Goal: Task Accomplishment & Management: Manage account settings

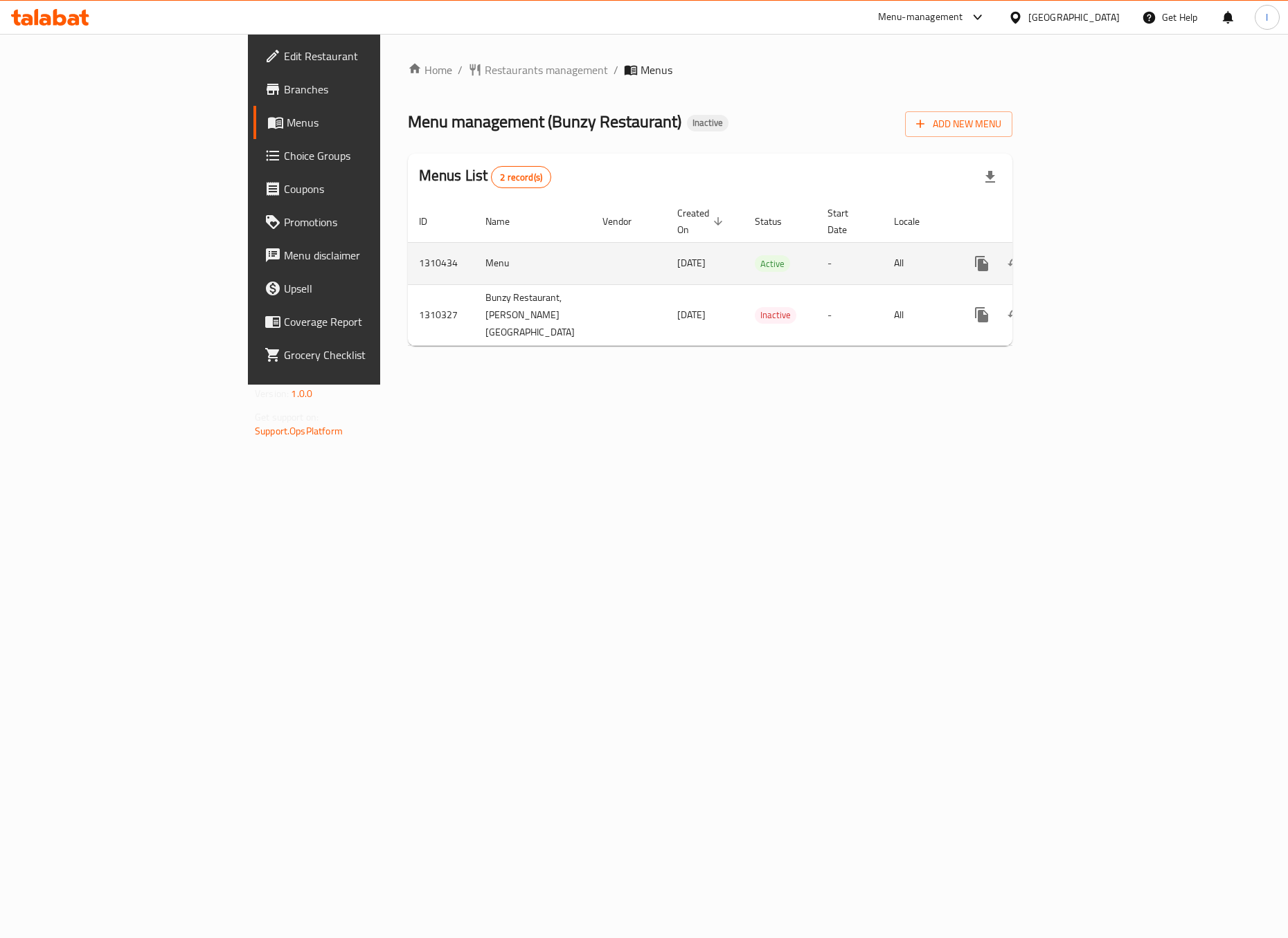
click at [1090, 255] on icon "enhanced table" at bounding box center [1081, 263] width 16 height 16
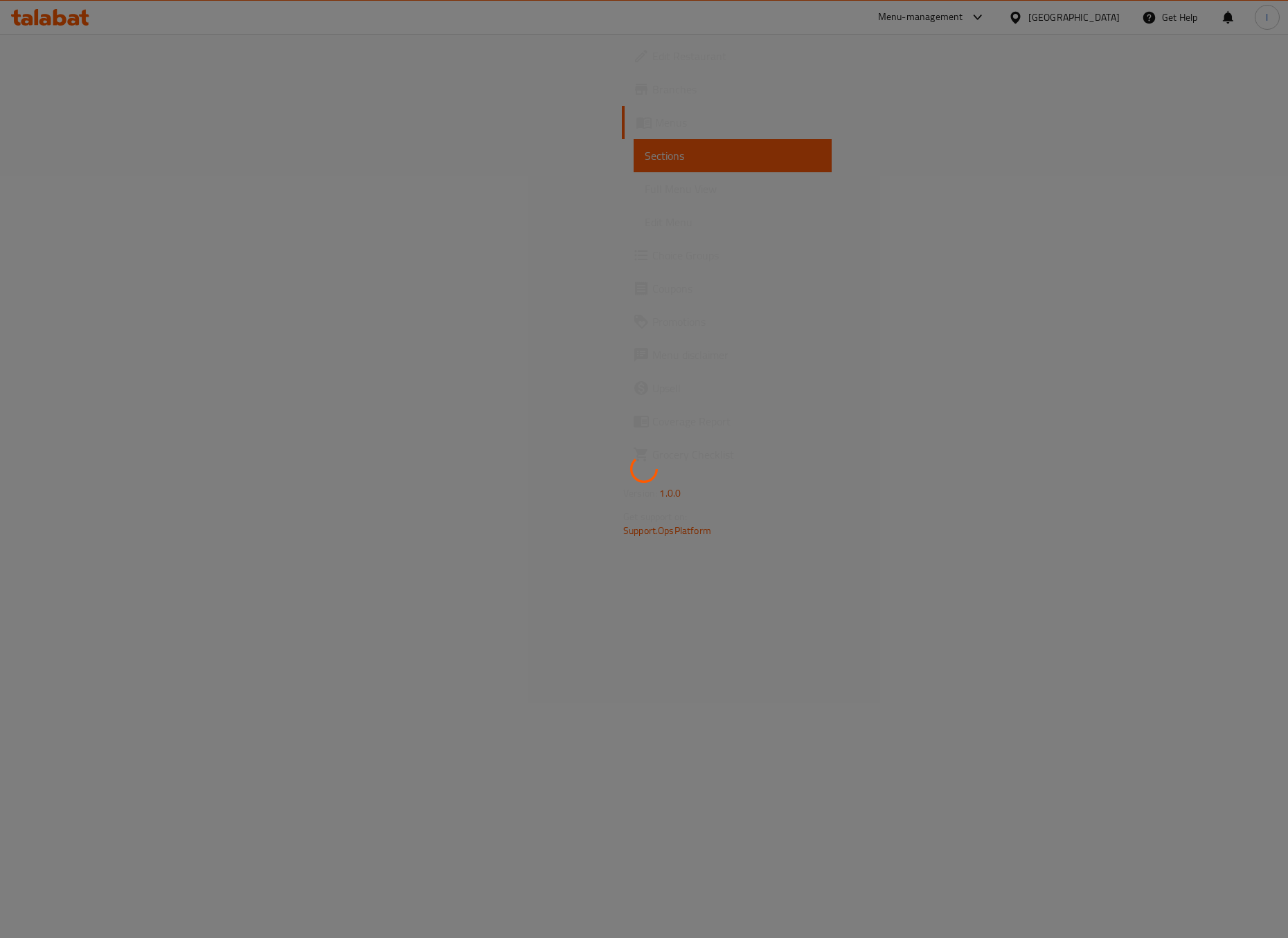
click at [118, 185] on div at bounding box center [644, 469] width 1288 height 938
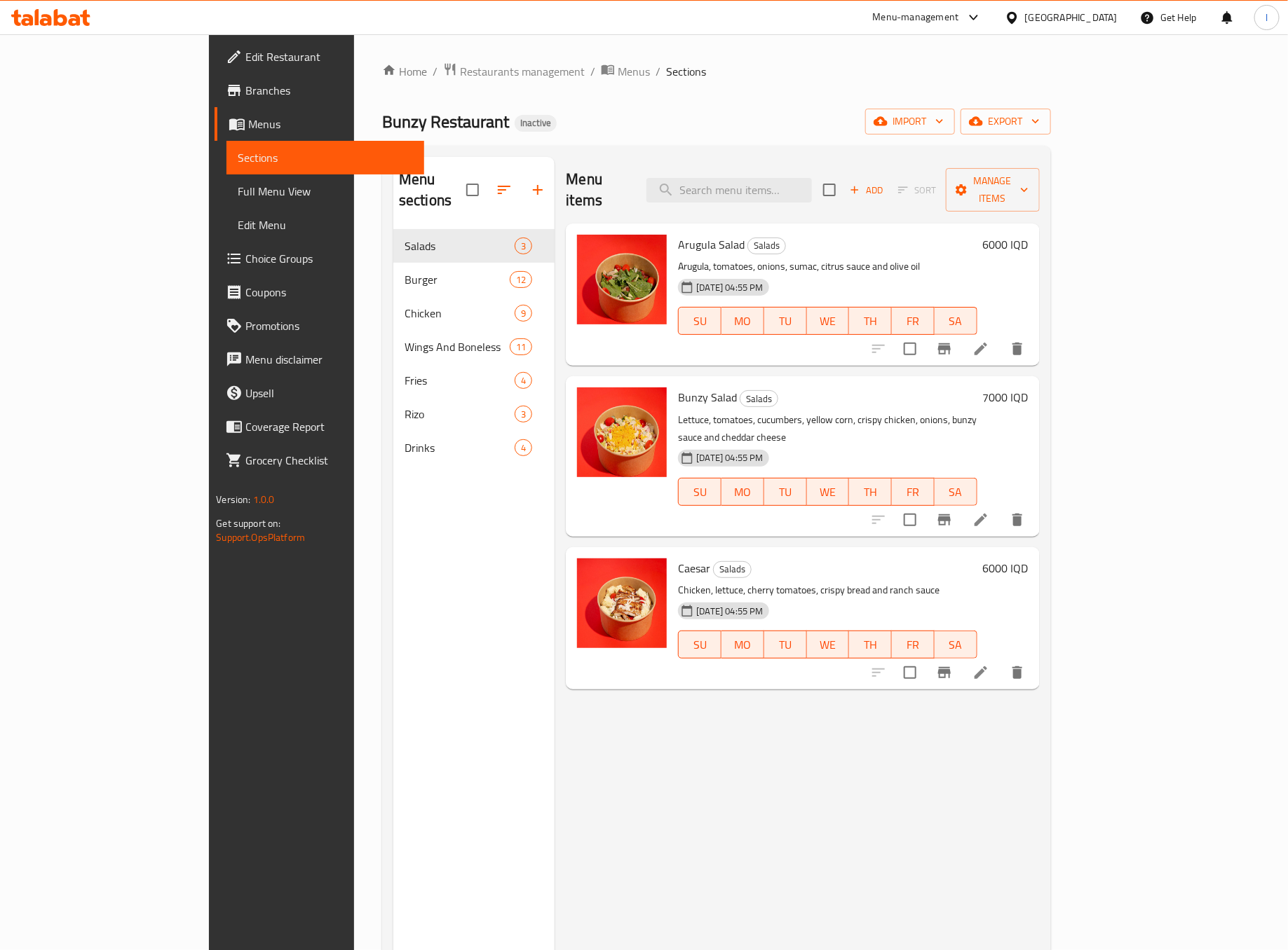
click at [227, 208] on link "Edit Menu" at bounding box center [325, 225] width 198 height 34
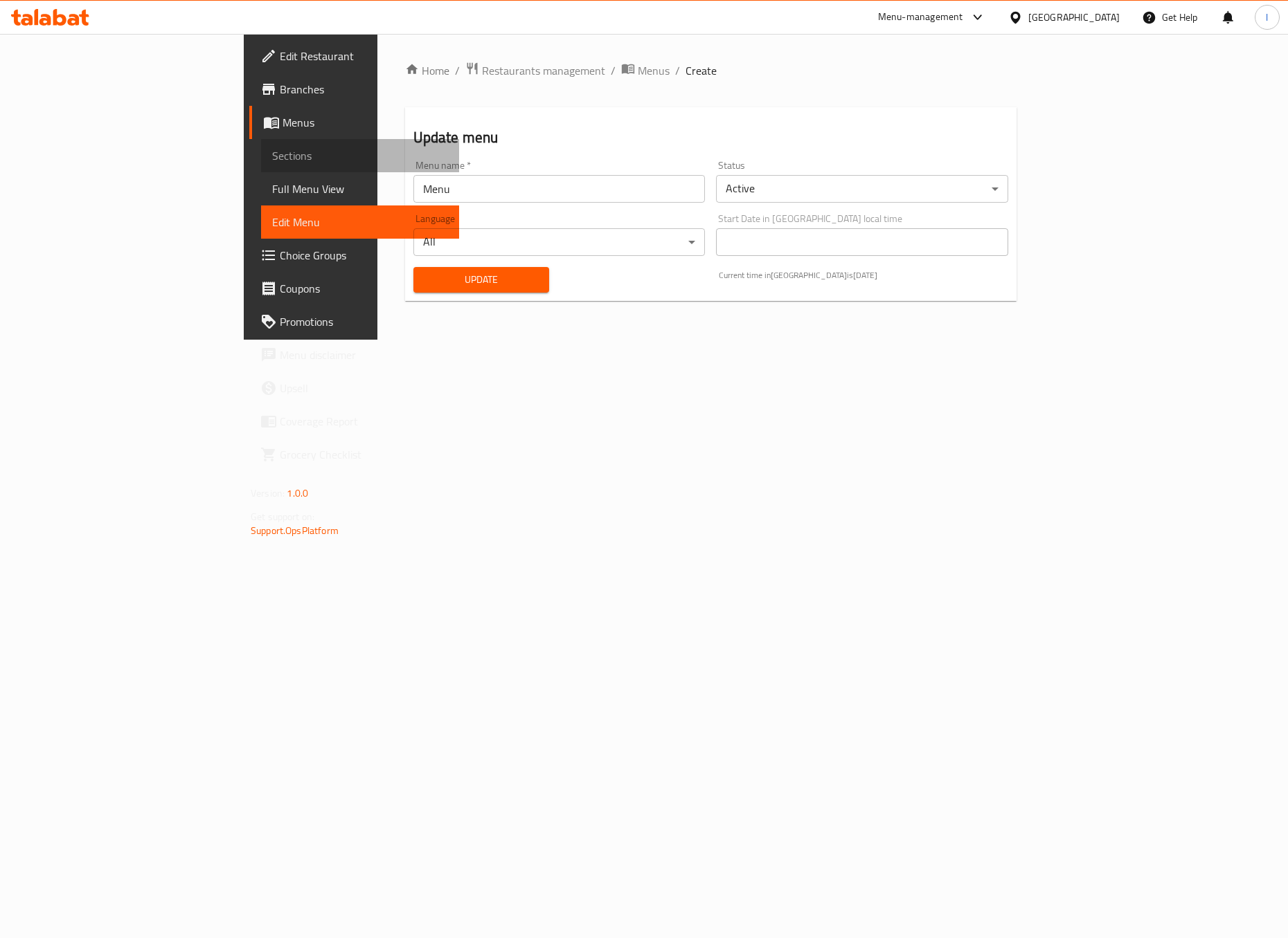
click at [261, 169] on link "Sections" at bounding box center [360, 155] width 198 height 33
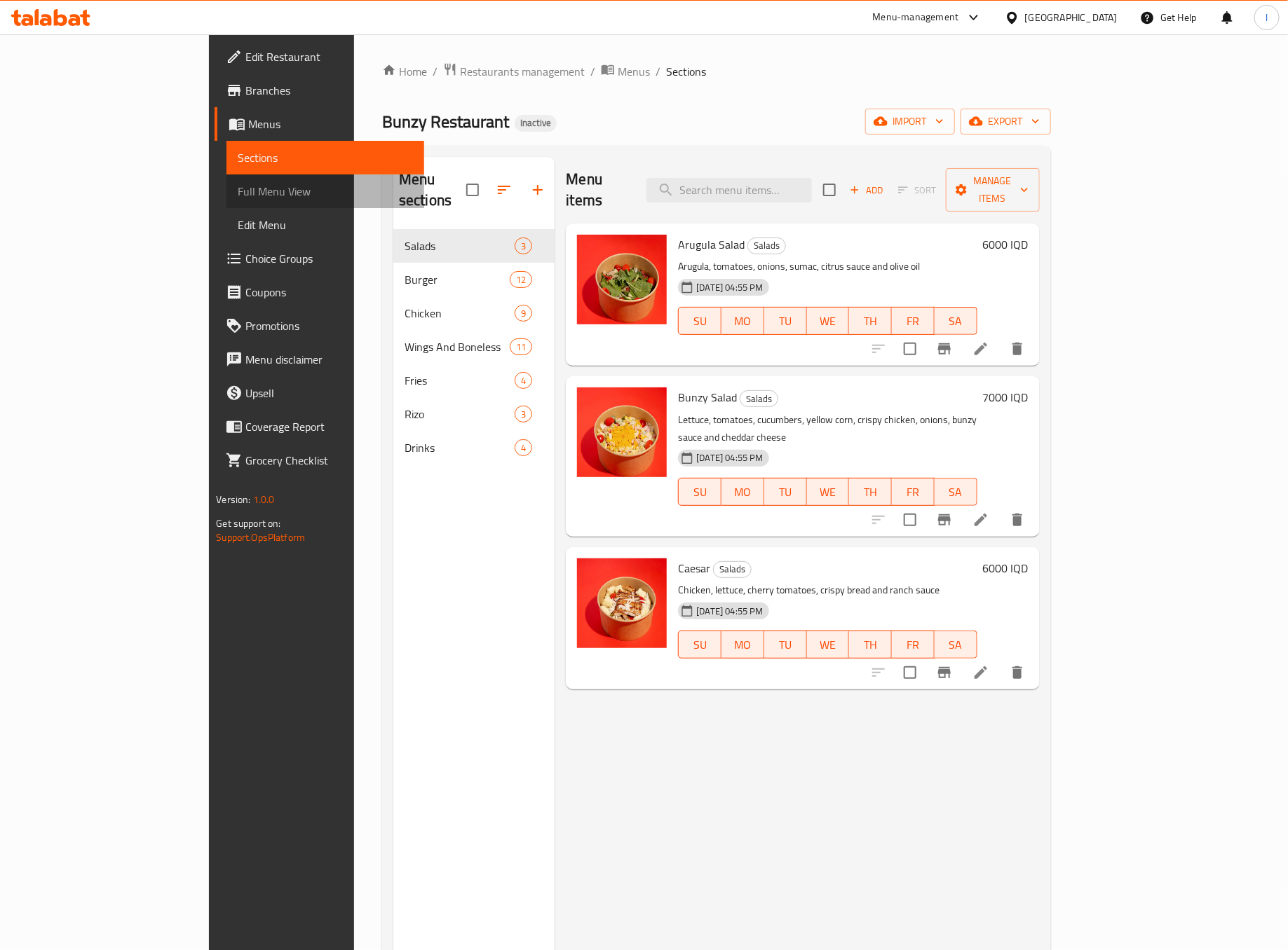
click at [238, 192] on span "Full Menu View" at bounding box center [325, 191] width 175 height 16
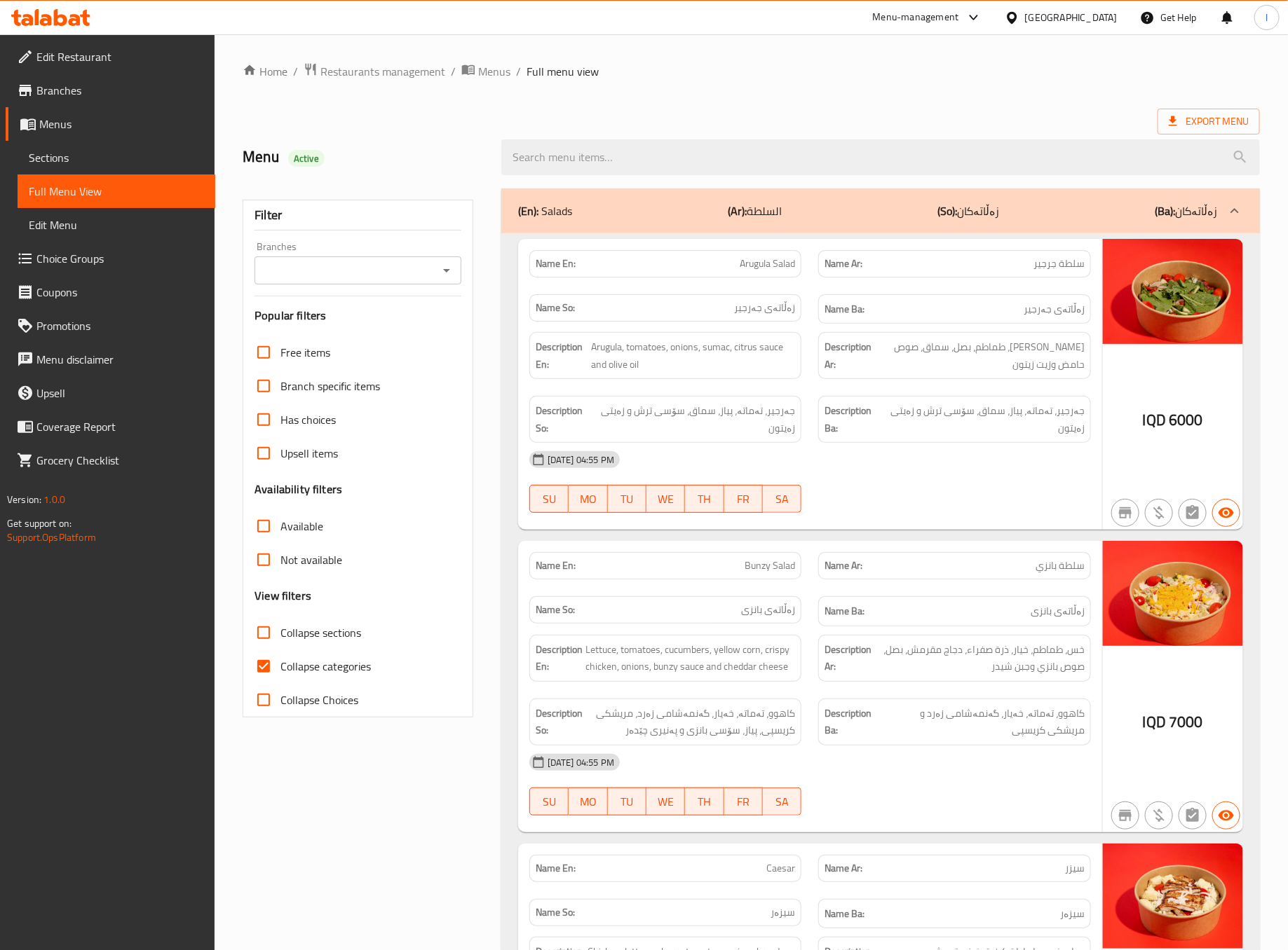
click at [394, 244] on div "Branches Branches" at bounding box center [358, 263] width 207 height 43
click at [394, 261] on input "Branches" at bounding box center [346, 271] width 175 height 20
click at [320, 319] on li "Bunzy Restaurant,[GEOGRAPHIC_DATA]" at bounding box center [358, 340] width 206 height 42
type input "Bunzy Restaurant,[GEOGRAPHIC_DATA]"
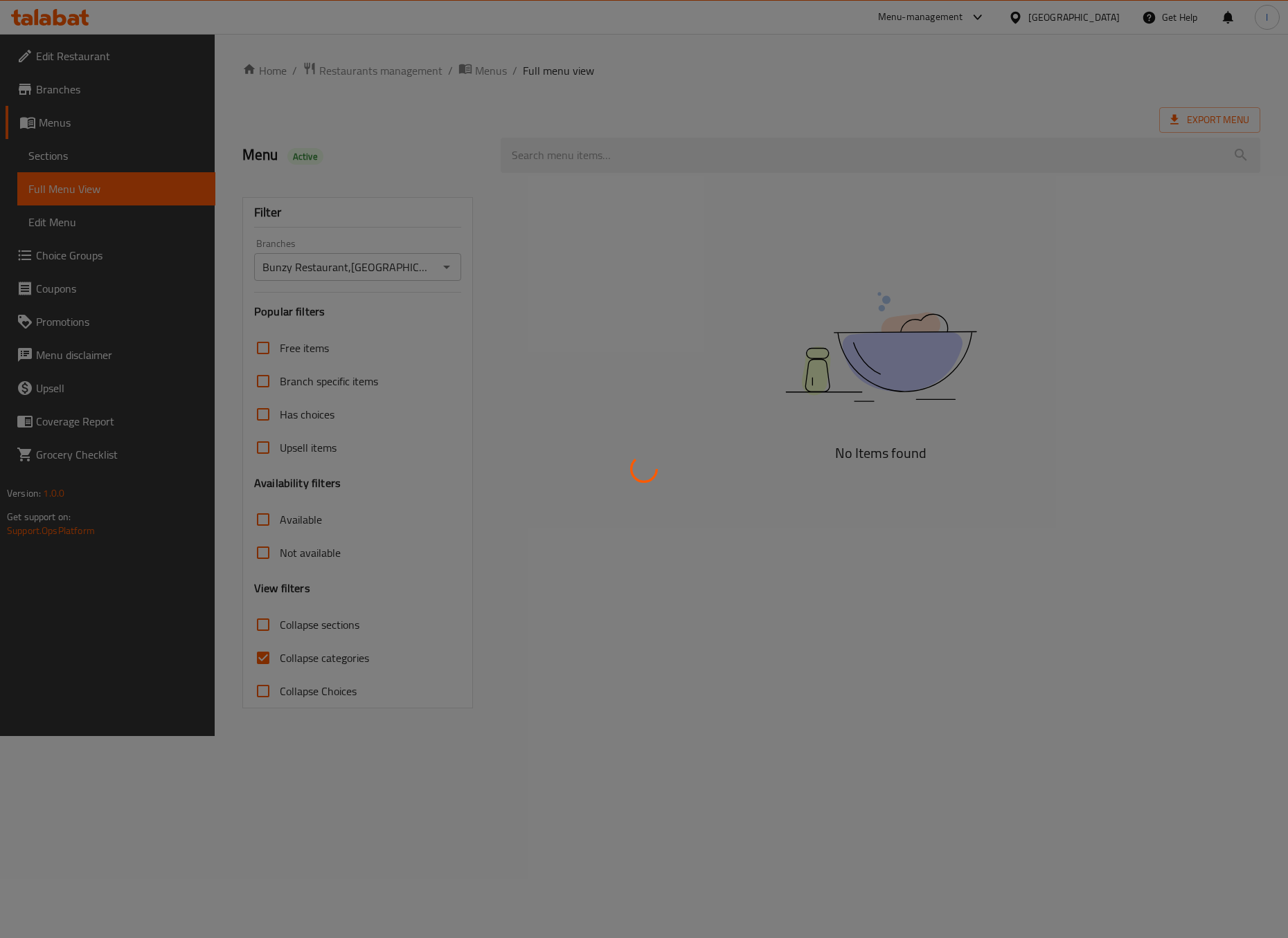
click at [235, 684] on div at bounding box center [644, 469] width 1288 height 938
click at [297, 657] on div at bounding box center [644, 469] width 1288 height 938
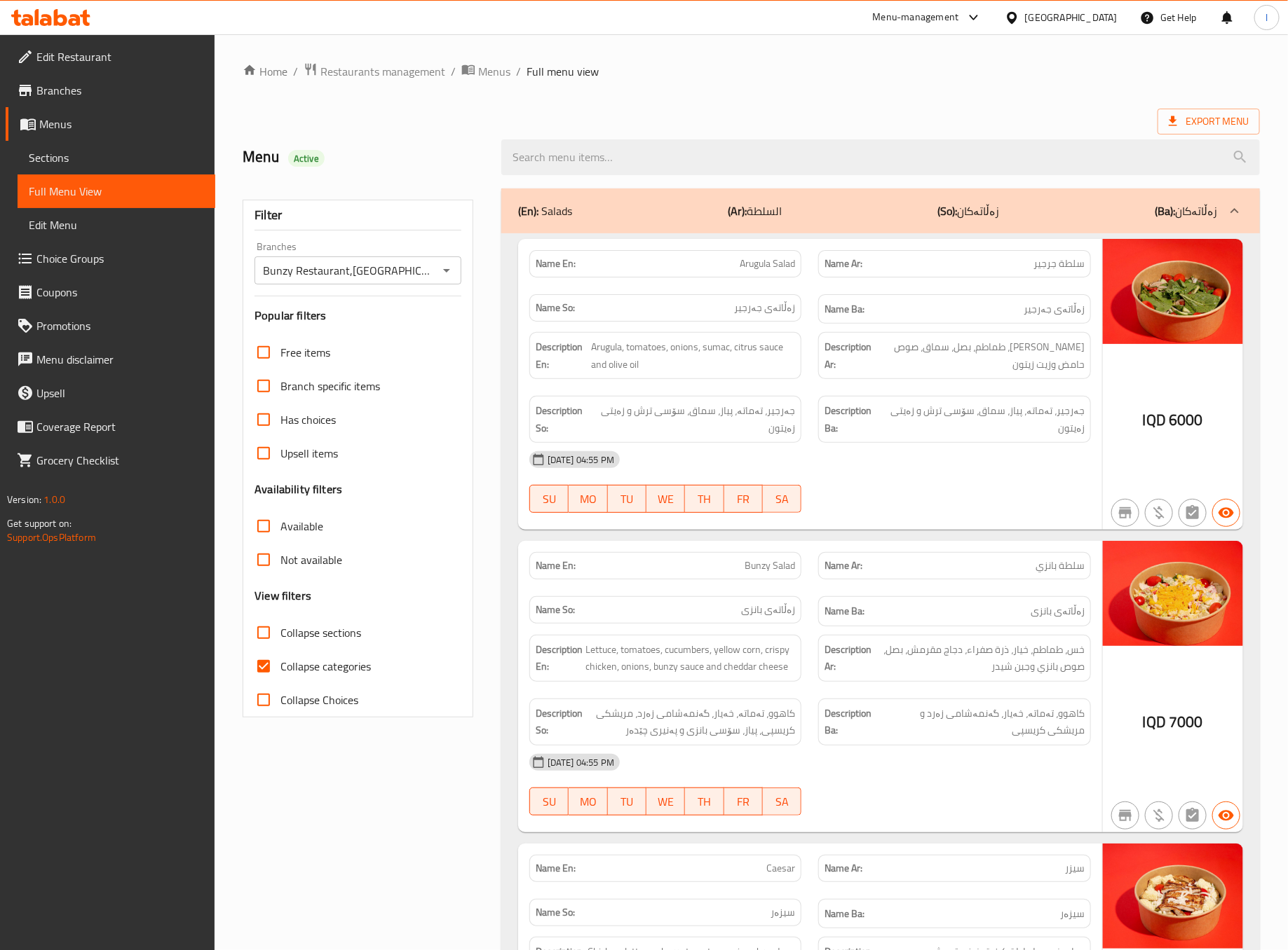
click at [313, 646] on label "Collapse sections" at bounding box center [304, 632] width 115 height 34
click at [280, 646] on input "Collapse sections" at bounding box center [263, 632] width 34 height 34
checkbox input "true"
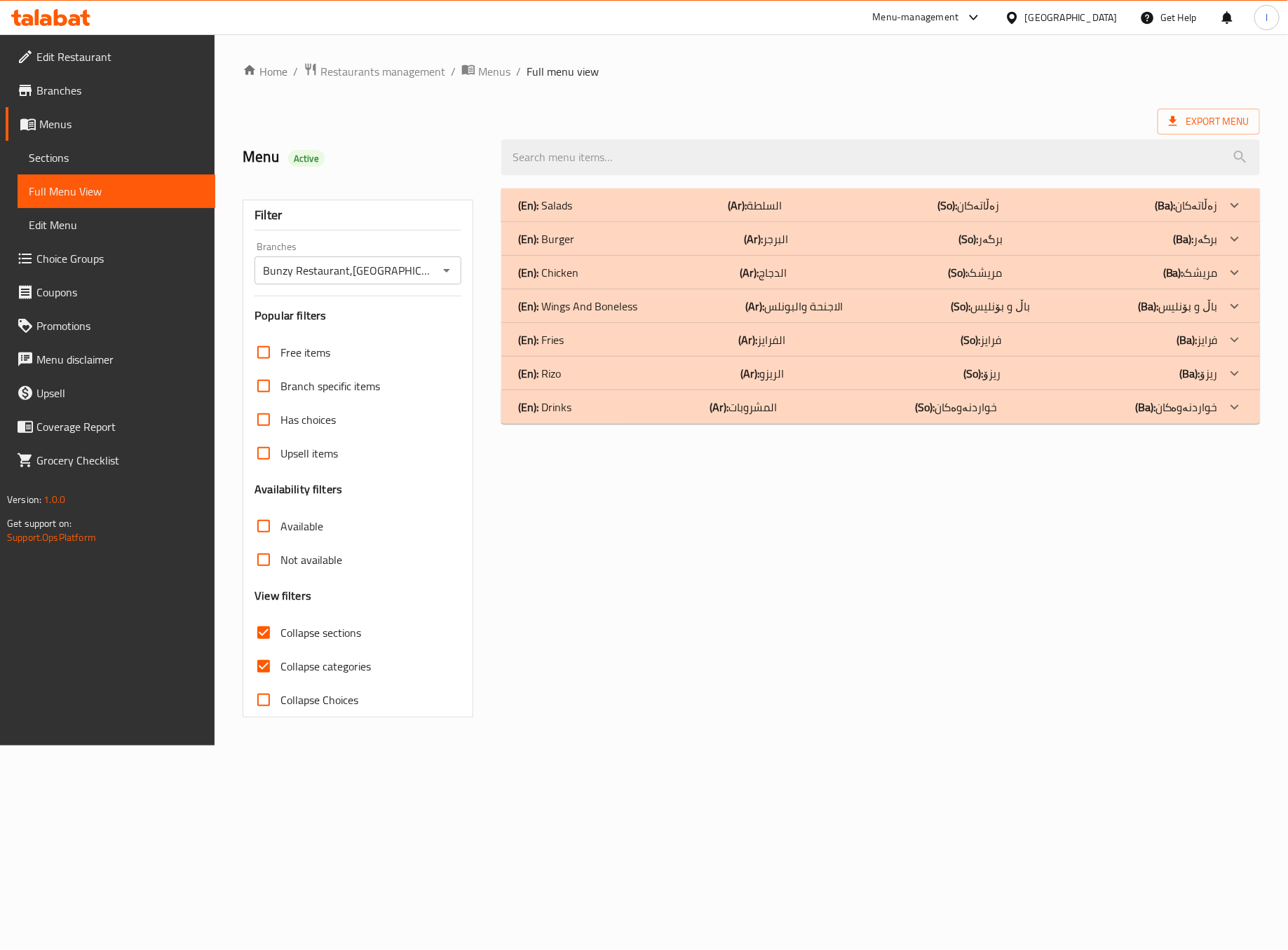
click at [308, 669] on span "Collapse categories" at bounding box center [325, 666] width 90 height 16
click at [280, 669] on input "Collapse categories" at bounding box center [263, 666] width 34 height 34
checkbox input "false"
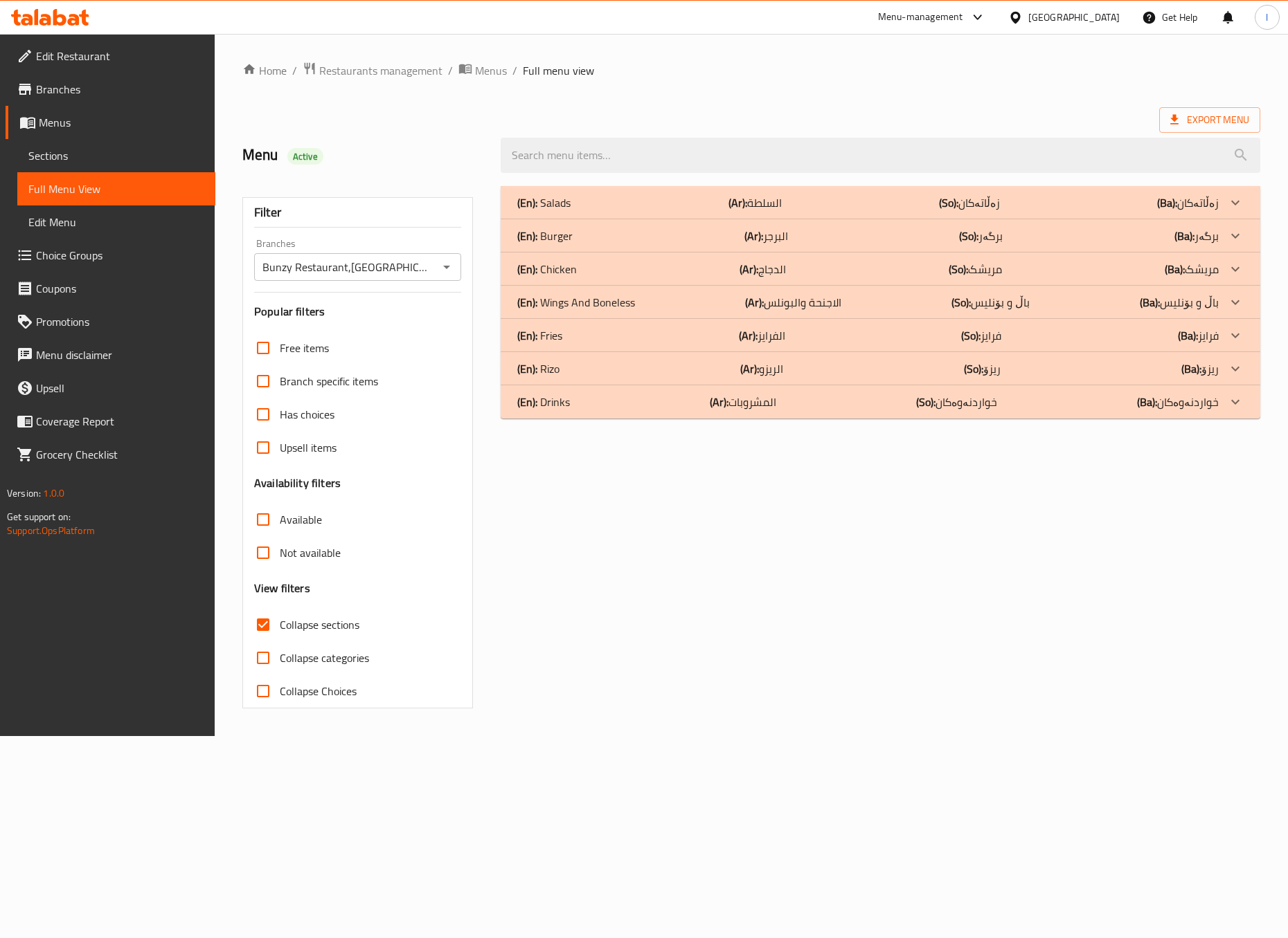
click at [763, 606] on div "(En): Salads (Ar): السلطة (So): زەڵاتەکان (Ba): زەڵاتەکان Name En: Arugula Sala…" at bounding box center [879, 447] width 776 height 539
click at [731, 407] on p "(Ar): المشروبات" at bounding box center [743, 402] width 67 height 16
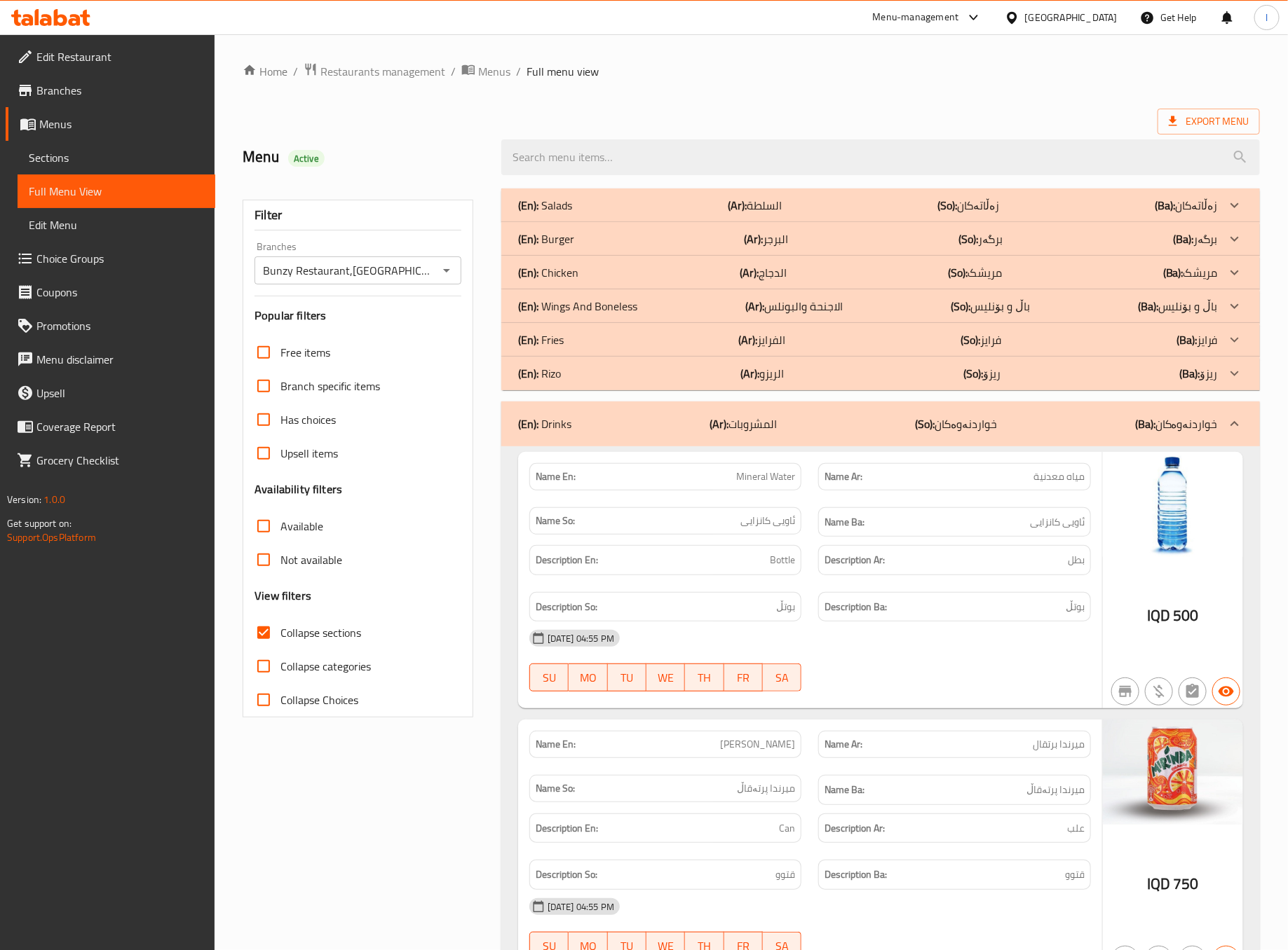
click at [905, 619] on div "Description Ba: بوتڵ" at bounding box center [955, 607] width 273 height 30
click at [919, 436] on div "(En): Drinks (Ar): المشروبات (So): خواردنەوەکان (Ba): خواردنەوەکان" at bounding box center [881, 424] width 759 height 45
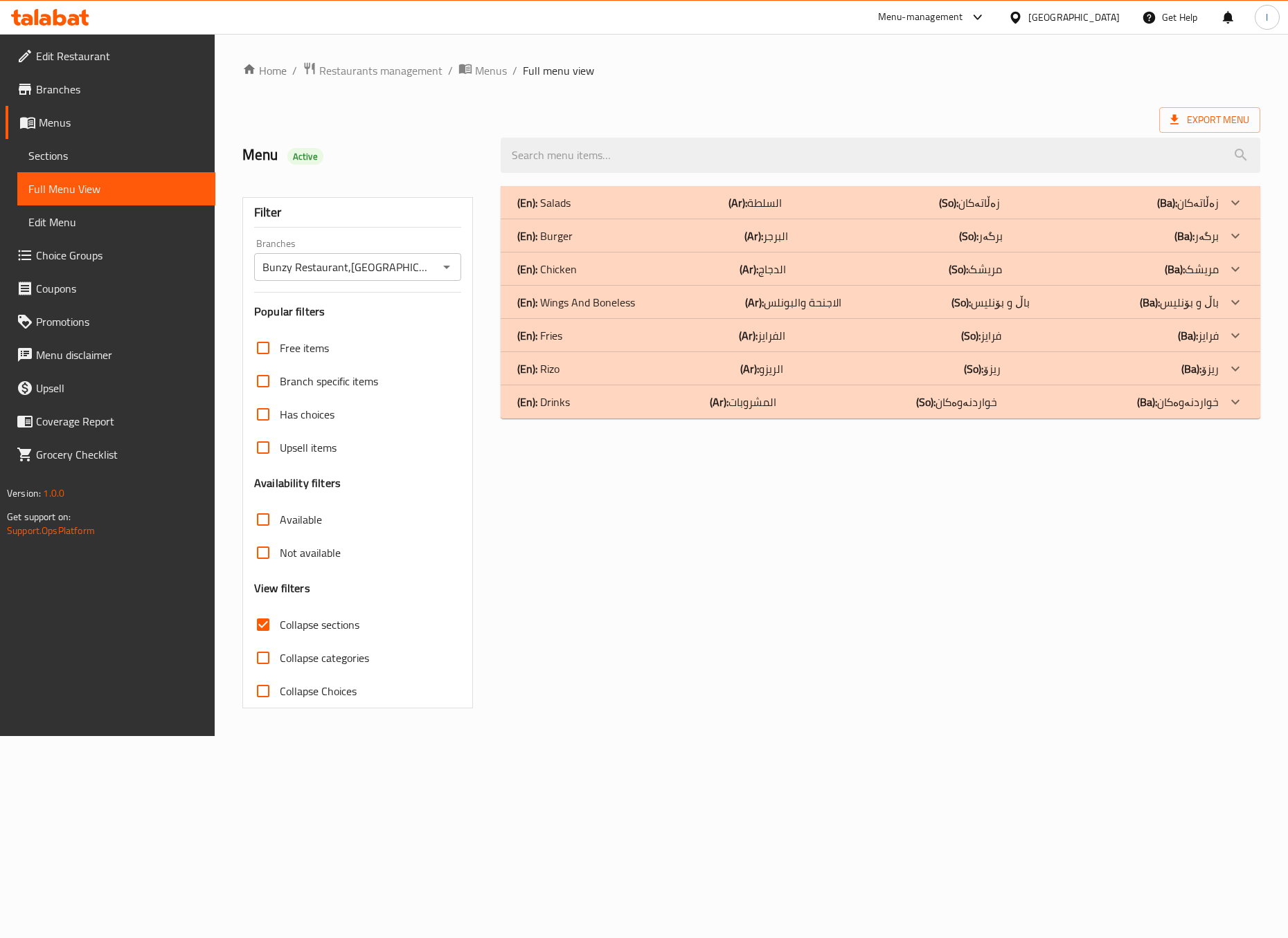
click at [814, 210] on div "(En): Salads (Ar): السلطة (So): زەڵاتەکان (Ba): زەڵاتەکان" at bounding box center [867, 202] width 701 height 16
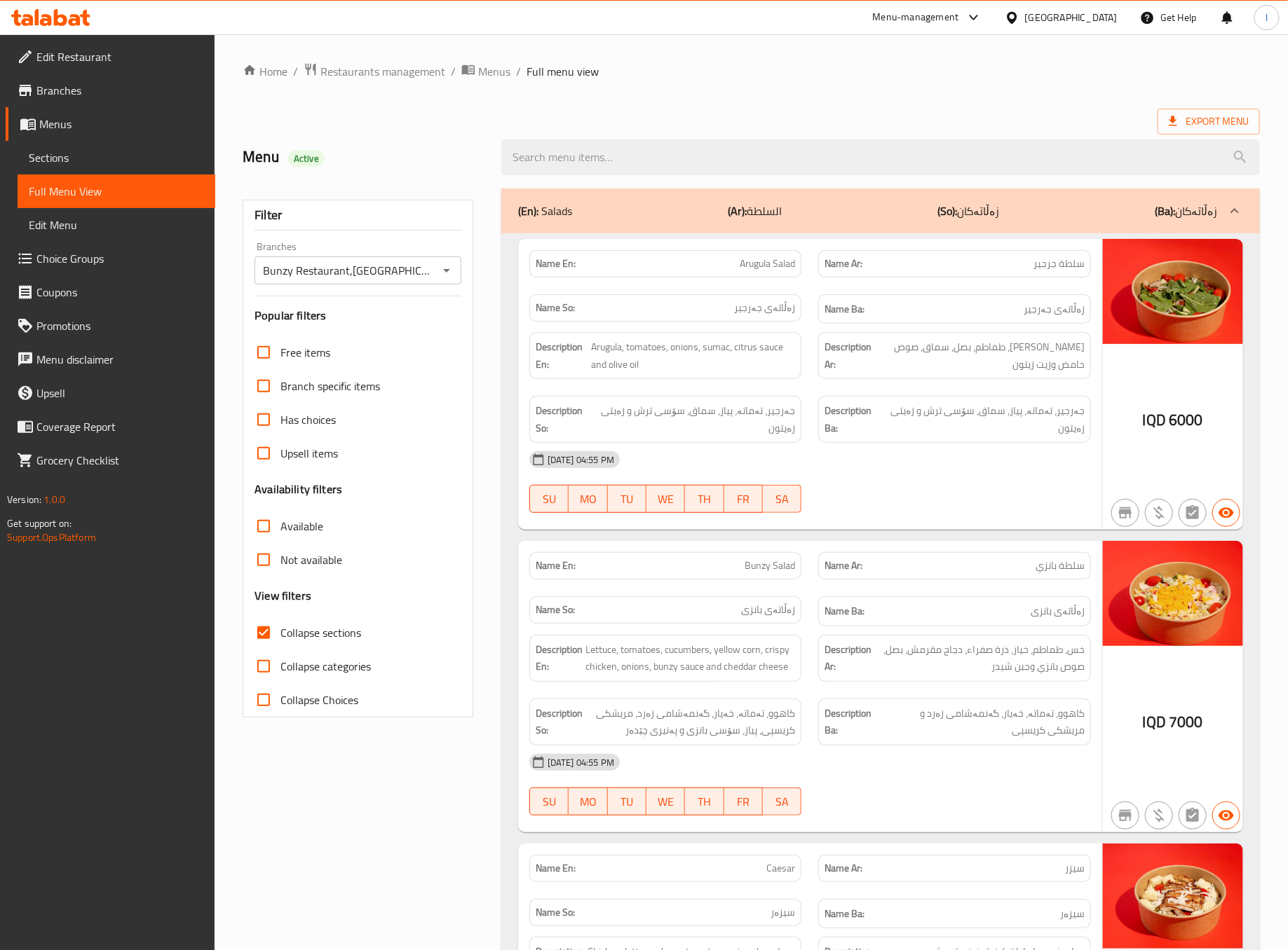
click at [901, 549] on div "Name Ar: سلطة بانزي" at bounding box center [955, 566] width 290 height 44
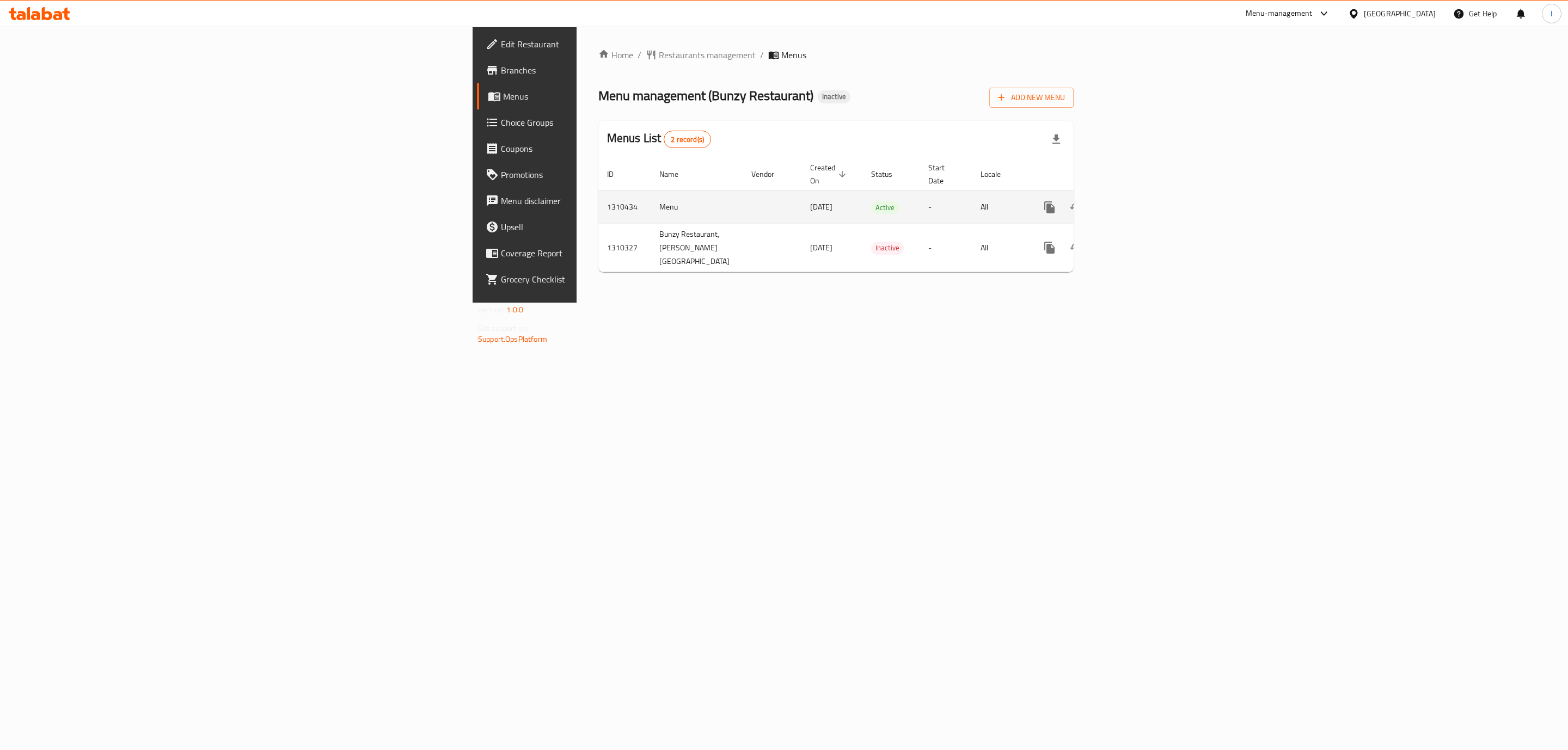
click at [1133, 203] on icon "enhanced table" at bounding box center [1128, 208] width 10 height 10
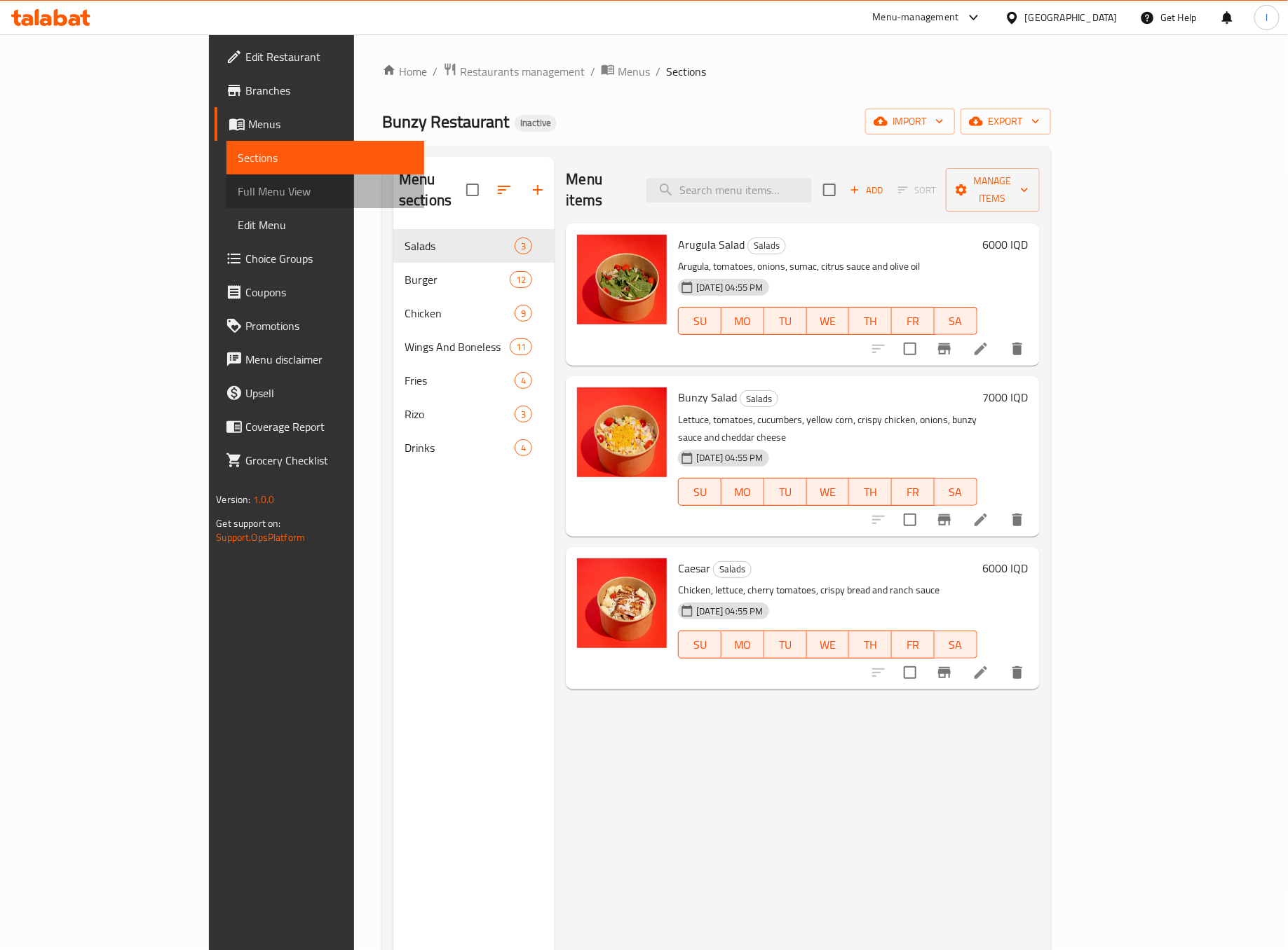
click at [227, 175] on link "Full Menu View" at bounding box center [325, 191] width 198 height 34
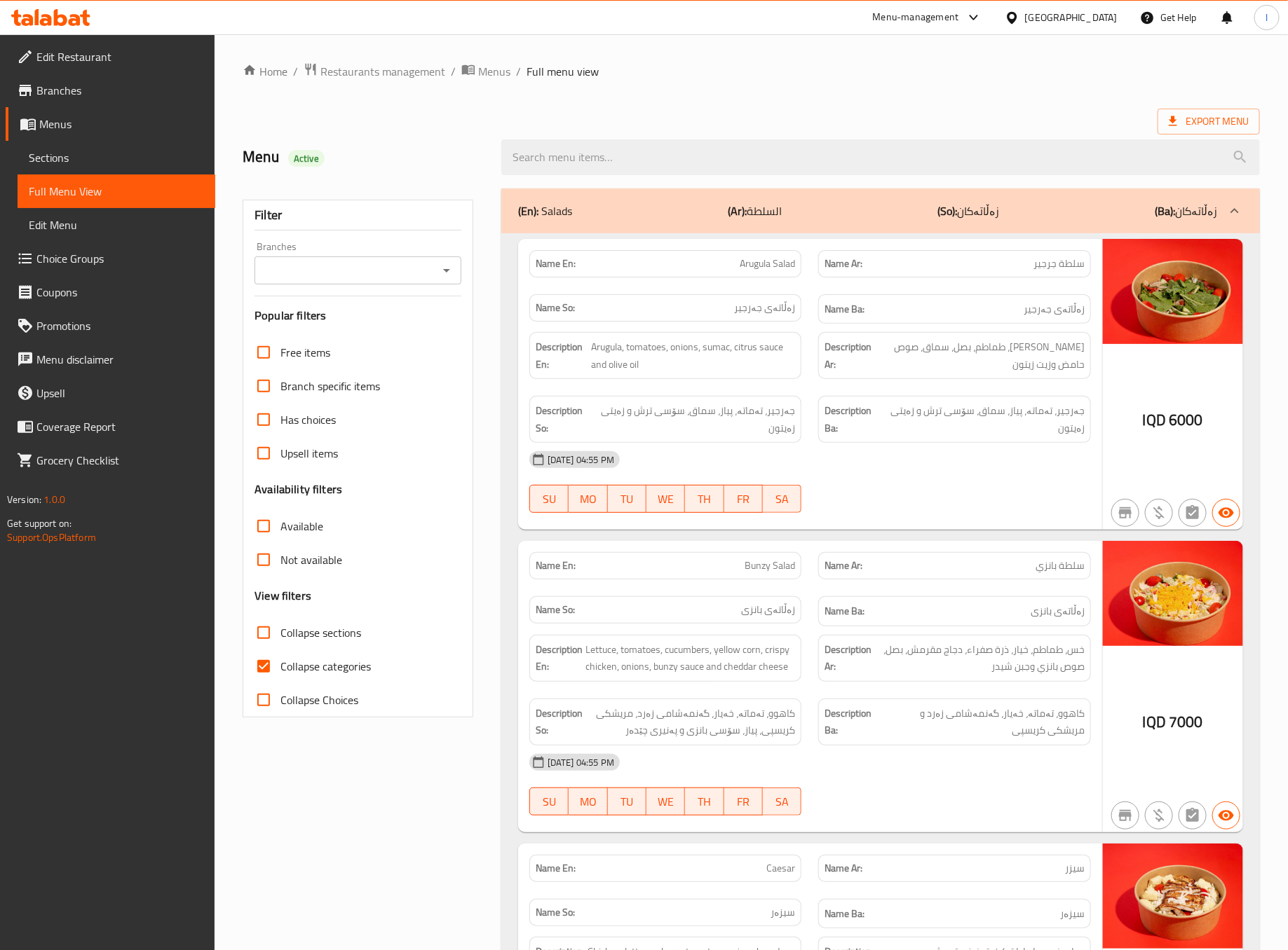
click at [404, 259] on div "Branches" at bounding box center [358, 271] width 207 height 28
click at [404, 283] on div "Branches" at bounding box center [358, 271] width 207 height 28
click at [457, 263] on div "Branches" at bounding box center [358, 271] width 207 height 28
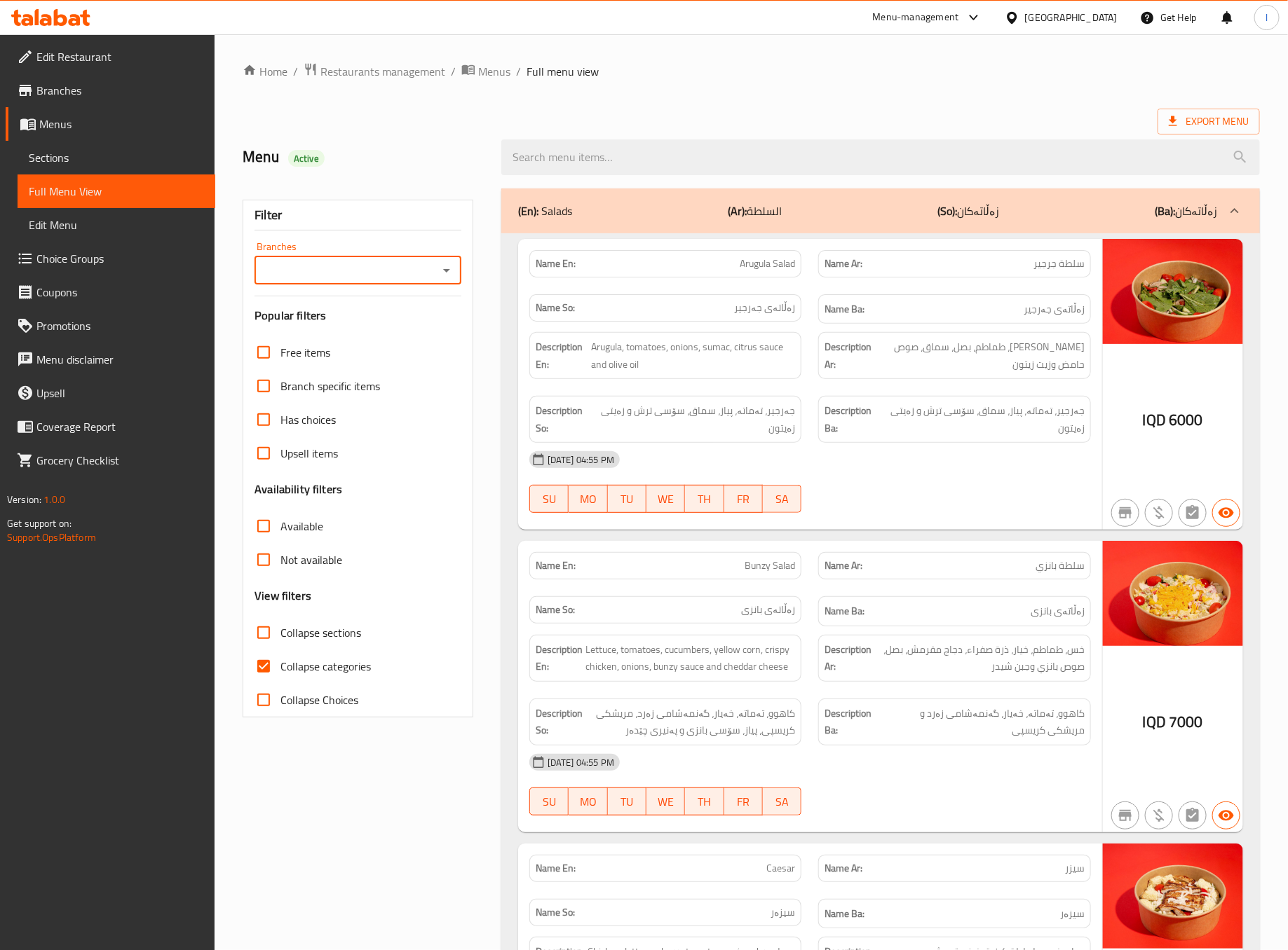
click at [449, 270] on icon "Open" at bounding box center [447, 271] width 7 height 3
click at [408, 326] on span "Bunzy Restaurant,[GEOGRAPHIC_DATA]" at bounding box center [358, 339] width 184 height 34
type input "Bunzy Restaurant,[GEOGRAPHIC_DATA]"
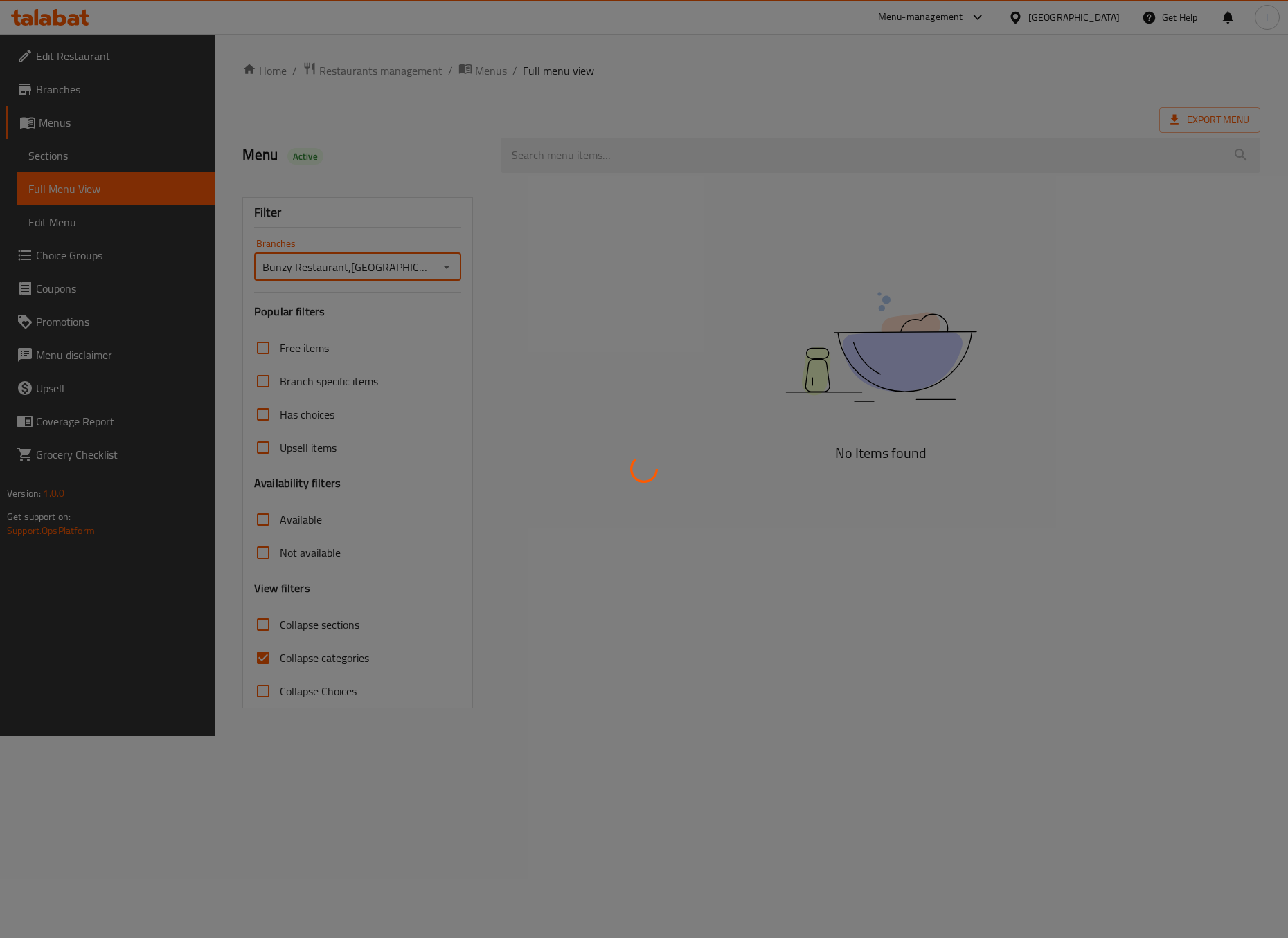
click at [279, 625] on div at bounding box center [644, 469] width 1288 height 938
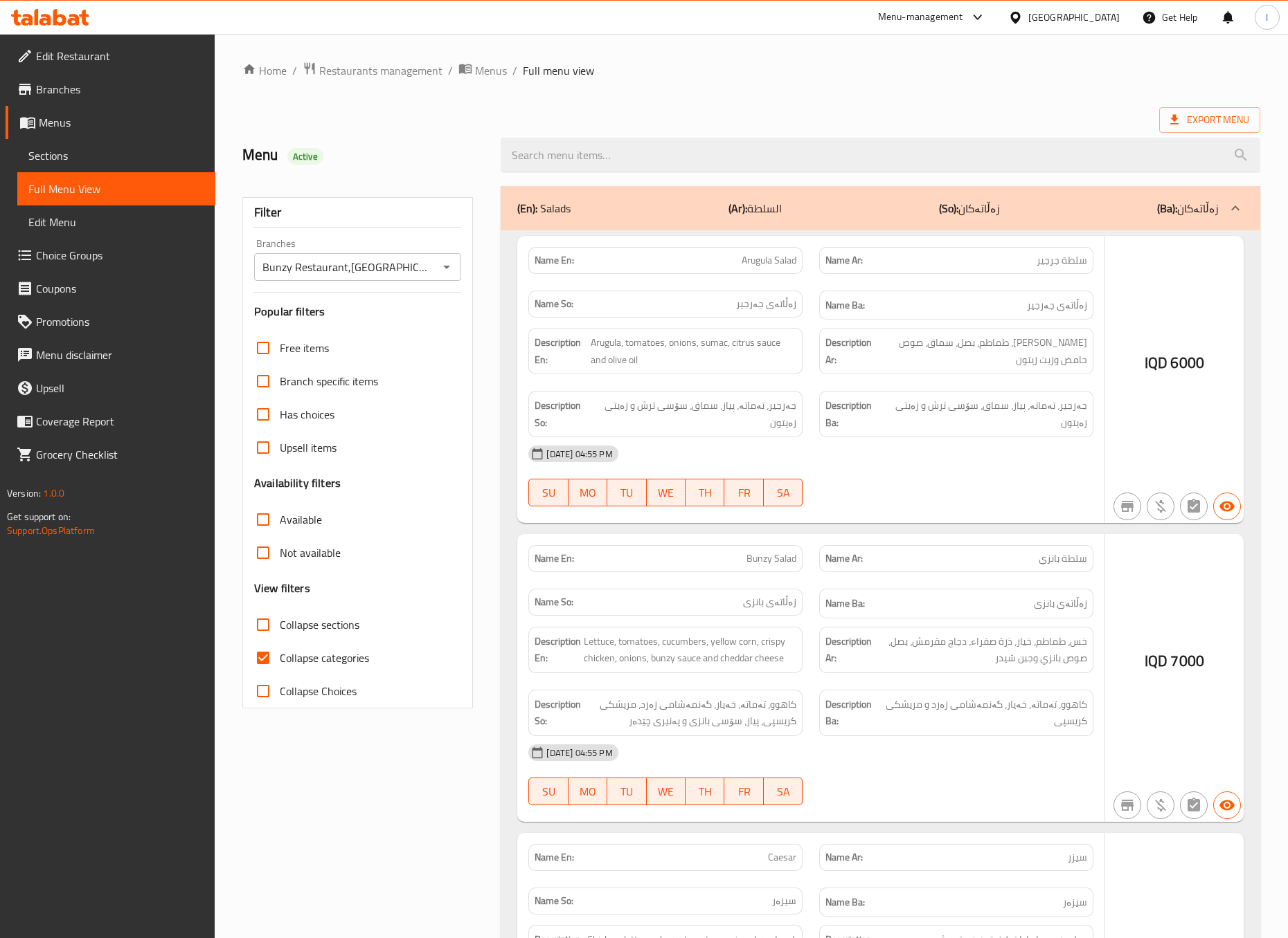
click at [279, 665] on div at bounding box center [644, 469] width 1288 height 938
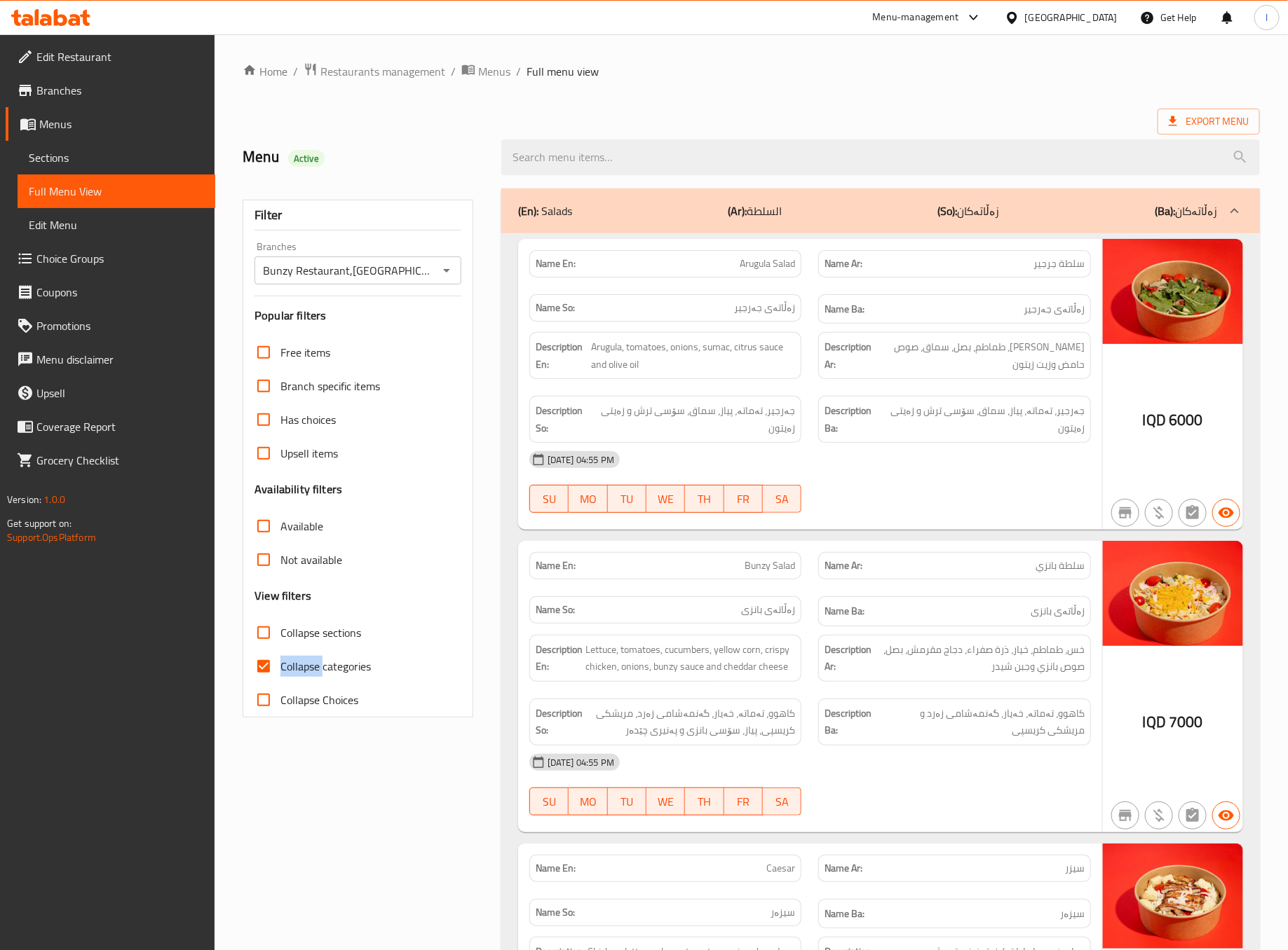
click at [282, 673] on span "Collapse categories" at bounding box center [325, 666] width 90 height 16
click at [280, 673] on input "Collapse categories" at bounding box center [263, 666] width 34 height 34
checkbox input "false"
click at [289, 632] on span "Collapse sections" at bounding box center [320, 632] width 81 height 16
click at [280, 632] on input "Collapse sections" at bounding box center [263, 632] width 34 height 34
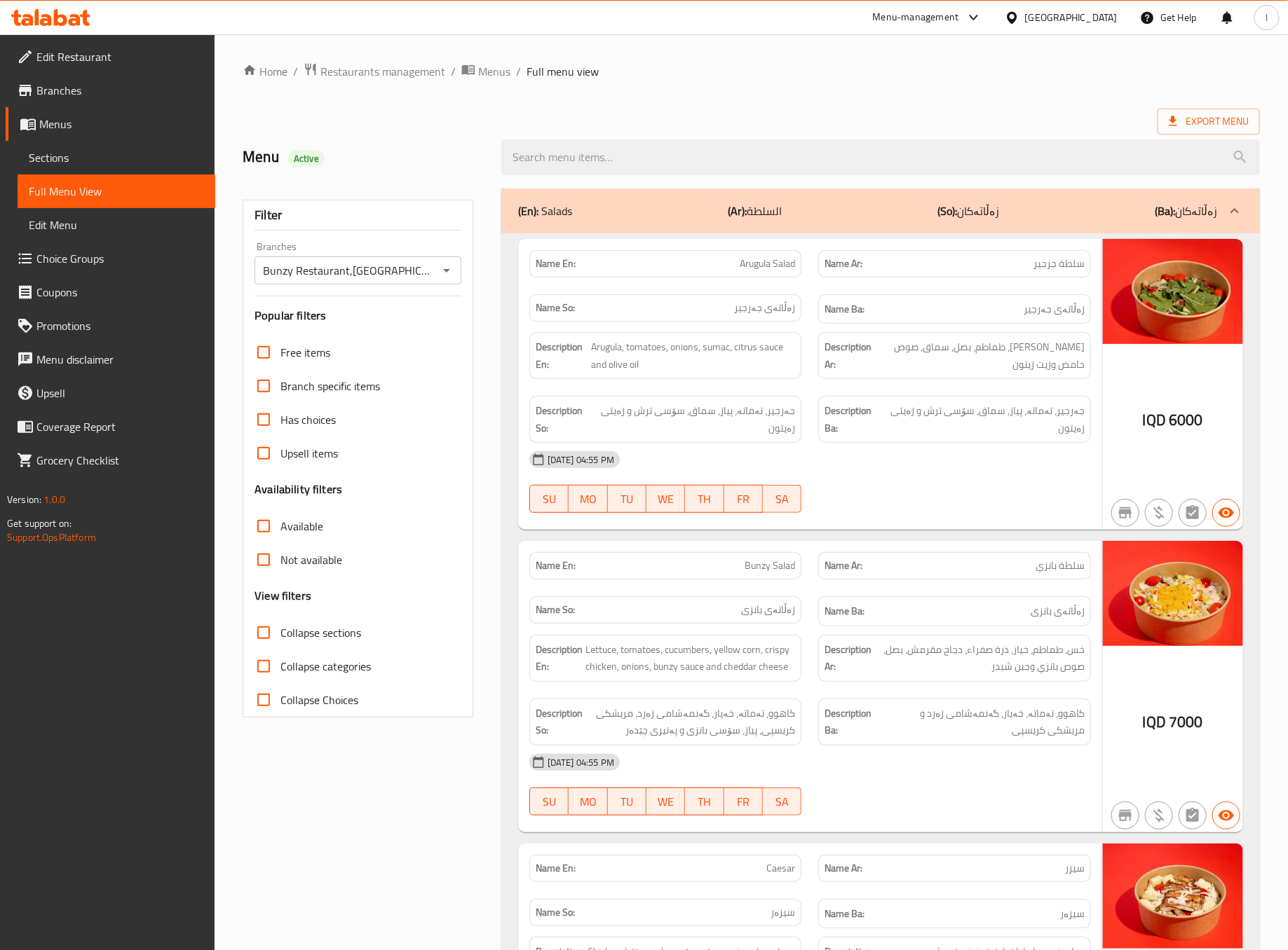
checkbox input "true"
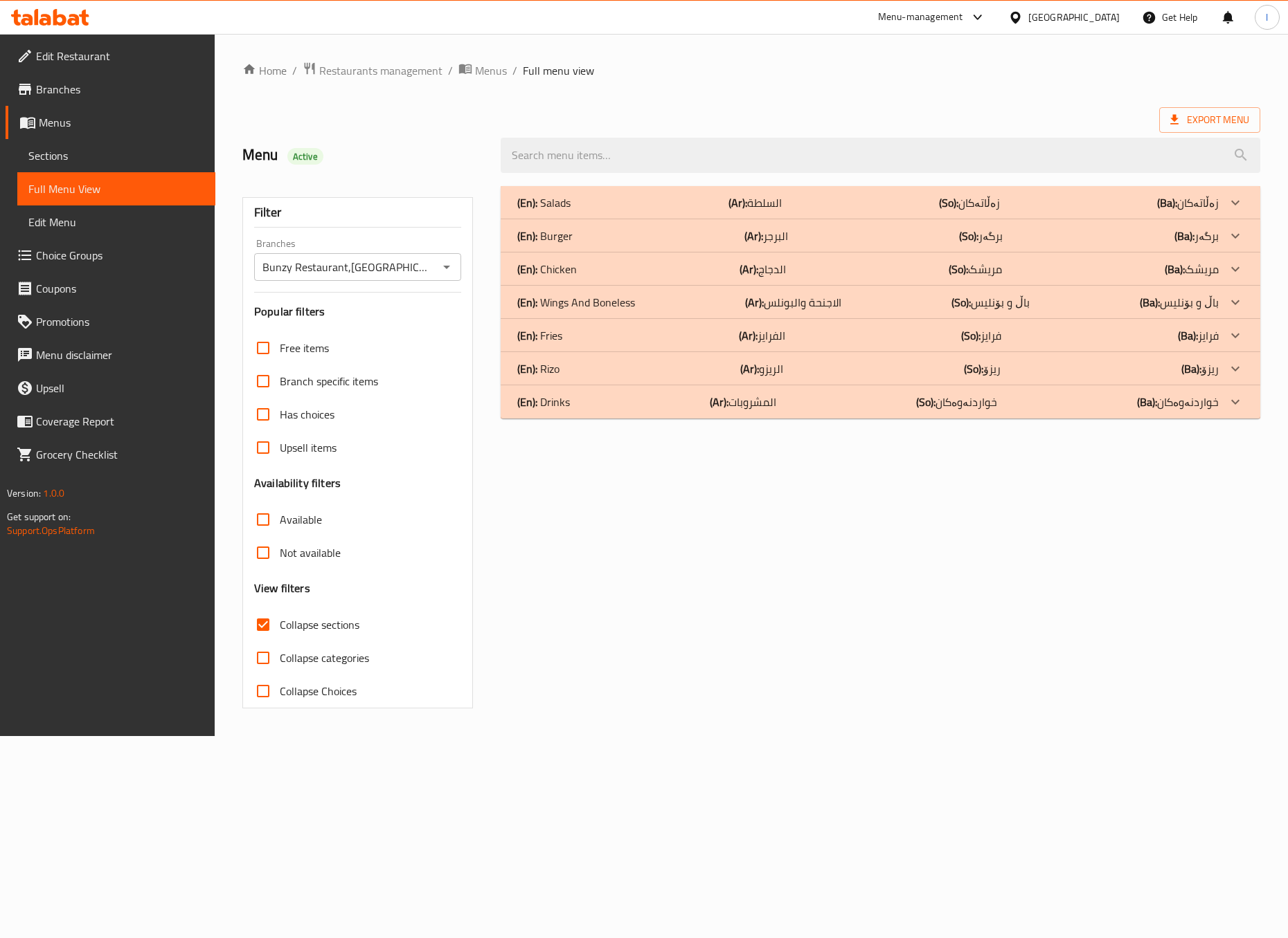
click at [958, 196] on b "(So):" at bounding box center [948, 203] width 20 height 21
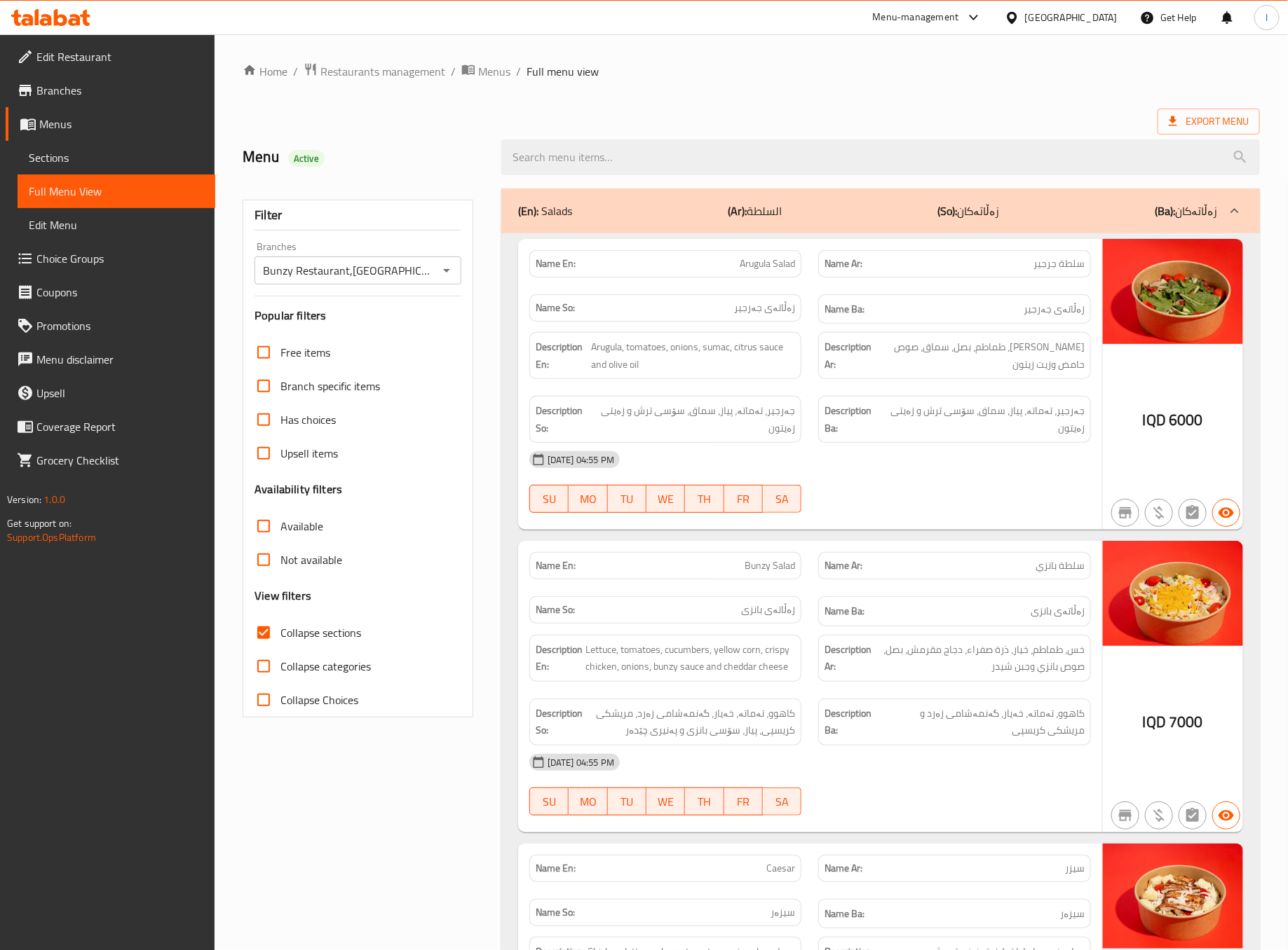
click at [923, 482] on div "08-09-2025 04:55 PM SU MO TU WE TH FR SA" at bounding box center [810, 482] width 578 height 78
click at [1033, 682] on div "Description Ar: خس، طماطم، خيار، ذرة صفراء، دجاج مقرمش، بصل، صوص بانزي وجبن شيدر" at bounding box center [955, 658] width 273 height 47
click at [1048, 573] on span "سلطة بانزي" at bounding box center [1060, 566] width 49 height 15
copy span "بانزي"
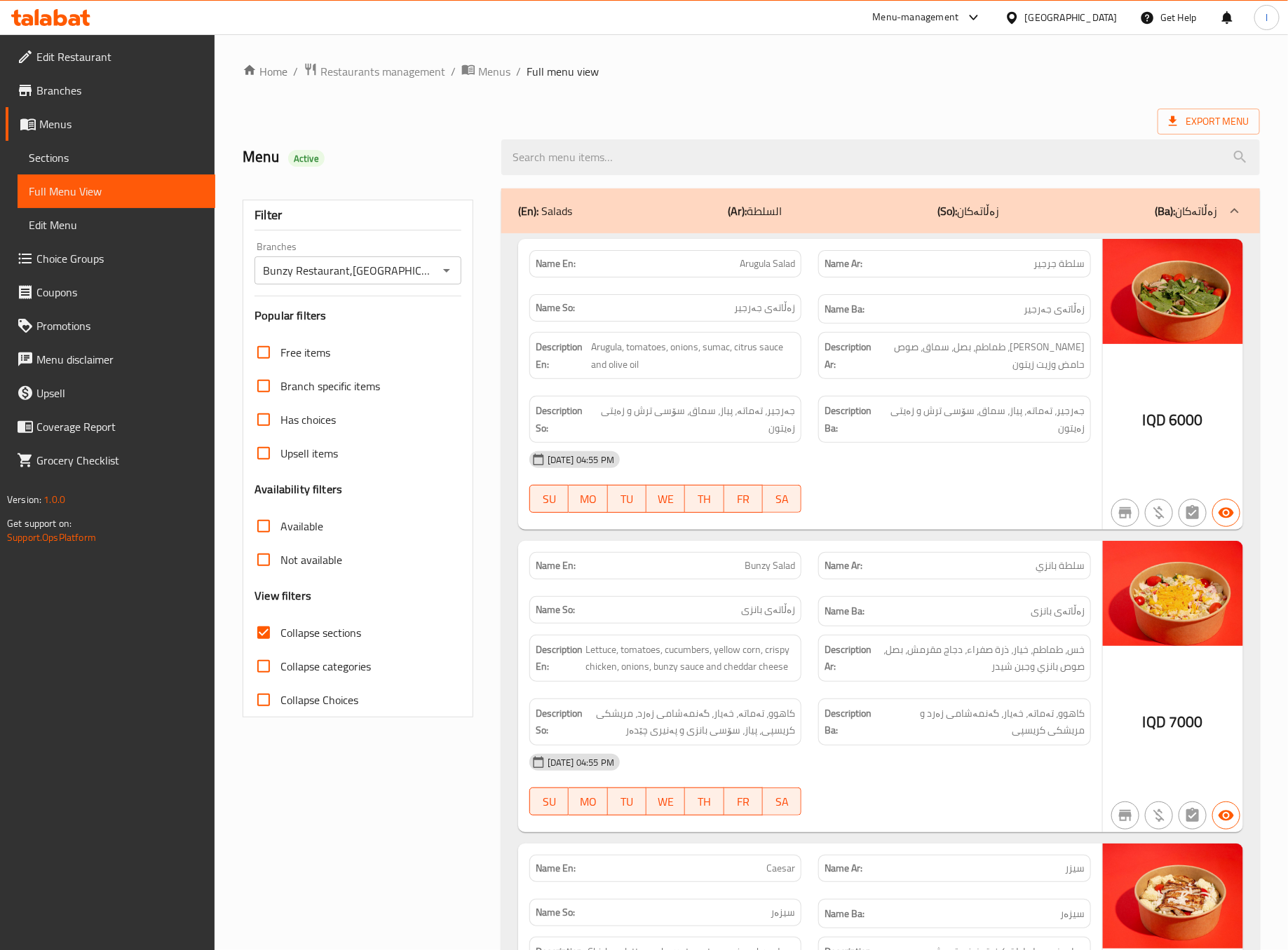
click at [1045, 620] on span "زەڵاتەی بانزی" at bounding box center [1057, 612] width 54 height 17
copy span "بانزی"
click at [993, 717] on span "کاهوو، تەماتە، خەیار، گەنمەشامی زەرد و مریشکی کریسپی" at bounding box center [982, 723] width 204 height 35
click at [938, 778] on div "[DATE] 04:55 PM" at bounding box center [810, 763] width 578 height 34
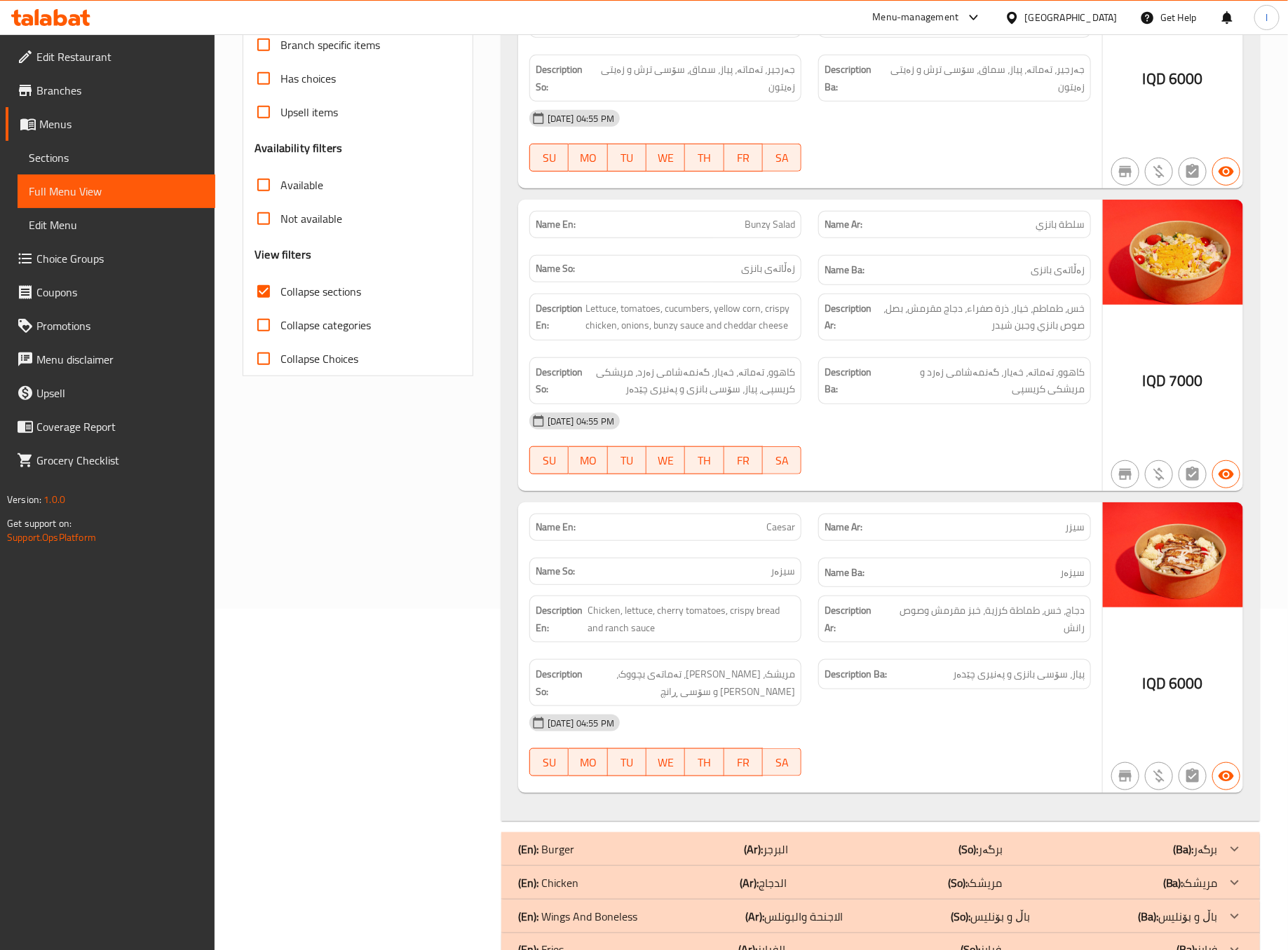
scroll to position [350, 0]
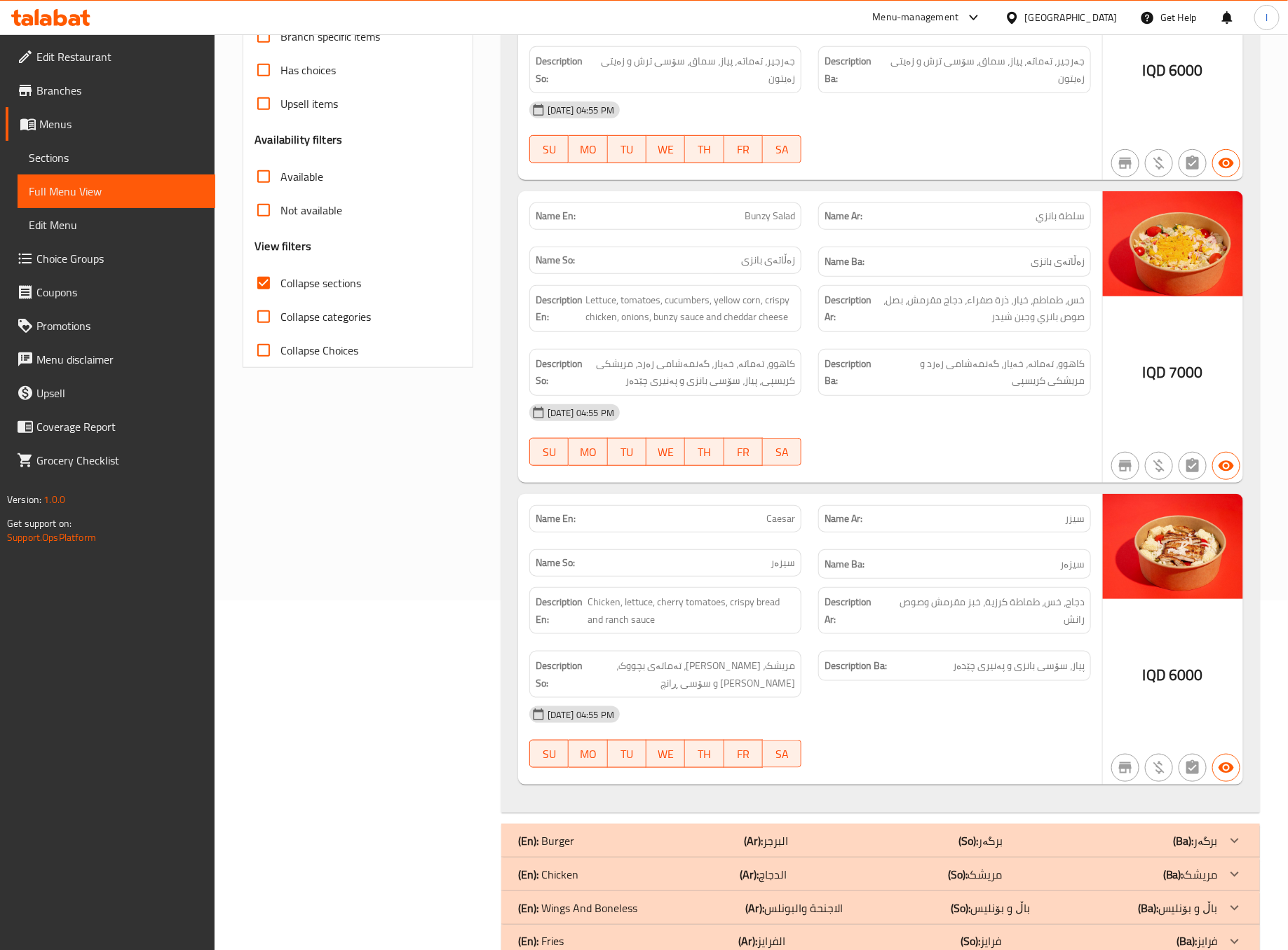
click at [903, 518] on p "Name Ar: سيزر" at bounding box center [955, 519] width 260 height 15
click at [890, 375] on span "کاهوو، تەماتە، خەیار، گەنمەشامی زەرد و مریشکی کریسپی" at bounding box center [982, 373] width 204 height 35
click at [884, 475] on div at bounding box center [955, 466] width 290 height 16
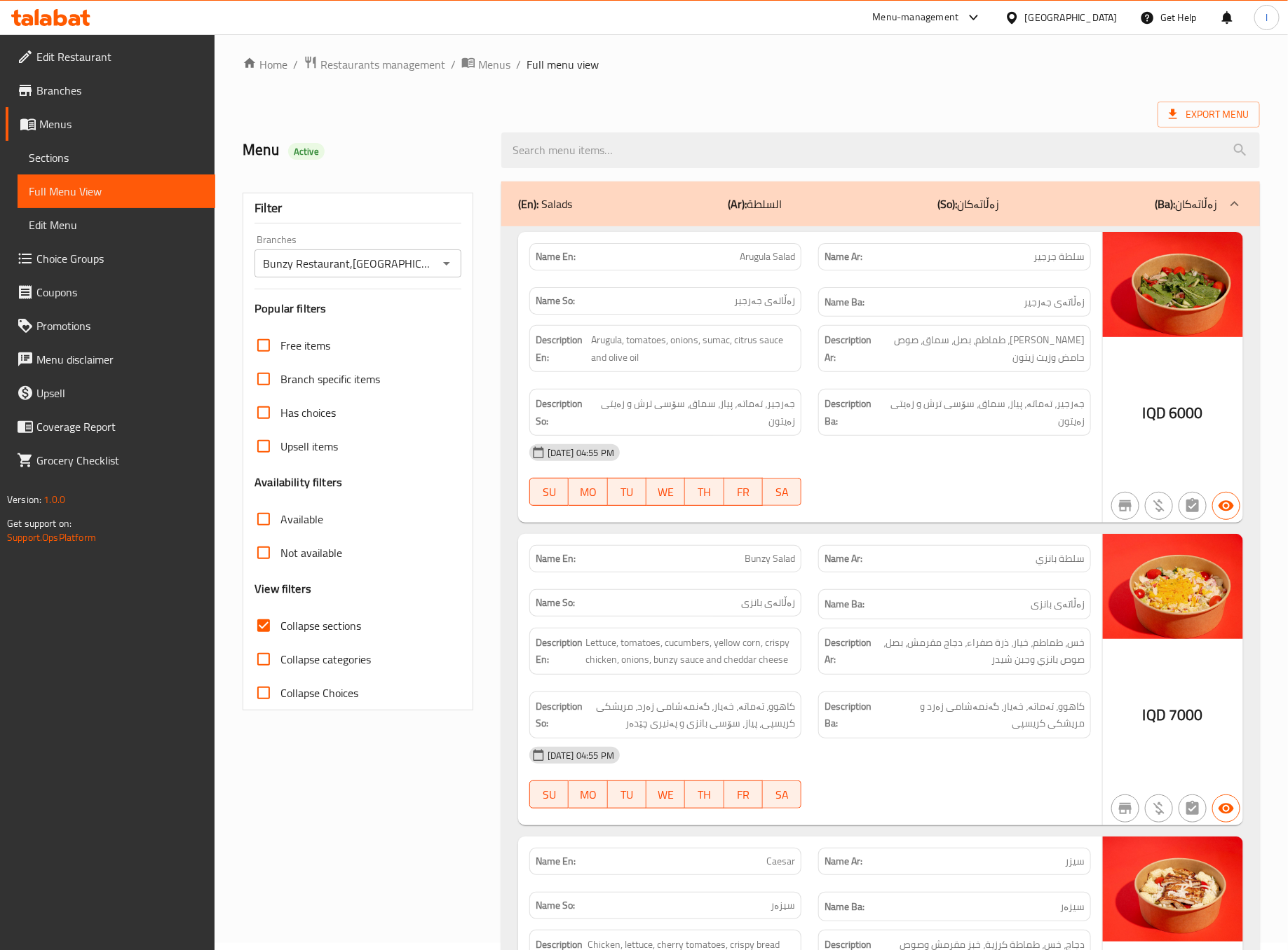
scroll to position [0, 0]
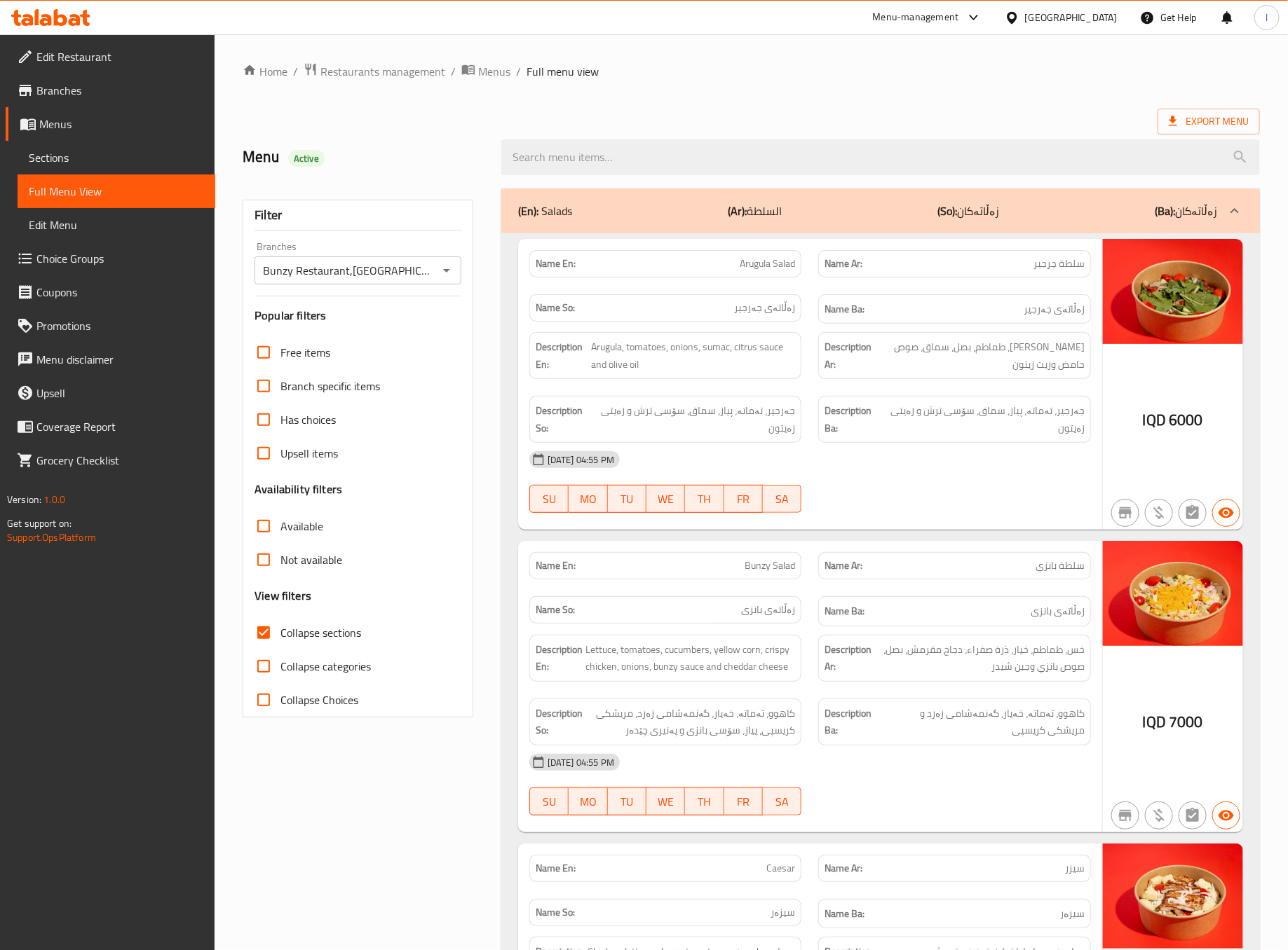
click at [1028, 232] on div "(En): Salads (Ar): السلطة (So): زەڵاتەکان (Ba): زەڵاتەکان" at bounding box center [881, 211] width 759 height 45
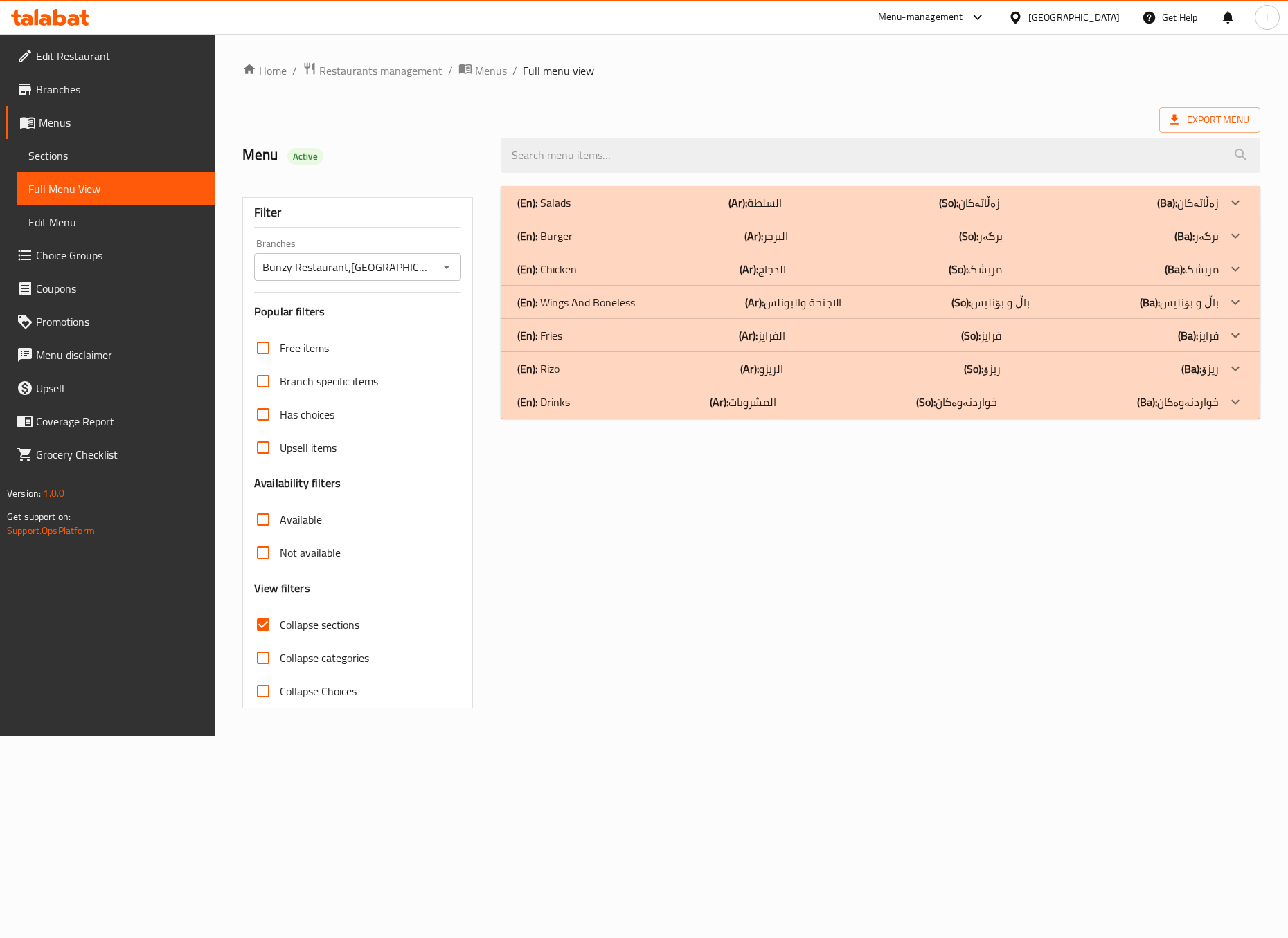
click at [808, 327] on div "(En): Fries (Ar): الفرايز (So): فرایز (Ba): فرایز" at bounding box center [867, 335] width 701 height 16
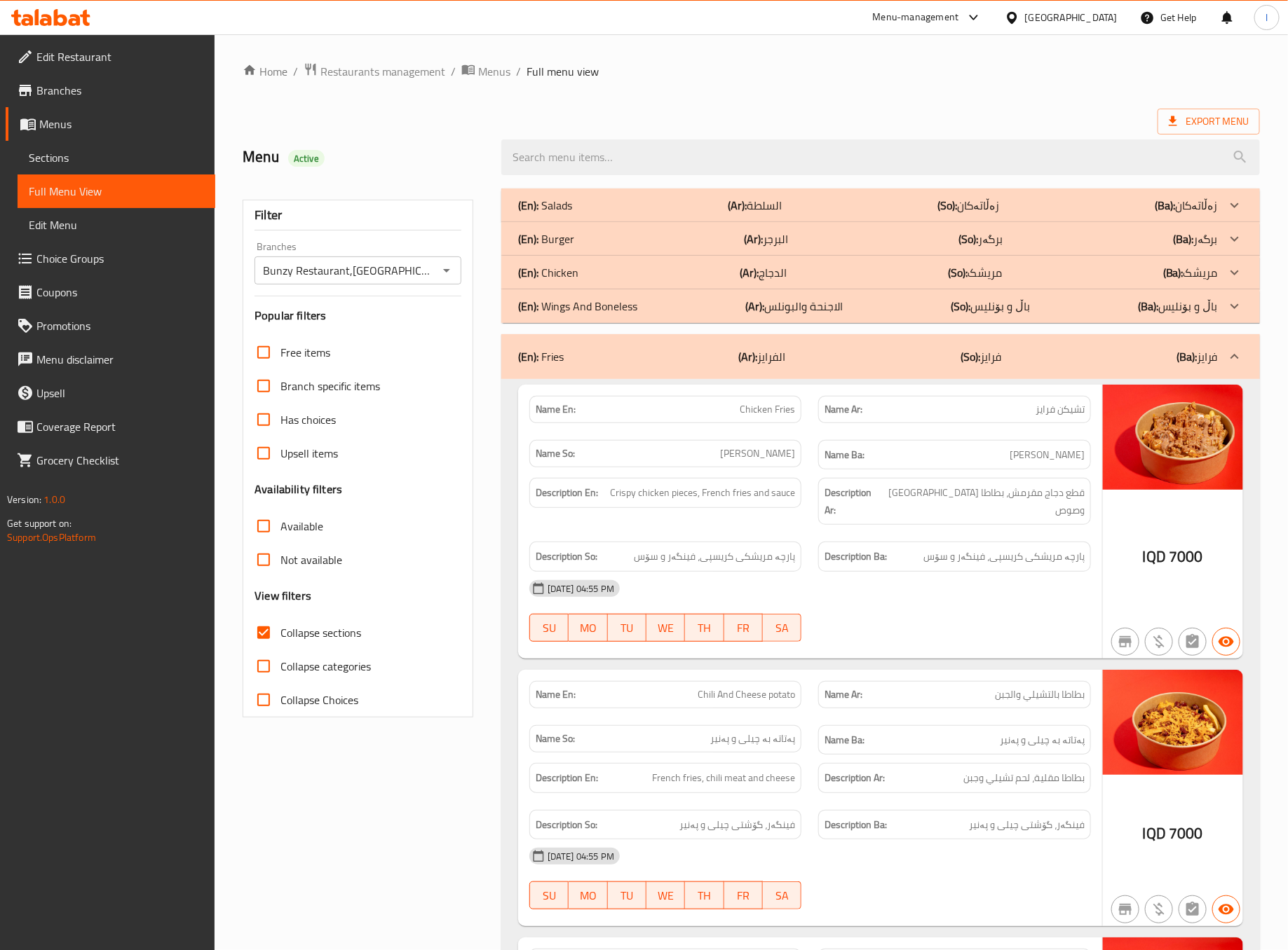
click at [939, 593] on div "08-09-2025 04:55 PM SU MO TU WE TH FR SA" at bounding box center [810, 611] width 578 height 78
click at [1002, 364] on div "(En): Fries (Ar): الفرايز (So): فرایز (Ba): فرایز" at bounding box center [868, 356] width 700 height 16
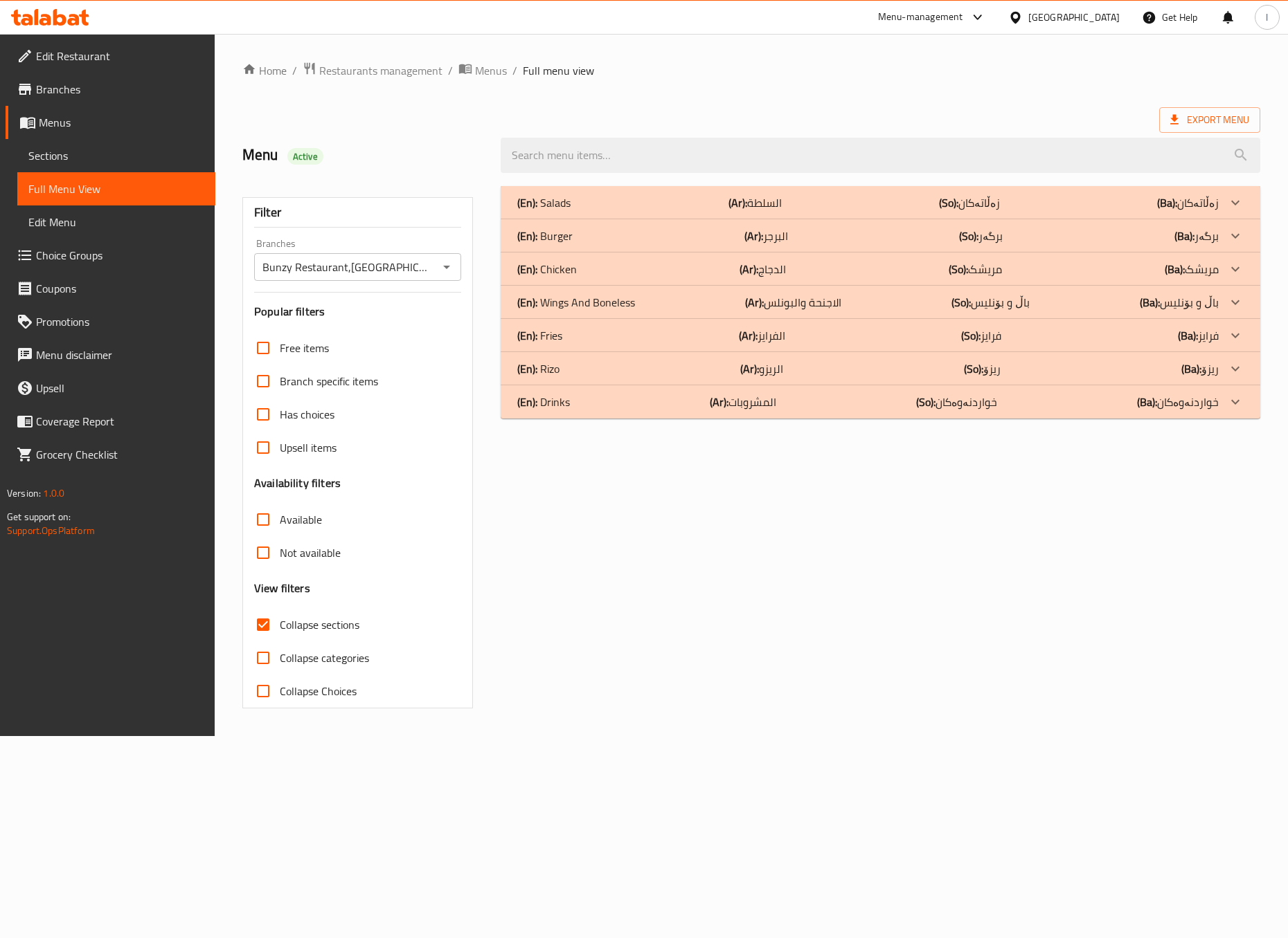
click at [883, 529] on div "(En): Salads (Ar): السلطة (So): زەڵاتەکان (Ba): زەڵاتەکان Name En: Arugula Sala…" at bounding box center [879, 447] width 776 height 539
click at [744, 526] on div "(En): Salads (Ar): السلطة (So): زەڵاتەکان (Ba): زەڵاتەکان Name En: Arugula Sala…" at bounding box center [879, 447] width 776 height 539
click at [836, 308] on p "(Ar): الاجنحة والبونلس" at bounding box center [793, 302] width 96 height 16
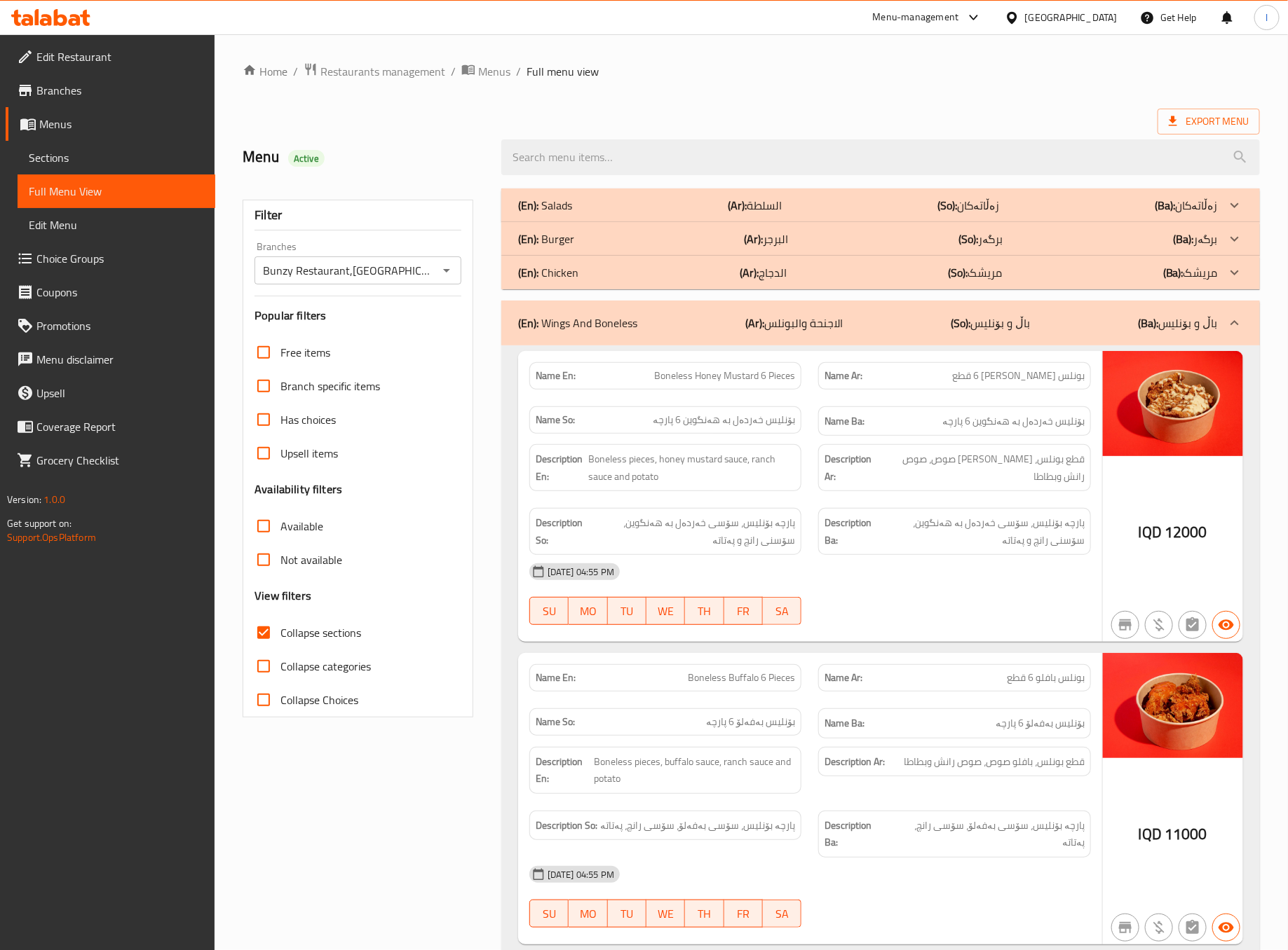
click at [915, 589] on div "[DATE] 04:55 PM" at bounding box center [810, 572] width 578 height 34
click at [892, 627] on div at bounding box center [955, 625] width 290 height 16
click at [905, 583] on div "[DATE] 04:55 PM" at bounding box center [810, 572] width 578 height 34
click at [861, 626] on div at bounding box center [955, 625] width 290 height 16
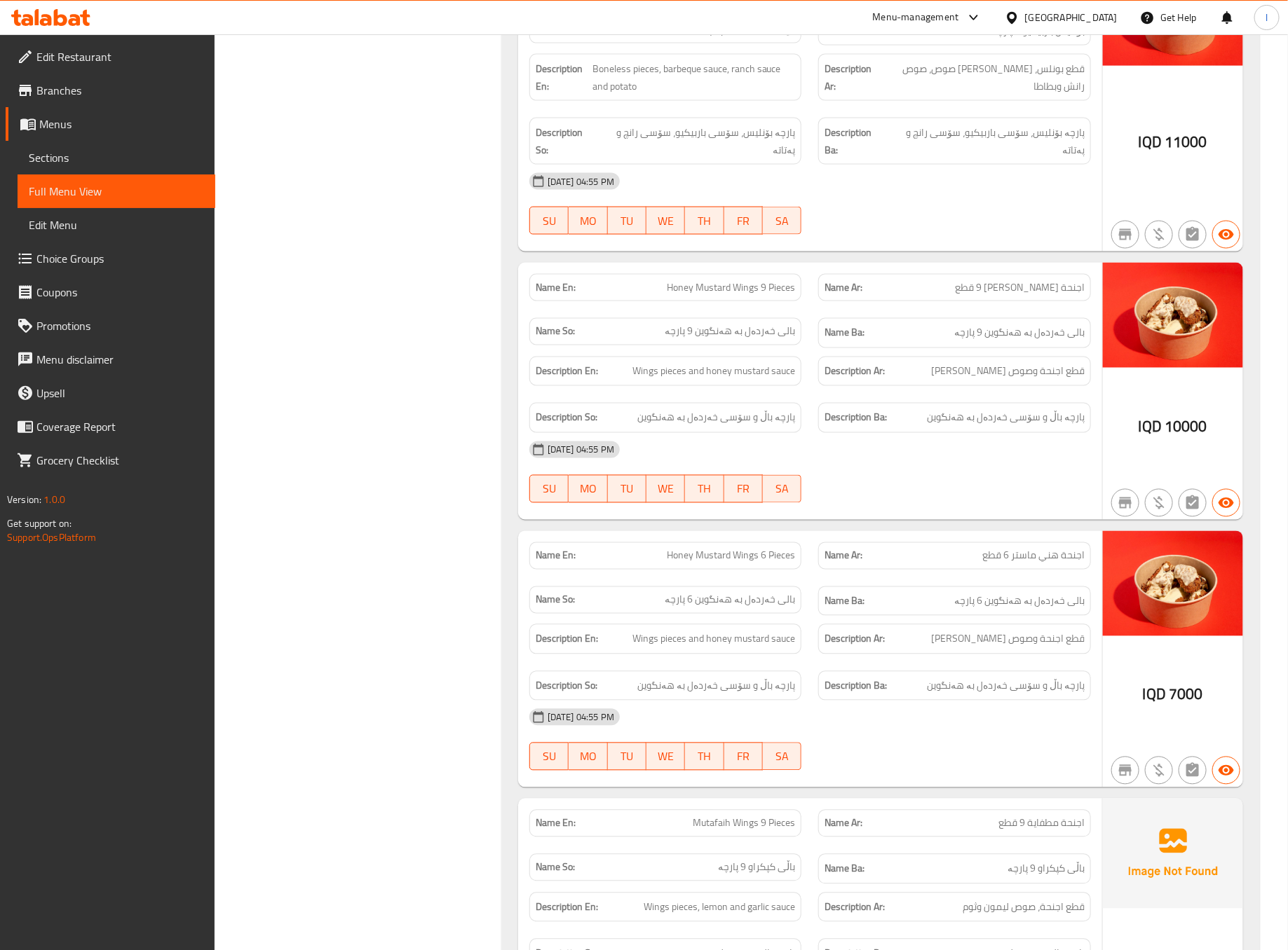
scroll to position [1052, 0]
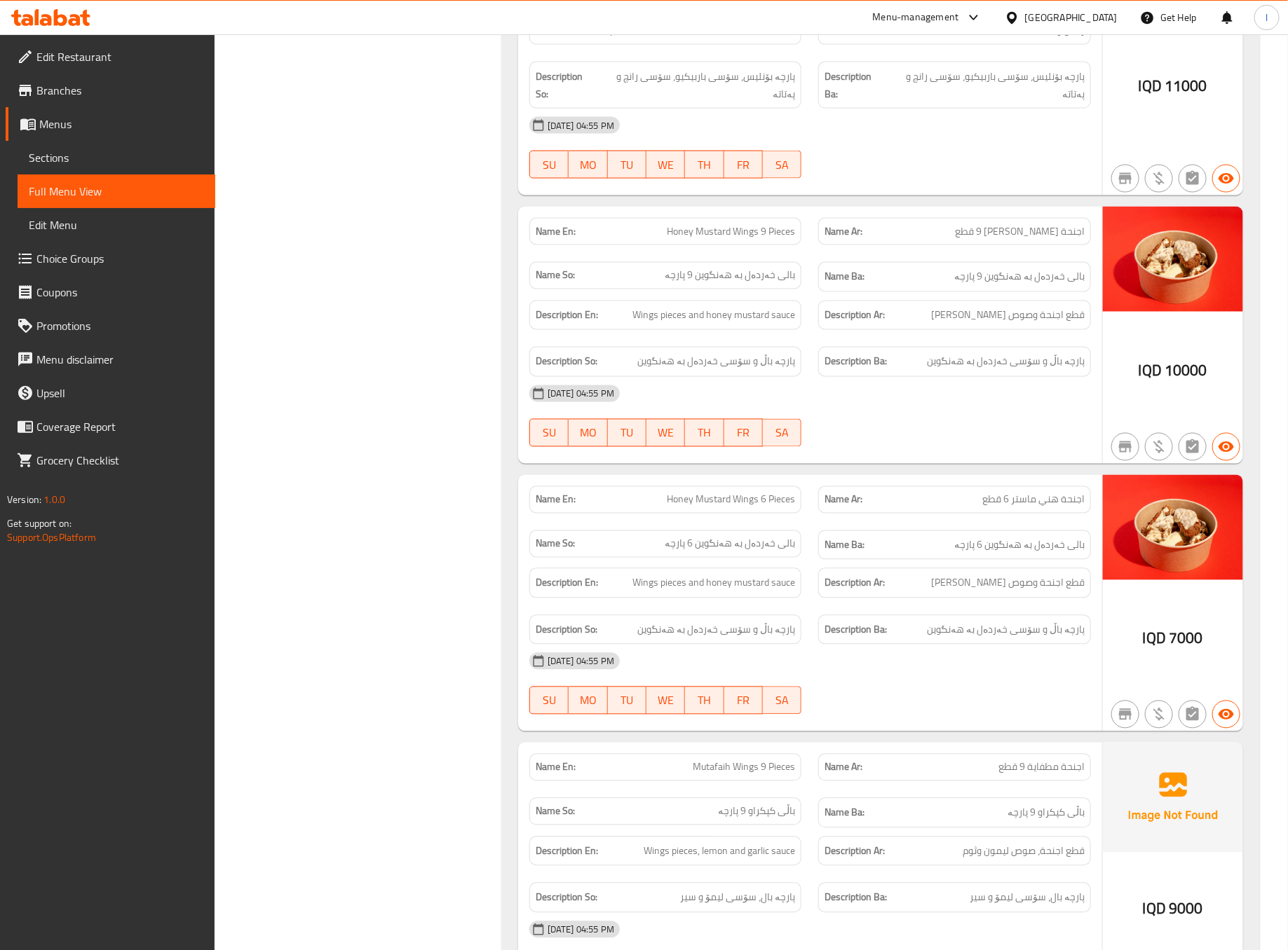
click at [425, 482] on div "Filter Branches Bunzy Restaurant,Hay Hatayn Branches Popular filters Free items…" at bounding box center [364, 809] width 259 height 3360
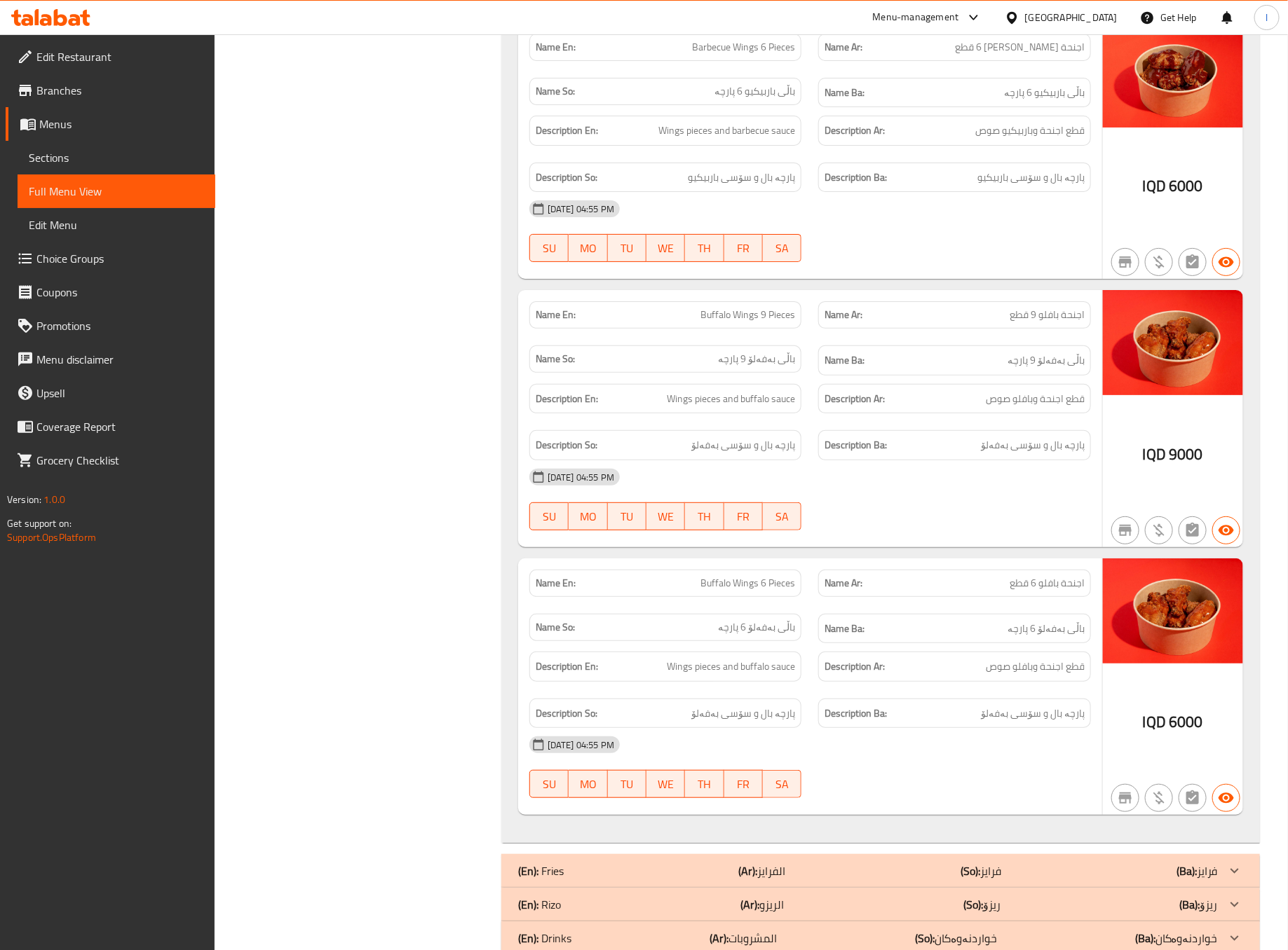
scroll to position [2622, 0]
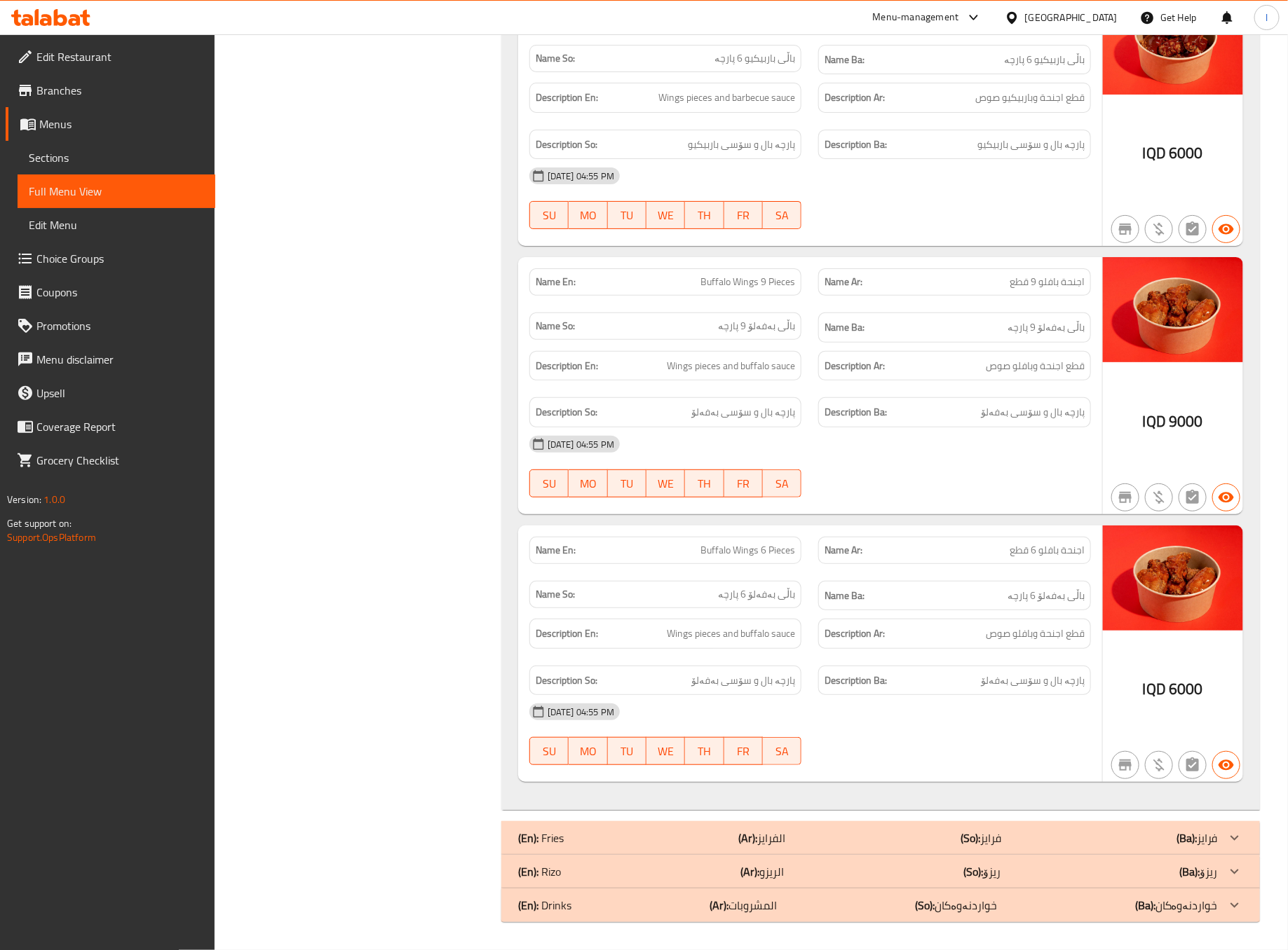
click at [903, 538] on div "Name Ar: اجنحة بافلو 6 قطع" at bounding box center [955, 551] width 273 height 28
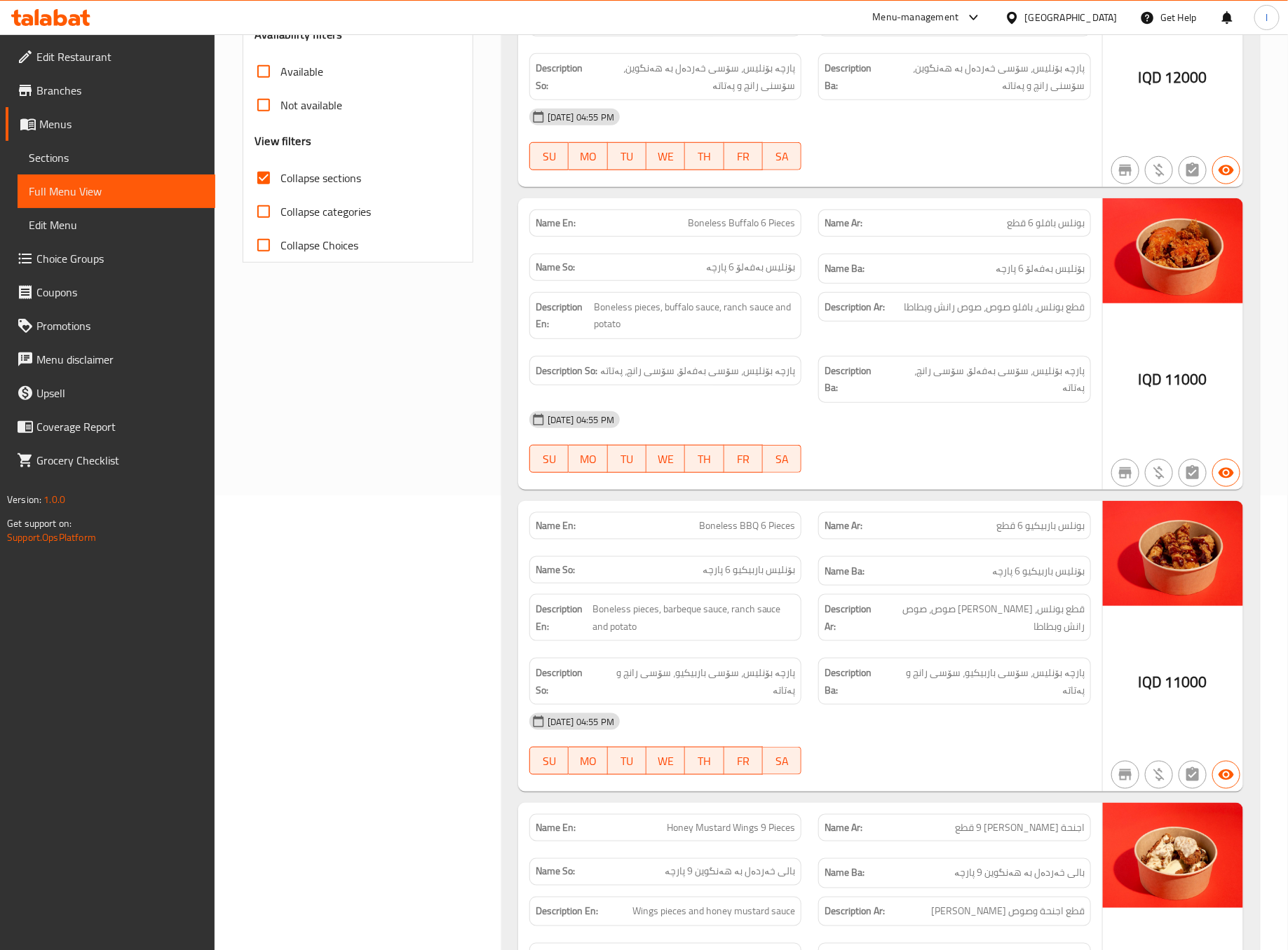
scroll to position [0, 0]
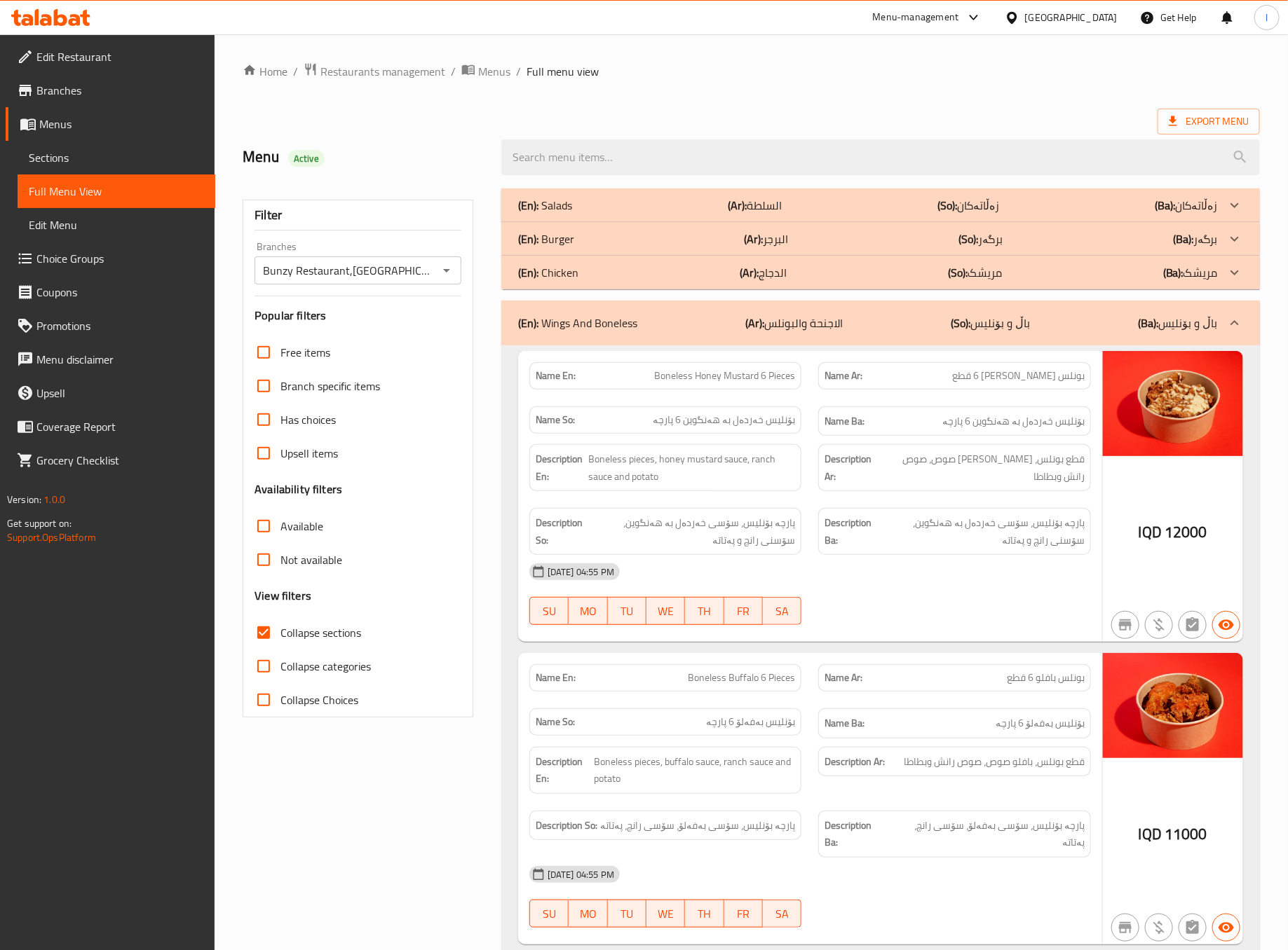
click at [879, 338] on div "(En): Wings And Boneless (Ar): الاجنحة والبونلس (So): باڵ و بۆنلیس (Ba): باڵ و …" at bounding box center [881, 324] width 759 height 45
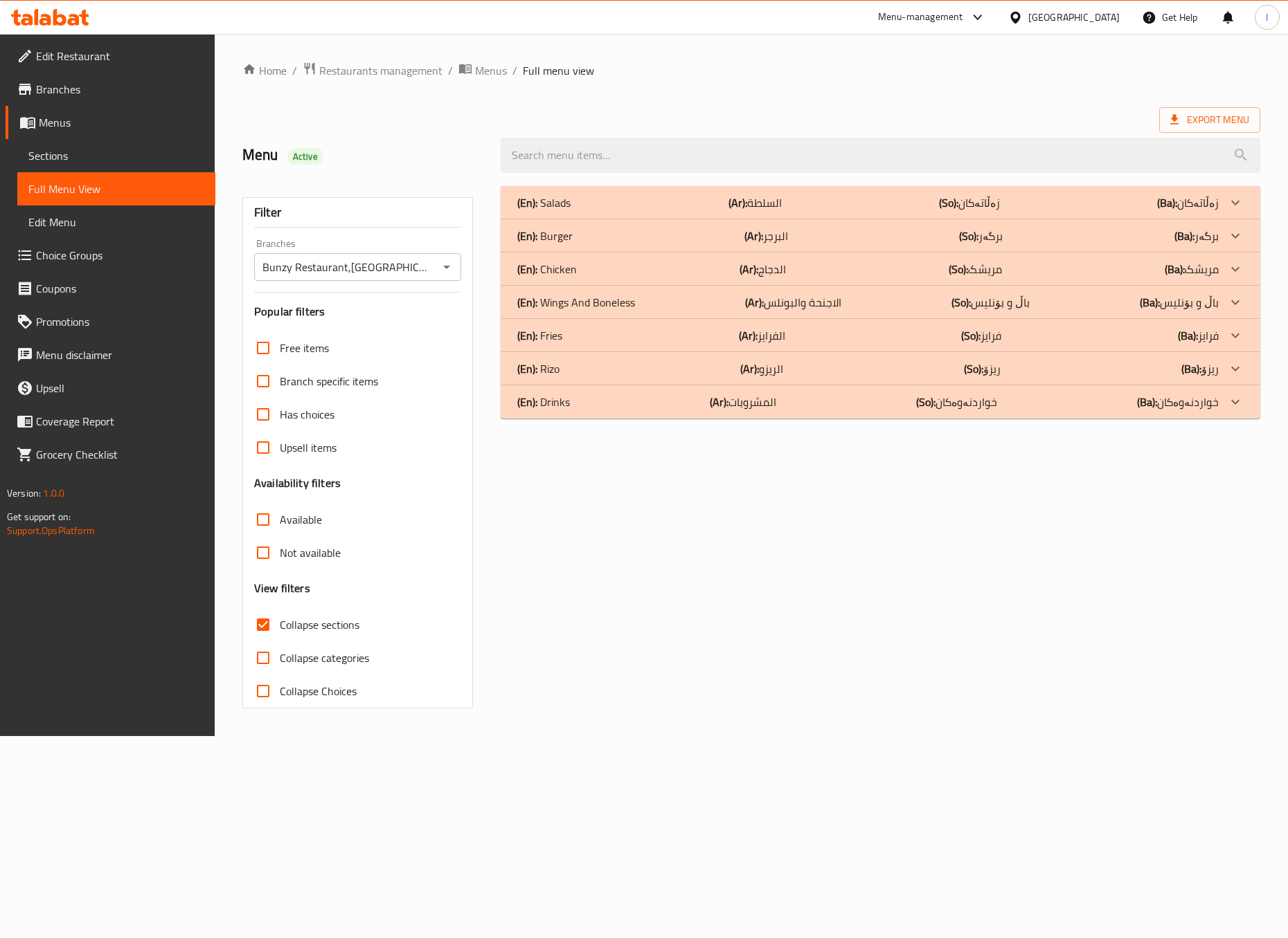
drag, startPoint x: 812, startPoint y: 328, endPoint x: 818, endPoint y: 373, distance: 45.4
click at [818, 373] on div "(En): Salads (Ar): السلطة (So): زەڵاتەکان (Ba): زەڵاتەکان Name En: Arugula Sala…" at bounding box center [879, 302] width 758 height 232
click at [818, 373] on div "(En): Rizo (Ar): الريزو (So): ریزۆ (Ba): ریزۆ" at bounding box center [867, 368] width 701 height 16
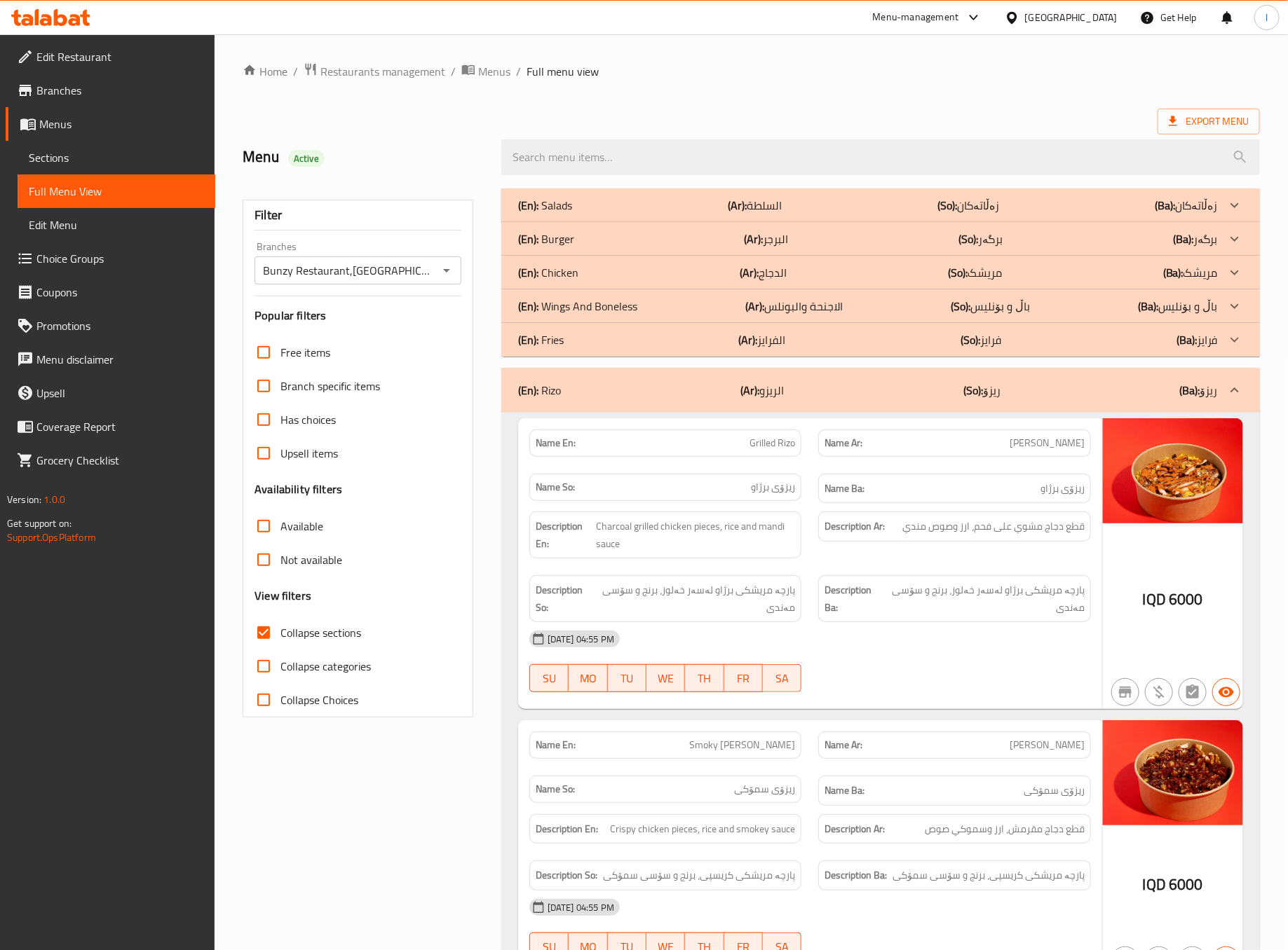
click at [994, 633] on div "[DATE] 04:55 PM" at bounding box center [810, 639] width 578 height 34
drag, startPoint x: 819, startPoint y: 375, endPoint x: 871, endPoint y: 552, distance: 184.5
click at [871, 552] on div "(En): Rizo (Ar): الريزو (So): ریزۆ (Ba): ریزۆ Name En: Grilled Rizo Name Ar: ري…" at bounding box center [881, 821] width 759 height 907
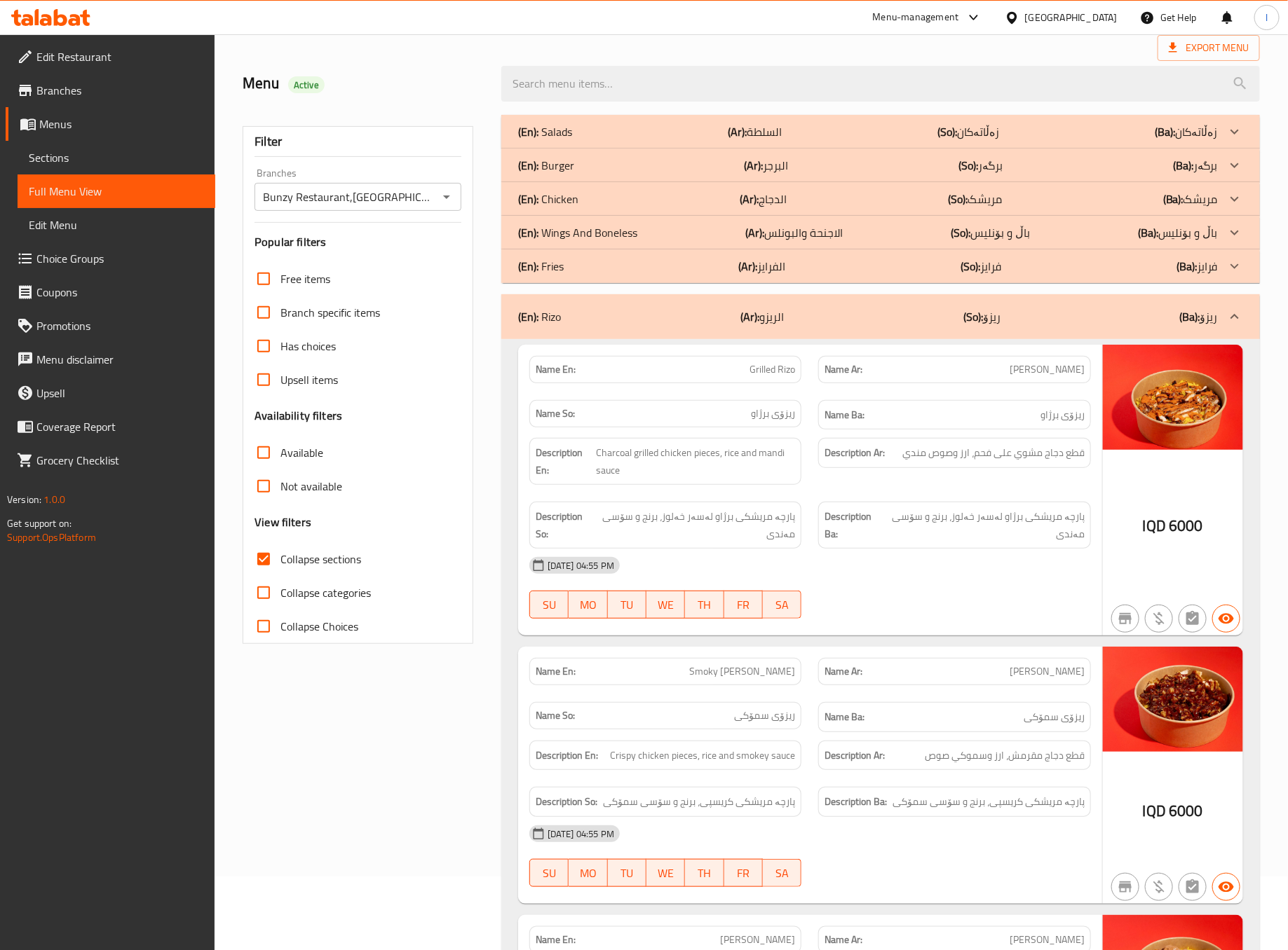
scroll to position [55, 0]
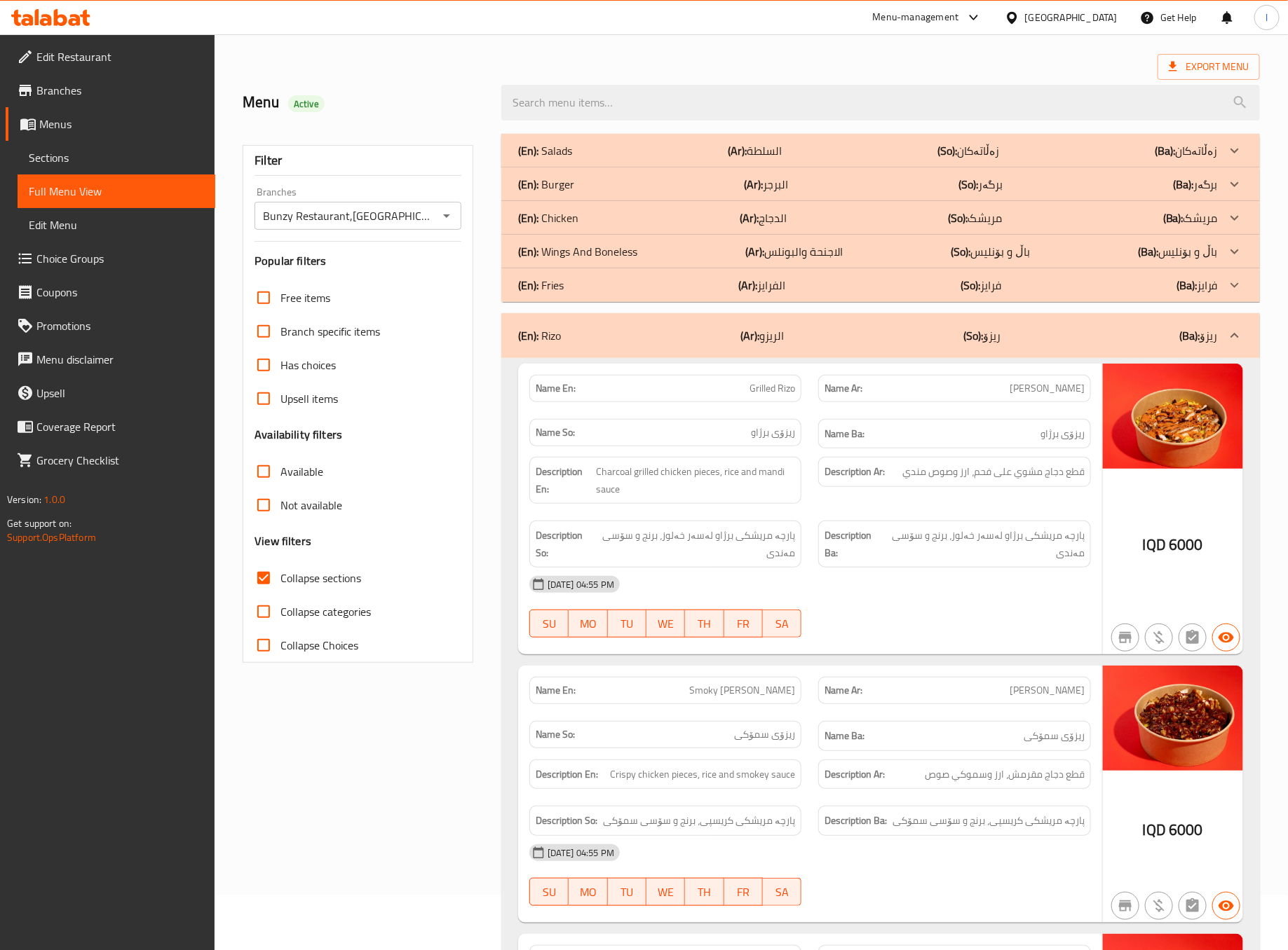
click at [815, 316] on div "(En): Rizo (Ar): الريزو (So): ریزۆ (Ba): ریزۆ" at bounding box center [881, 336] width 759 height 45
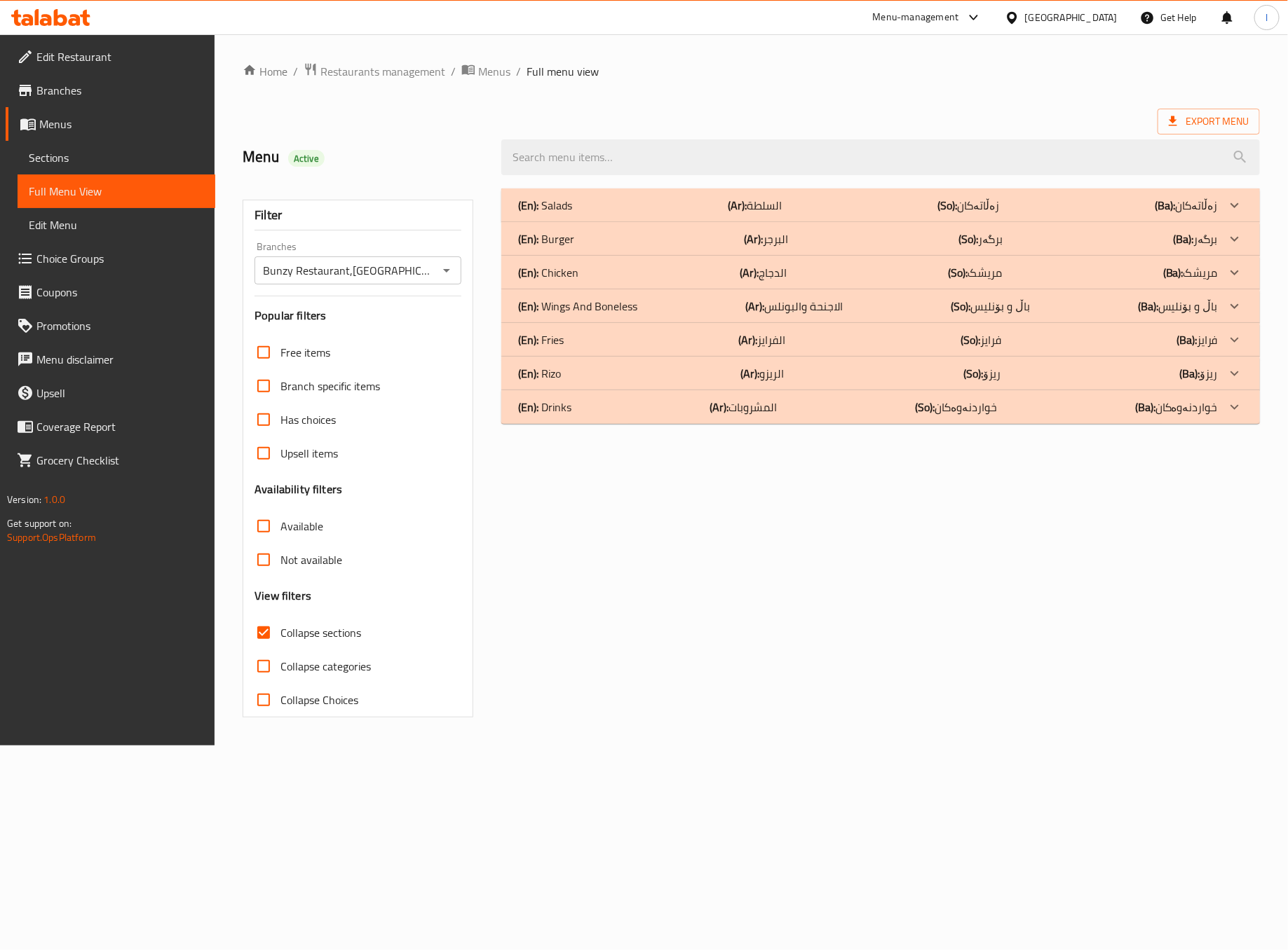
scroll to position [0, 0]
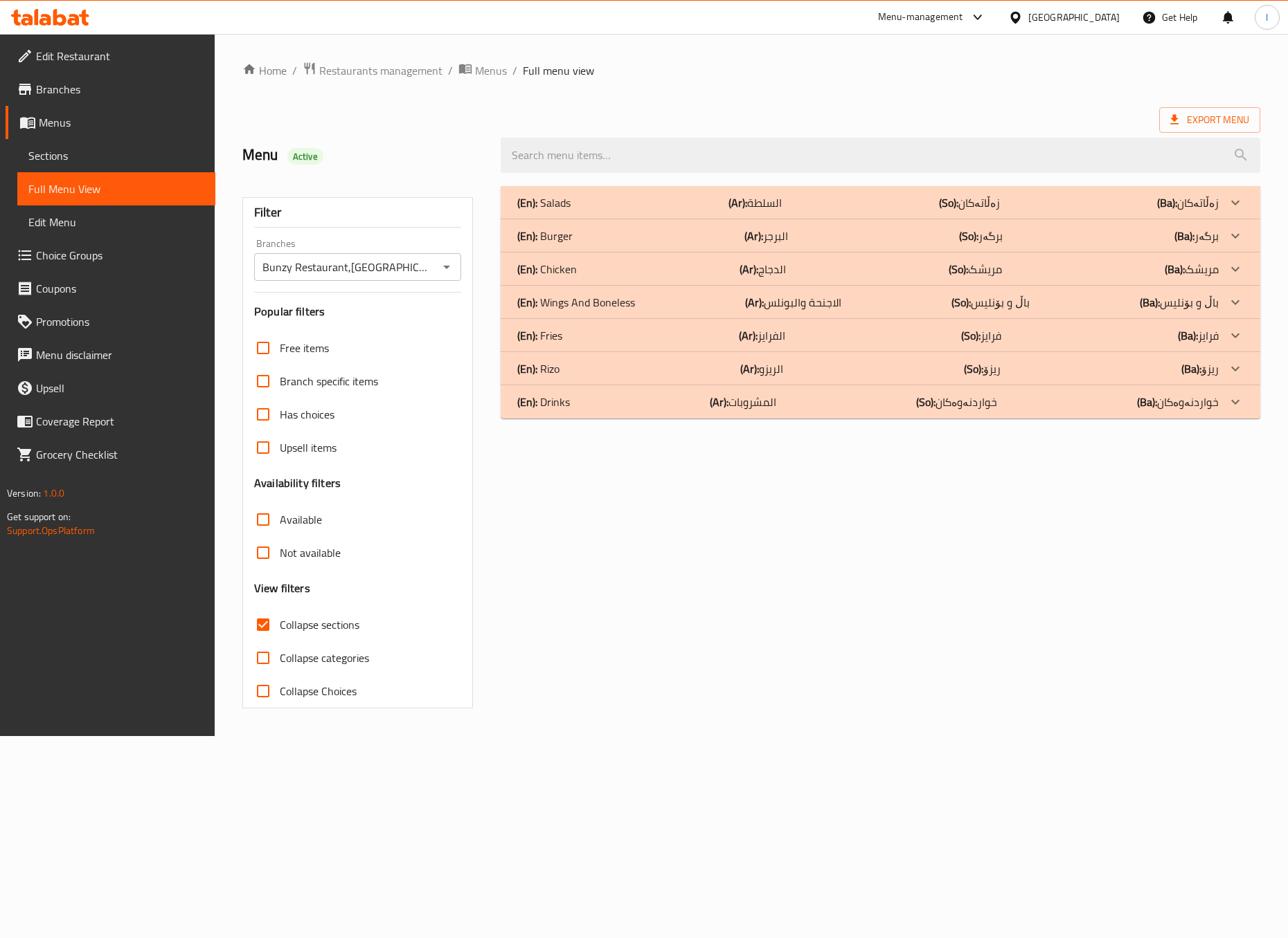
click at [790, 272] on div "(En): Chicken (Ar): الدجاج (So): مریشک (Ba): مریشک" at bounding box center [867, 269] width 701 height 16
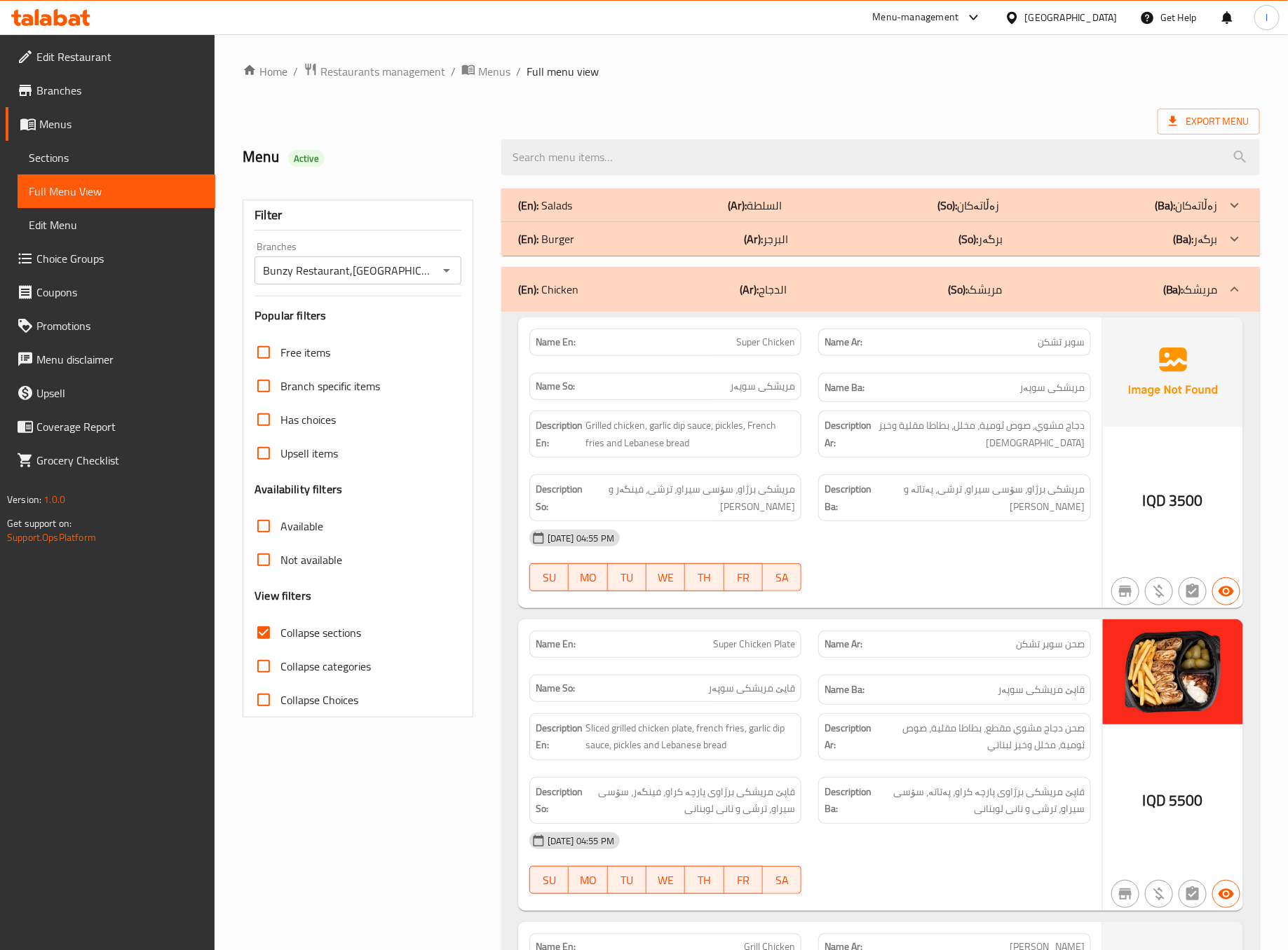
click at [897, 591] on div at bounding box center [955, 591] width 290 height 16
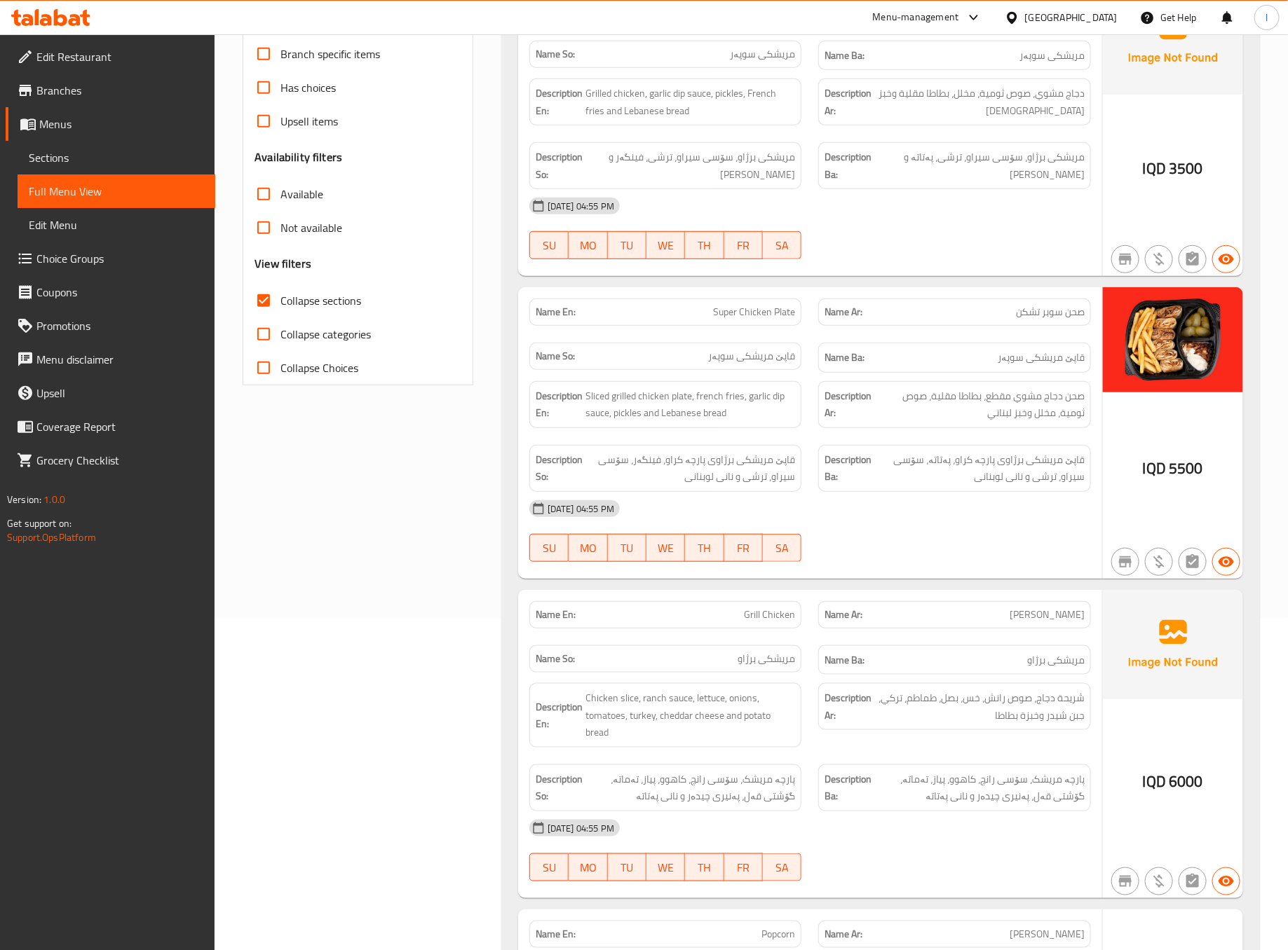
scroll to position [350, 0]
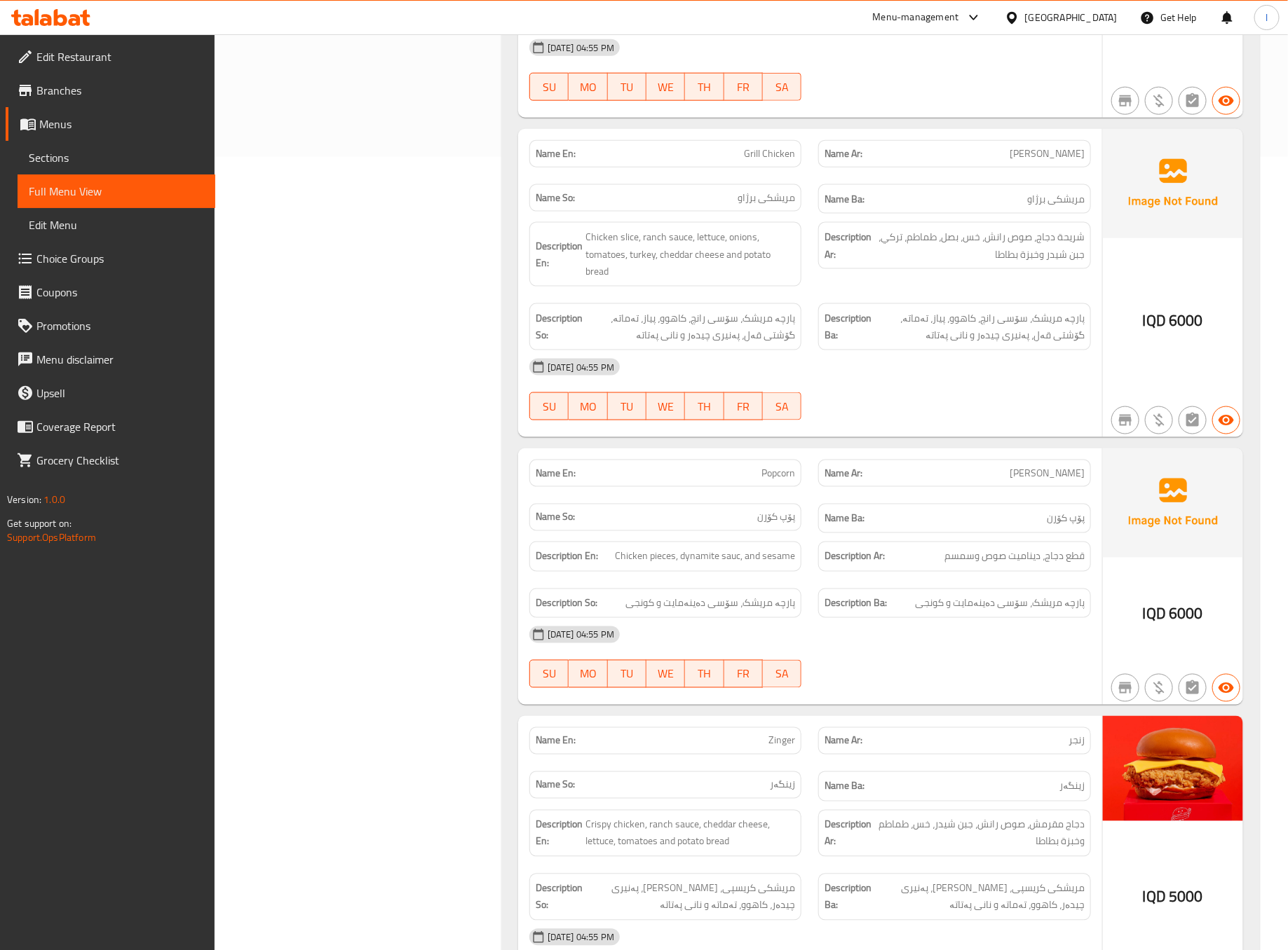
scroll to position [1052, 0]
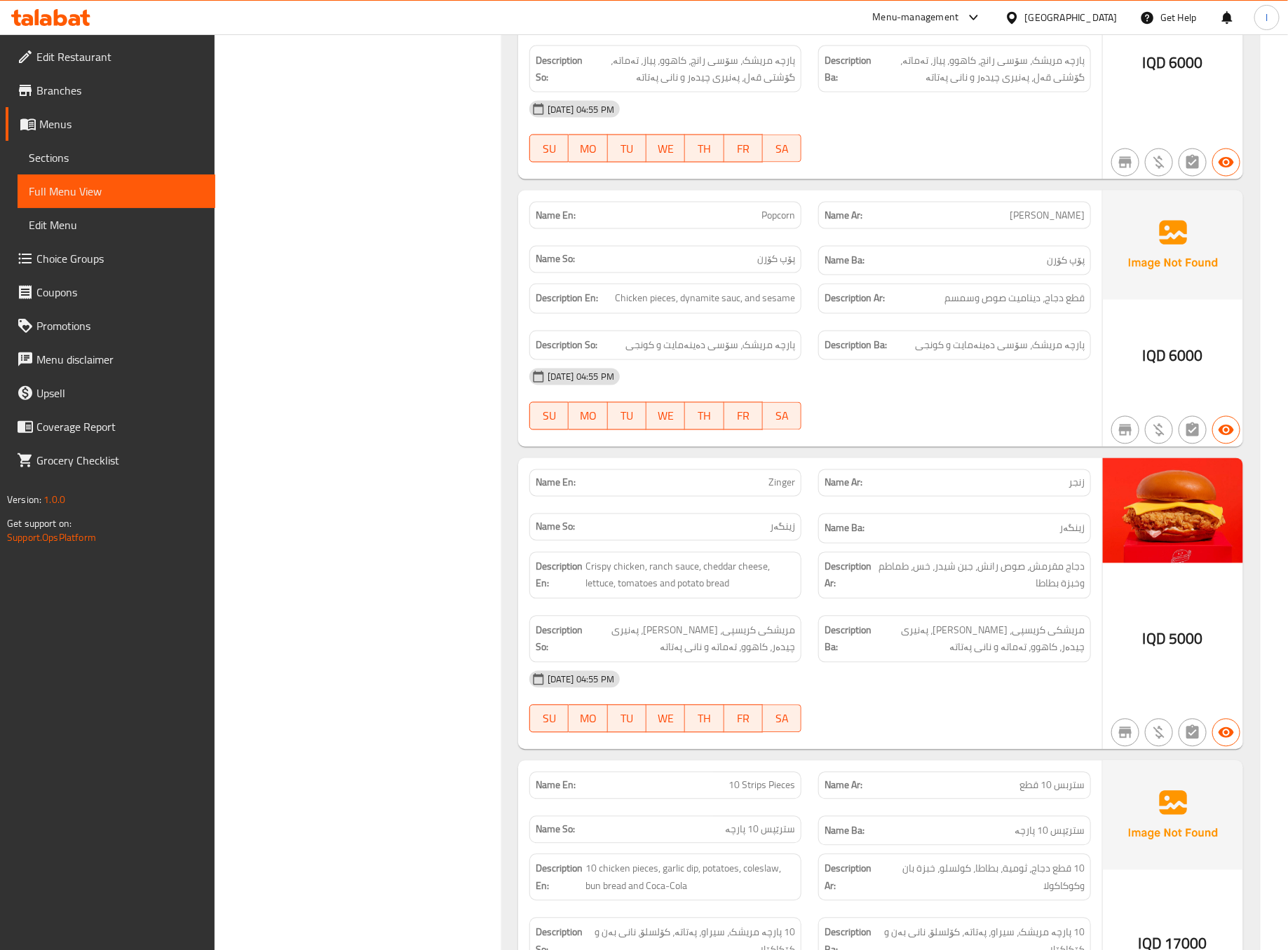
click at [772, 229] on div "Name En: Popcorn" at bounding box center [666, 216] width 273 height 28
click at [381, 434] on div "Filter Branches Bunzy Restaurant,Hay Hatayn Branches Popular filters Free items…" at bounding box center [364, 635] width 259 height 3013
click at [392, 432] on div "Filter Branches Bunzy Restaurant,Hay Hatayn Branches Popular filters Free items…" at bounding box center [364, 635] width 259 height 3013
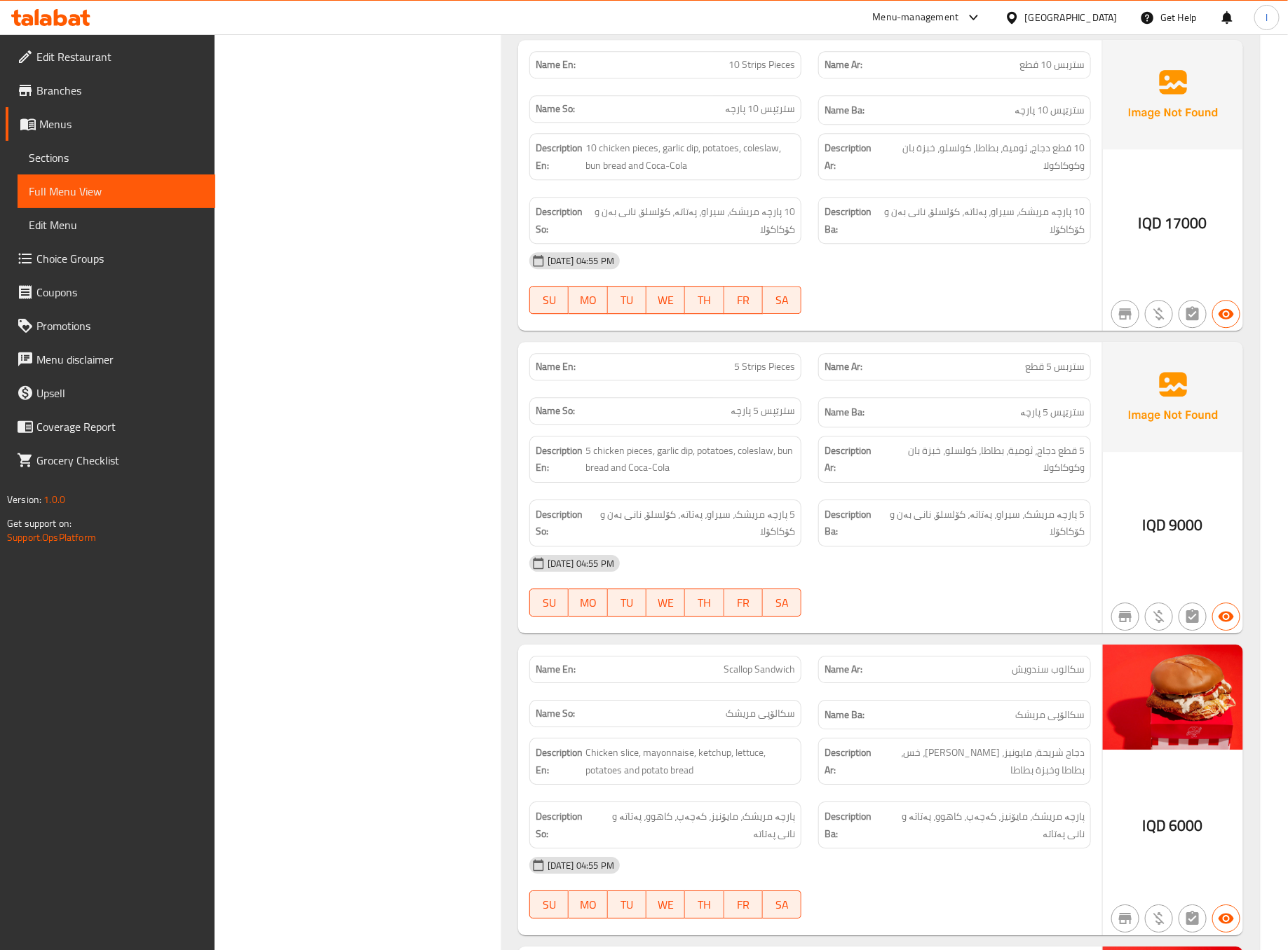
scroll to position [1401, 0]
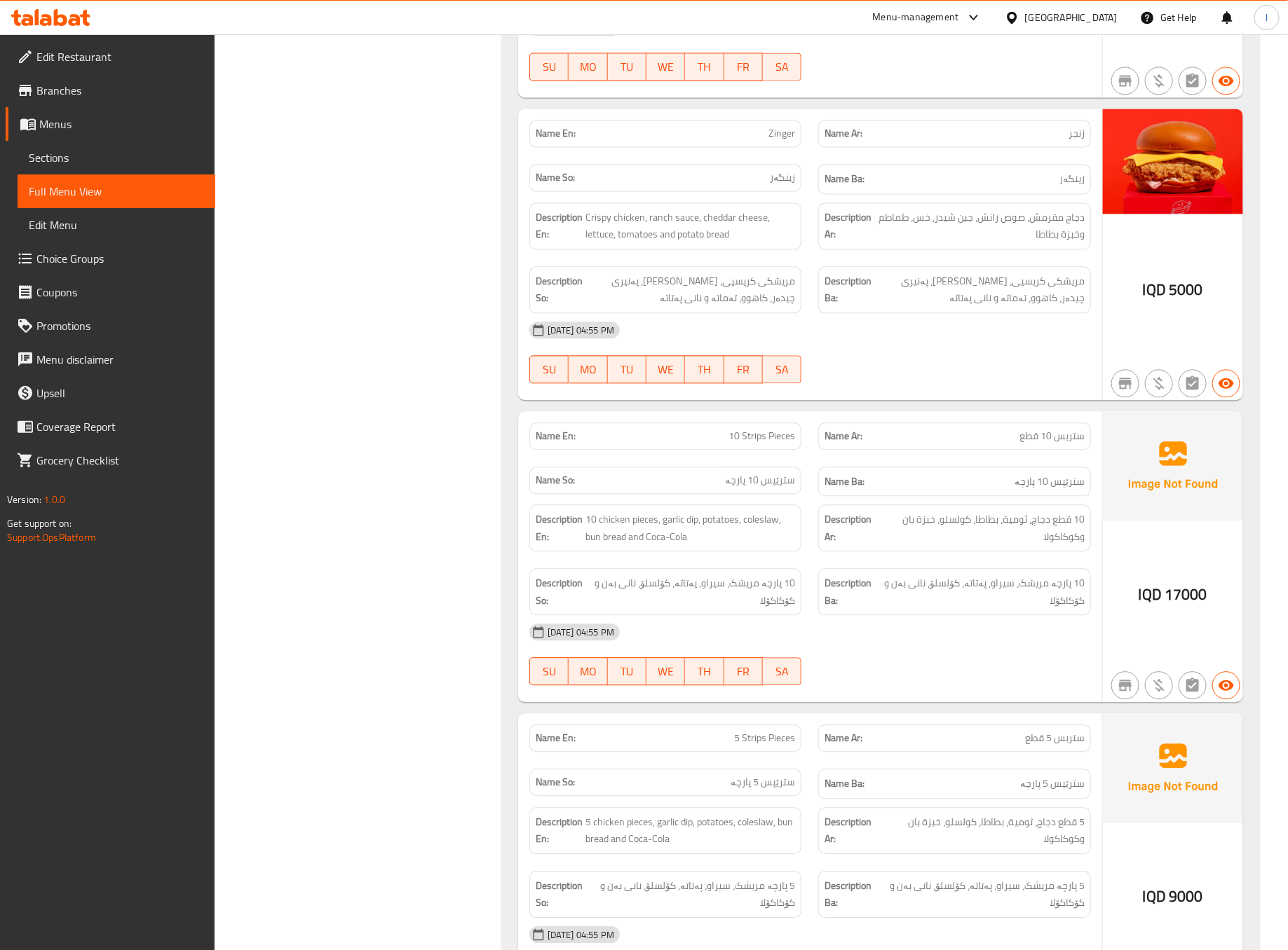
click at [436, 437] on div "Filter Branches Bunzy Restaurant,Hay Hatayn Branches Popular filters Free items…" at bounding box center [364, 285] width 259 height 3013
click at [452, 437] on div "Filter Branches Bunzy Restaurant,Hay Hatayn Branches Popular filters Free items…" at bounding box center [364, 285] width 259 height 3013
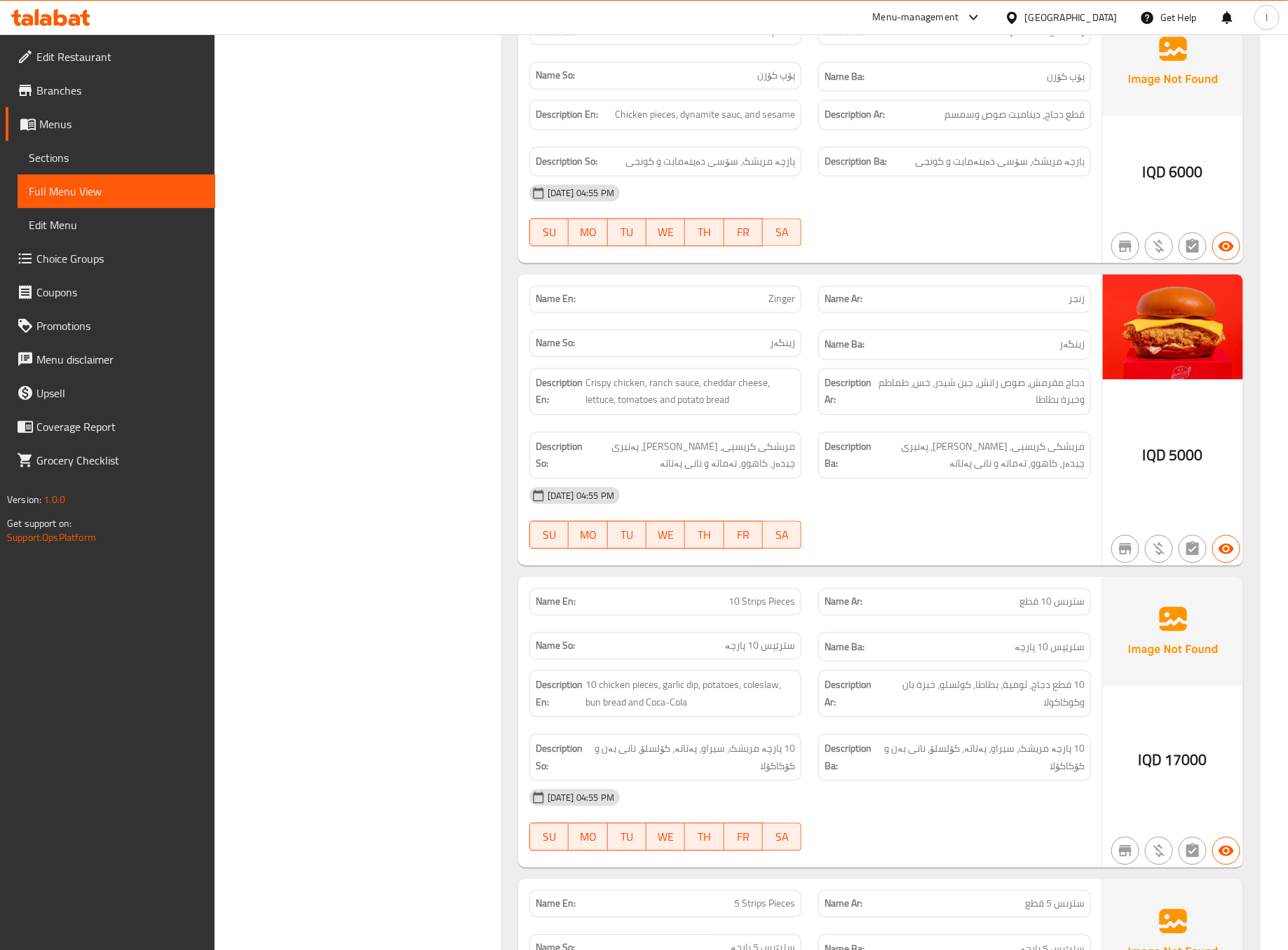
scroll to position [0, 0]
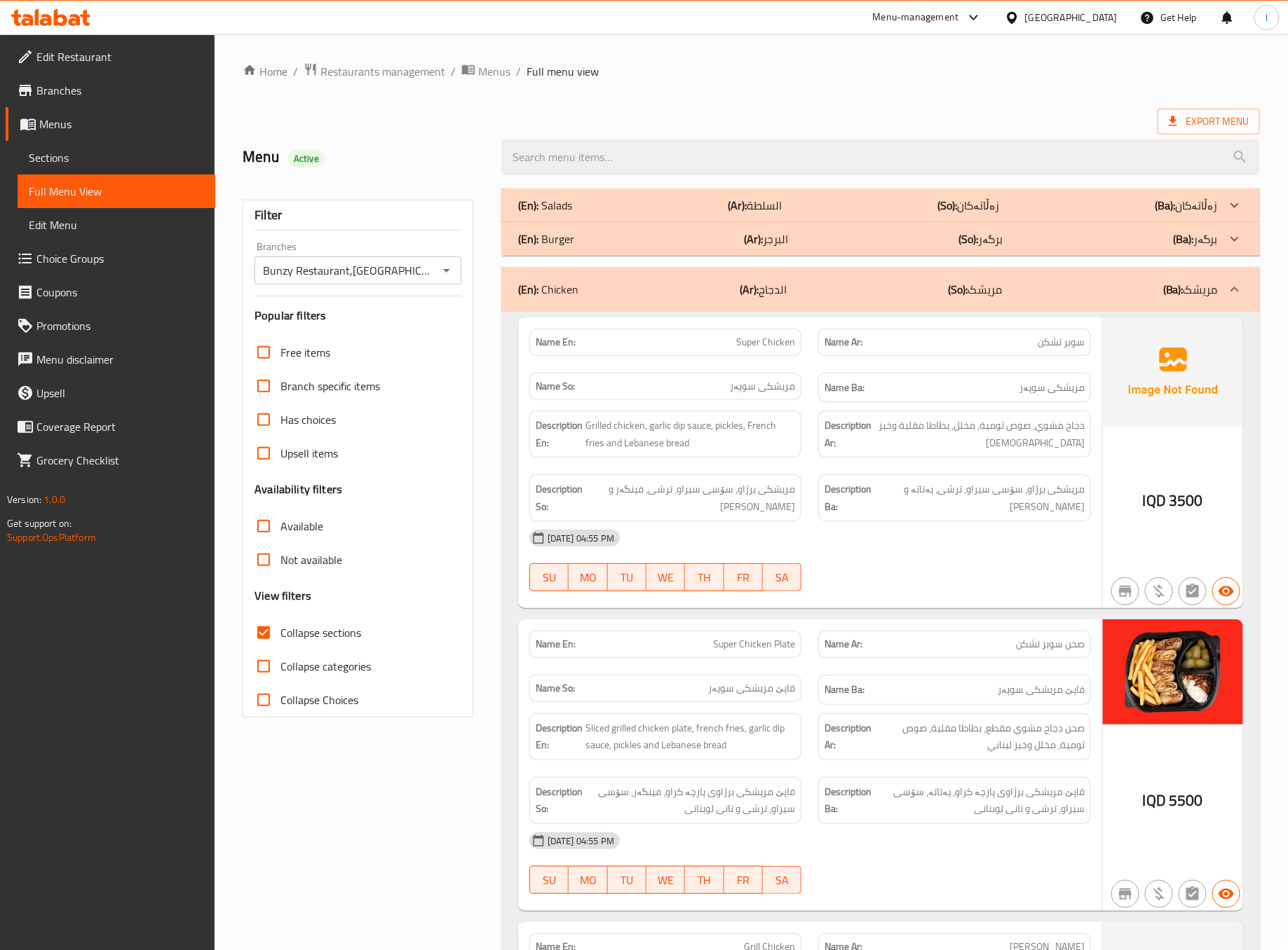
click at [991, 295] on p "(So): مریشک" at bounding box center [975, 289] width 54 height 16
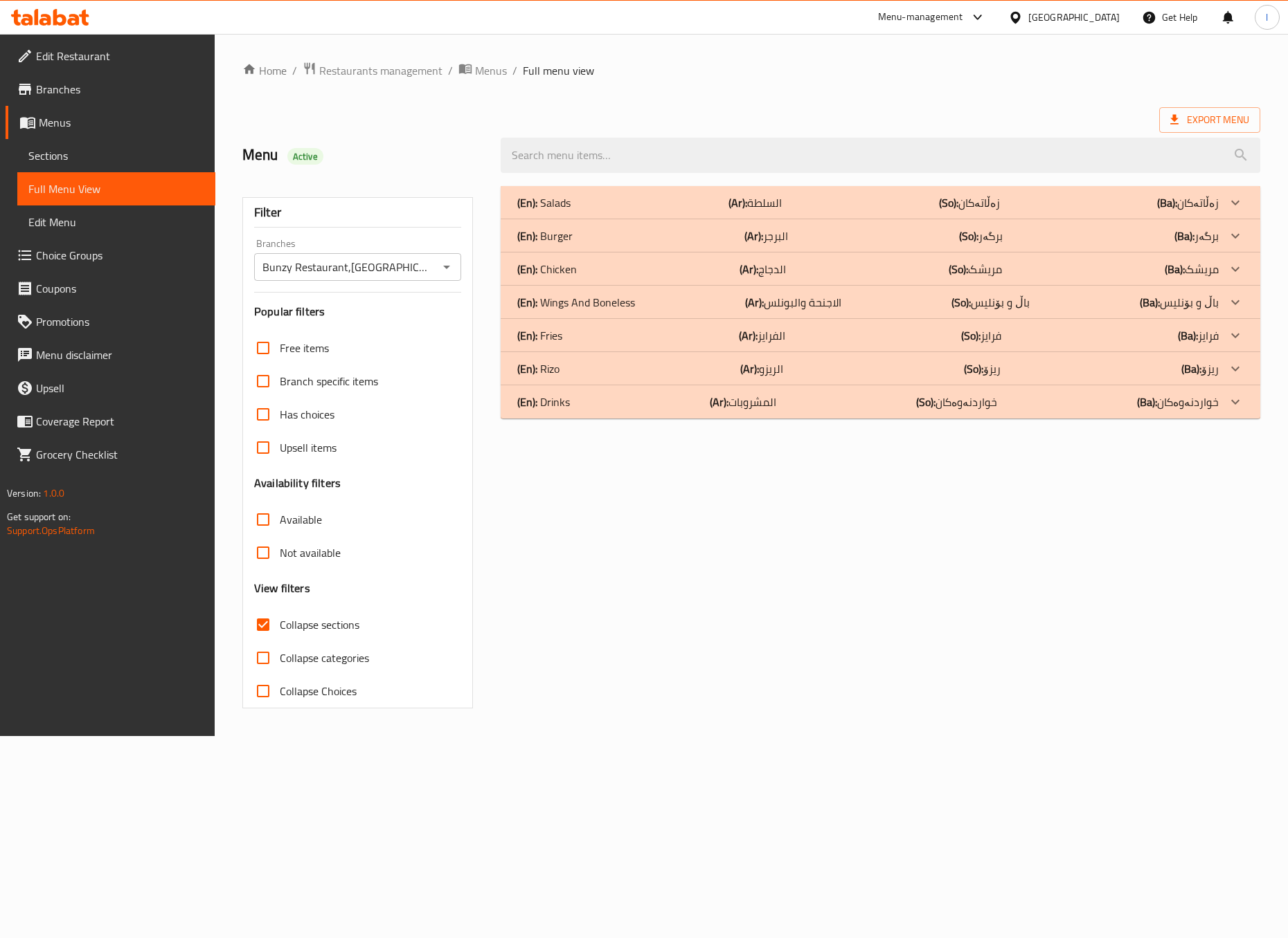
click at [590, 230] on div "(En): Burger (Ar): البرجر (So): برگەر (Ba): برگەر" at bounding box center [867, 236] width 701 height 16
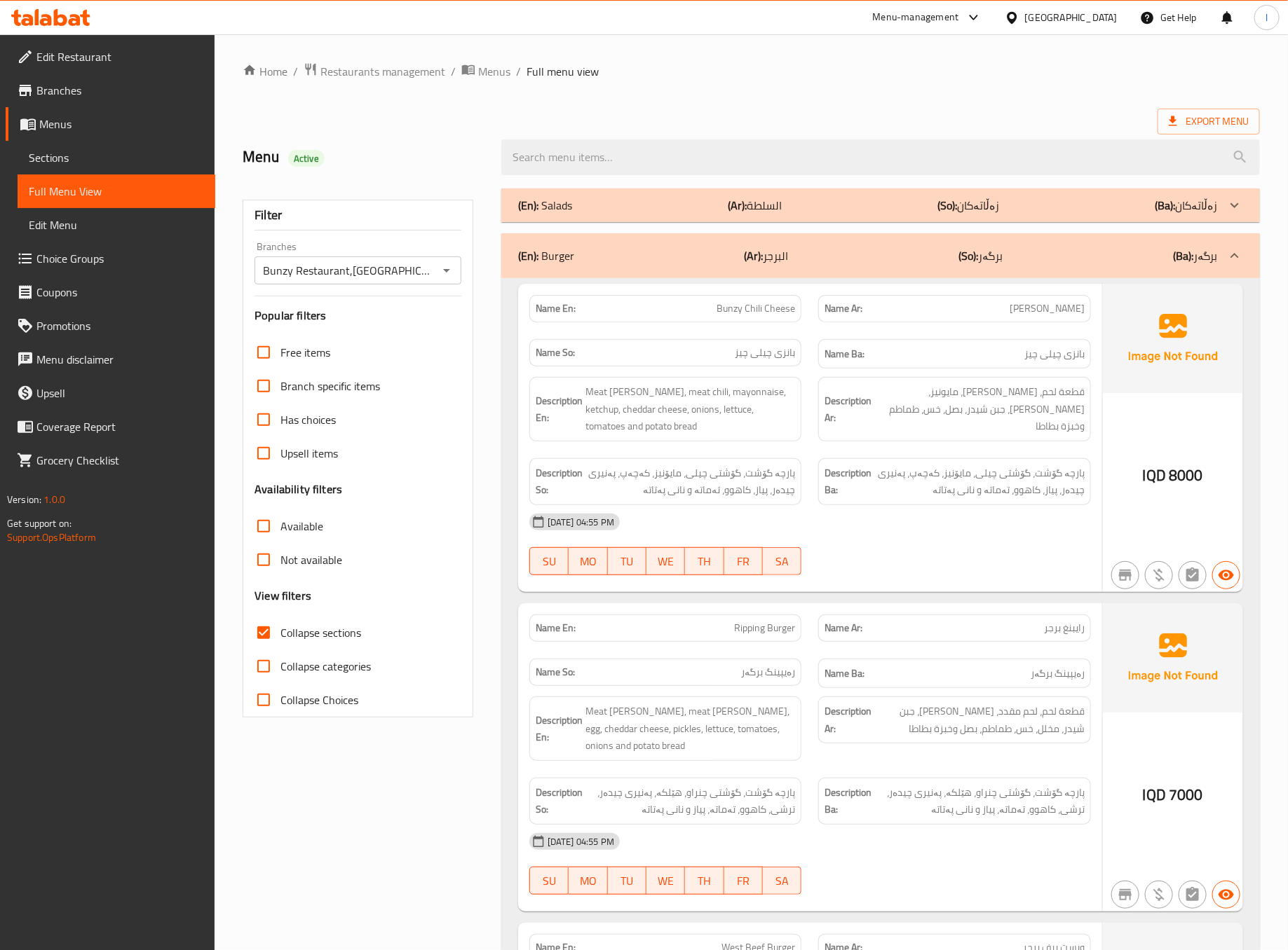
click at [917, 530] on div "[DATE] 04:55 PM" at bounding box center [810, 521] width 578 height 34
click at [800, 381] on div "Description En: Meat patty, meat chili, mayonnaise, ketchup, cheddar cheese, on…" at bounding box center [666, 409] width 273 height 64
click at [827, 409] on strong "Description Ar:" at bounding box center [848, 409] width 47 height 35
click at [808, 366] on div "Name So: بانزی چیلی چیز" at bounding box center [666, 354] width 290 height 47
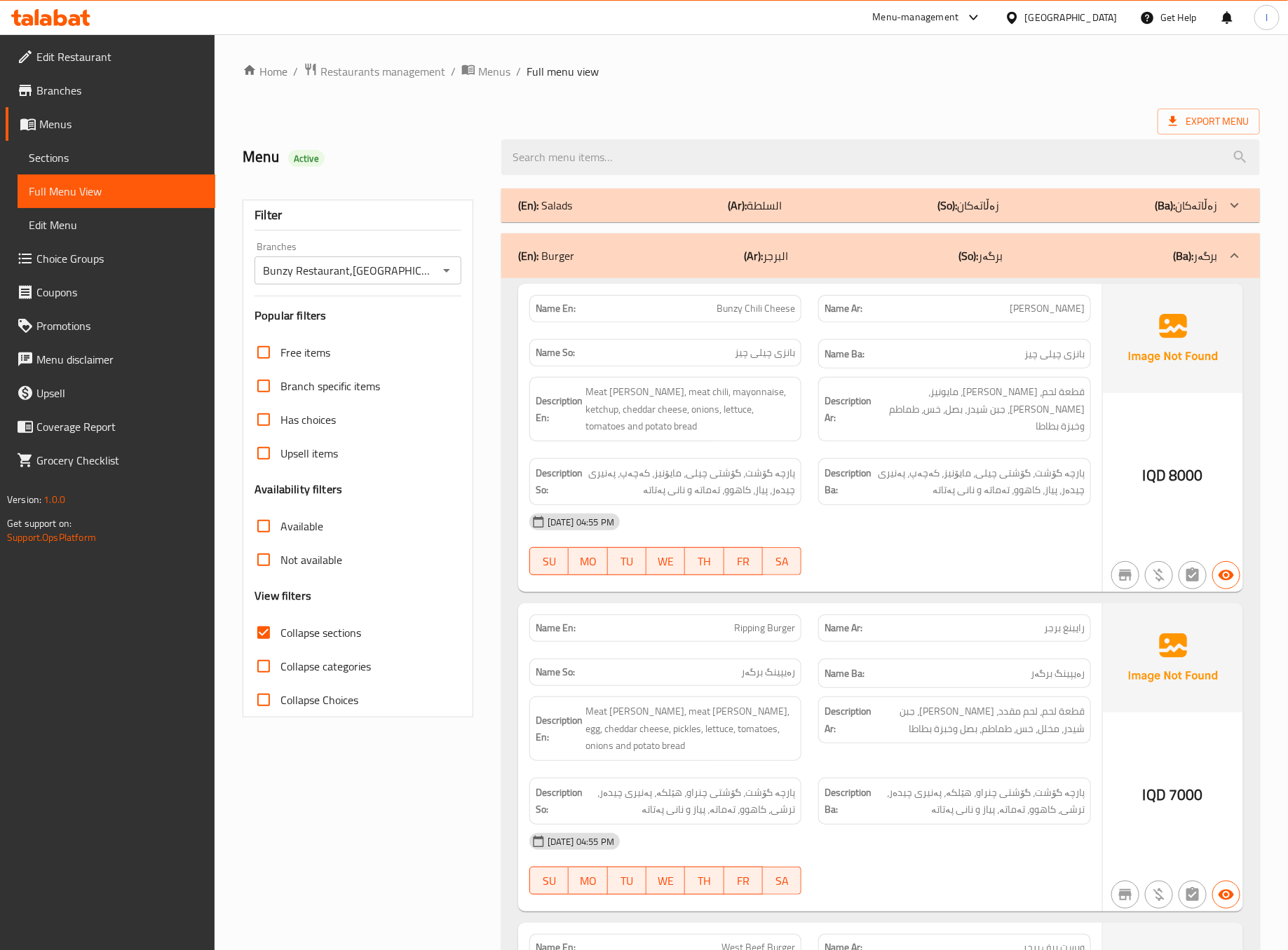
click at [896, 564] on div "08-09-2025 04:55 PM SU MO TU WE TH FR SA" at bounding box center [810, 544] width 578 height 78
click at [799, 305] on div "Name En: Bunzy Chili Cheese" at bounding box center [666, 309] width 273 height 28
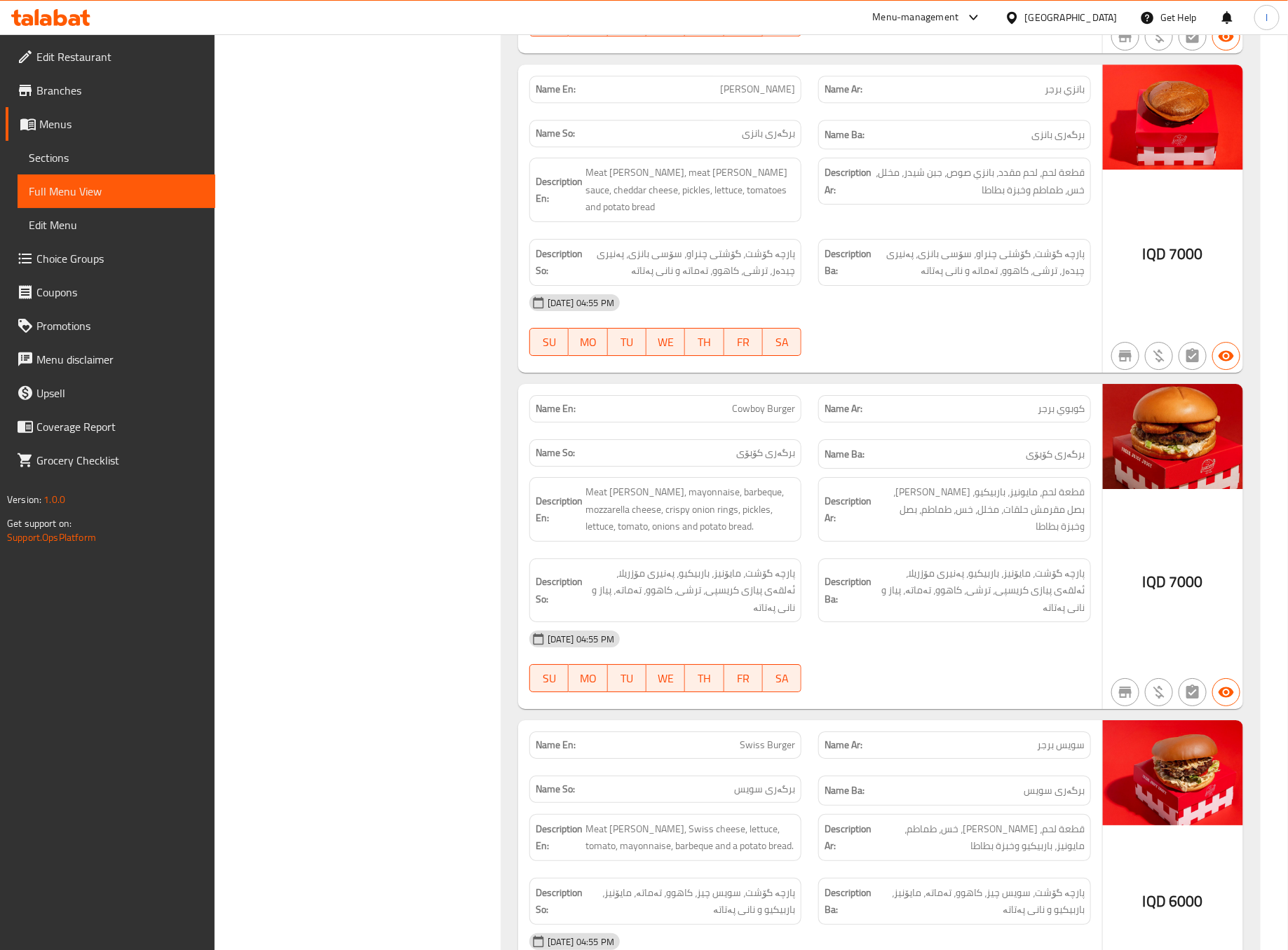
scroll to position [2453, 0]
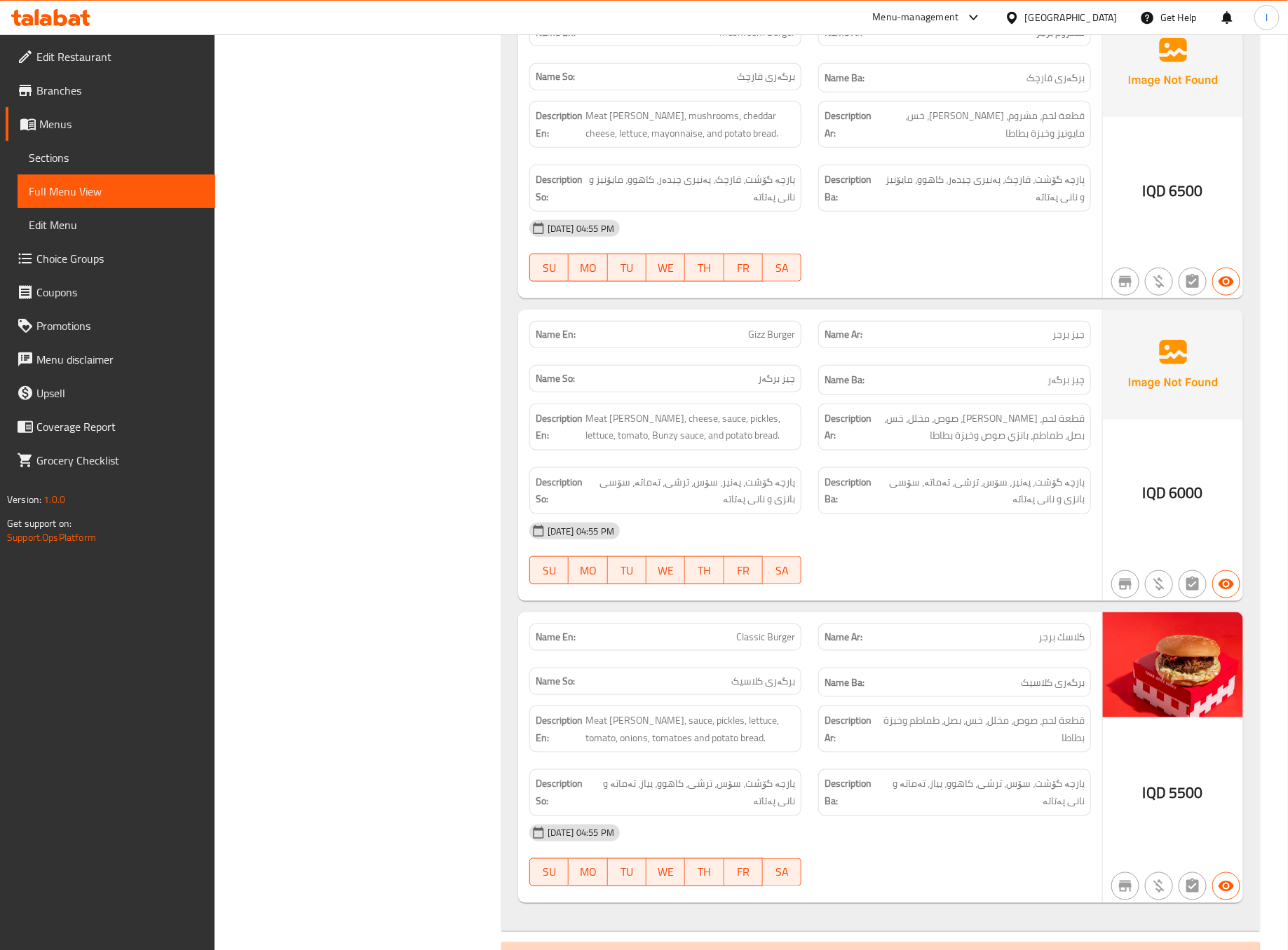
scroll to position [3154, 0]
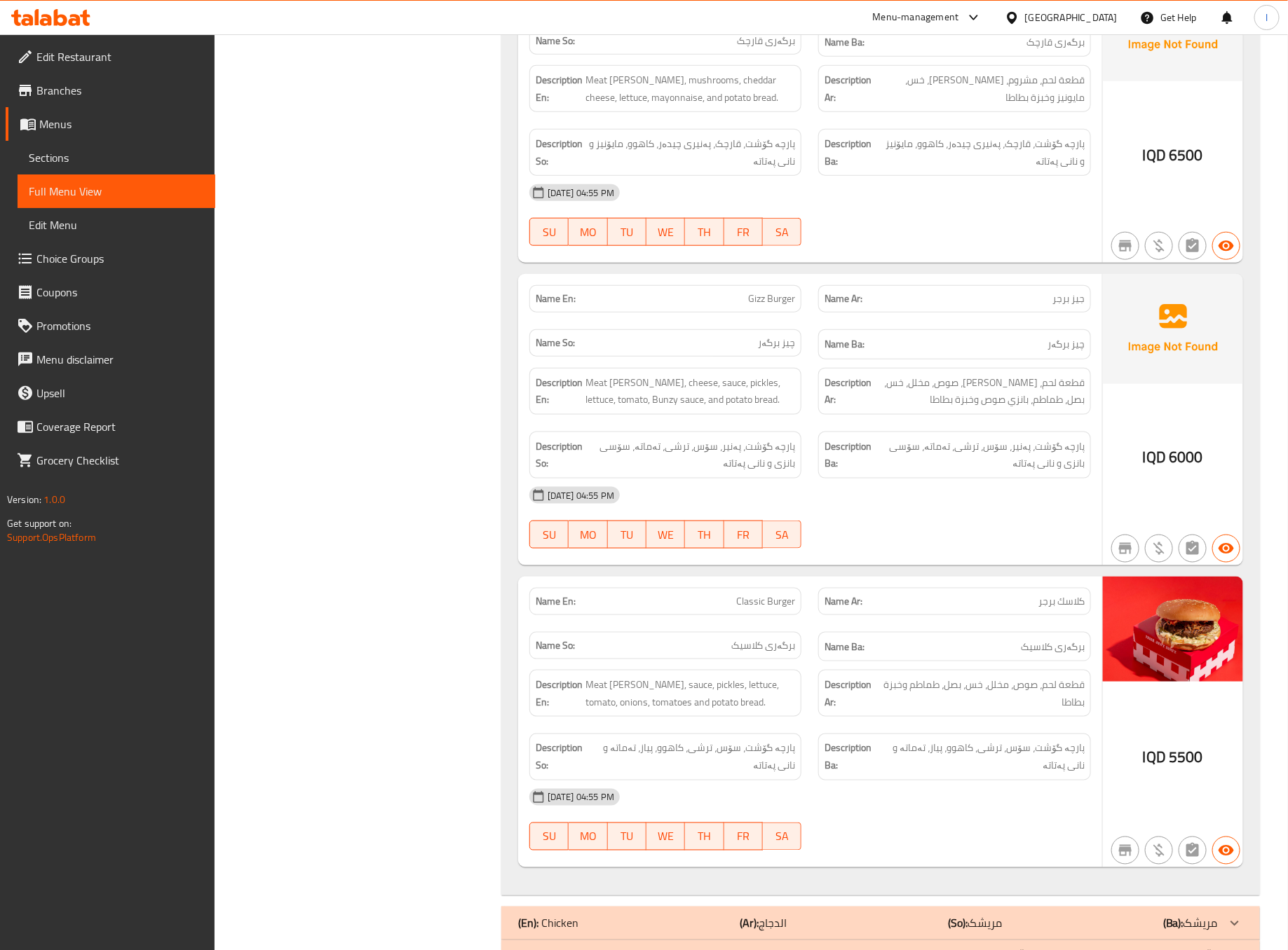
click at [768, 566] on div "Name En: Gizz Burger Name Ar: جيز برجر Name So: چیز برگەر Name Ba: چیز برگەر De…" at bounding box center [810, 420] width 584 height 292
click at [522, 423] on div "Description En: Meat patty, cheese, sauce, pickles, lettuce, tomato, Bunzy sauc…" at bounding box center [666, 391] width 290 height 64
click at [825, 541] on div "08-09-2025 04:55 PM SU MO TU WE TH FR SA" at bounding box center [810, 518] width 578 height 78
click at [947, 711] on span "قطعة لحم، صوص، مخلل، خس، بصل، طماطم وخبزة بطاطا" at bounding box center [982, 694] width 202 height 35
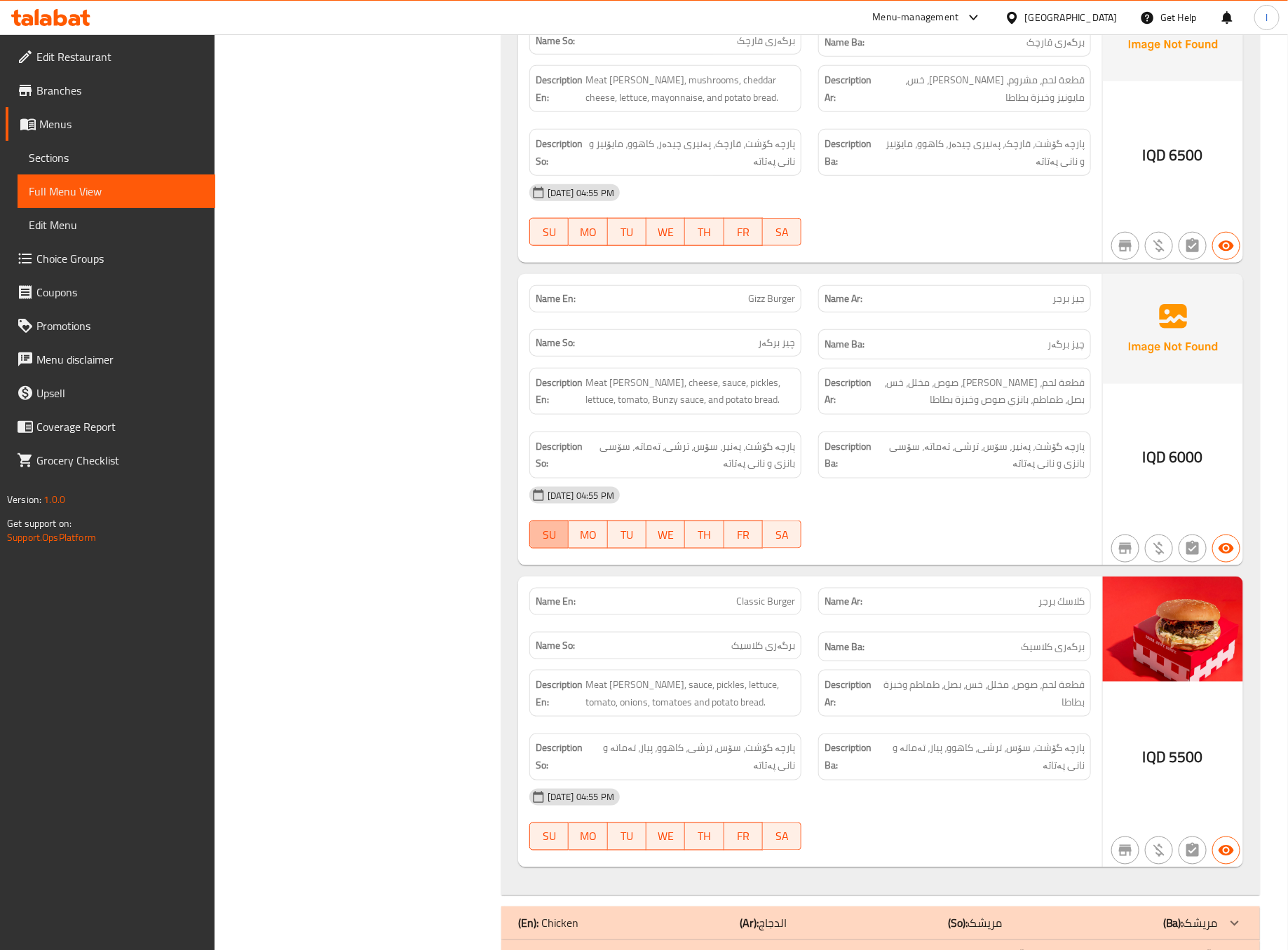
click at [533, 549] on button "SU" at bounding box center [549, 534] width 39 height 28
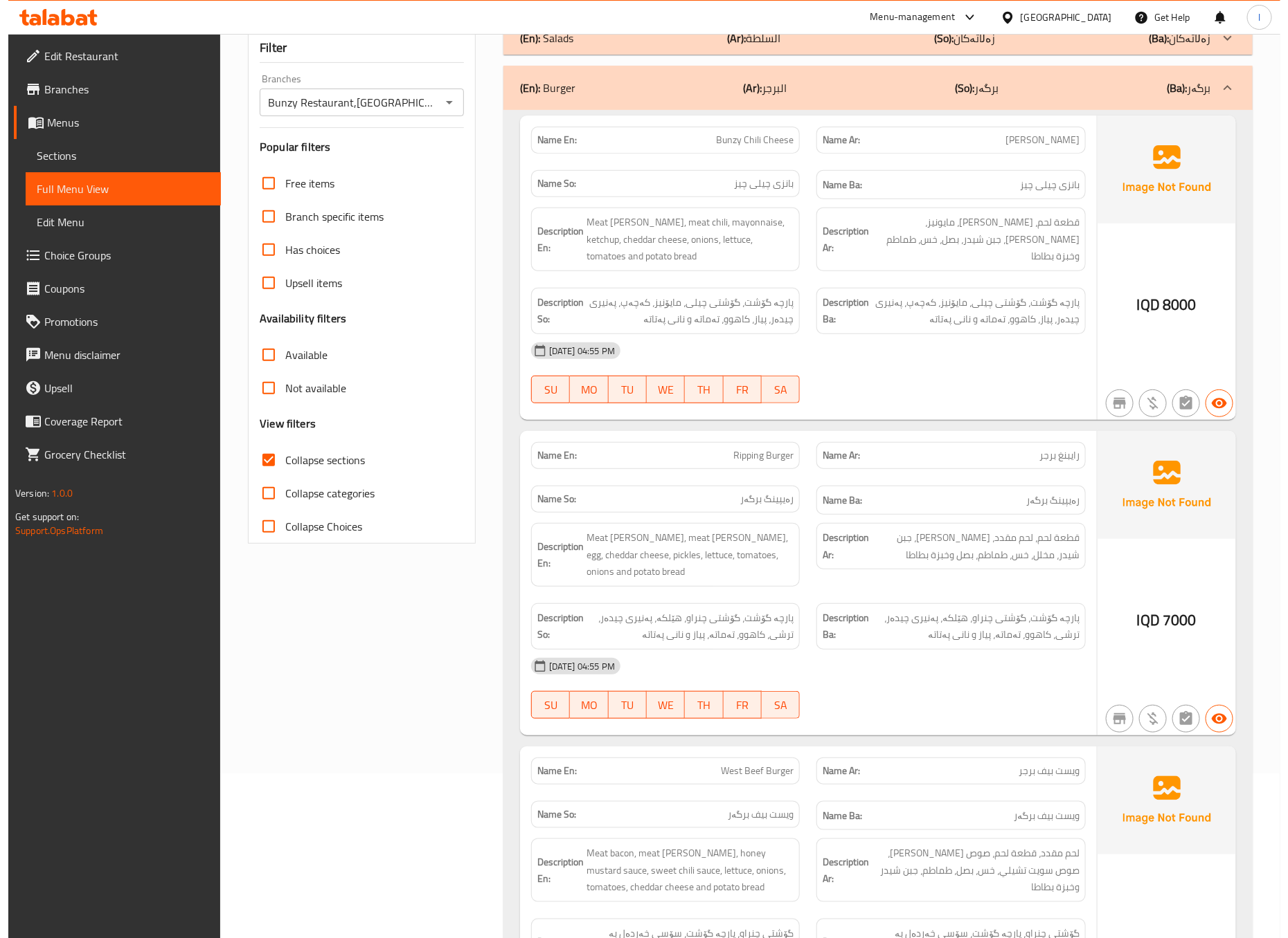
scroll to position [0, 0]
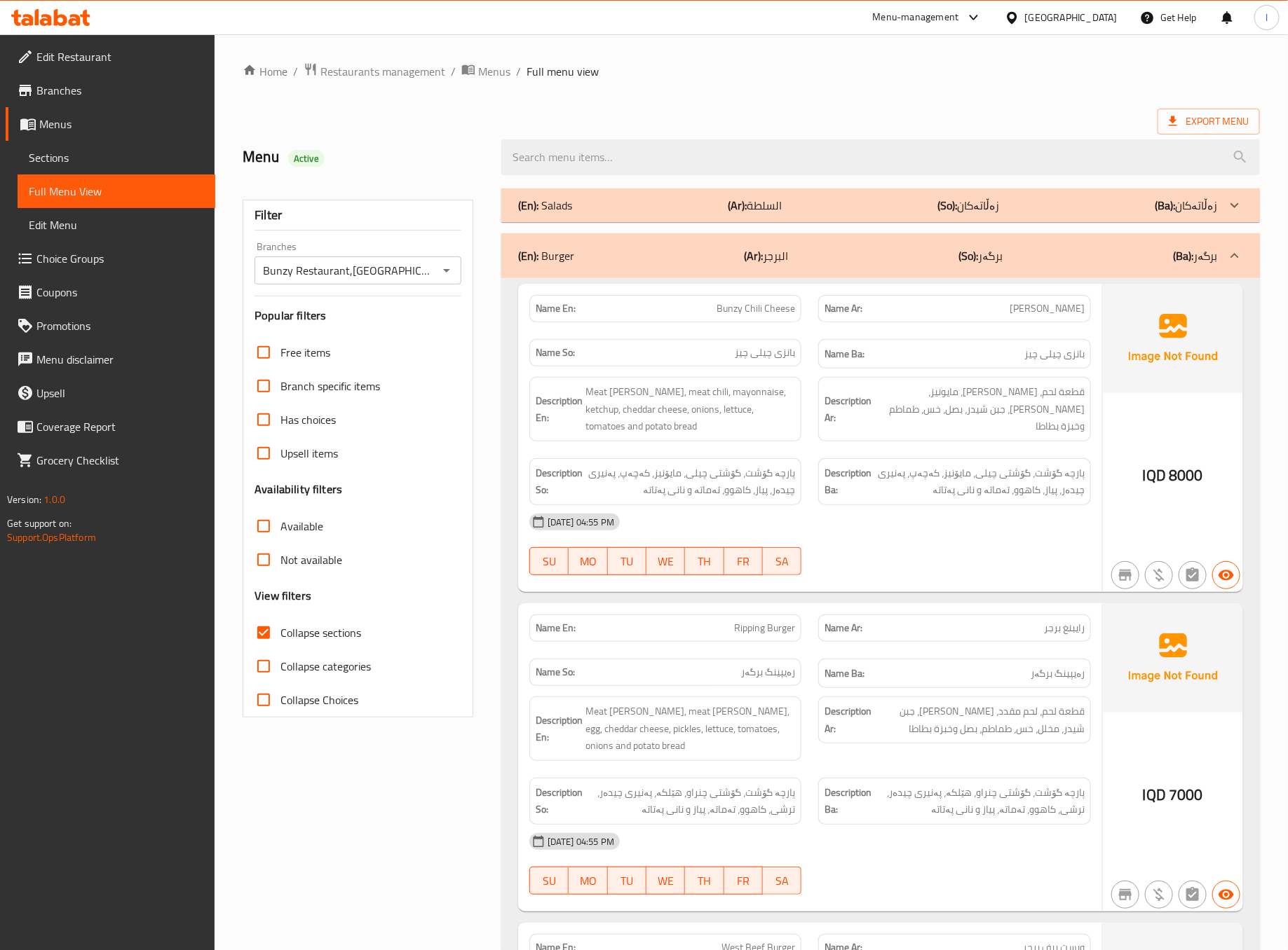
click at [1025, 272] on div "(En): Burger (Ar): البرجر (So): برگەر (Ba): برگەر" at bounding box center [881, 256] width 759 height 45
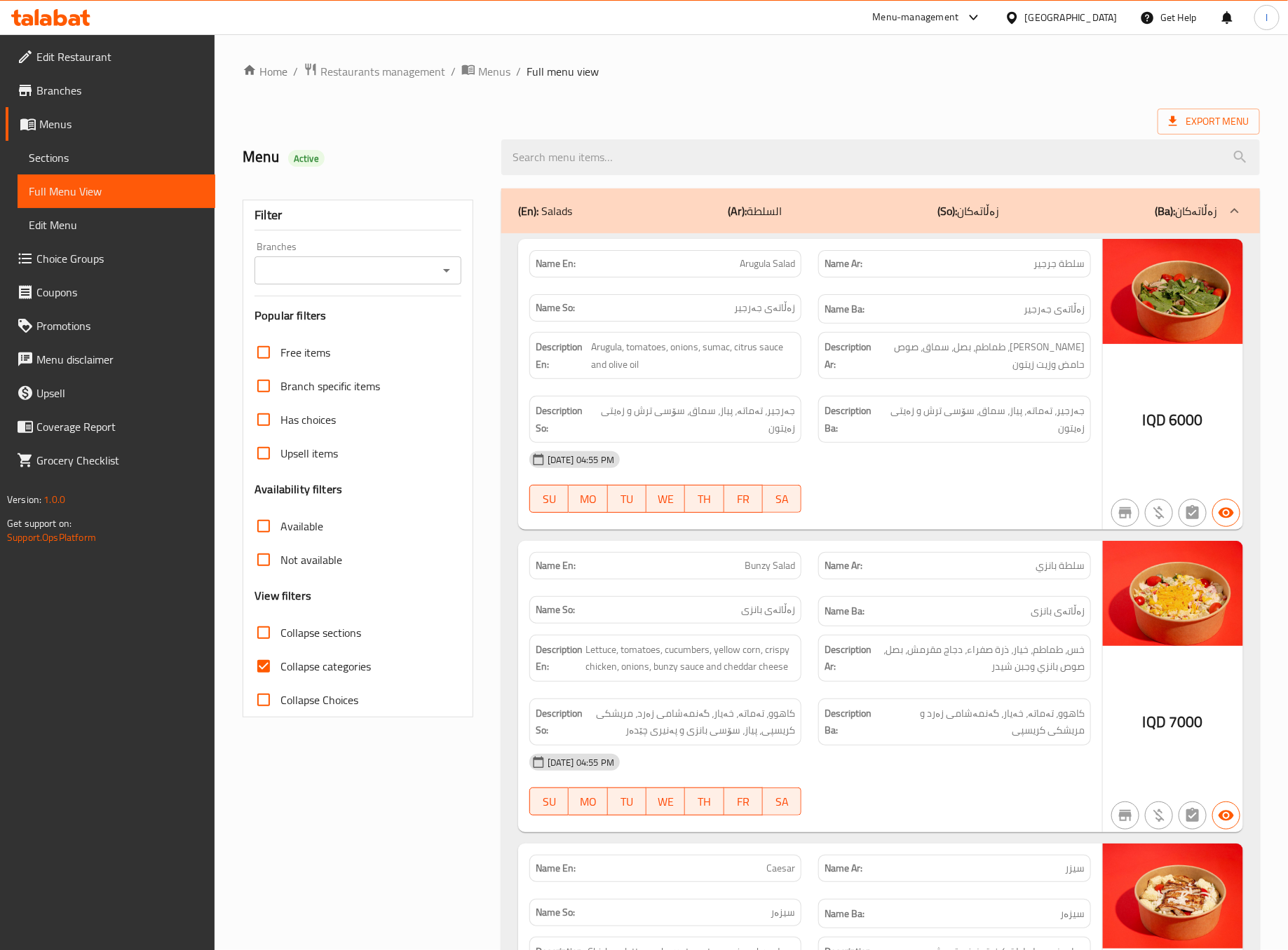
click at [82, 154] on span "Sections" at bounding box center [116, 157] width 175 height 16
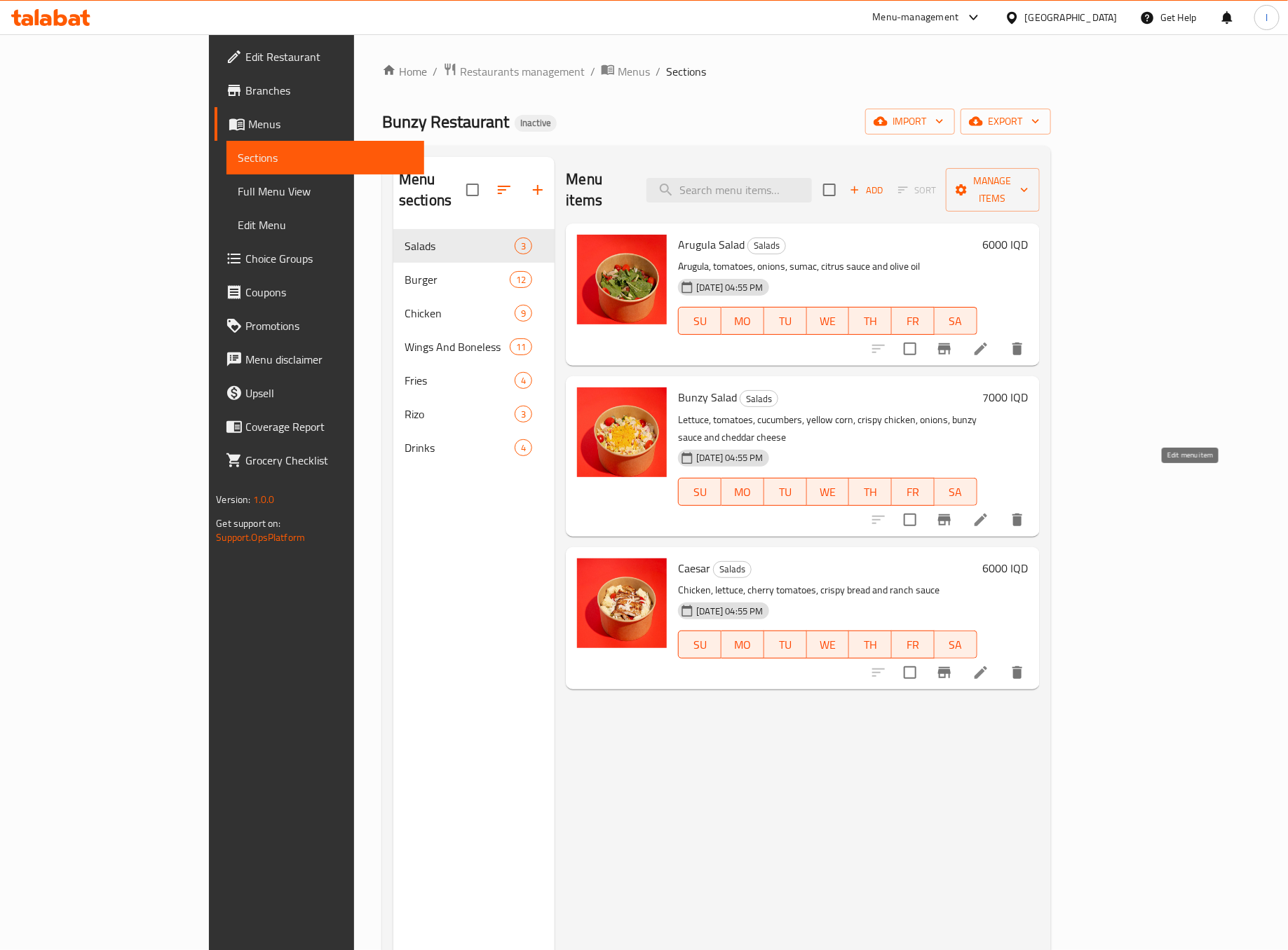
click at [989, 512] on icon at bounding box center [980, 520] width 16 height 16
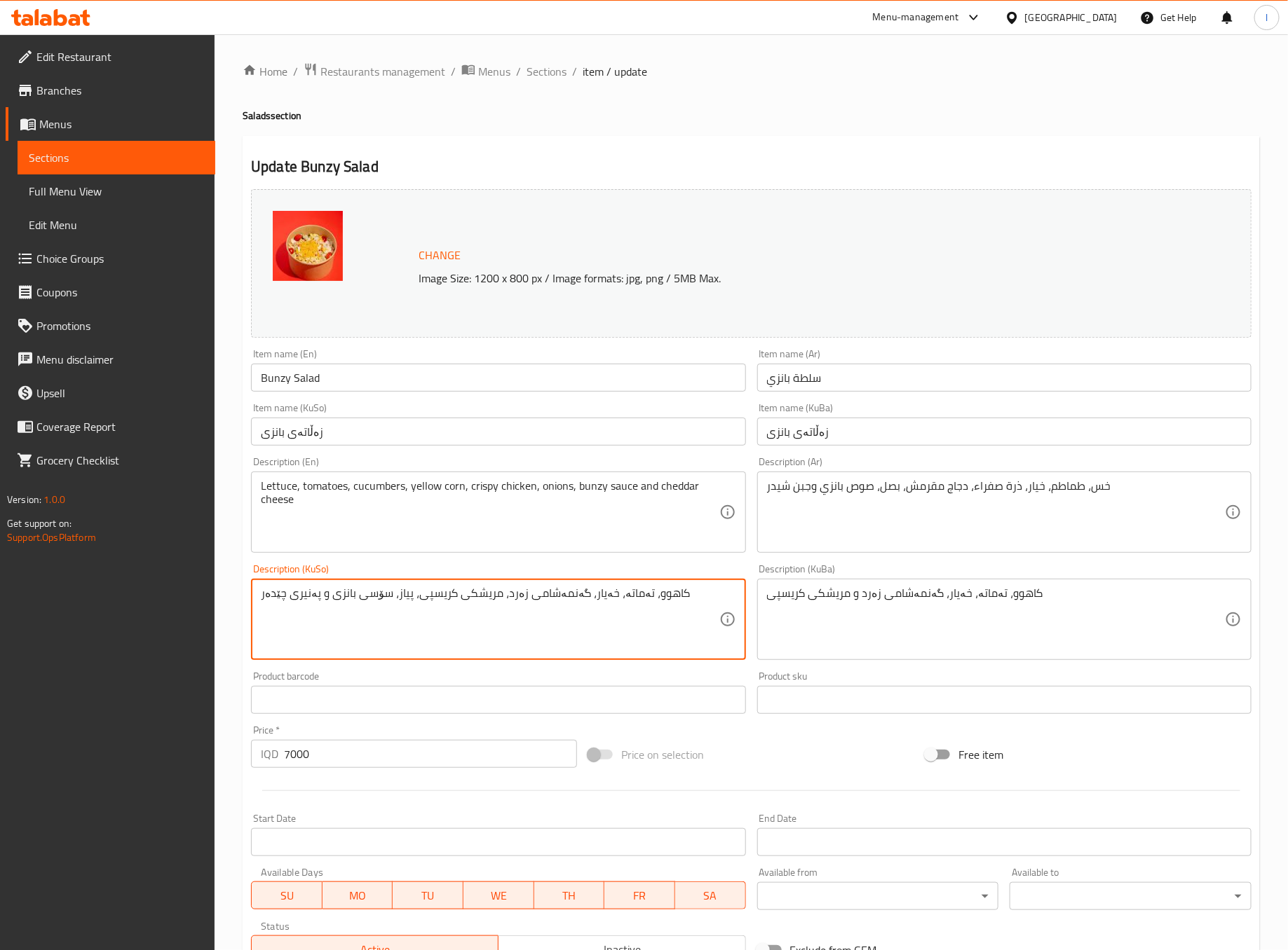
click at [614, 607] on textarea "کاهوو، تەماتە، خەیار، گەنمەشامی زەرد، مریشکی کریسپی، پیاز، سۆسی بانزی و پەنیری …" at bounding box center [490, 619] width 458 height 67
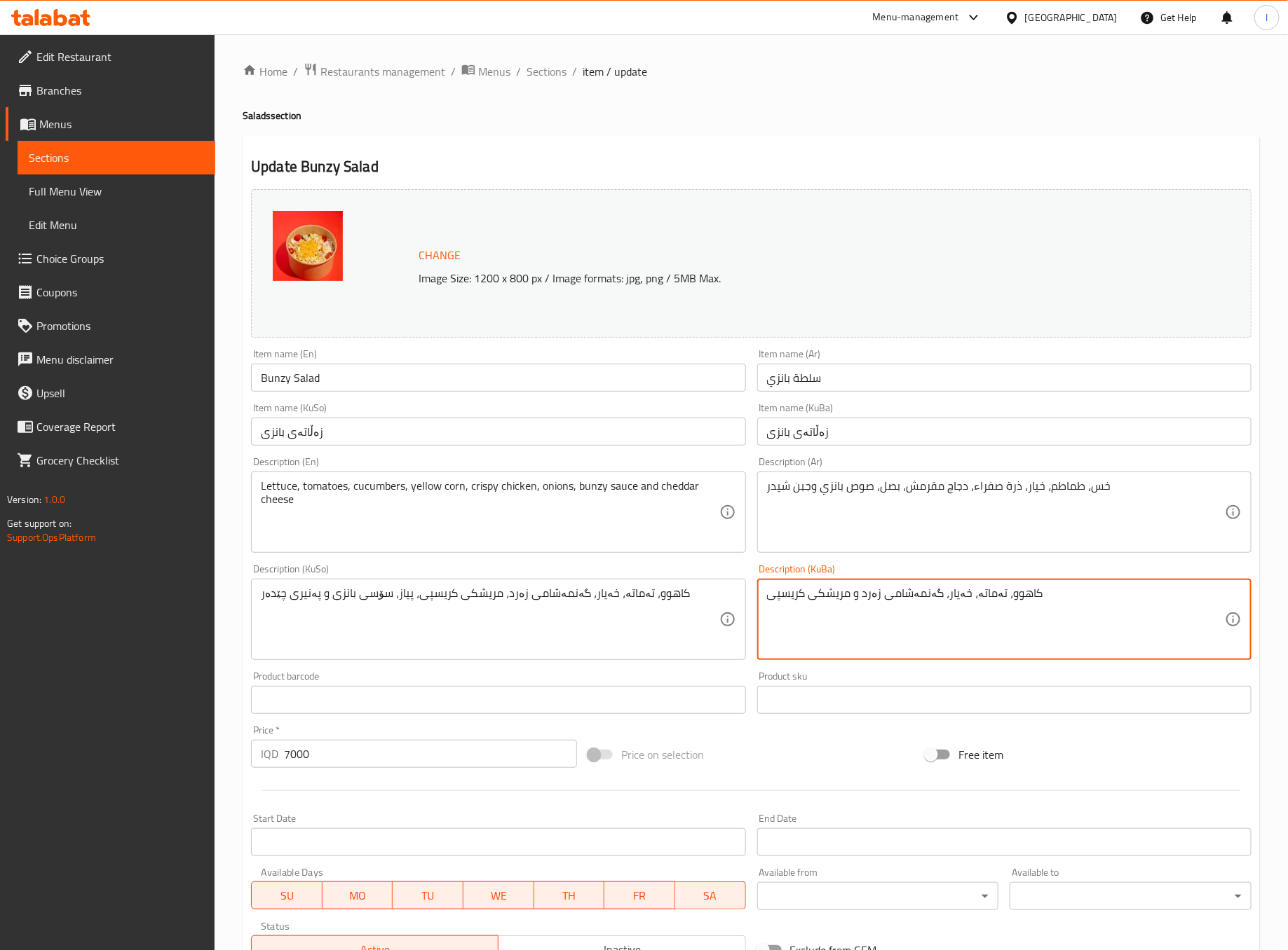
click at [810, 619] on textarea "کاهوو، تەماتە، خەیار، گەنمەشامی زەرد و مریشکی کریسپی" at bounding box center [996, 619] width 458 height 67
paste textarea "، مریشکی کریسپی، پیاز، سۆسی بانزی و پەنیری چێدەر"
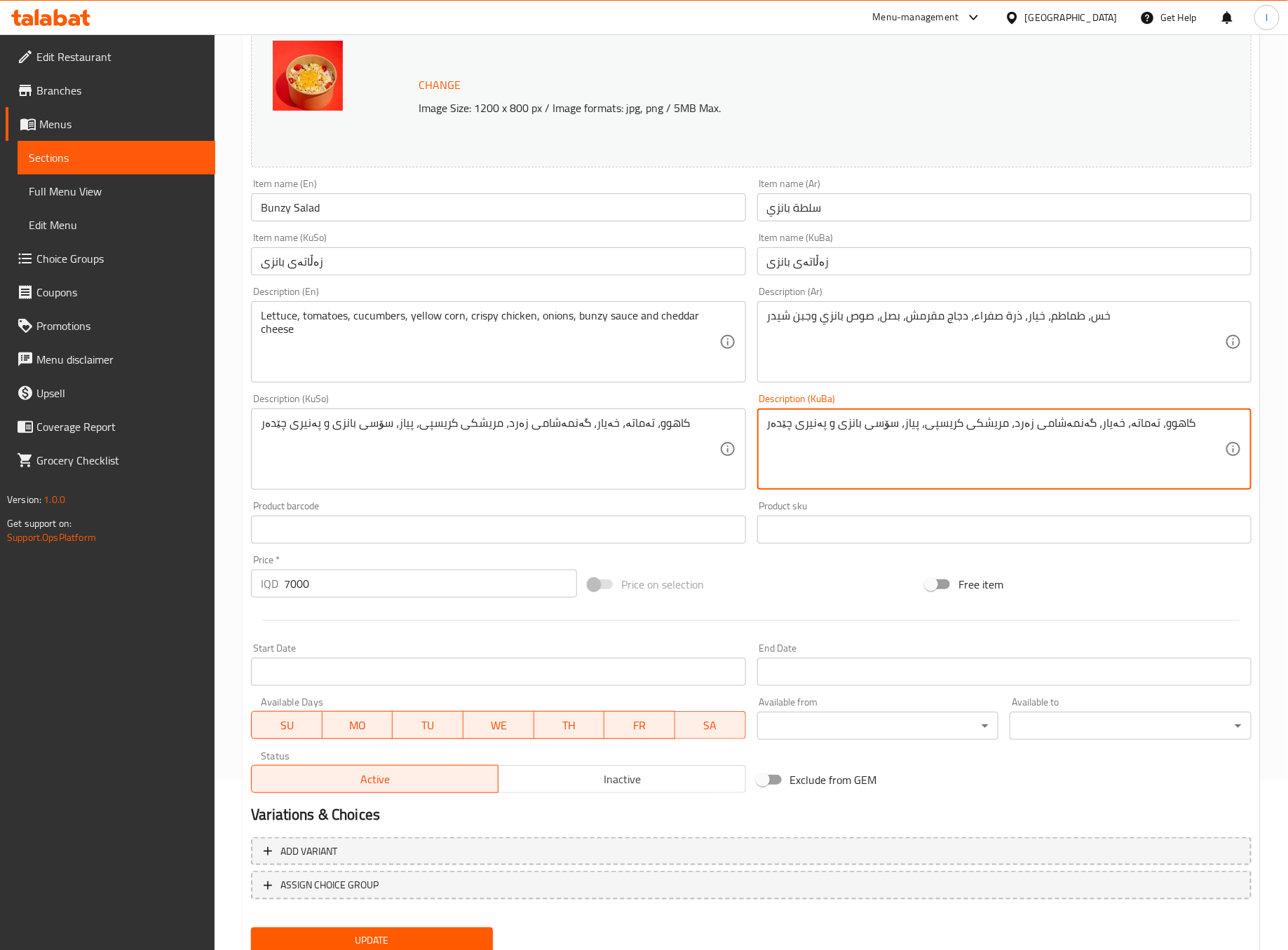
scroll to position [220, 0]
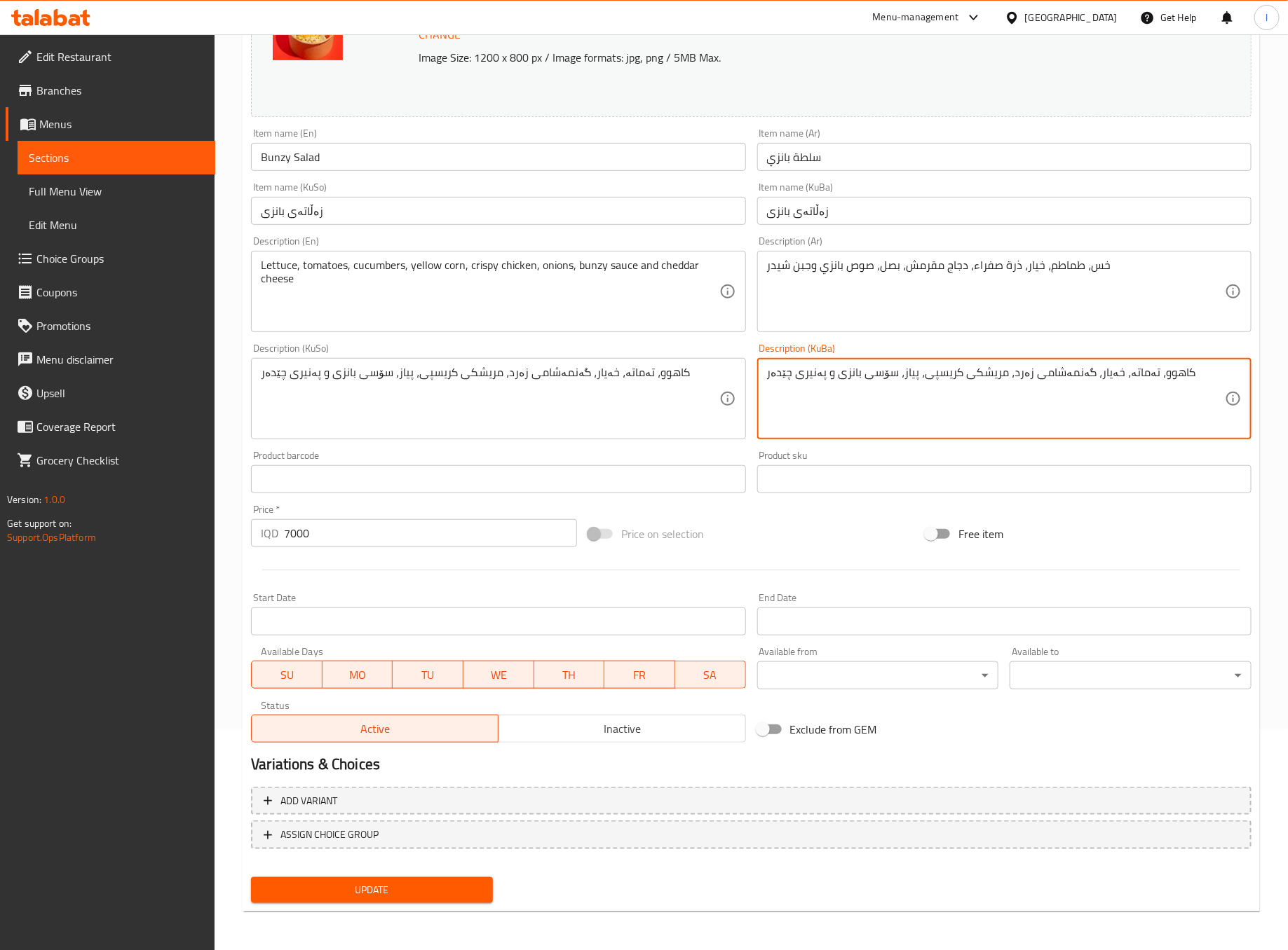
type textarea "کاهوو، تەماتە، خەیار، گەنمەشامی زەرد، مریشکی کریسپی، پیاز، سۆسی بانزی و پەنیری …"
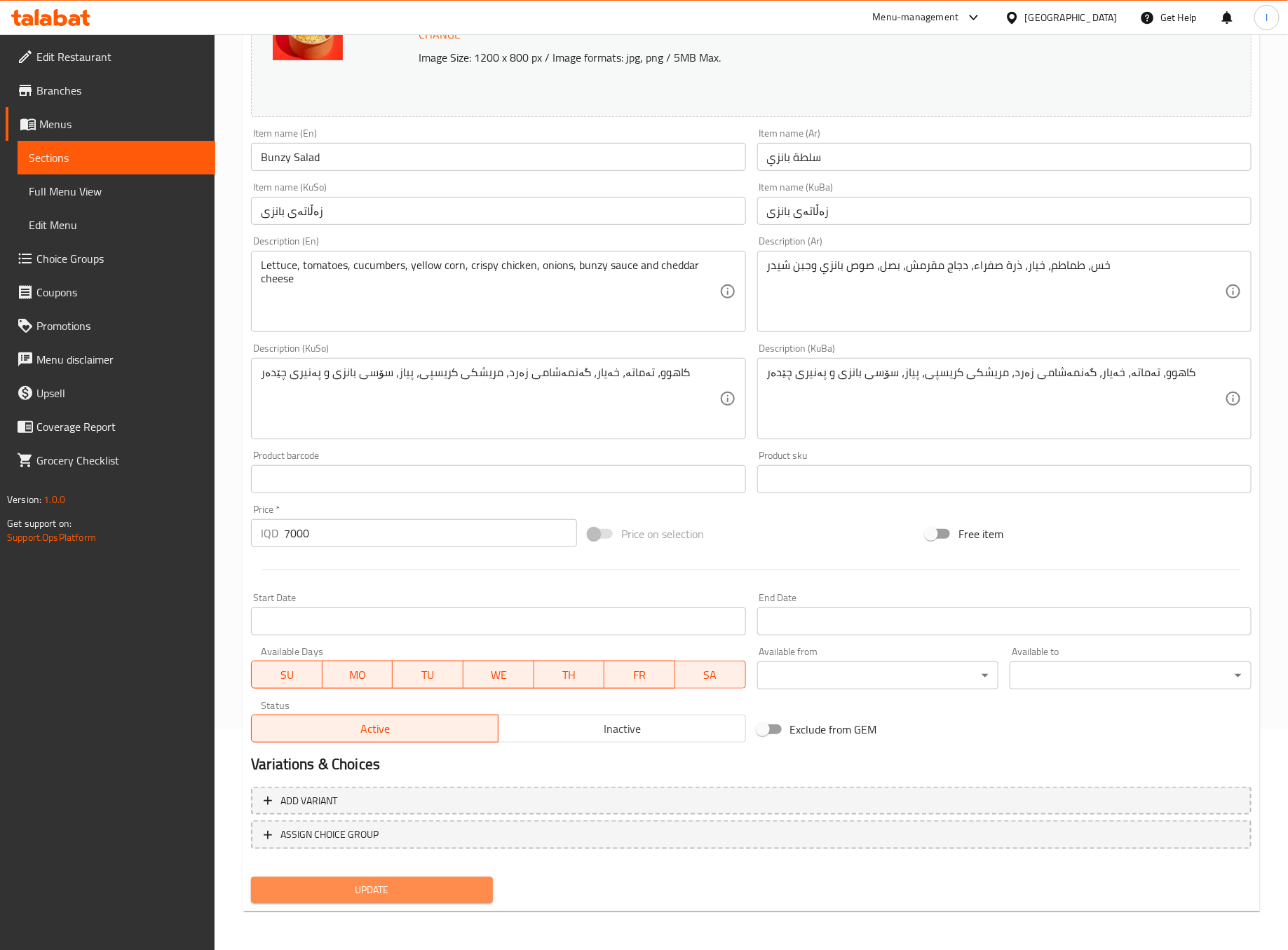
click at [444, 896] on span "Update" at bounding box center [371, 890] width 220 height 17
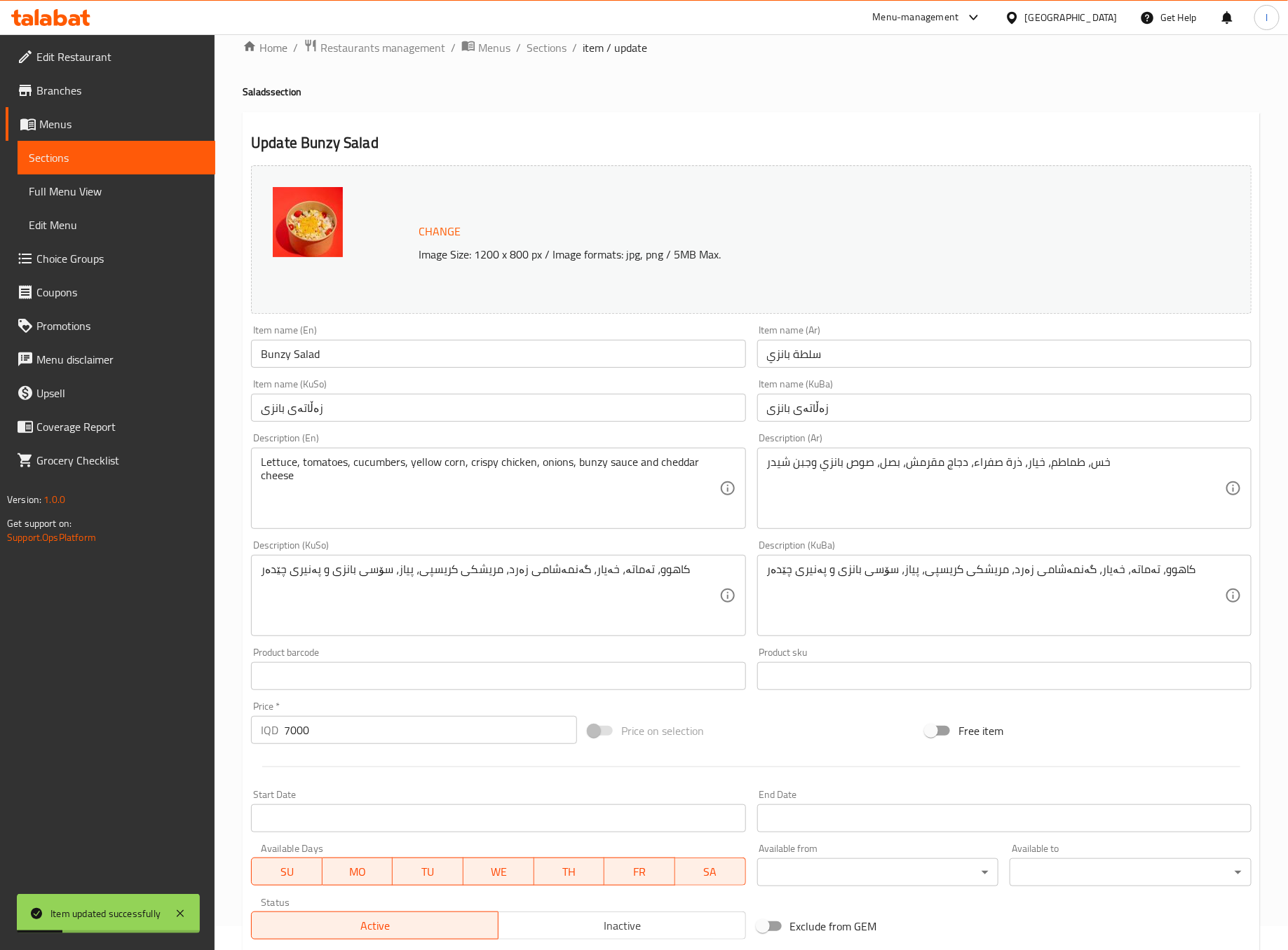
scroll to position [0, 0]
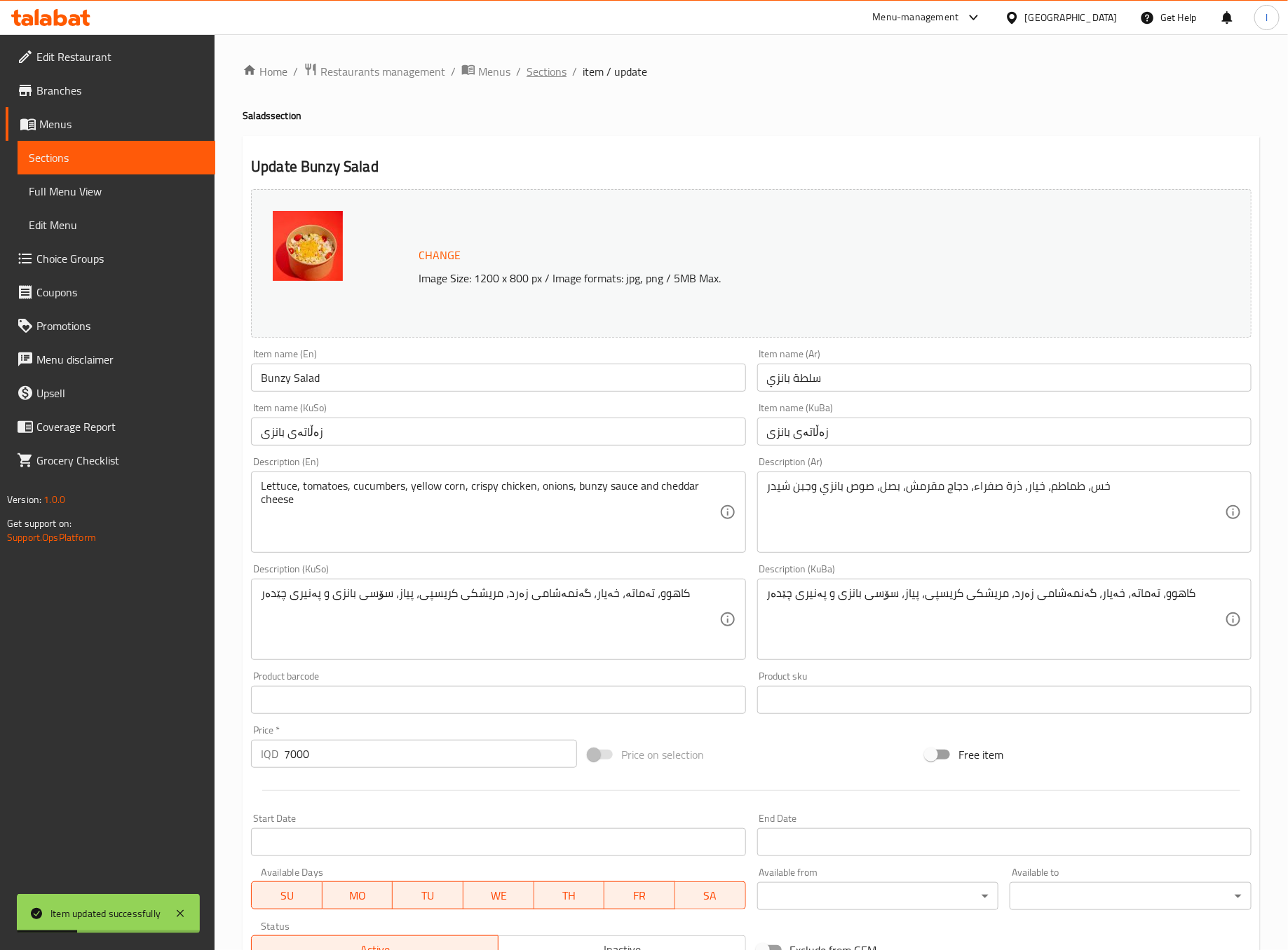
click at [556, 68] on span "Sections" at bounding box center [547, 71] width 40 height 16
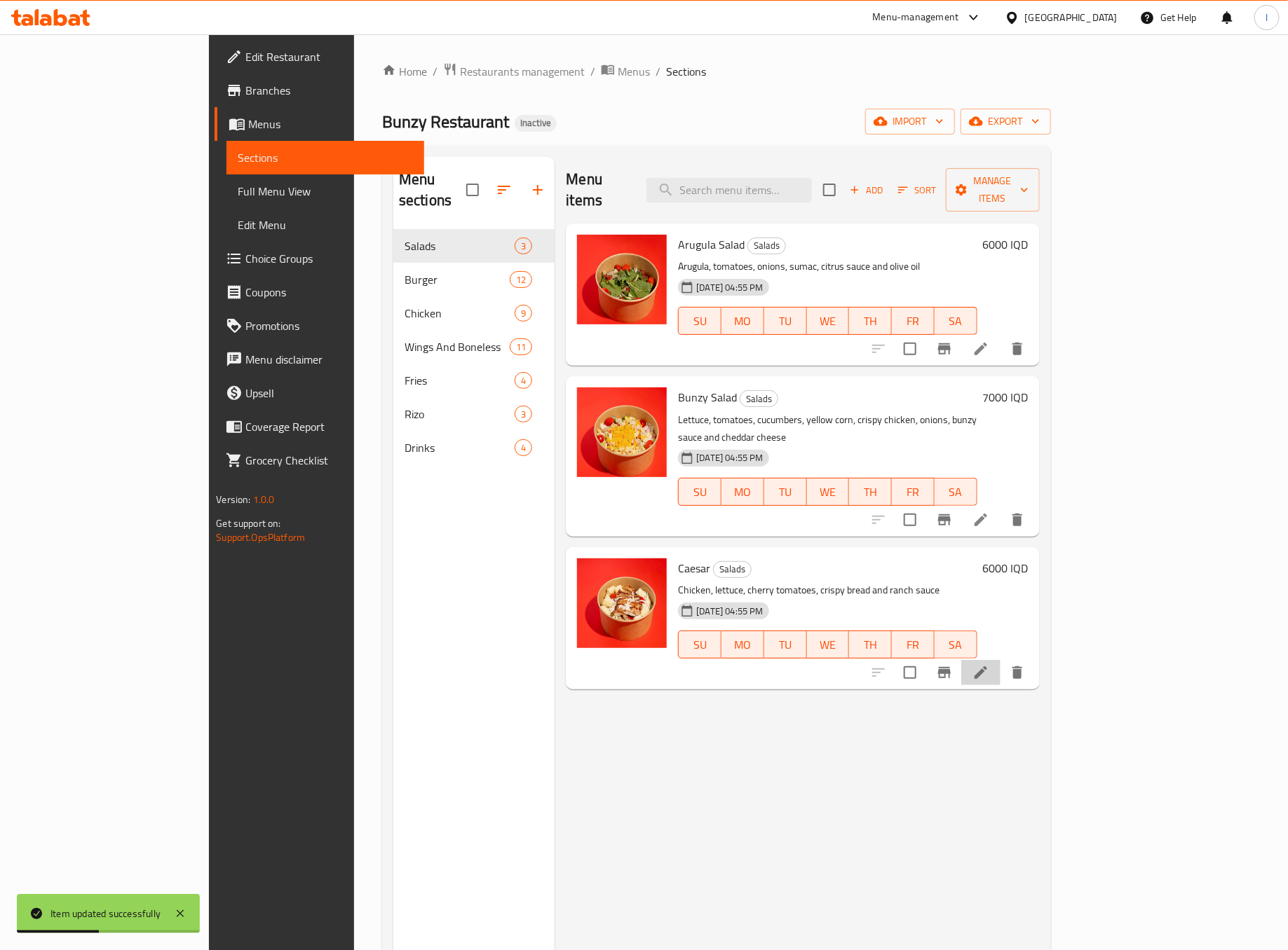
click at [1001, 660] on li at bounding box center [981, 672] width 39 height 25
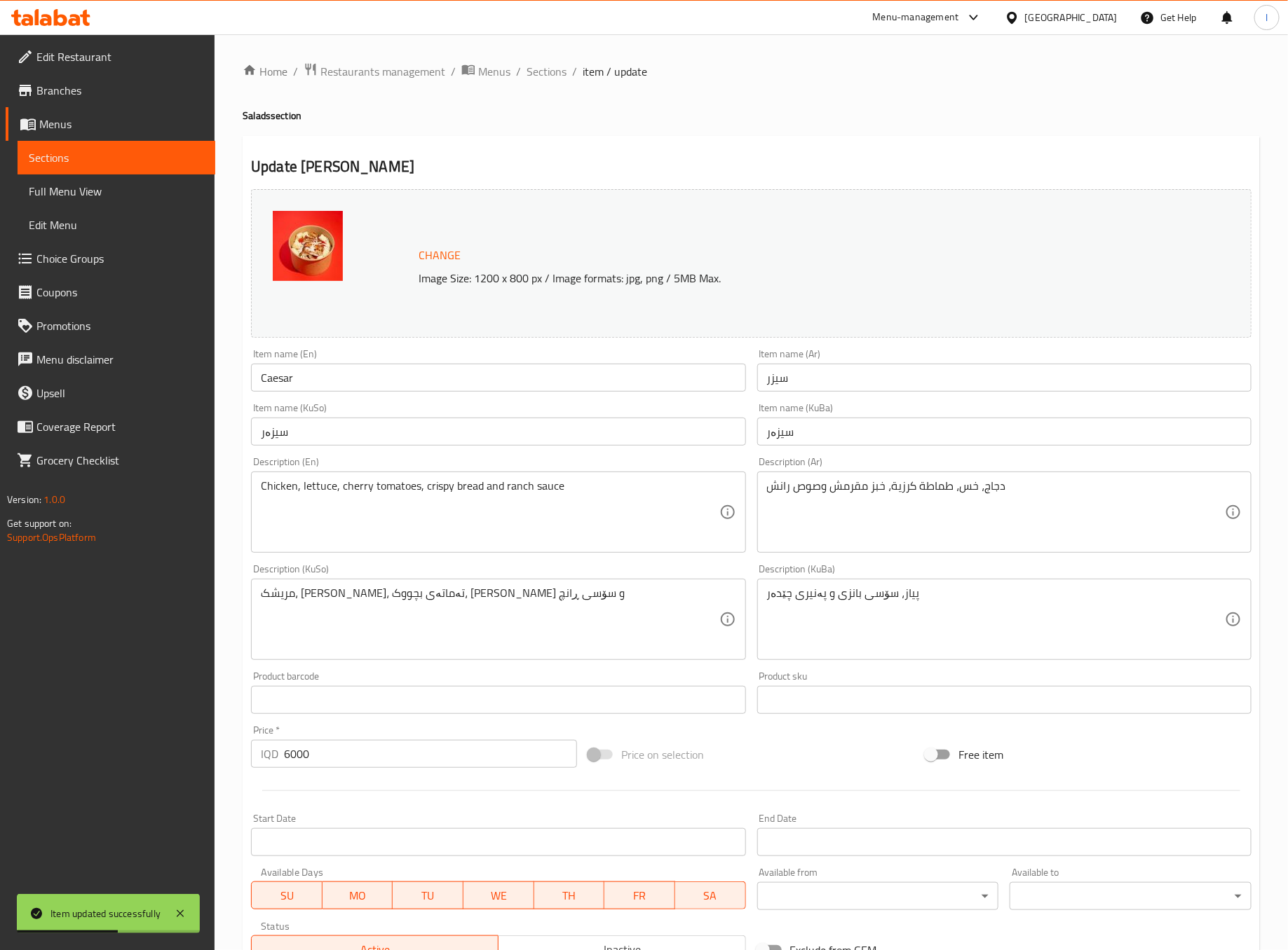
click at [516, 684] on div "Product barcode Product barcode" at bounding box center [498, 692] width 495 height 43
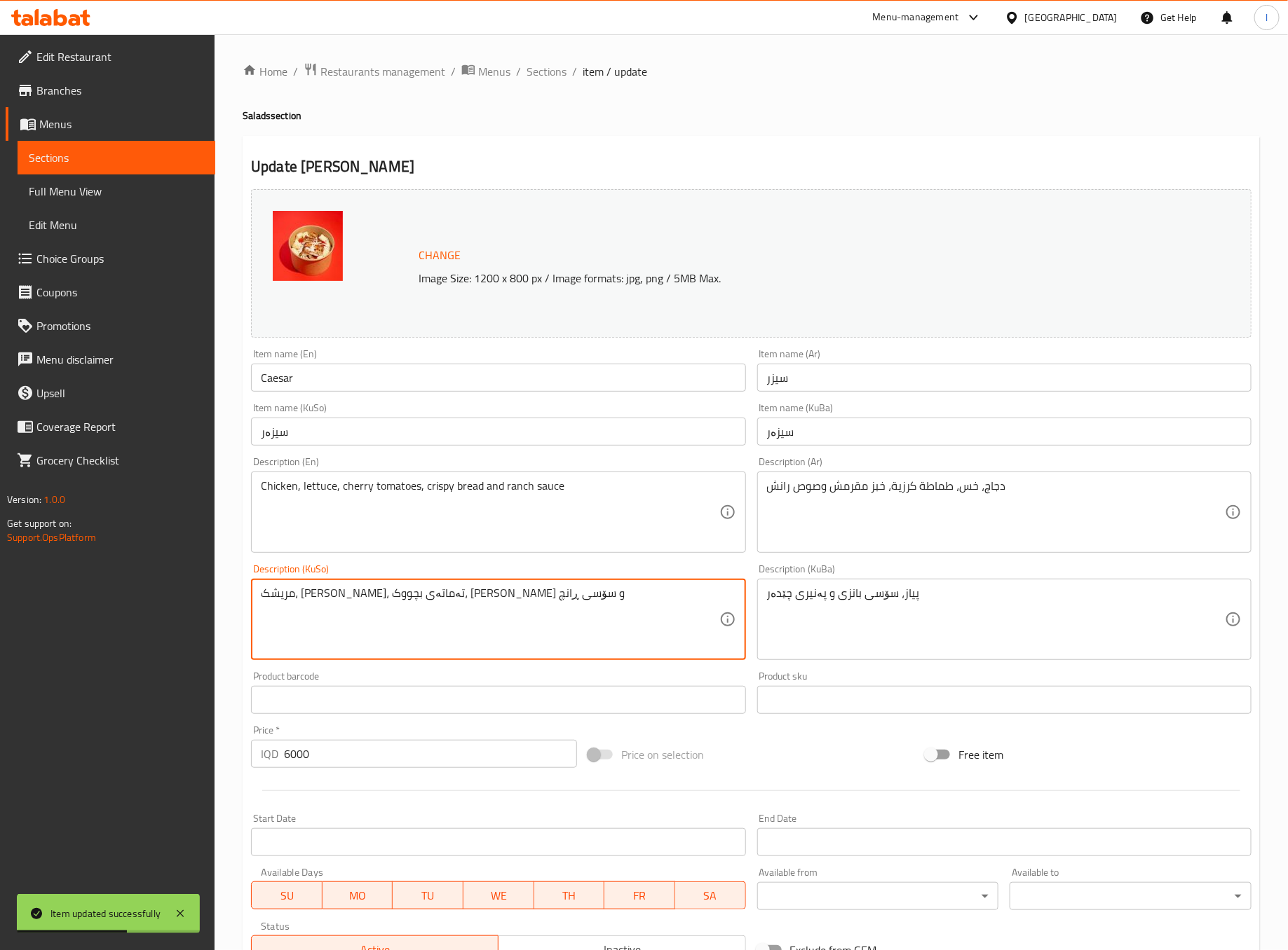
click at [503, 645] on textarea "مریشک، [PERSON_NAME]، تەماتەی بچووک، [PERSON_NAME] و سۆسی ڕانچ" at bounding box center [490, 619] width 458 height 67
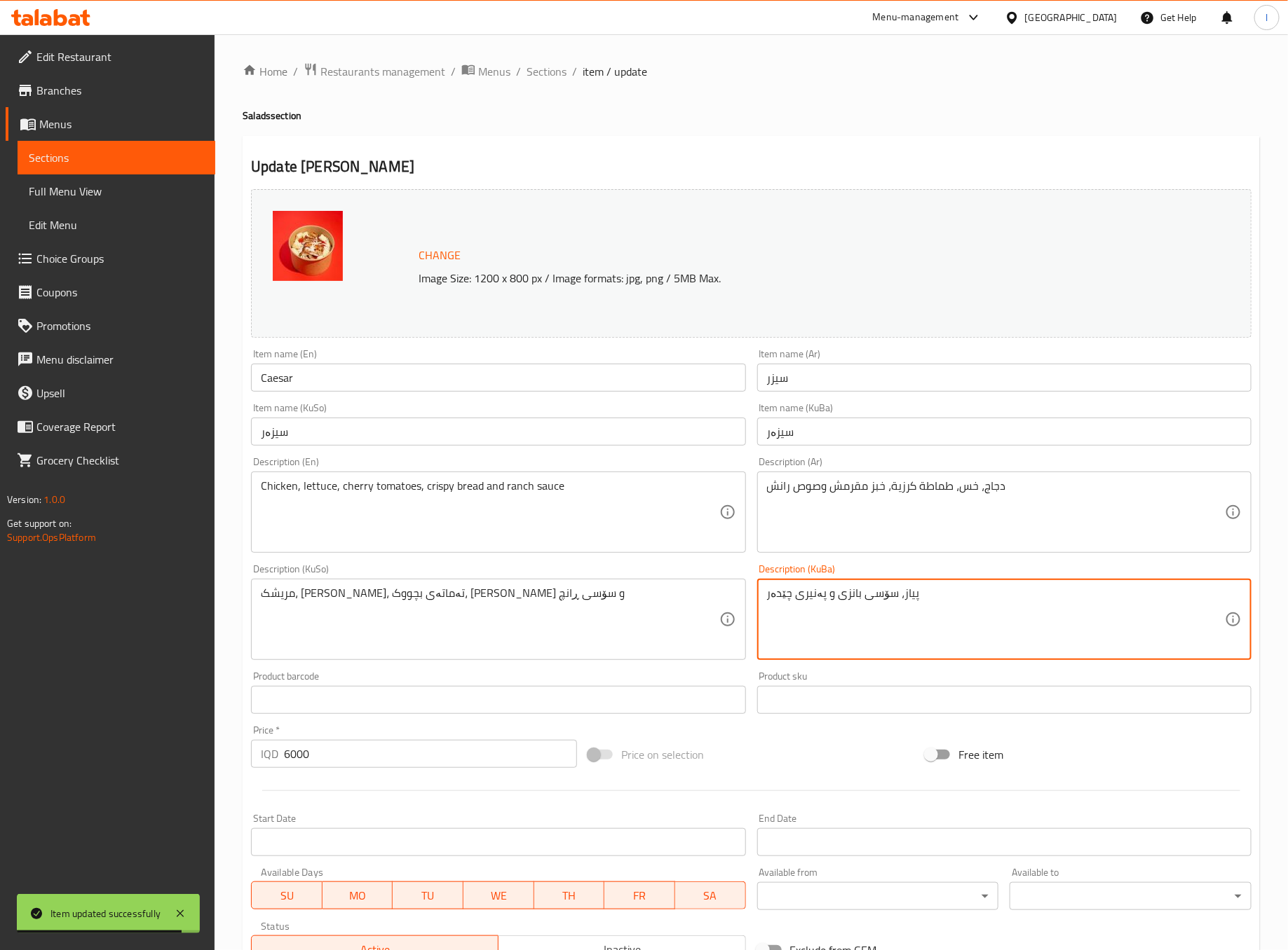
click at [885, 645] on textarea "پیاز، سۆسی بانزی و پەنیری چێدەر" at bounding box center [996, 619] width 458 height 67
paste textarea "ریشک، کاهوو، تەماتەی بچووک، نانی کریسپی و سۆسی ڕانچ"
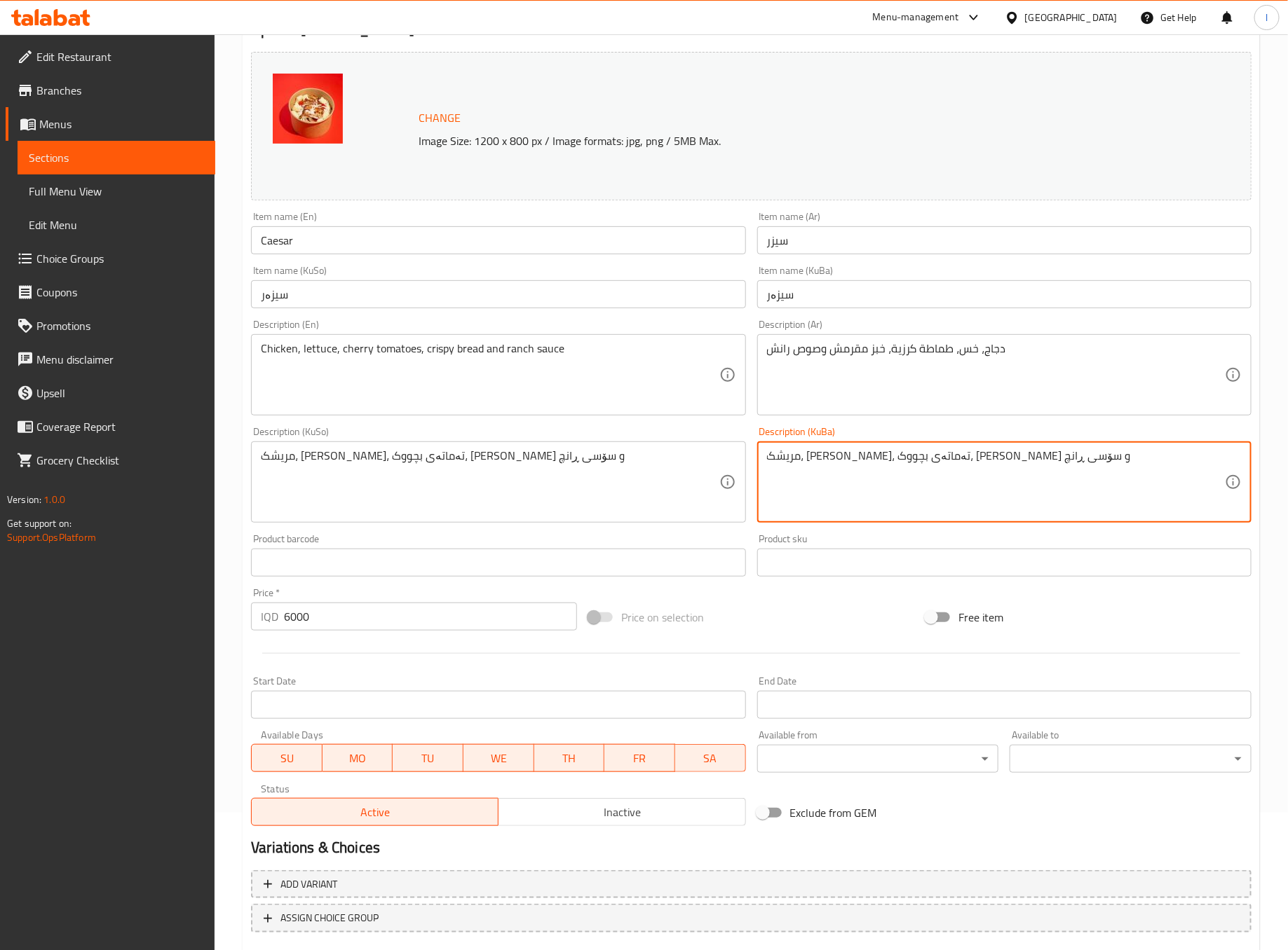
scroll to position [220, 0]
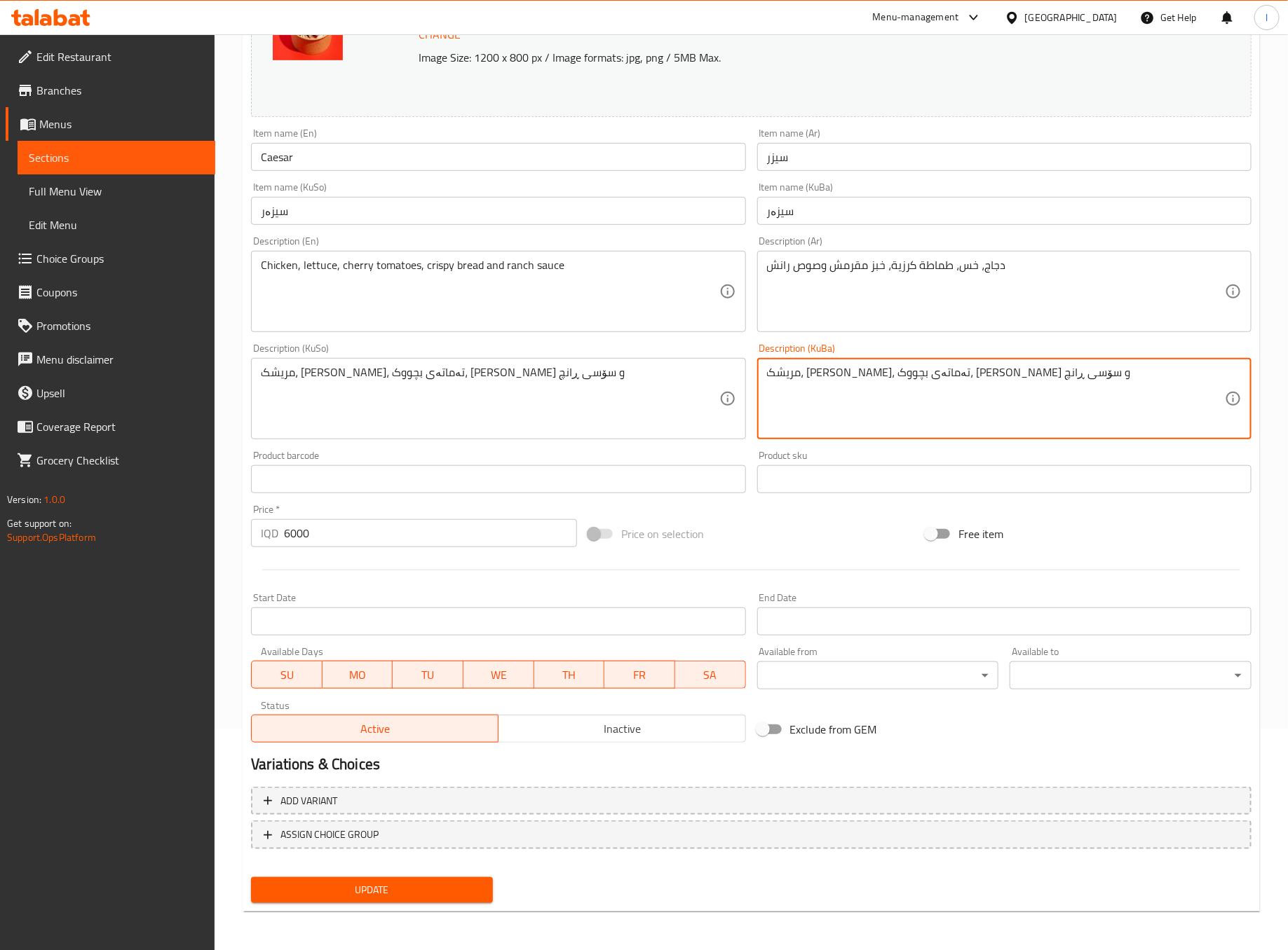
type textarea "مریشک، [PERSON_NAME]، تەماتەی بچووک، [PERSON_NAME] و سۆسی ڕانچ"
click at [444, 873] on div "Update" at bounding box center [372, 890] width 253 height 37
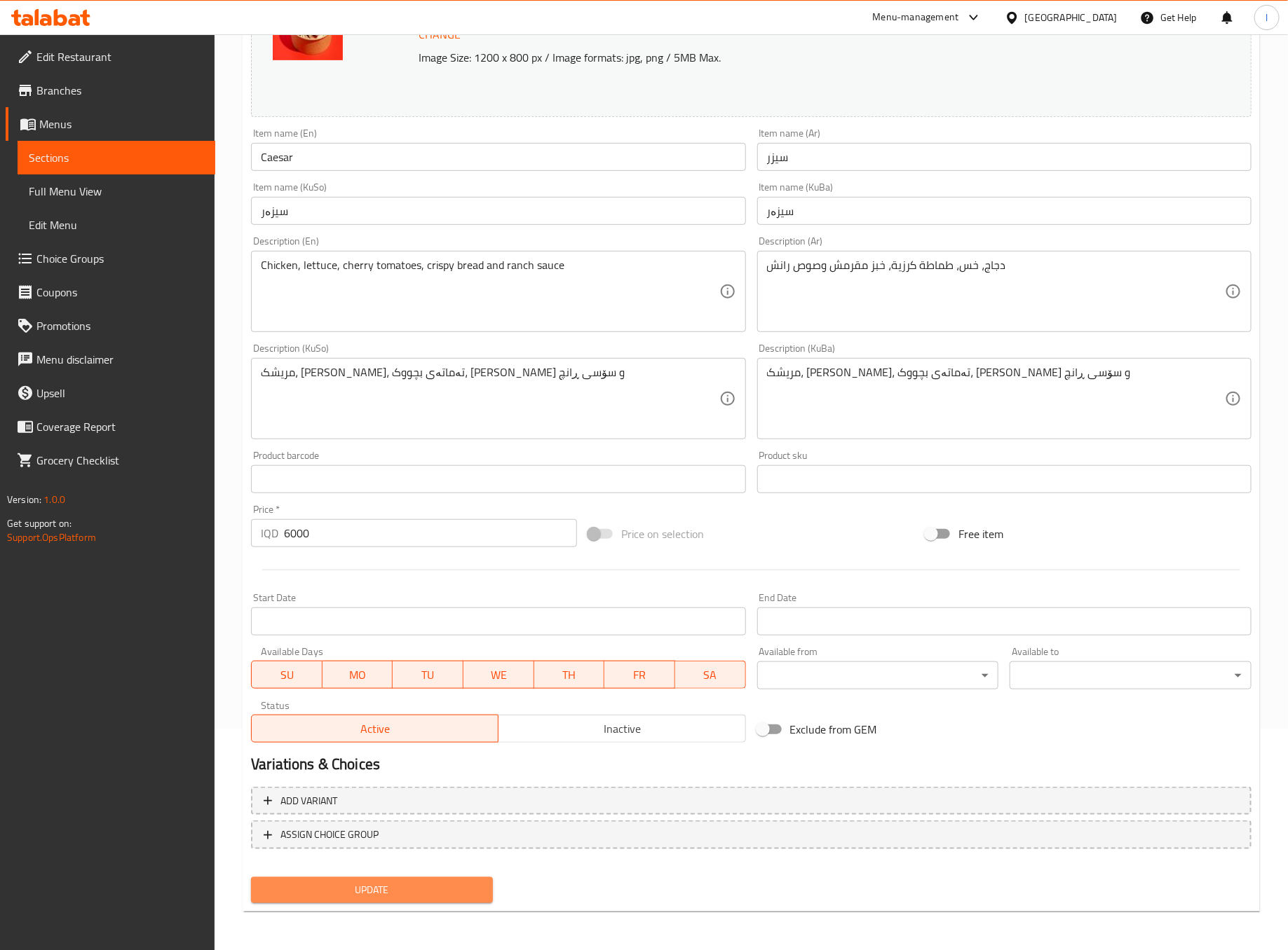
click at [438, 886] on span "Update" at bounding box center [371, 890] width 220 height 17
click at [469, 877] on button "Update" at bounding box center [371, 890] width 242 height 26
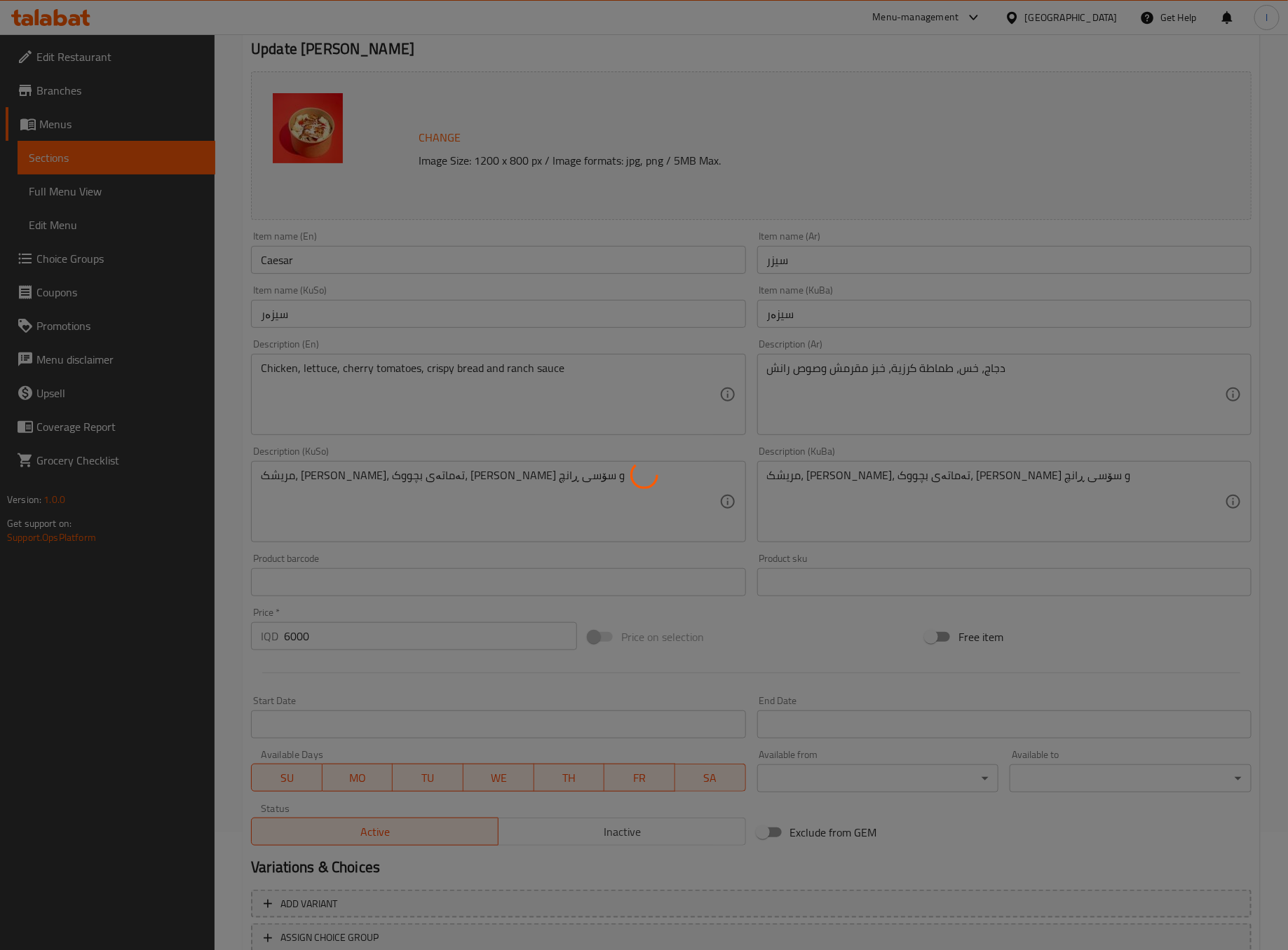
scroll to position [0, 0]
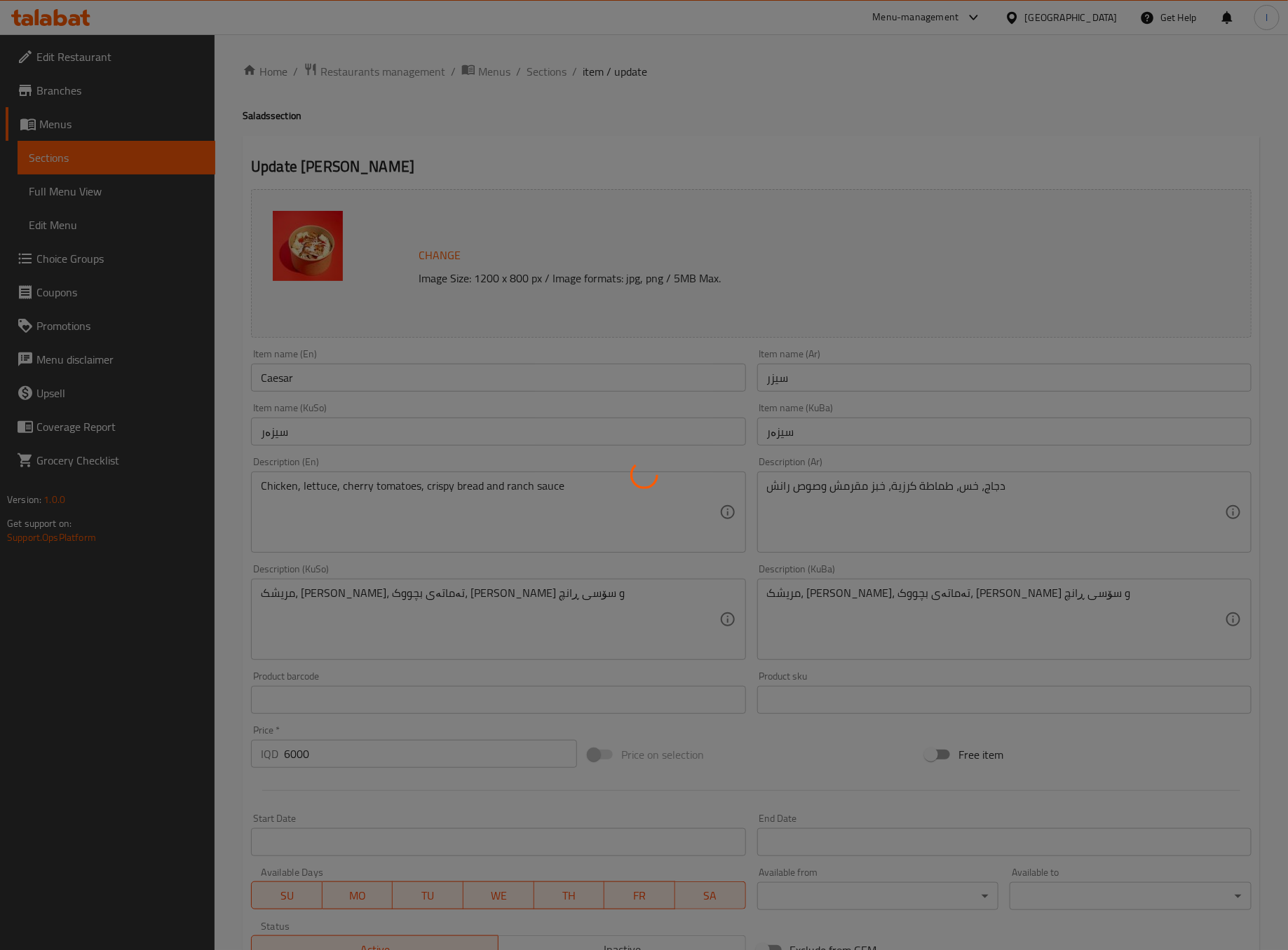
click at [536, 40] on div at bounding box center [644, 475] width 1288 height 950
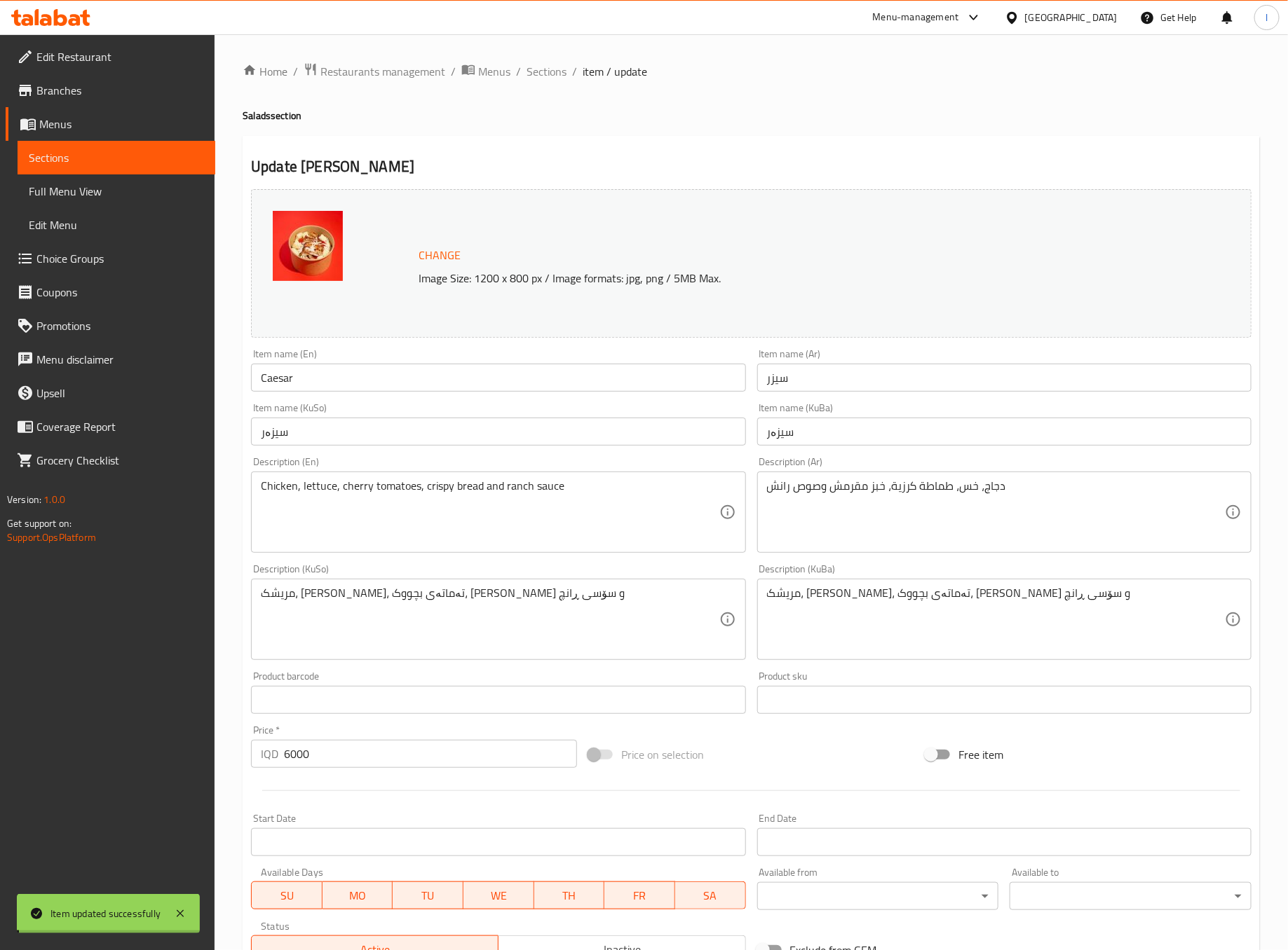
click at [528, 80] on div "Home / Restaurants management / Menus / Sections / item / update Salads section…" at bounding box center [752, 603] width 1017 height 1081
click at [528, 74] on span "Sections" at bounding box center [547, 71] width 40 height 16
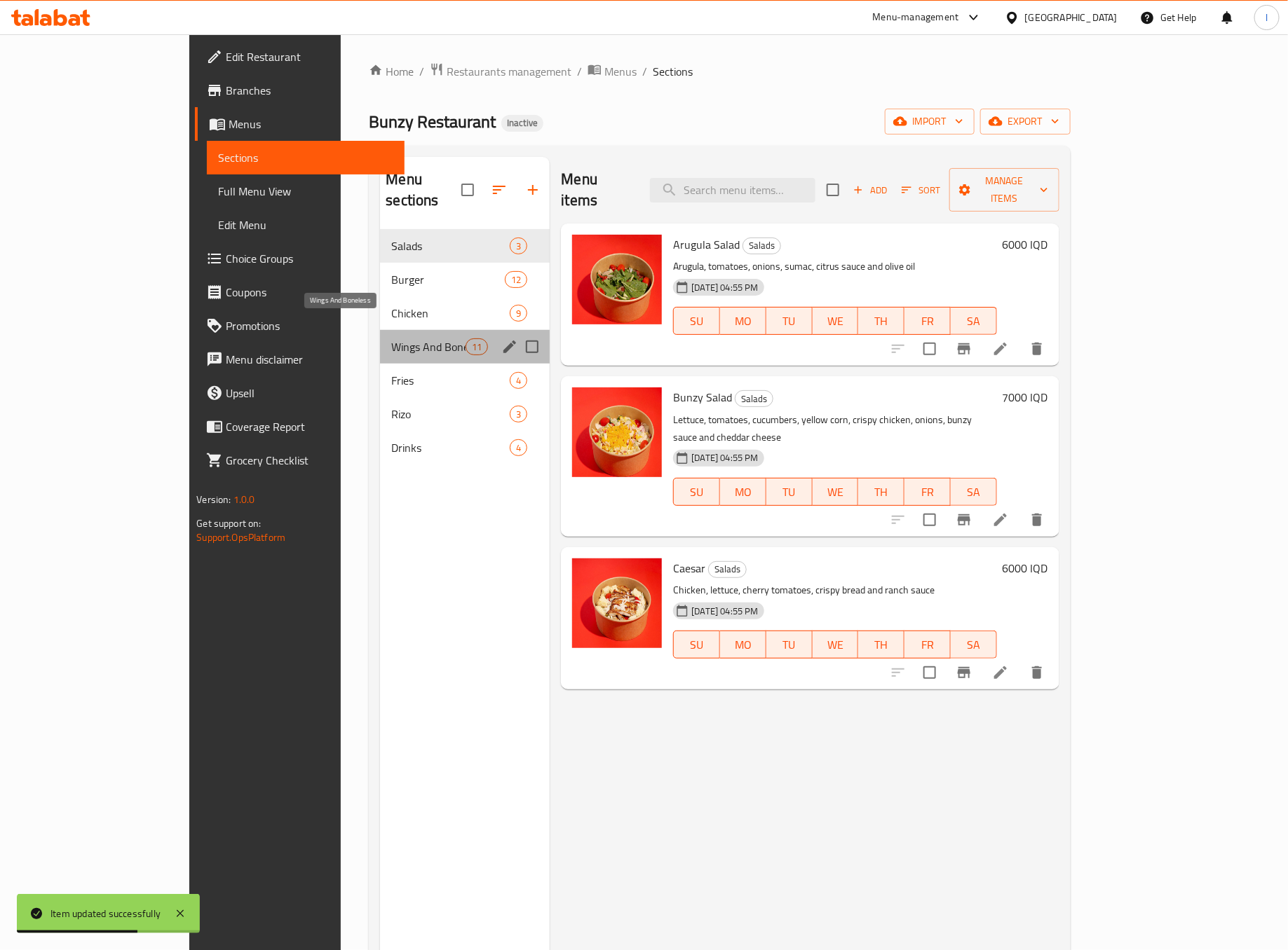
click at [391, 338] on span "Wings And Boneless" at bounding box center [429, 346] width 75 height 16
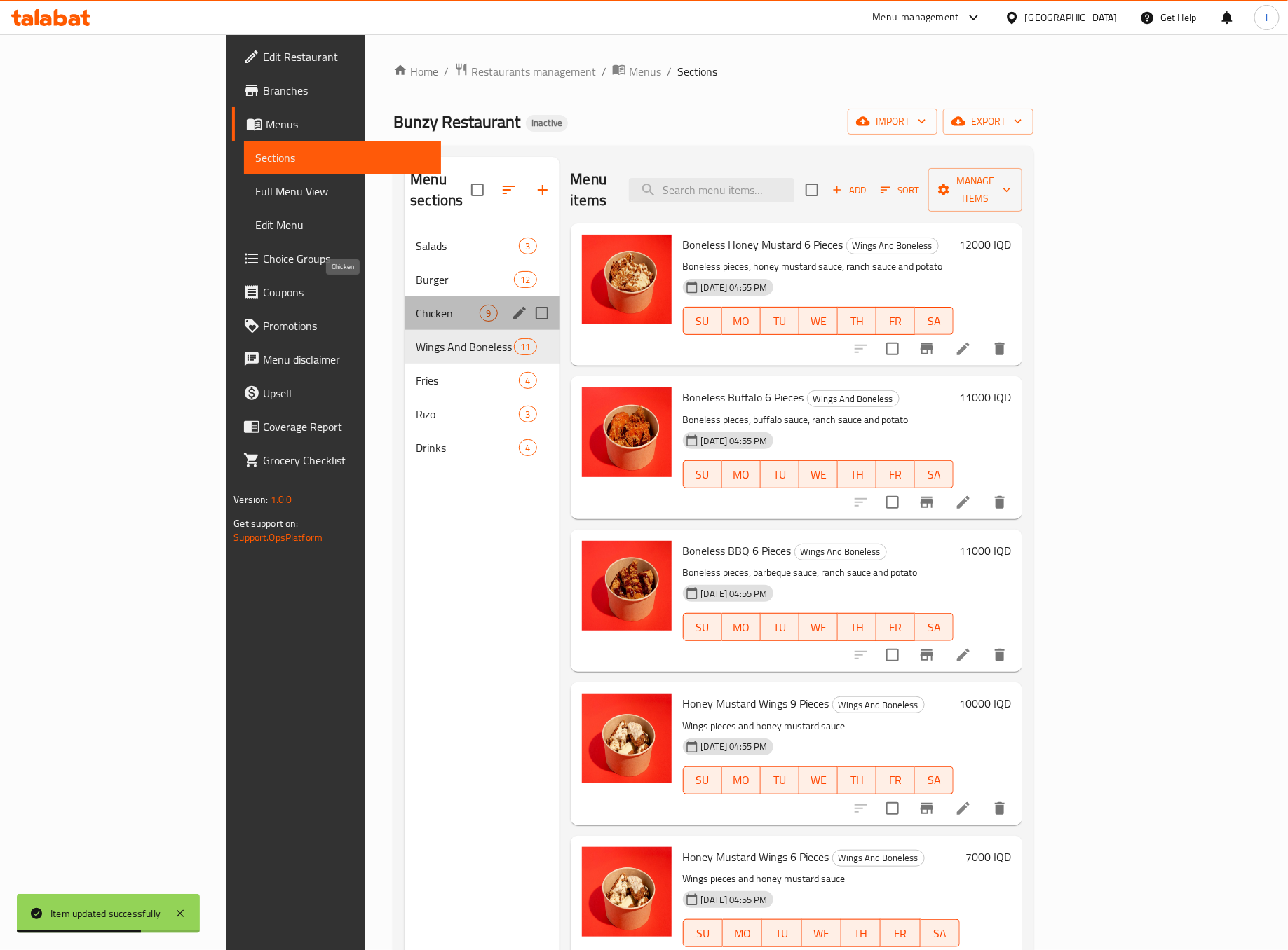
click at [416, 305] on span "Chicken" at bounding box center [448, 312] width 64 height 16
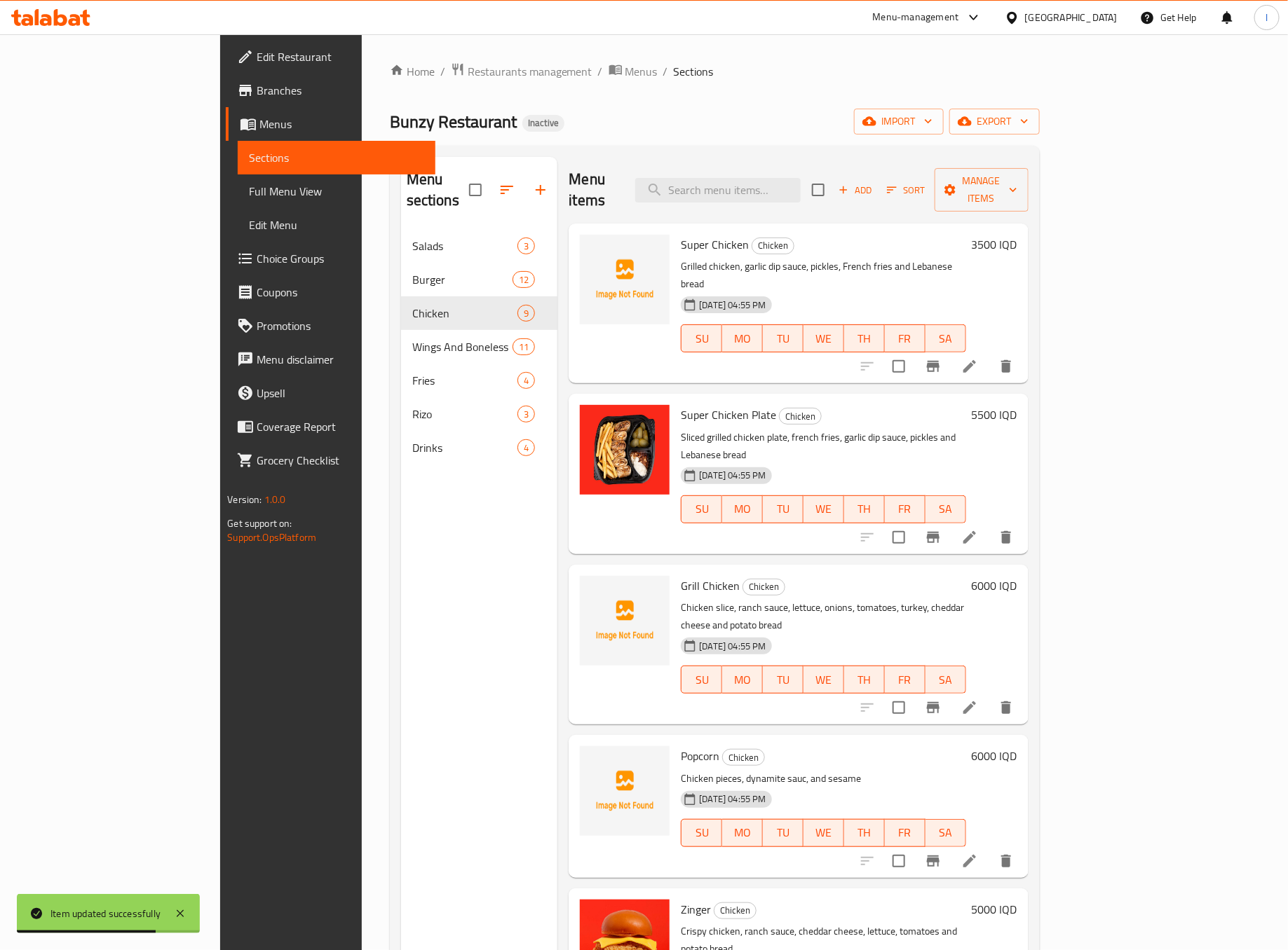
scroll to position [462, 0]
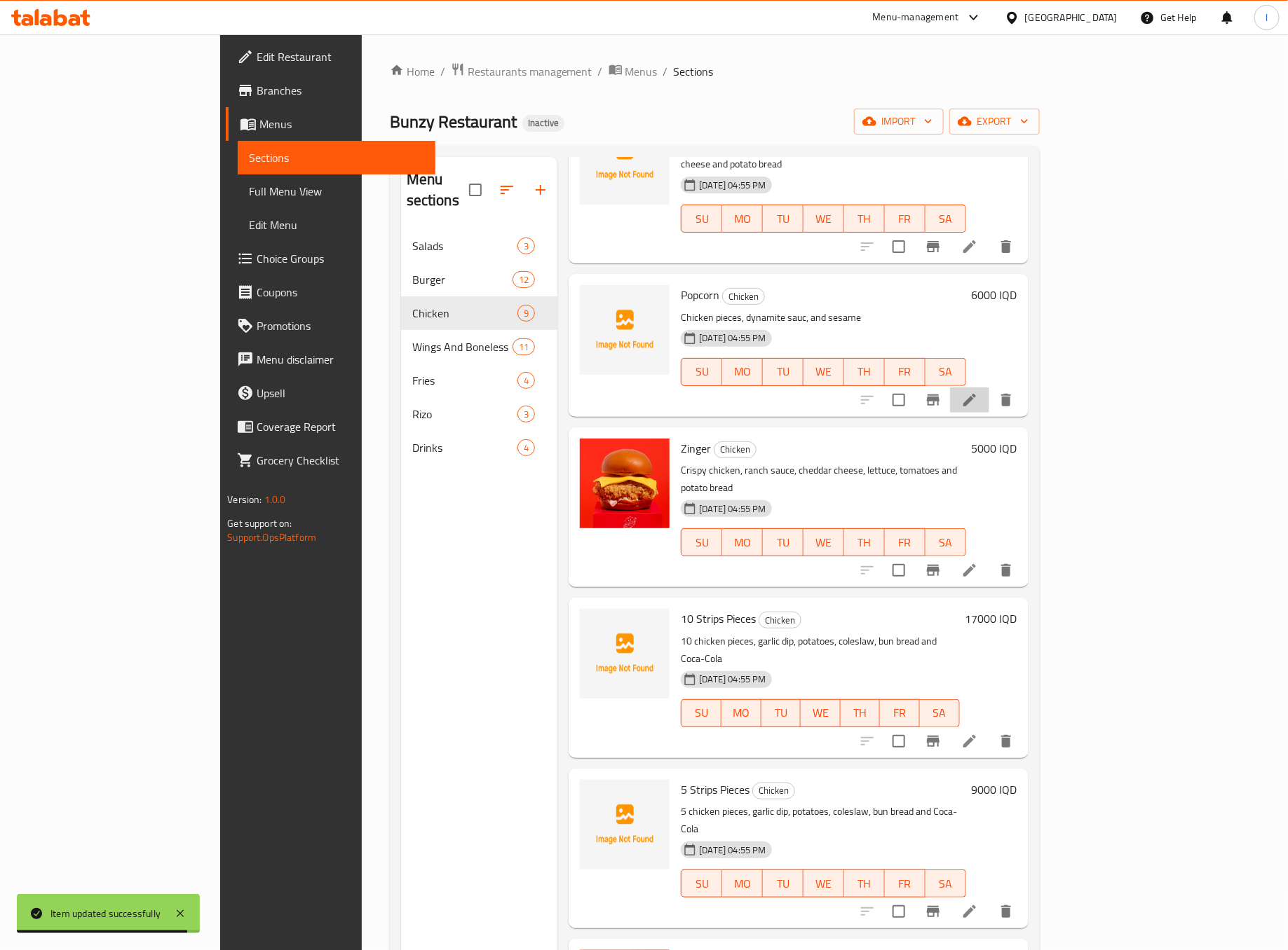
click at [989, 388] on li at bounding box center [969, 400] width 39 height 25
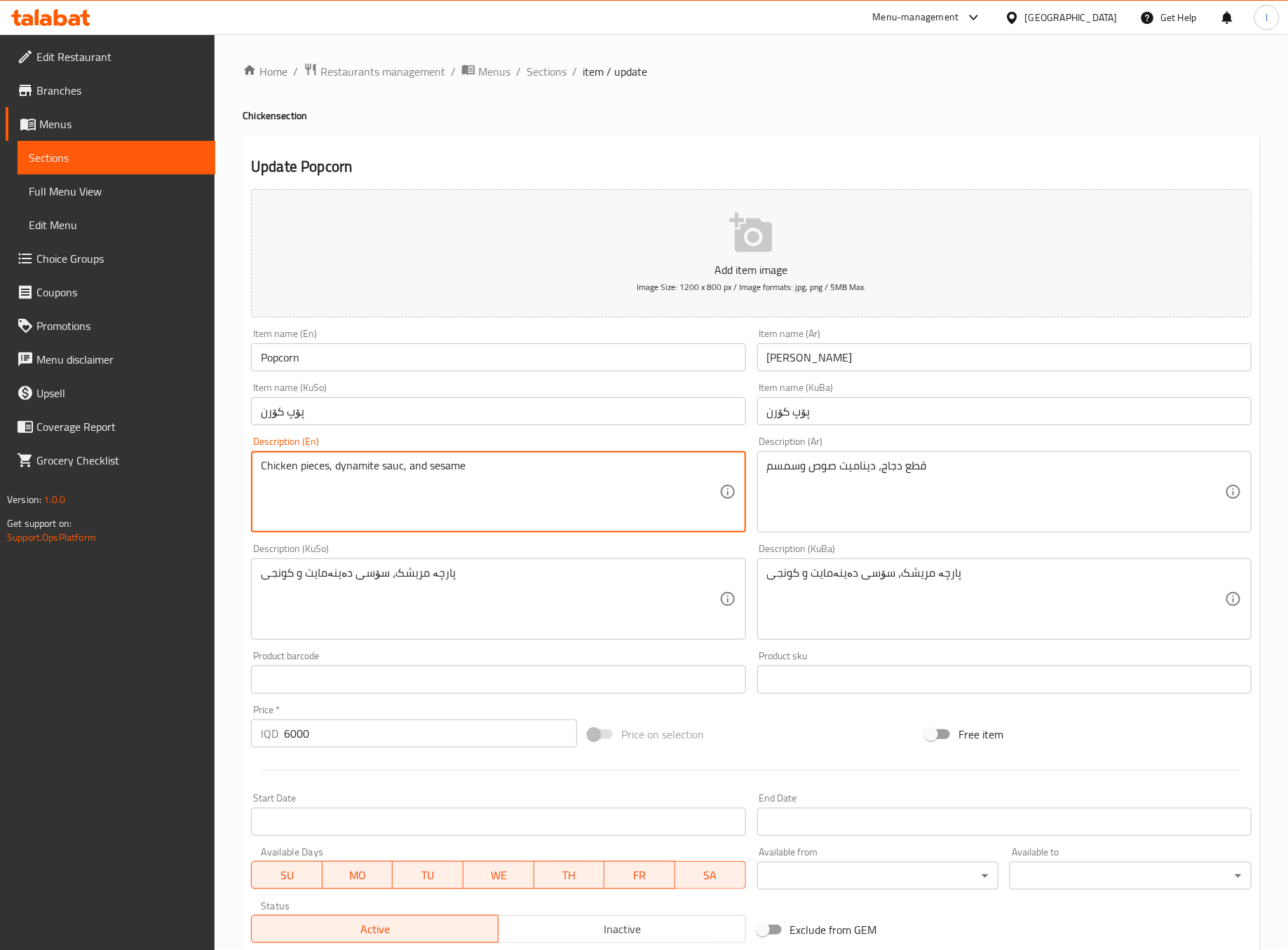
click at [389, 468] on textarea "Chicken pieces, dynamite sauc, and sesame" at bounding box center [490, 492] width 458 height 67
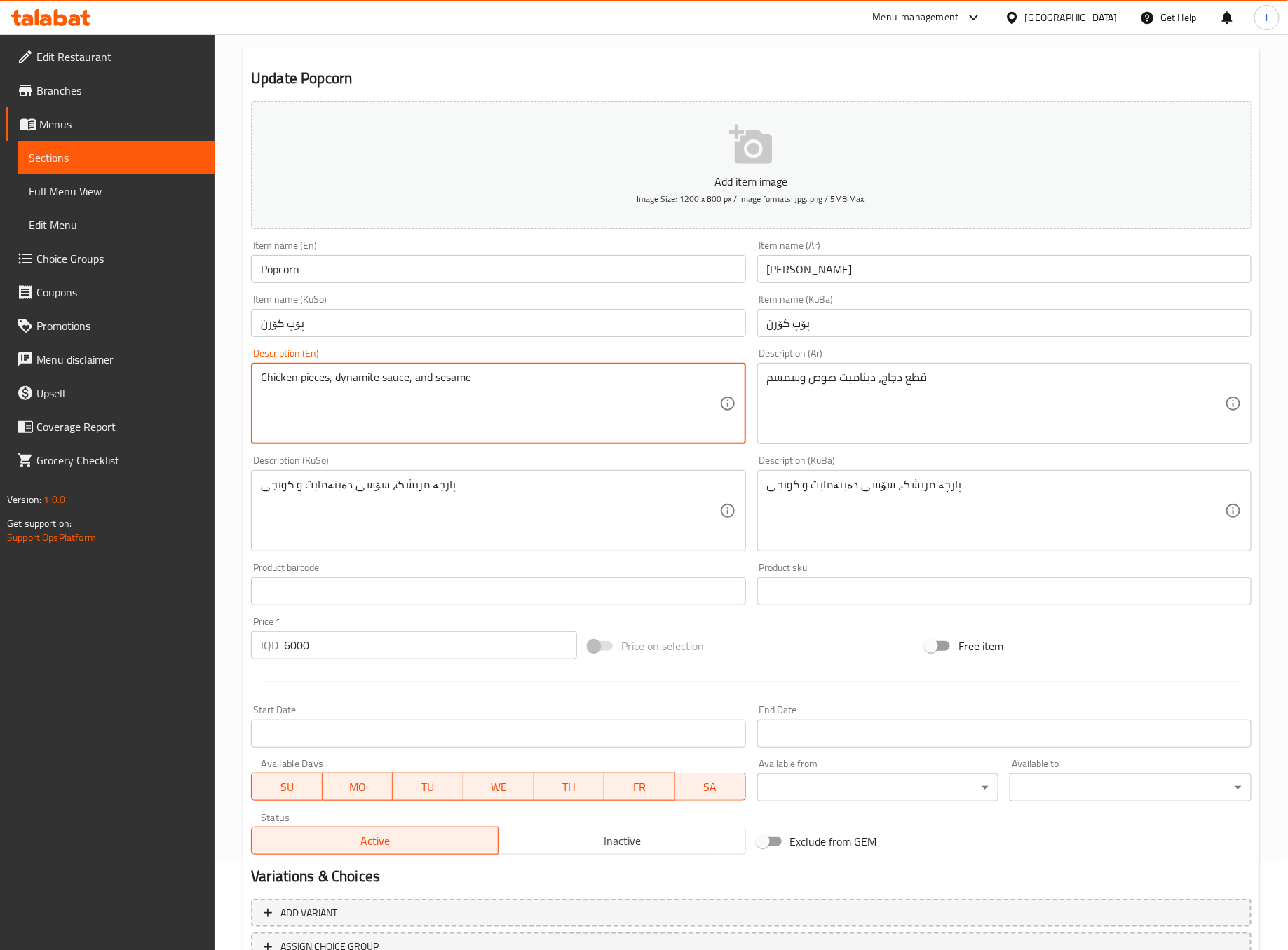
scroll to position [200, 0]
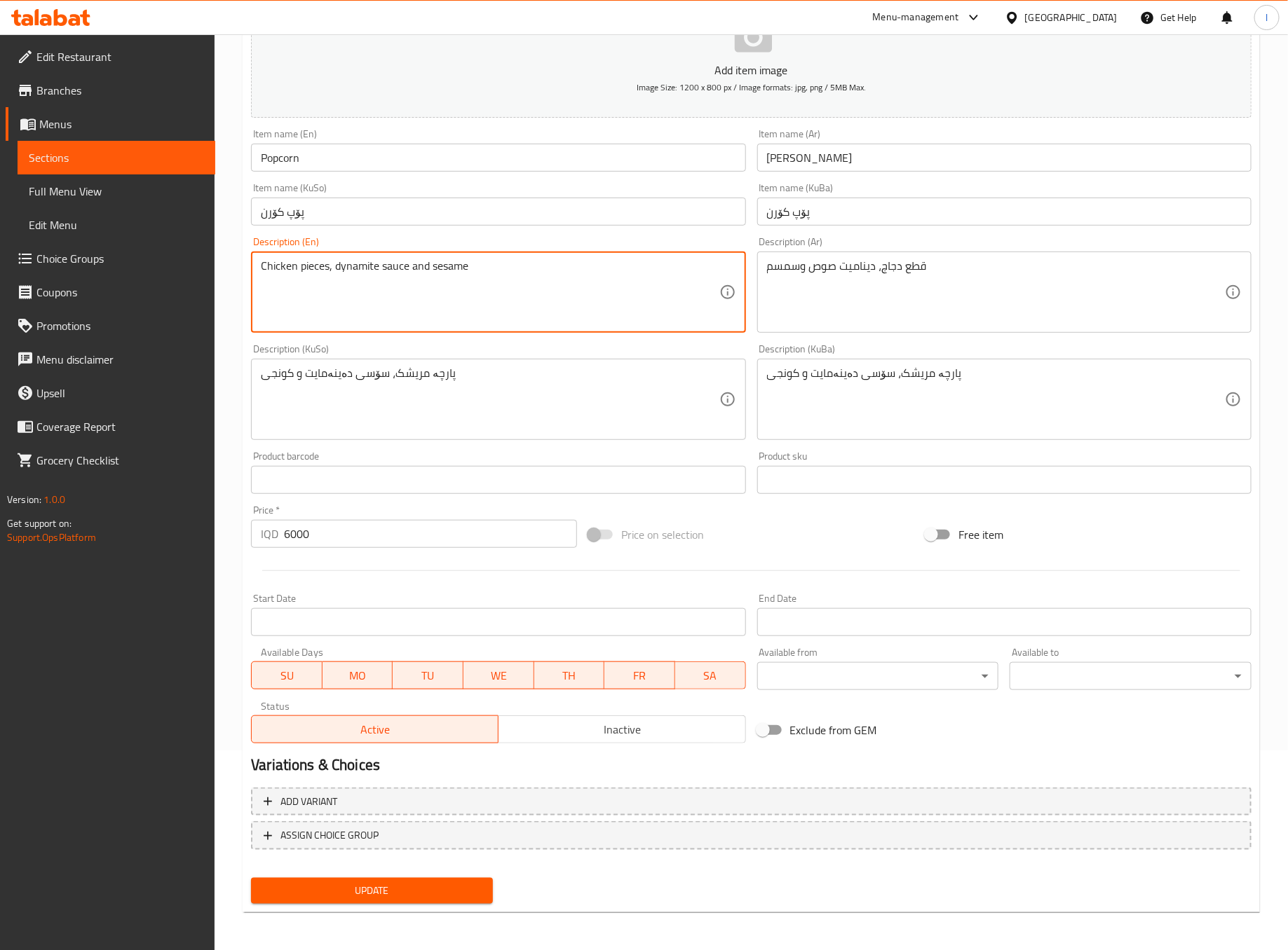
type textarea "Chicken pieces, dynamite sauce and sesame"
click at [359, 904] on div "Update" at bounding box center [372, 891] width 253 height 37
click at [359, 888] on span "Update" at bounding box center [371, 891] width 220 height 17
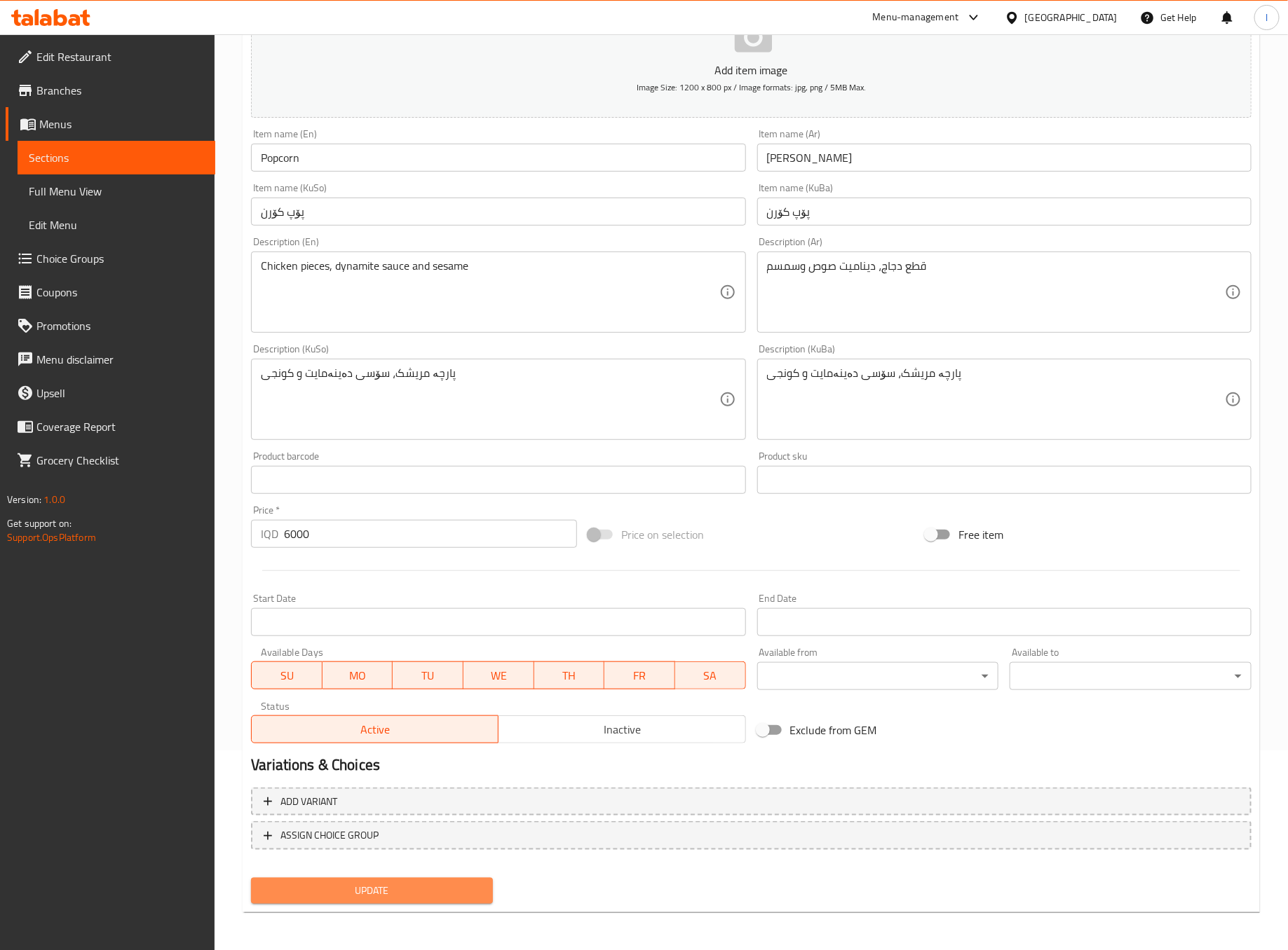
click at [418, 886] on span "Update" at bounding box center [371, 891] width 220 height 17
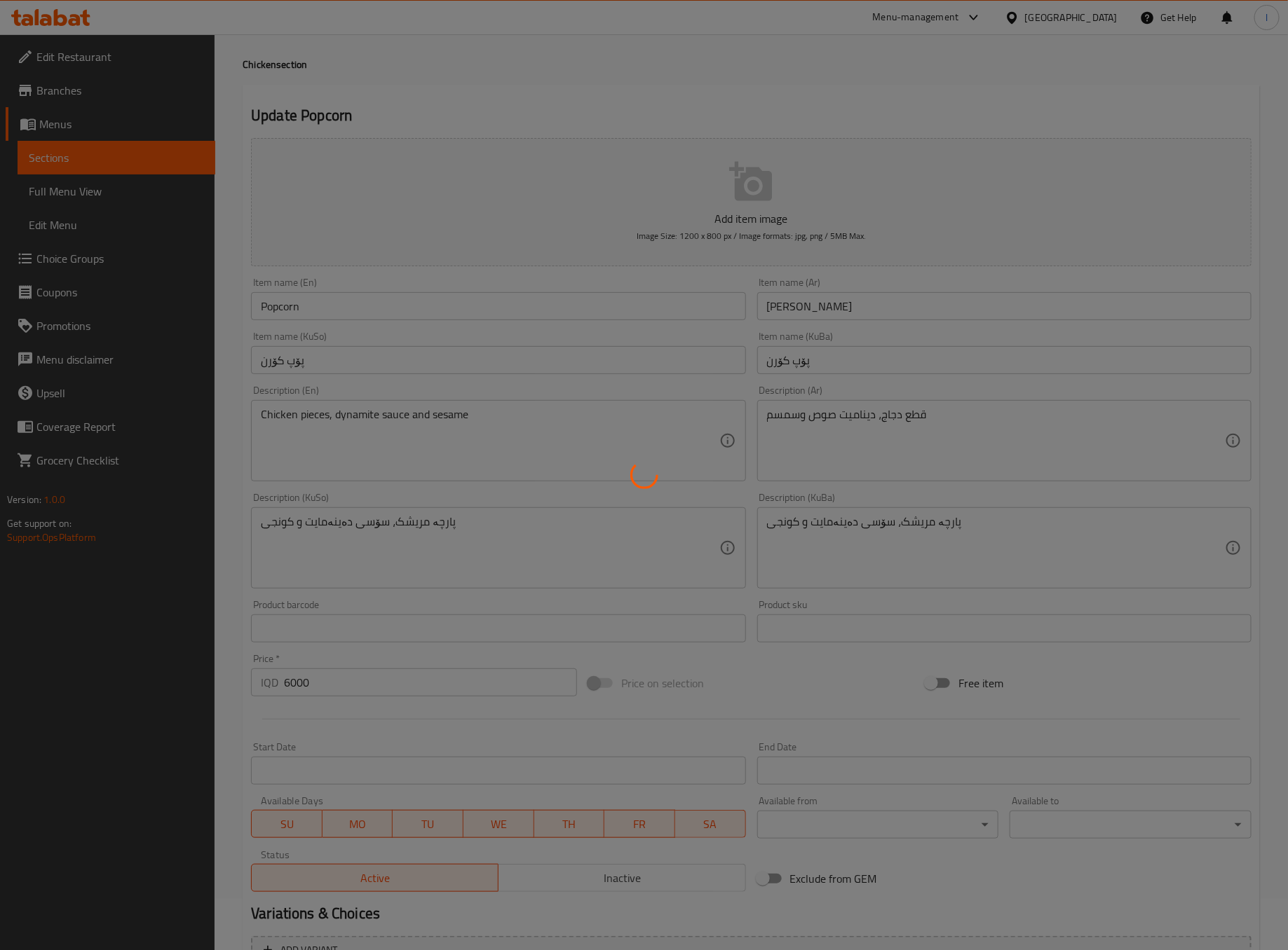
scroll to position [0, 0]
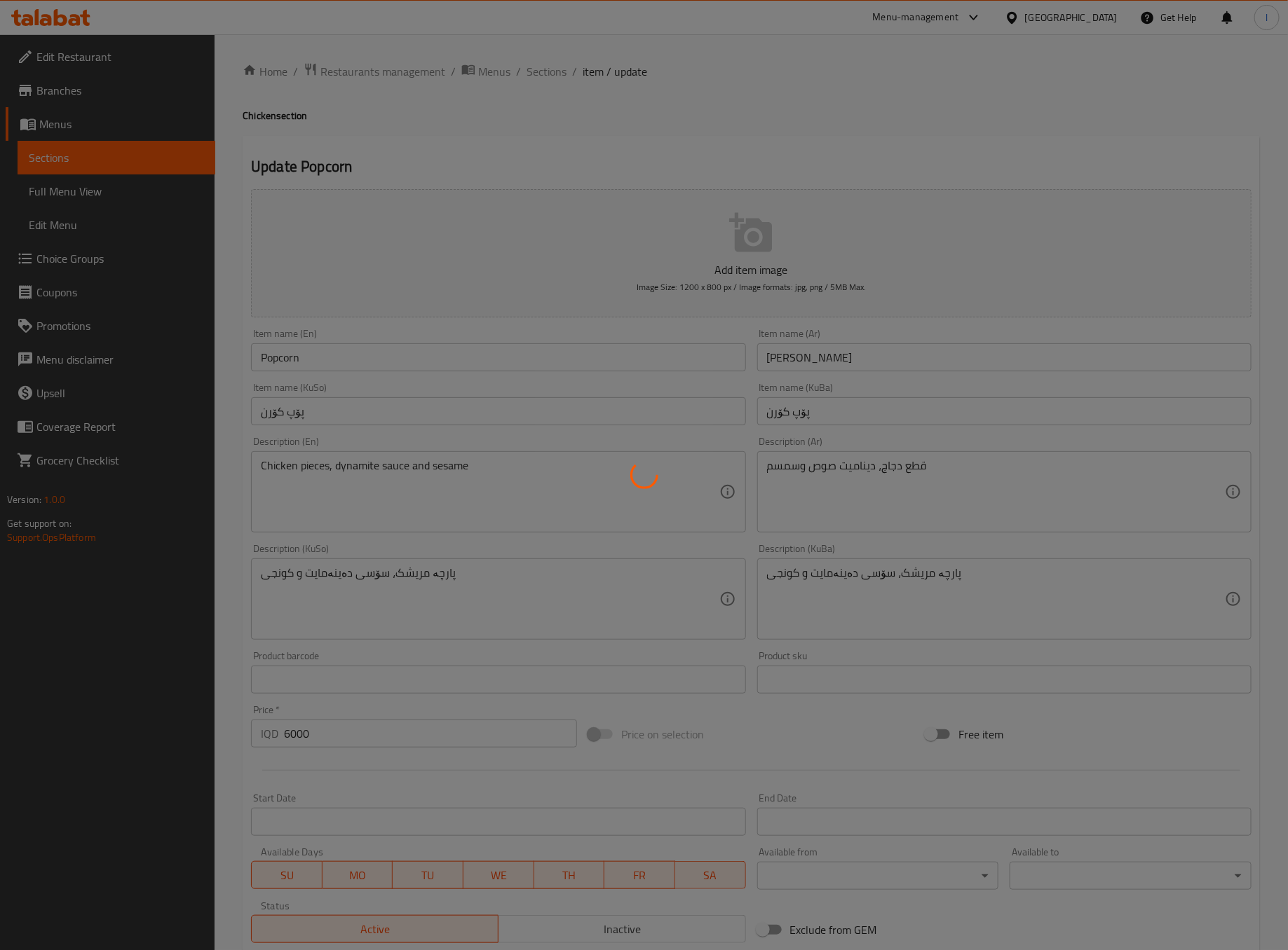
click at [507, 62] on div at bounding box center [644, 475] width 1288 height 950
click at [557, 84] on div at bounding box center [644, 475] width 1288 height 950
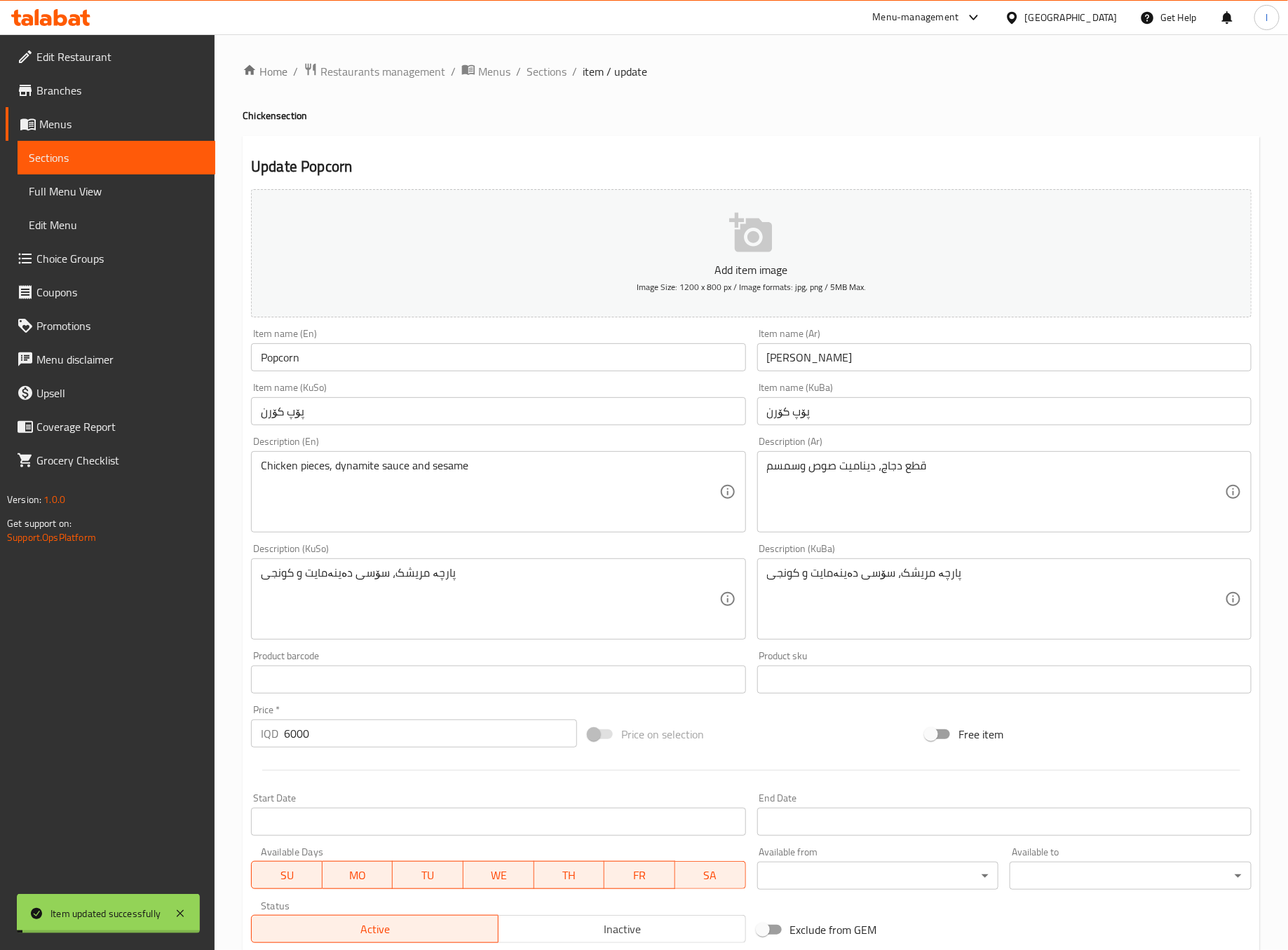
click at [497, 42] on div "Home / Restaurants management / Menus / Sections / item / update Chicken sectio…" at bounding box center [751, 593] width 1074 height 1117
click at [527, 70] on span "Sections" at bounding box center [547, 71] width 40 height 16
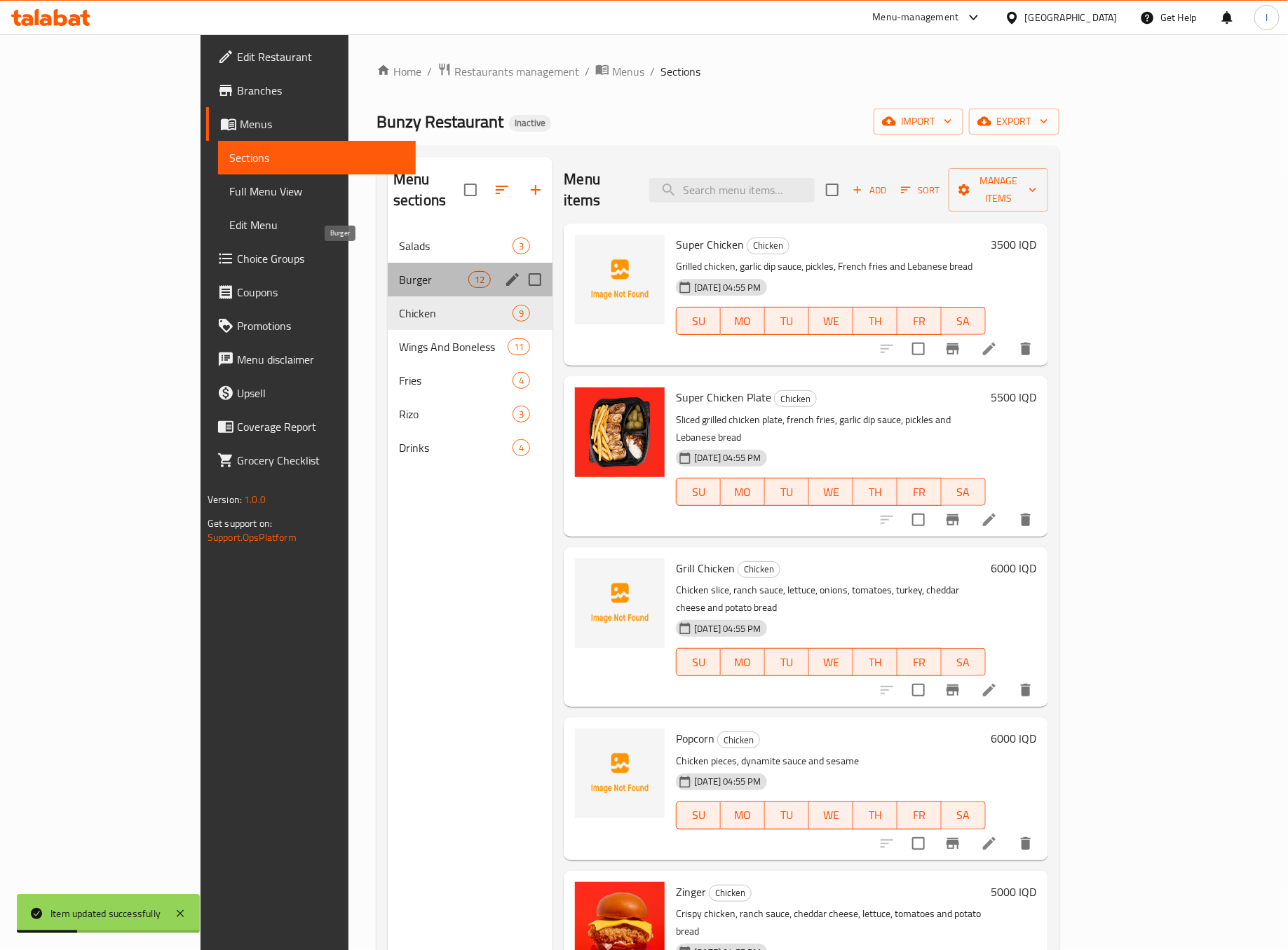
click at [399, 272] on span "Burger" at bounding box center [434, 279] width 69 height 16
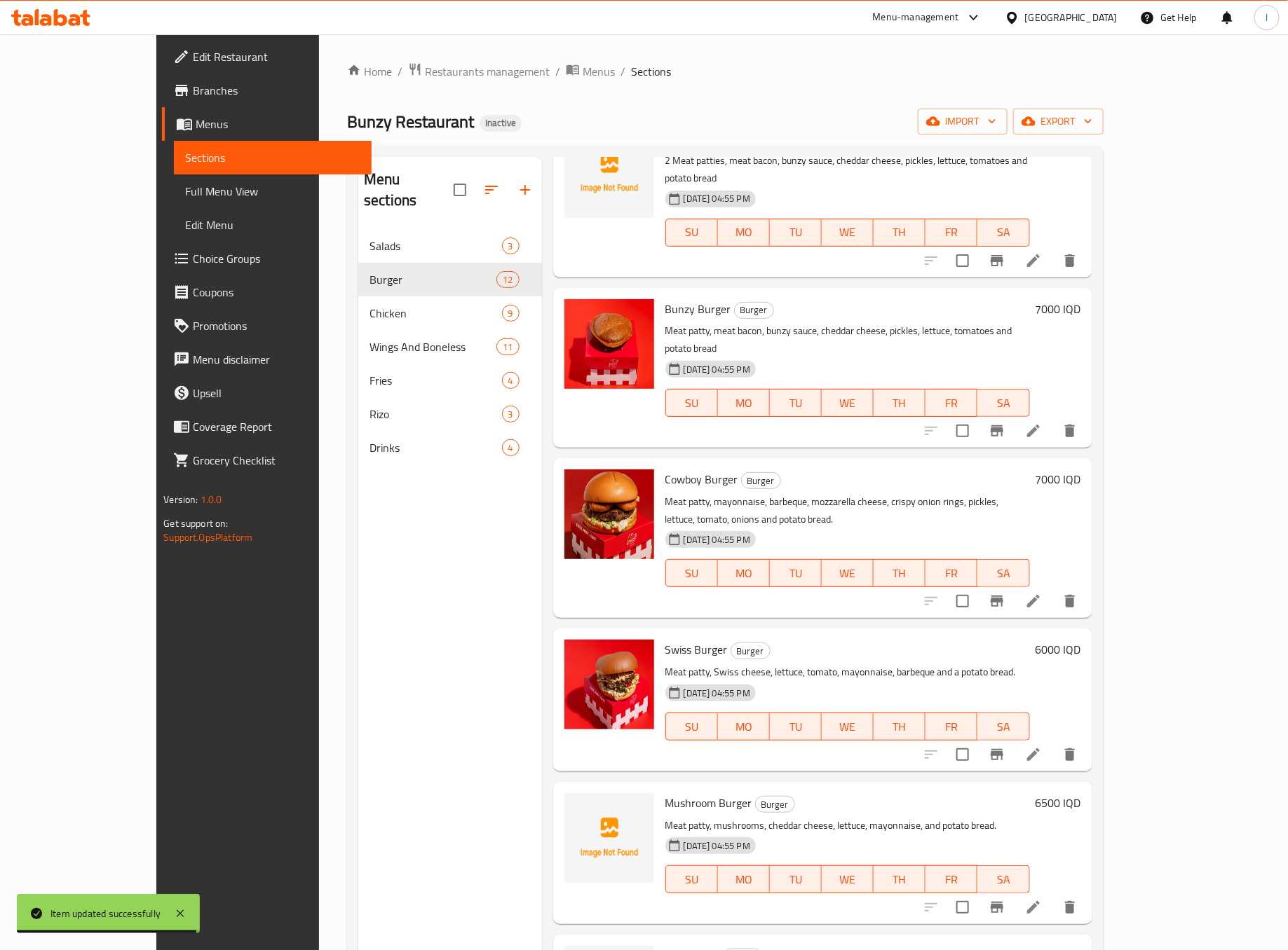
scroll to position [196, 0]
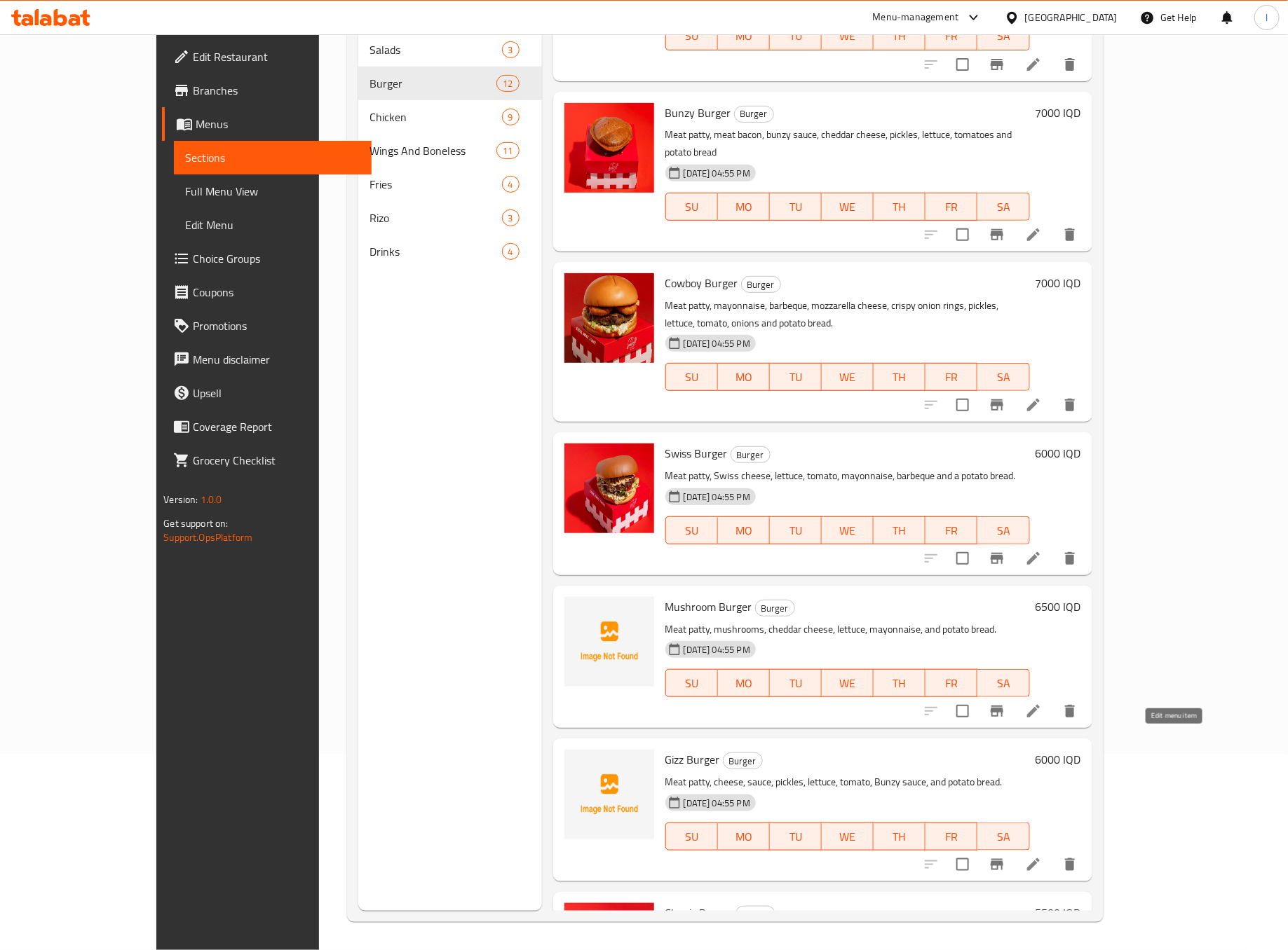
click at [1042, 856] on icon at bounding box center [1033, 864] width 16 height 16
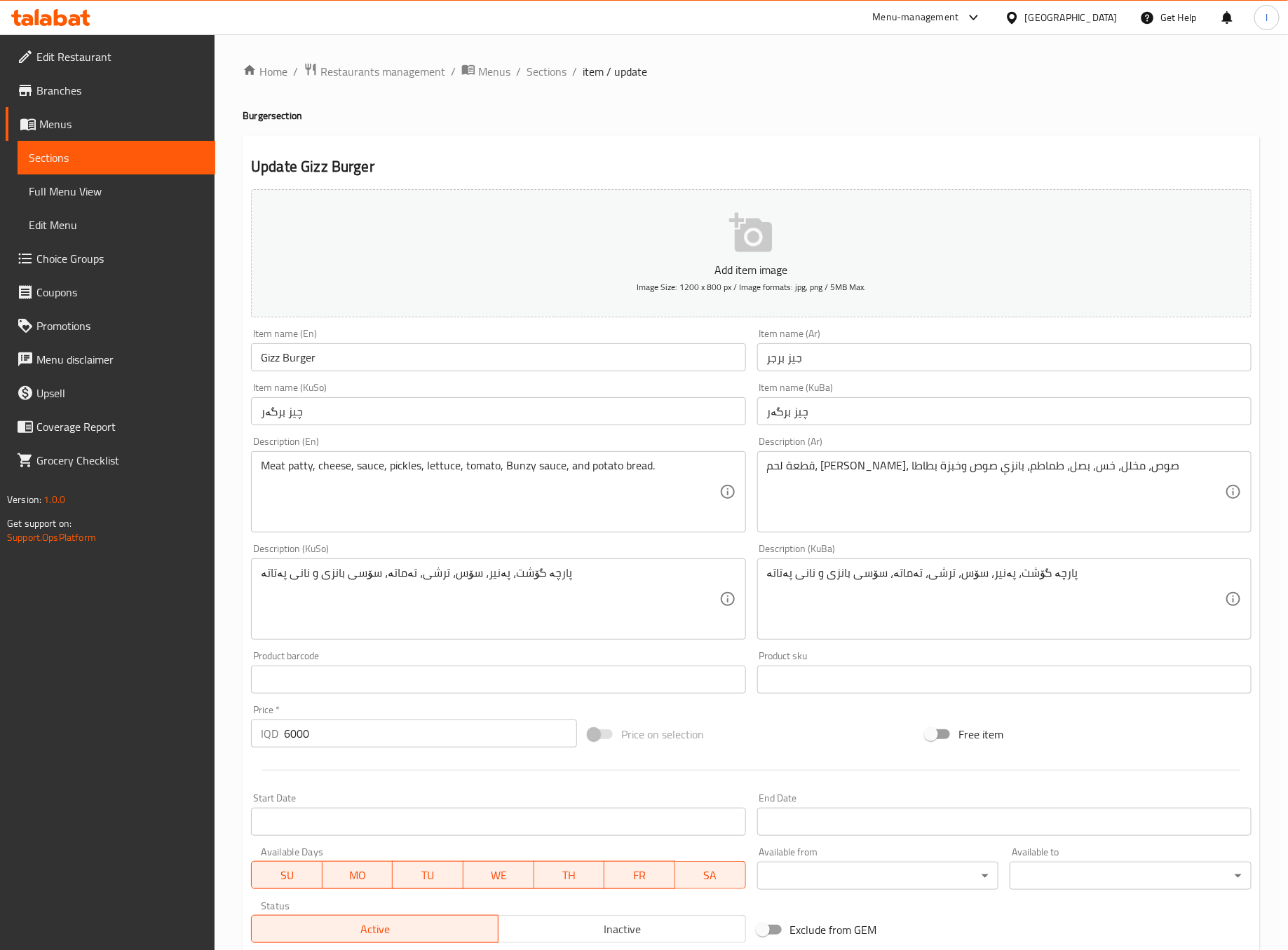
click at [275, 360] on input "Gizz Burger" at bounding box center [498, 357] width 495 height 28
click at [272, 362] on input "cheese Burger" at bounding box center [498, 357] width 495 height 28
click at [259, 368] on input "cheese Burger" at bounding box center [498, 357] width 495 height 28
drag, startPoint x: 269, startPoint y: 366, endPoint x: 249, endPoint y: 366, distance: 20.0
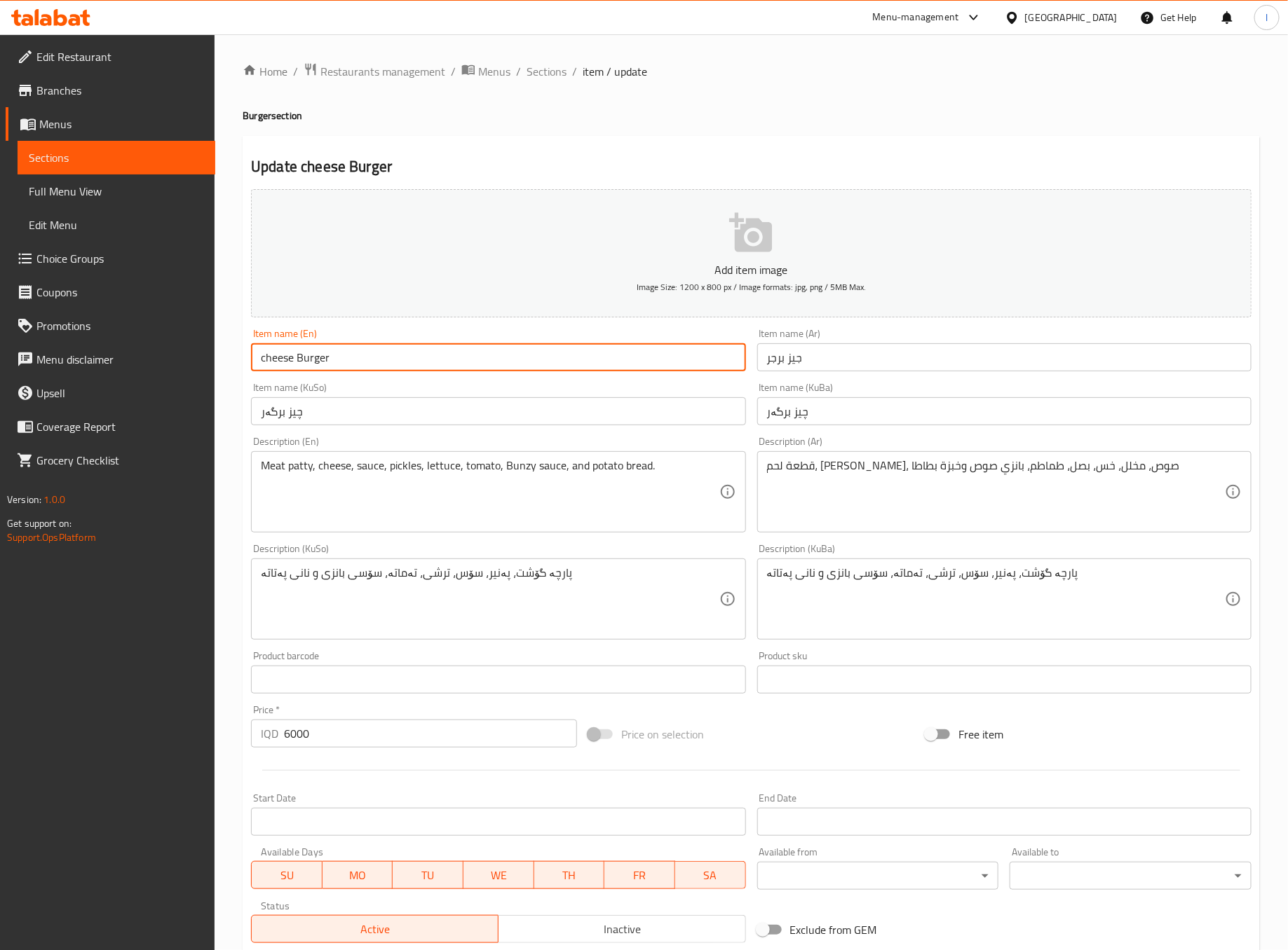
click at [249, 366] on div "Item name (En) cheese Burger Item name (En)" at bounding box center [498, 350] width 505 height 54
click at [273, 354] on input "cheese Burger" at bounding box center [498, 357] width 495 height 28
click at [259, 369] on input "cheese Burger" at bounding box center [498, 357] width 495 height 28
click at [267, 364] on input "cheese Burger" at bounding box center [498, 357] width 495 height 28
click at [289, 358] on input "cheese Burger" at bounding box center [498, 357] width 495 height 28
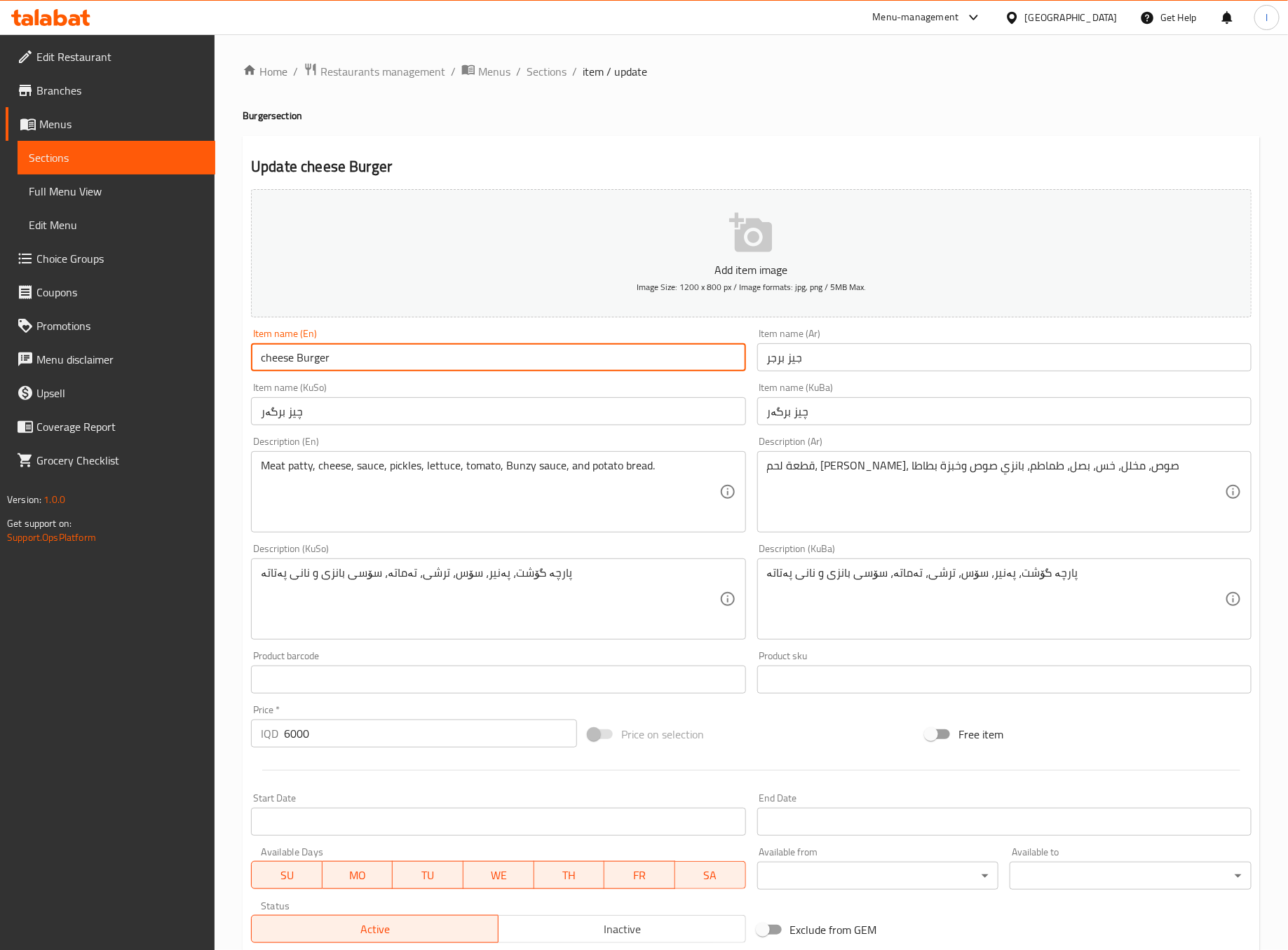
drag, startPoint x: 267, startPoint y: 366, endPoint x: 249, endPoint y: 366, distance: 18.0
click at [249, 366] on div "Item name (En) cheese Burger Item name (En)" at bounding box center [498, 350] width 505 height 54
type input "Cheese Burger"
click at [353, 390] on div "Item name (KuSo) چیز برگەر Item name (KuSo)" at bounding box center [498, 403] width 495 height 43
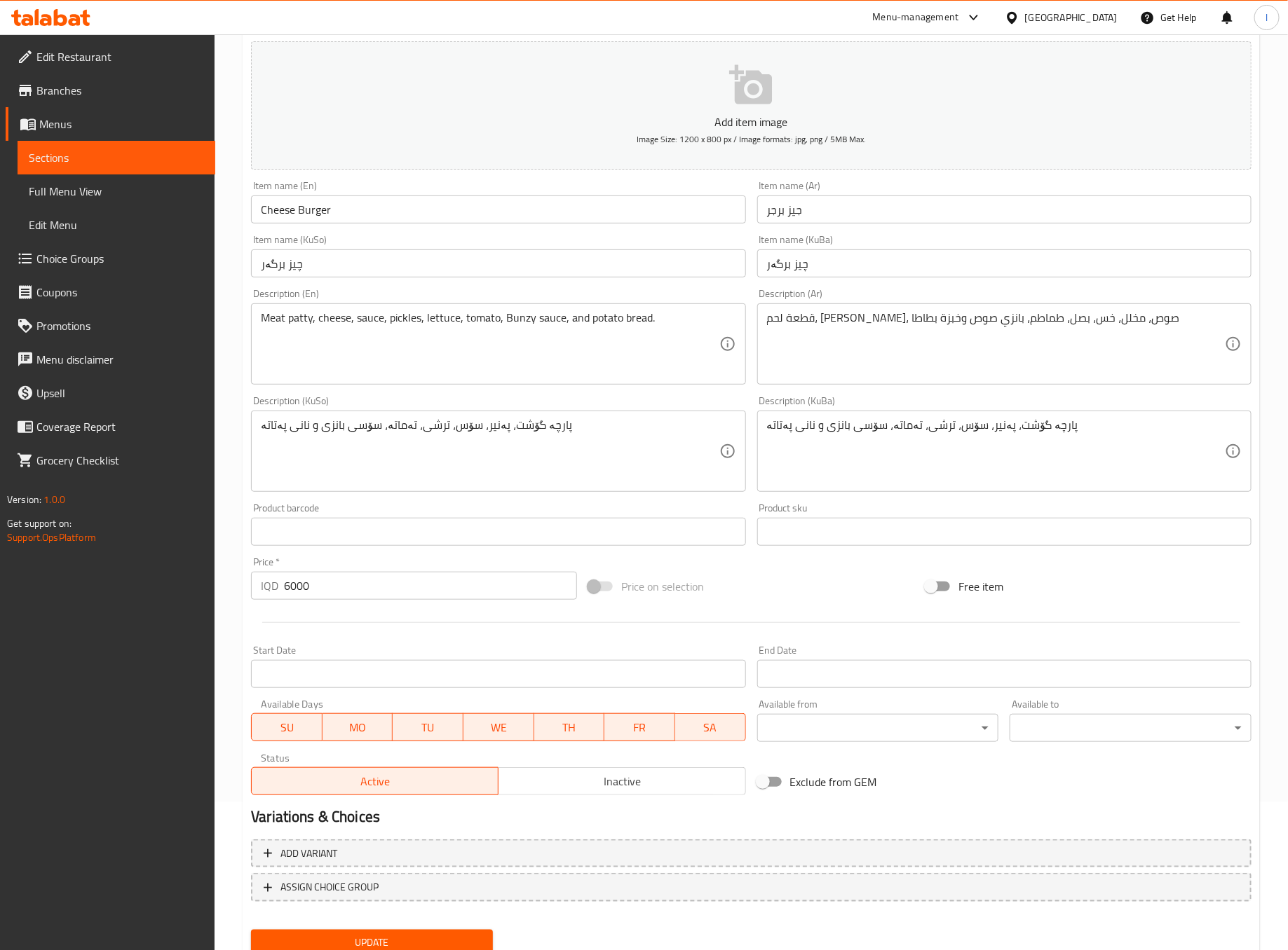
scroll to position [200, 0]
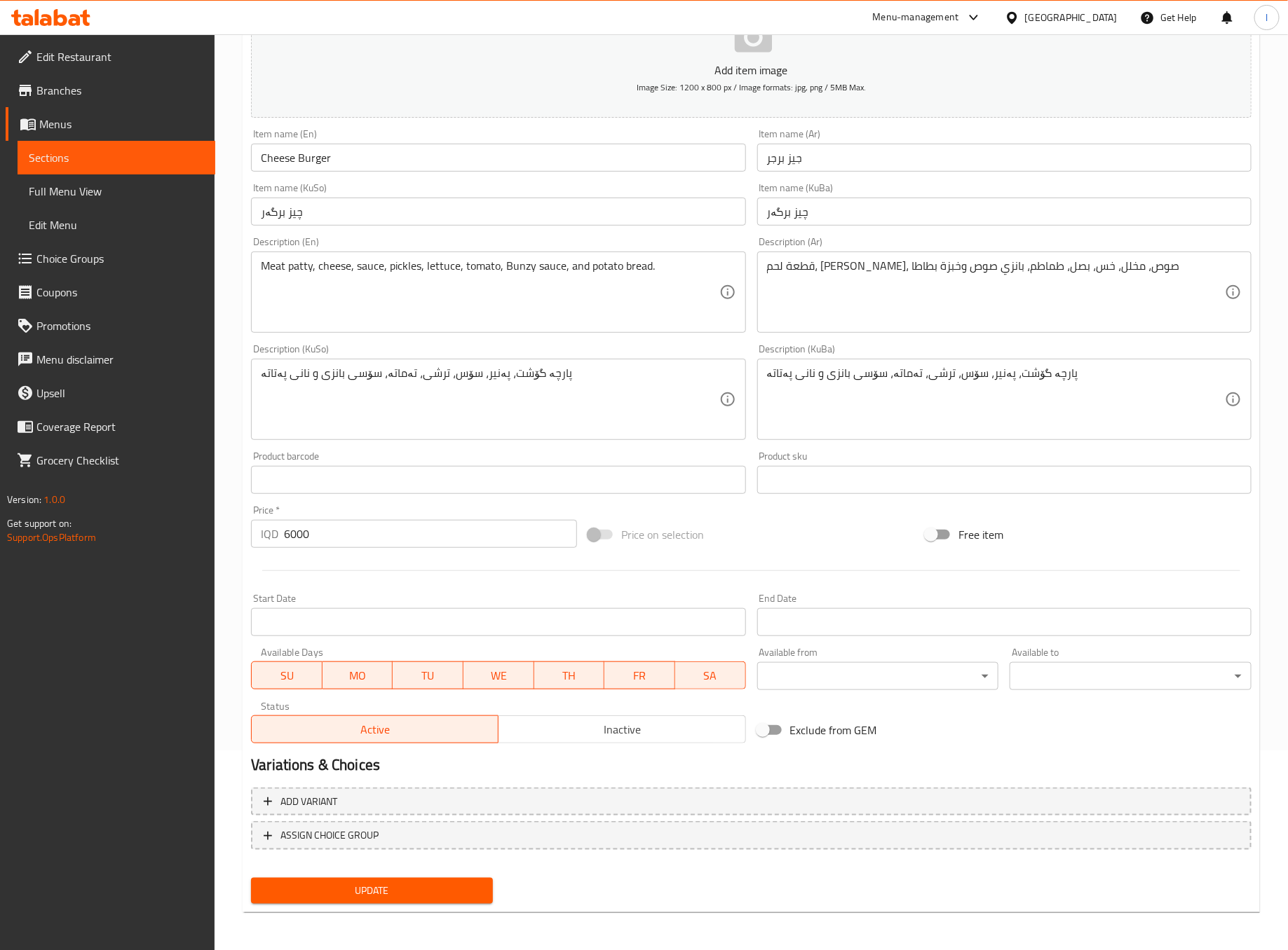
click at [378, 870] on div "Add variant ASSIGN CHOICE GROUP" at bounding box center [752, 828] width 1012 height 91
click at [378, 888] on span "Update" at bounding box center [371, 891] width 220 height 17
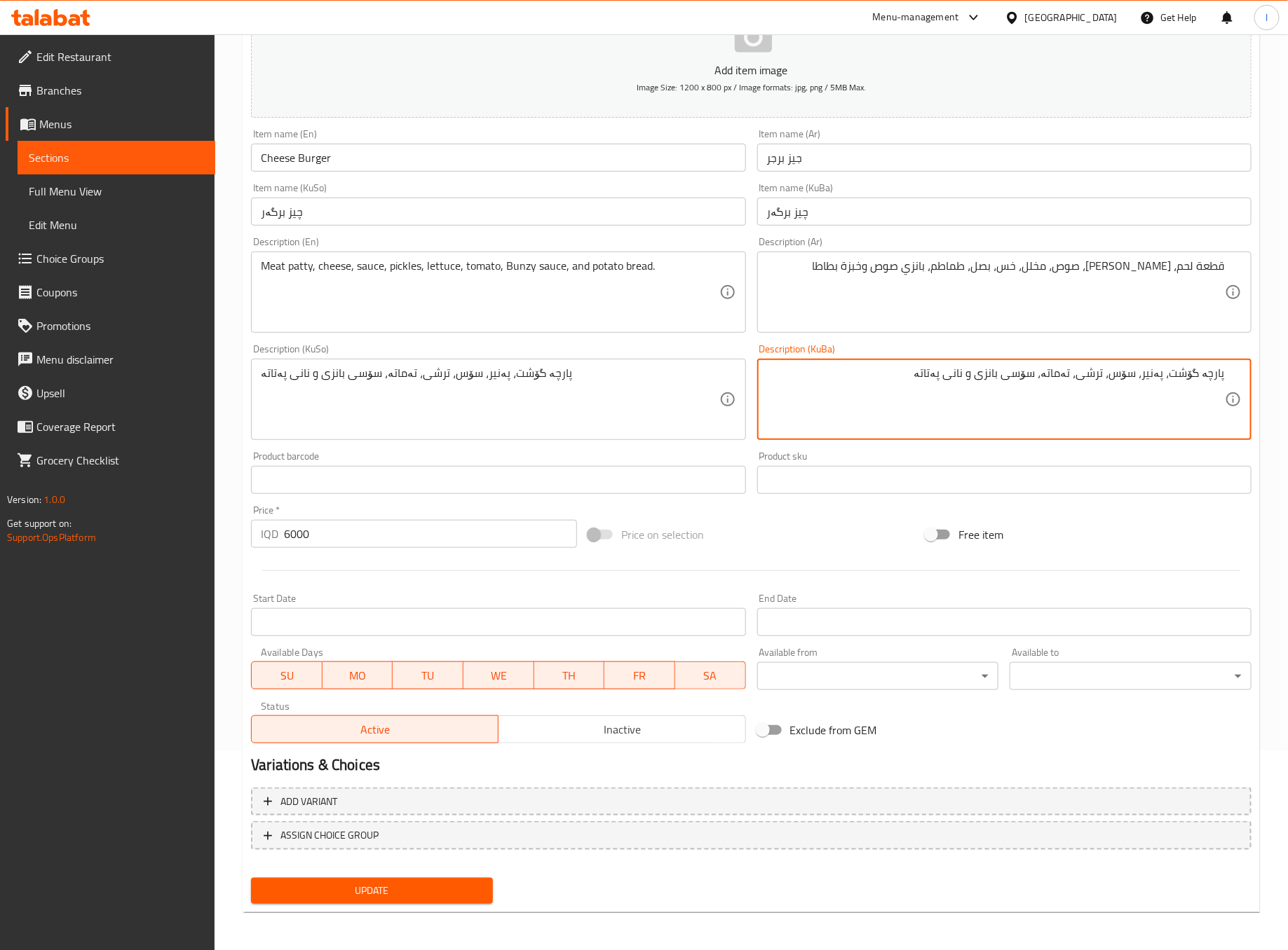
click at [1081, 381] on textarea "پارچە گۆشت، پەنیر، سۆس، ترشی، تەماتە، سۆسی بانزی و نانی پەتاتە" at bounding box center [996, 399] width 458 height 67
click at [1080, 381] on textarea "پارچە گۆشت، پەنیر، سۆس، ترشی، تەماتە، سۆسی بانزی و نانی پەتاتە" at bounding box center [996, 399] width 458 height 67
click at [1038, 374] on textarea "پارچە گۆشت، پەنیر، سۆس، ترشی،کاهوو، یاز، تەماتە، سۆسی بانزی و نانی پەتاتە" at bounding box center [996, 399] width 458 height 67
click at [1042, 374] on textarea "پارچە گۆشت، پەنیر، سۆس، ترشی،کاهوو، یاز، تەماتە، سۆسی بانزی و نانی پەتاتە" at bounding box center [996, 399] width 458 height 67
click at [1005, 407] on textarea "پارچە گۆشت، پەنیر، سۆس، ترشی،کاهوو، پیاز، تەماتە، سۆسی بانزی و نانی پەتاتە" at bounding box center [996, 399] width 458 height 67
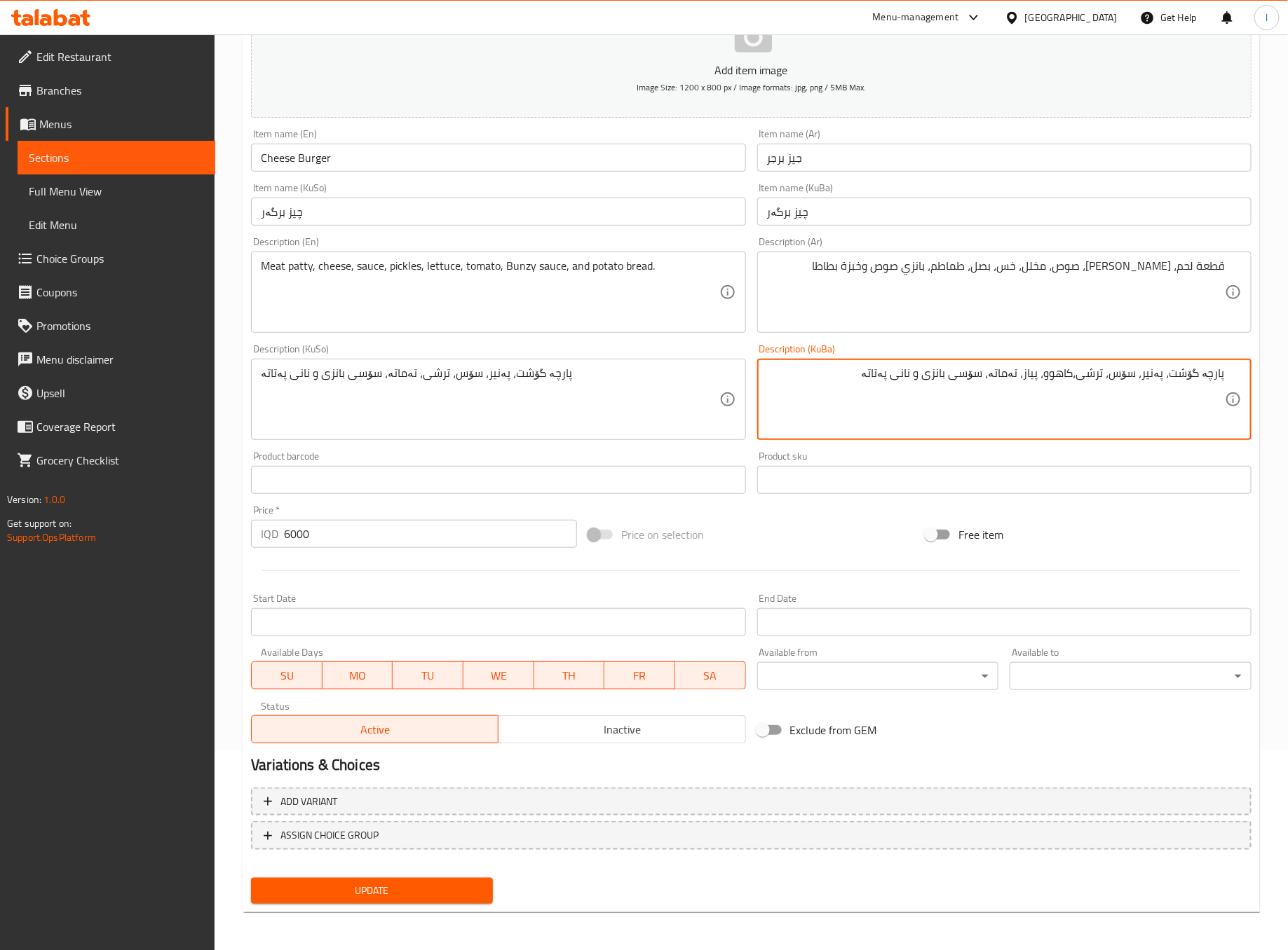
click at [1005, 407] on textarea "پارچە گۆشت، پەنیر، سۆس، ترشی،کاهوو، پیاز، تەماتە، سۆسی بانزی و نانی پەتاتە" at bounding box center [996, 399] width 458 height 67
type textarea "پارچە گۆشت، پەنیر، سۆس، ترشی،کاهوو، پیاز، تەماتە، سۆسی بانزی و نانی پەتاتە"
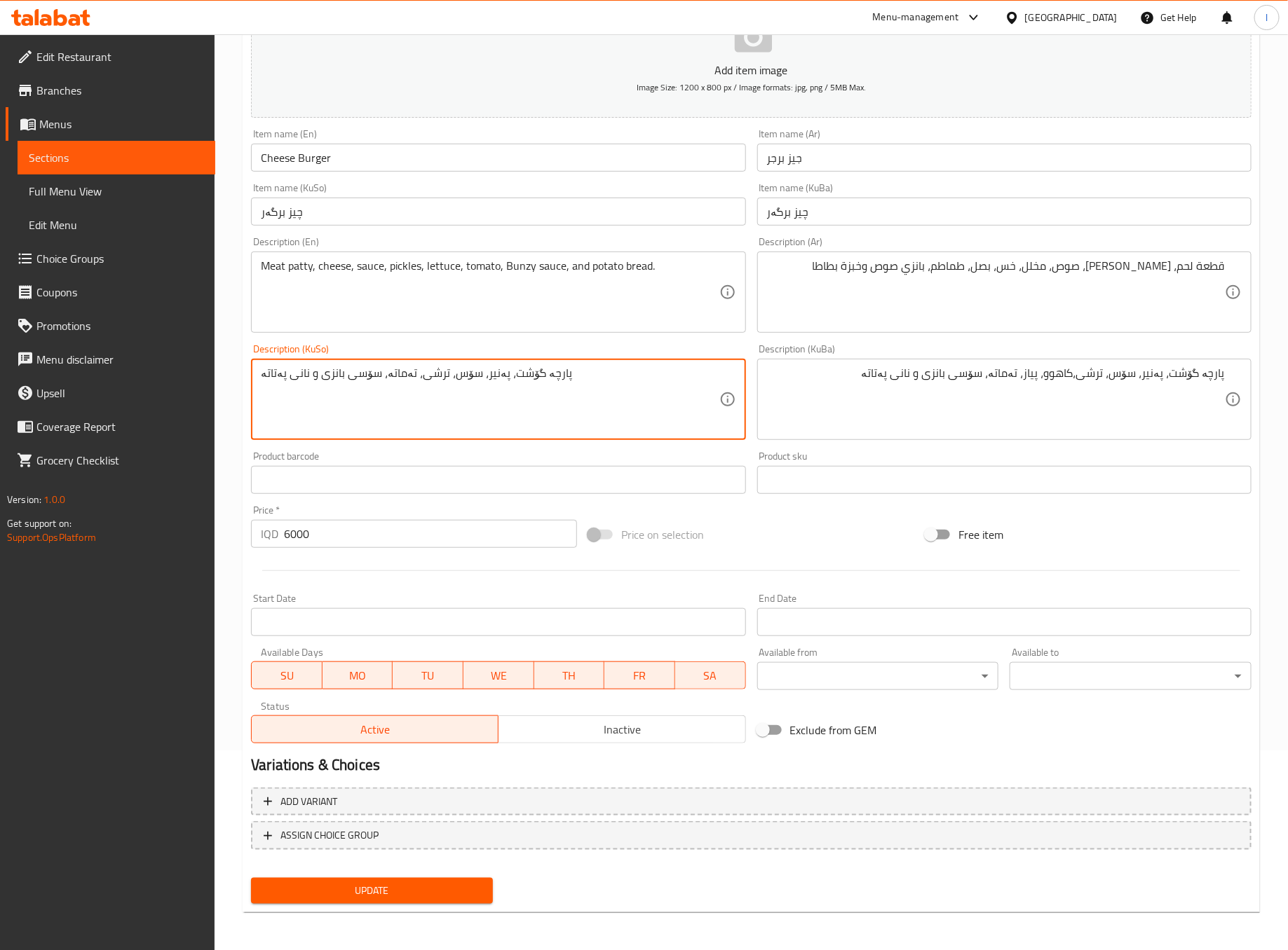
click at [621, 377] on textarea "پارچە گۆشت، پەنیر، سۆس، ترشی، تەماتە، سۆسی بانزی و نانی پەتاتە" at bounding box center [490, 399] width 458 height 67
paste textarea "کاهوو، پیاز،"
type textarea "پارچە گۆشت، پەنیر، سۆس، ترشی،کاهوو، پیاز، تەماتە، سۆسی بانزی و نانی پەتاتە"
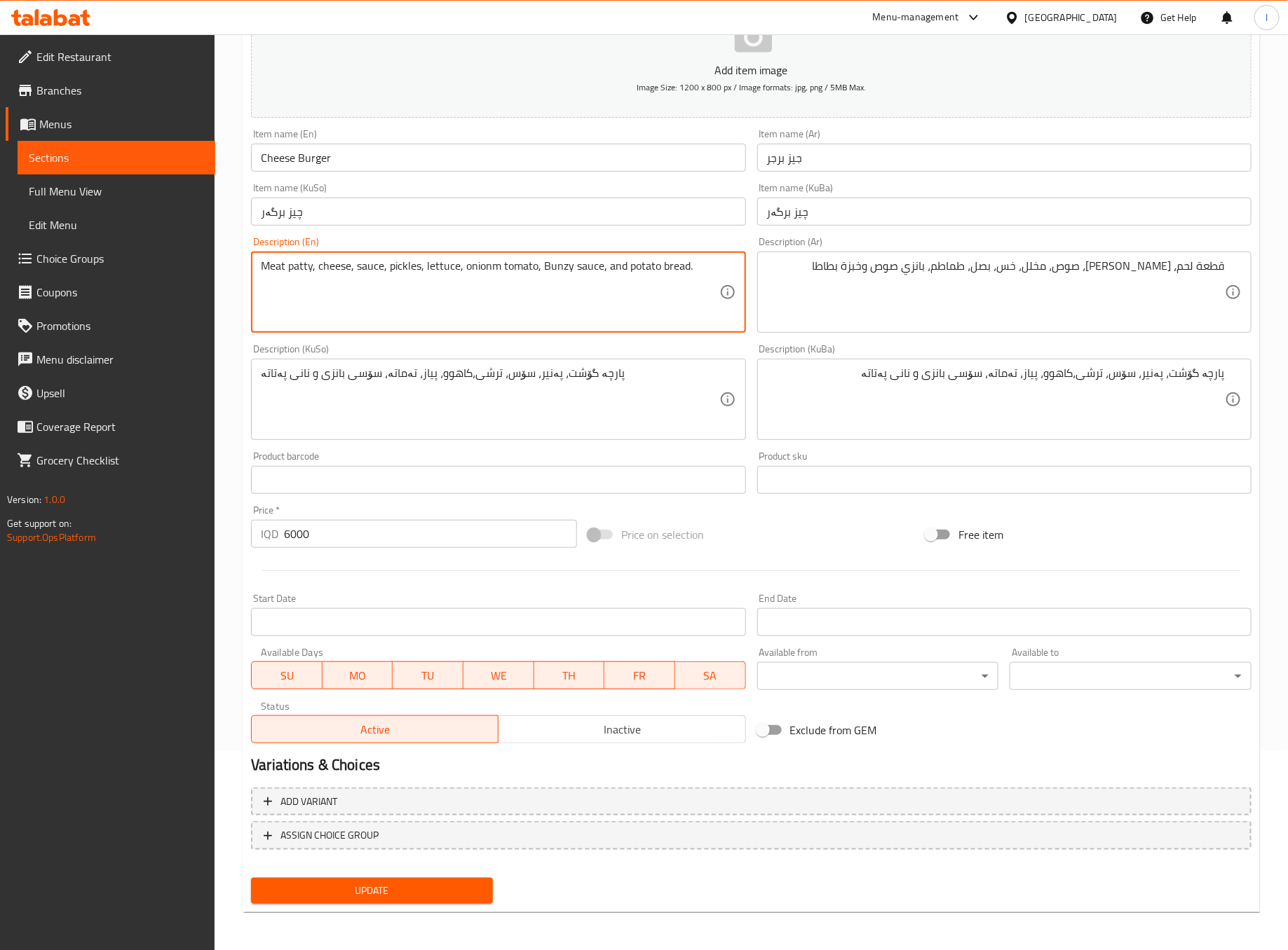
drag, startPoint x: 490, startPoint y: 268, endPoint x: 501, endPoint y: 273, distance: 12.1
click at [501, 273] on textarea "Meat patty, cheese, sauce, pickles, lettuce, onionm tomato, Bunzy sauce, and po…" at bounding box center [490, 292] width 458 height 67
click at [573, 341] on div "Description (KuSo) پارچە گۆشت، پەنیر، سۆس، ترشی،کاهوو، پیاز، تەماتە، سۆسی بانزی…" at bounding box center [498, 392] width 505 height 108
drag, startPoint x: 591, startPoint y: 272, endPoint x: 595, endPoint y: 293, distance: 21.4
click at [595, 293] on textarea "Meat patty, cheese, sauce, pickles, lettuce, onion, tomato, Bunzy sauce, and po…" at bounding box center [490, 292] width 458 height 67
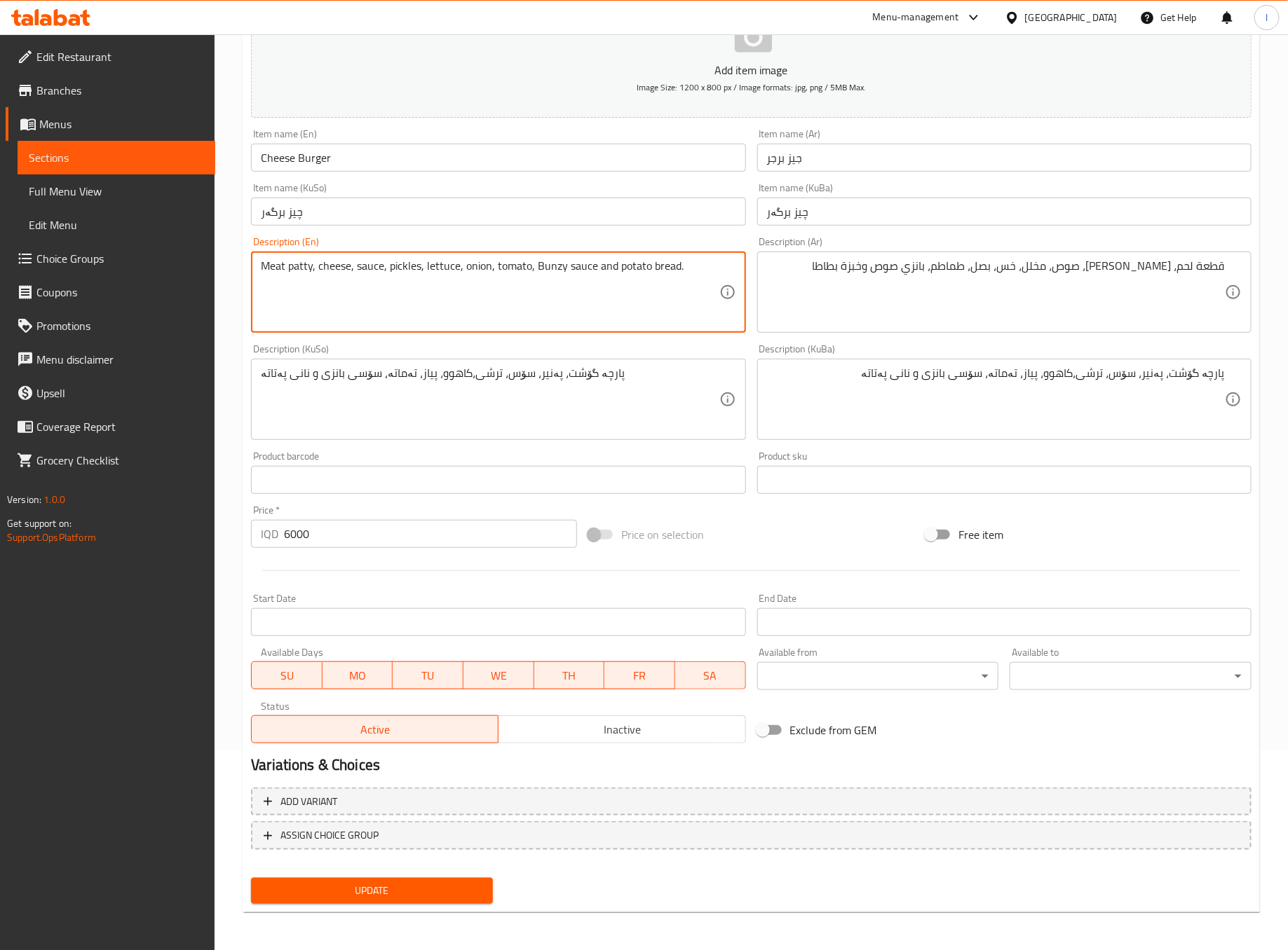
type textarea "Meat patty, cheese, sauce, pickles, lettuce, onion, tomato, Bunzy sauce and pot…"
click at [613, 344] on div "Description (KuSo) پارچە گۆشت، پەنیر، سۆس، ترشی،کاهوو، پیاز، تەماتە، سۆسی بانزی…" at bounding box center [498, 392] width 495 height 96
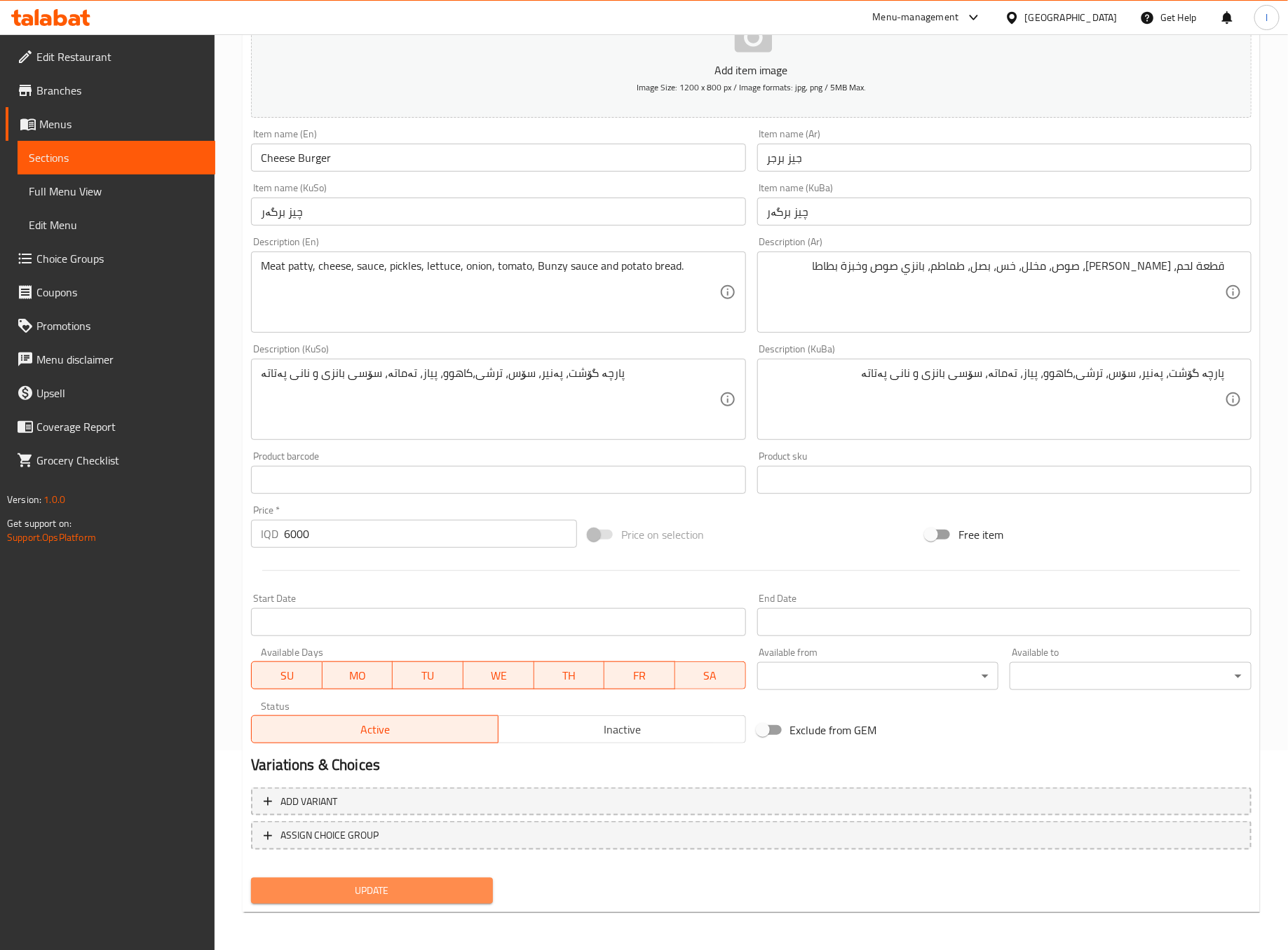
click at [478, 889] on span "Update" at bounding box center [371, 891] width 220 height 17
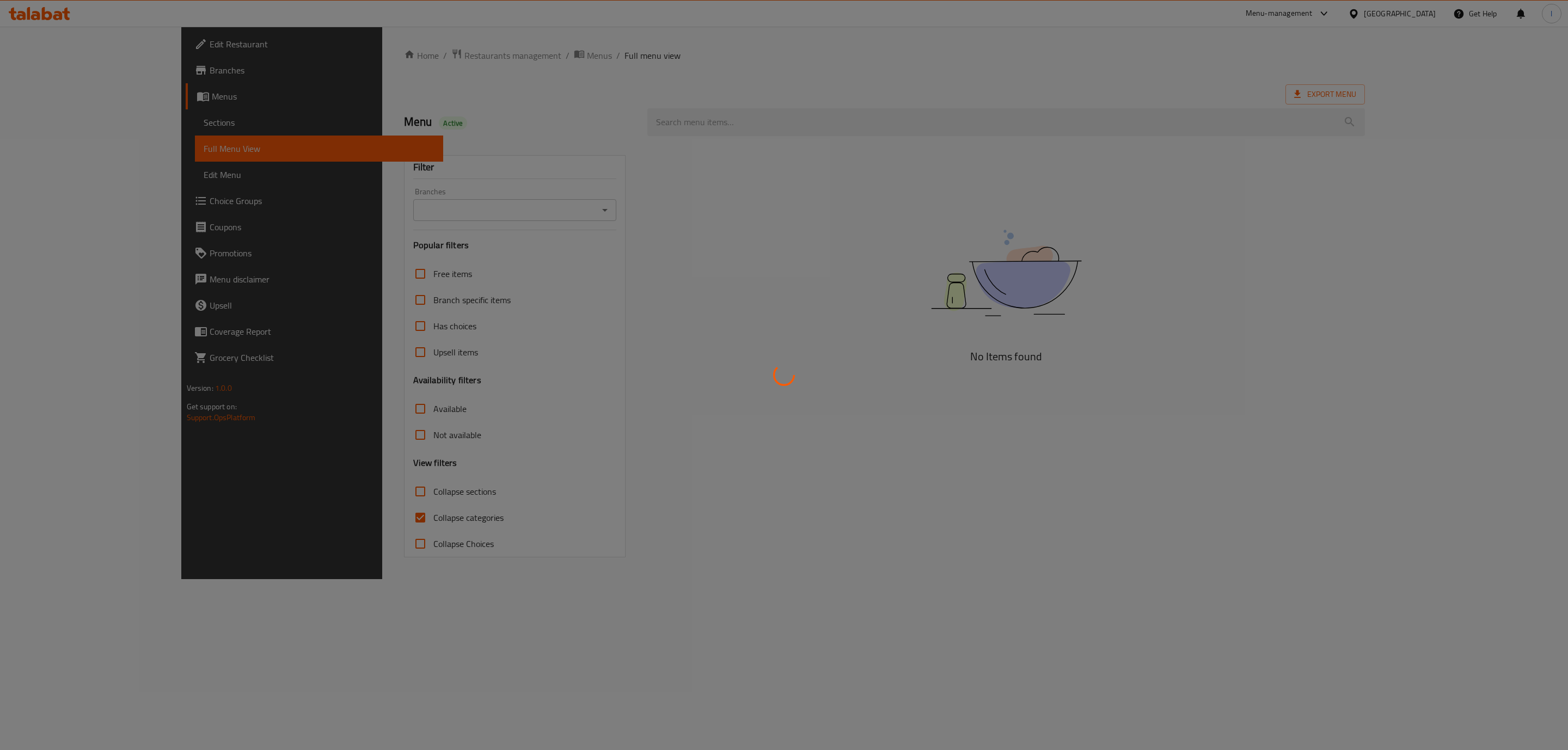
click at [491, 205] on div at bounding box center [784, 375] width 1568 height 750
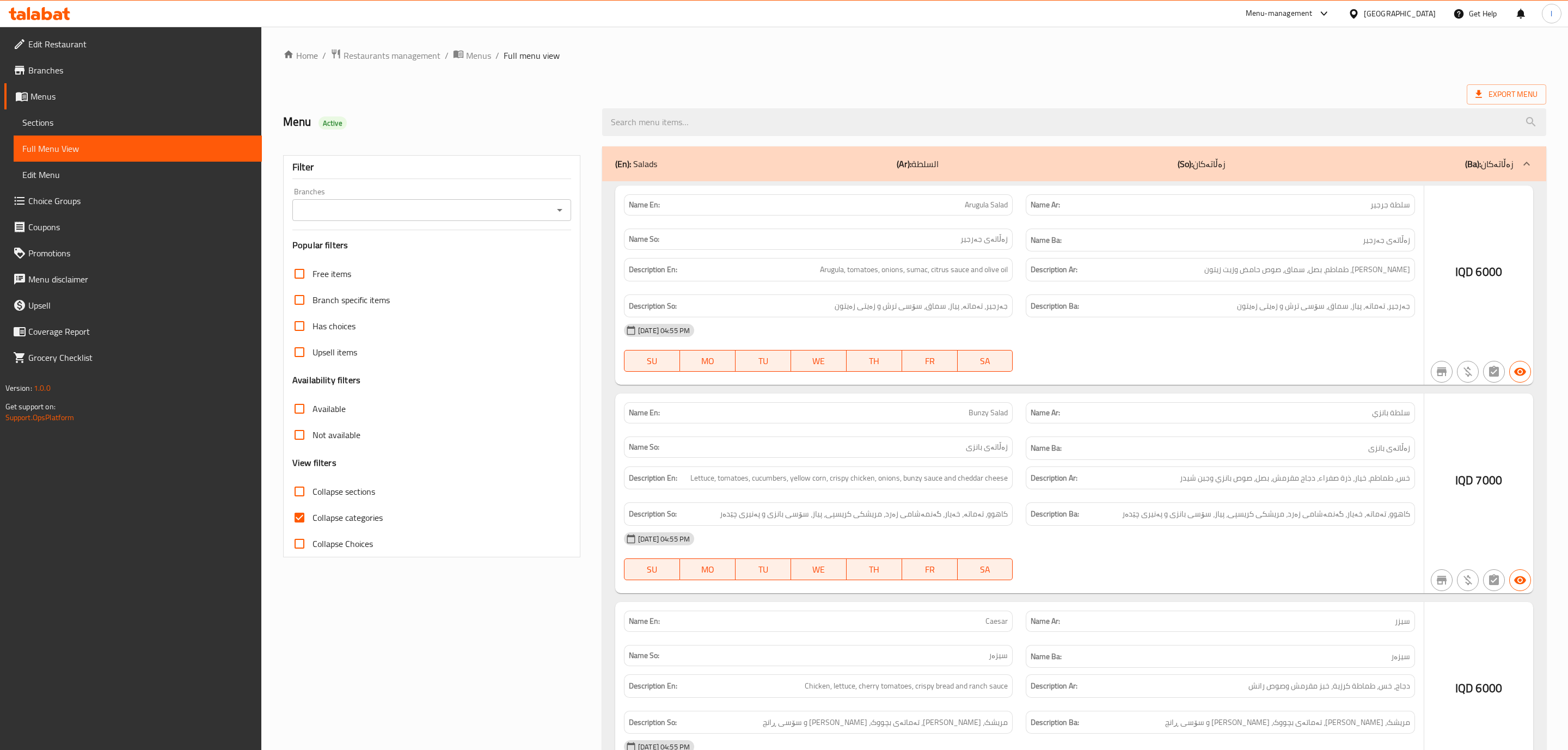
click at [472, 201] on div at bounding box center [784, 375] width 1568 height 750
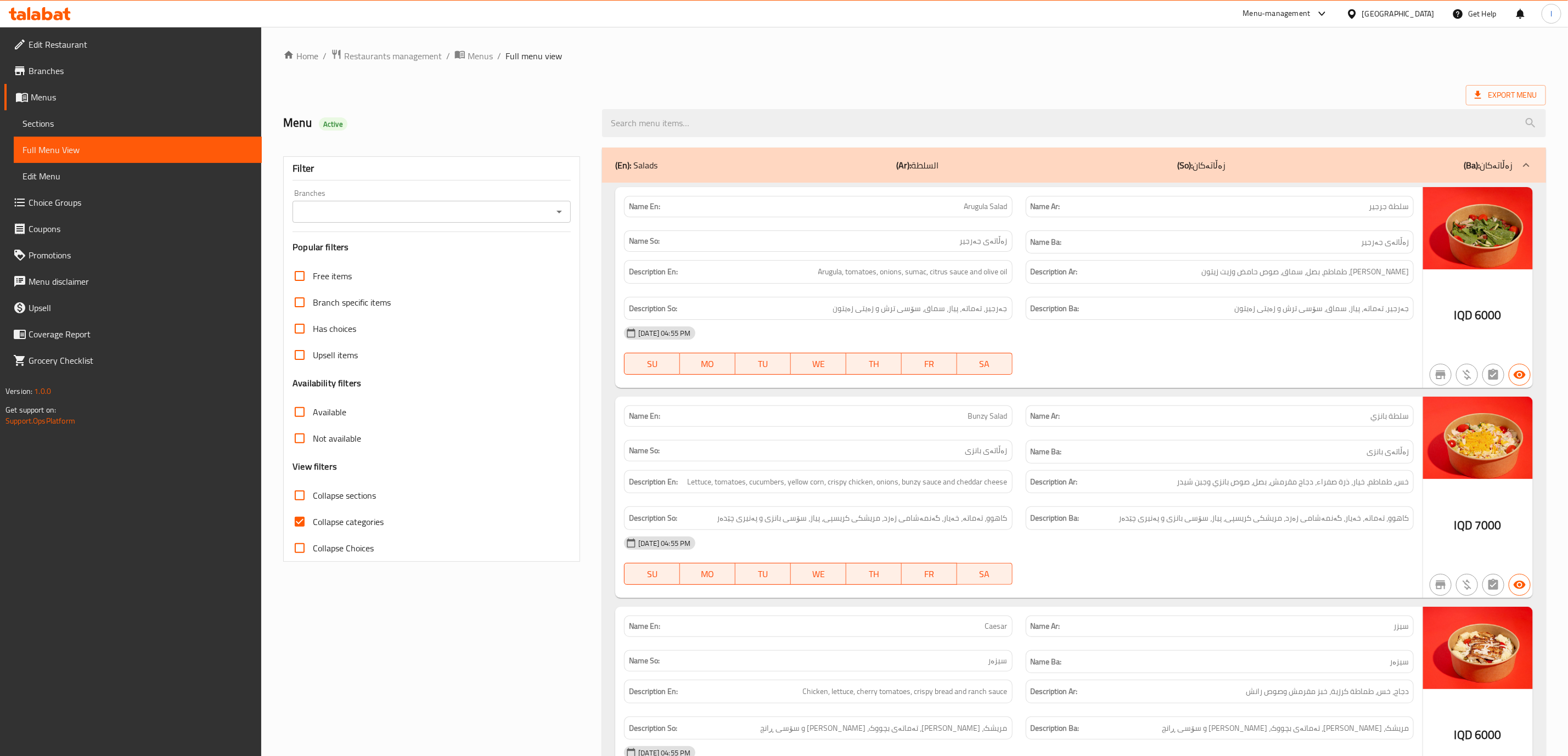
click at [473, 206] on input "Branches" at bounding box center [422, 212] width 253 height 16
click at [440, 261] on li "Bunzy Restaurant,[GEOGRAPHIC_DATA]" at bounding box center [431, 259] width 278 height 20
type input "Bunzy Restaurant,[GEOGRAPHIC_DATA]"
drag, startPoint x: 353, startPoint y: 509, endPoint x: 353, endPoint y: 518, distance: 9.0
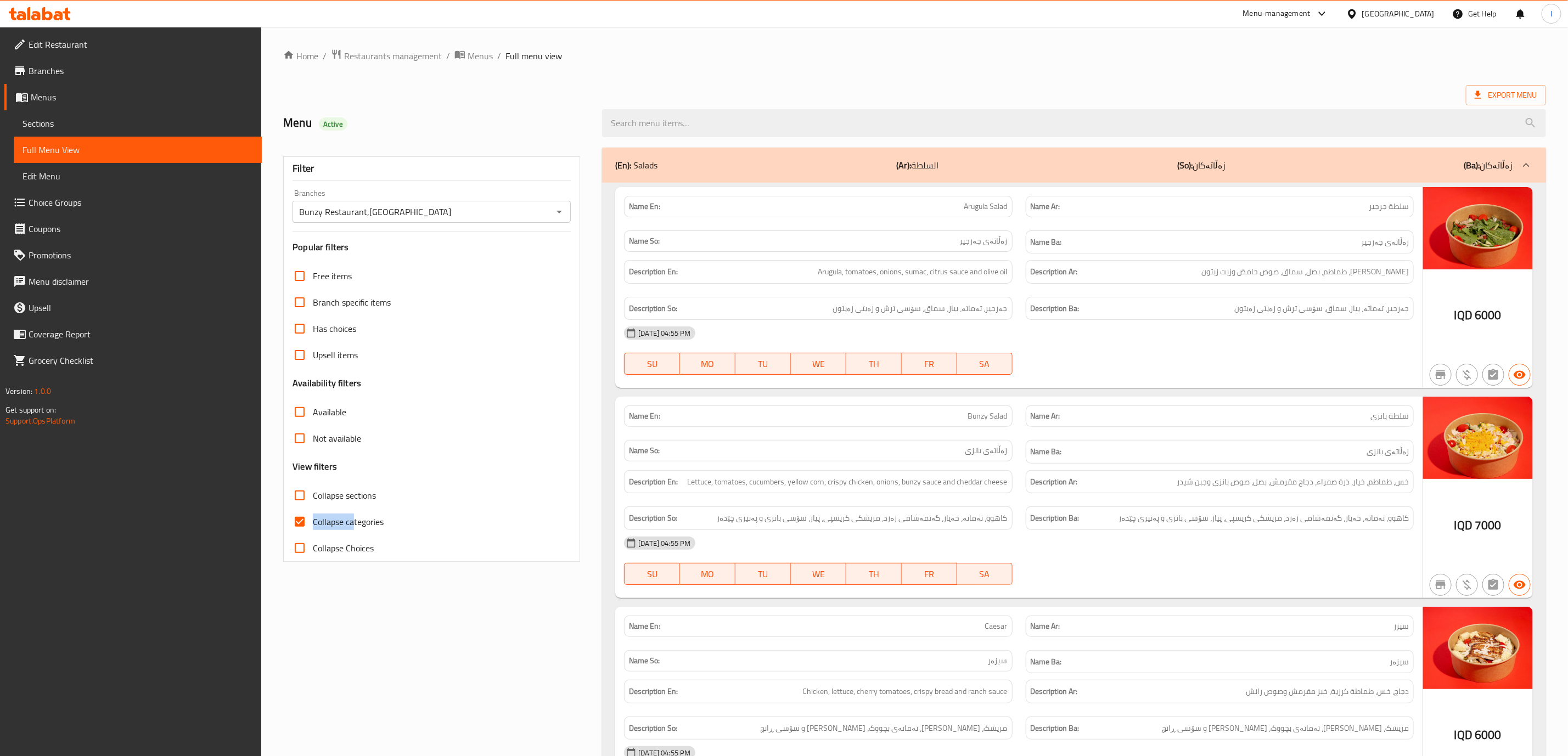
click at [353, 511] on label "Collapse categories" at bounding box center [335, 522] width 97 height 26
click at [363, 484] on label "Collapse sections" at bounding box center [332, 495] width 90 height 26
click at [313, 484] on input "Collapse sections" at bounding box center [300, 495] width 26 height 26
checkbox input "true"
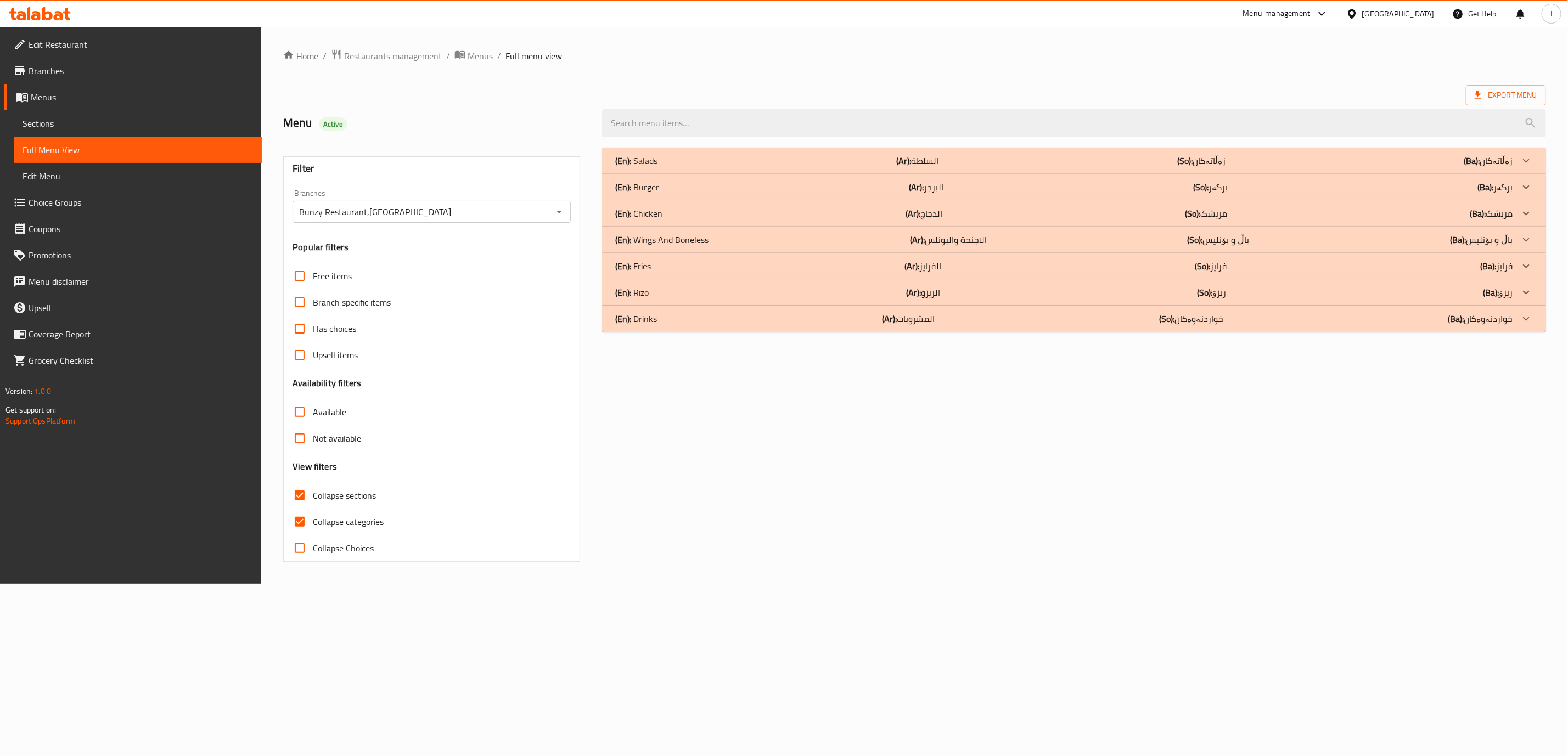
click at [333, 516] on span "Collapse categories" at bounding box center [348, 522] width 71 height 13
click at [313, 516] on input "Collapse categories" at bounding box center [300, 522] width 26 height 26
checkbox input "false"
click at [341, 481] on div "Free items Branch specific items Has choices Upsell items Availability filters …" at bounding box center [435, 412] width 281 height 298
click at [341, 490] on span "Collapse sections" at bounding box center [346, 495] width 63 height 13
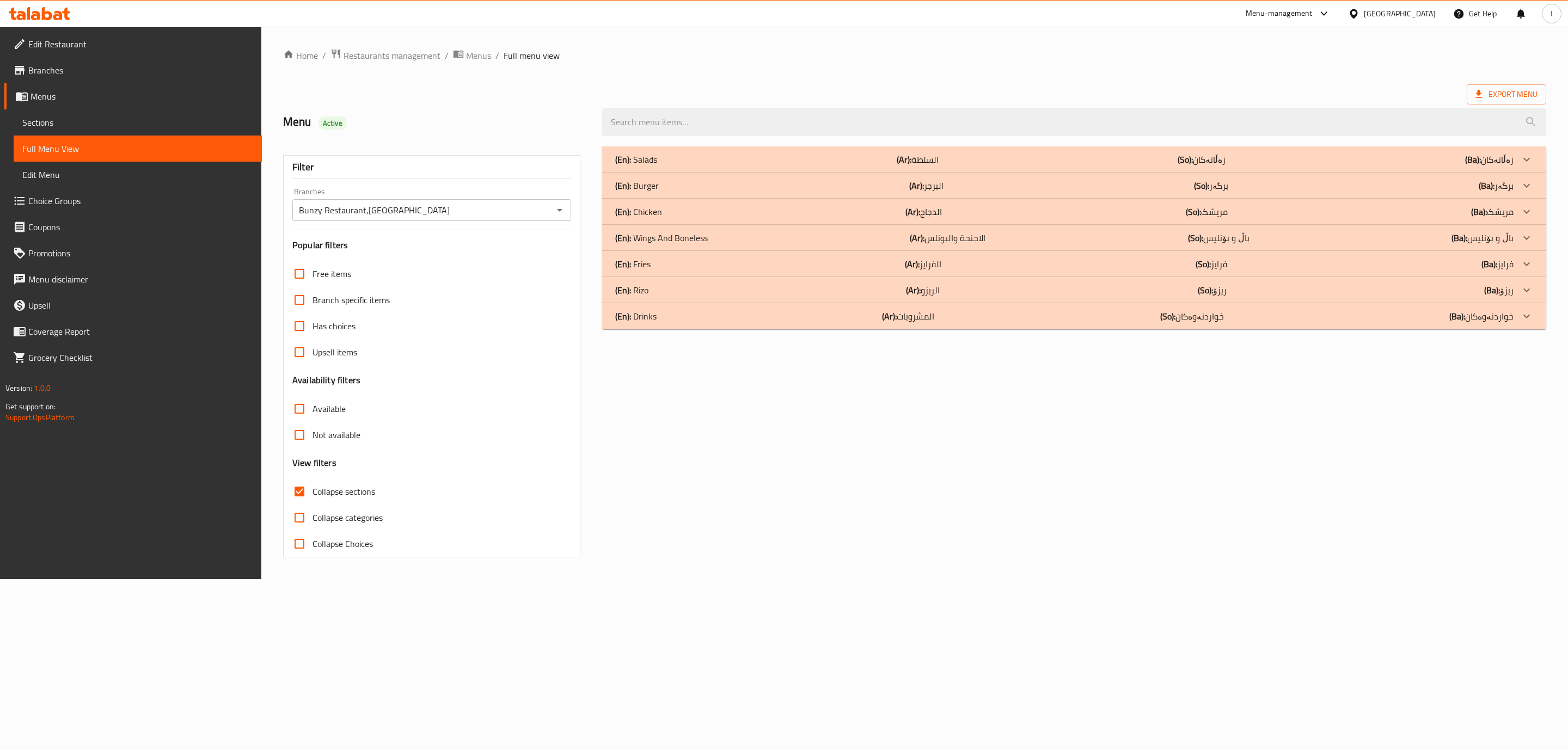
click at [313, 486] on input "Collapse sections" at bounding box center [299, 491] width 26 height 26
checkbox input "false"
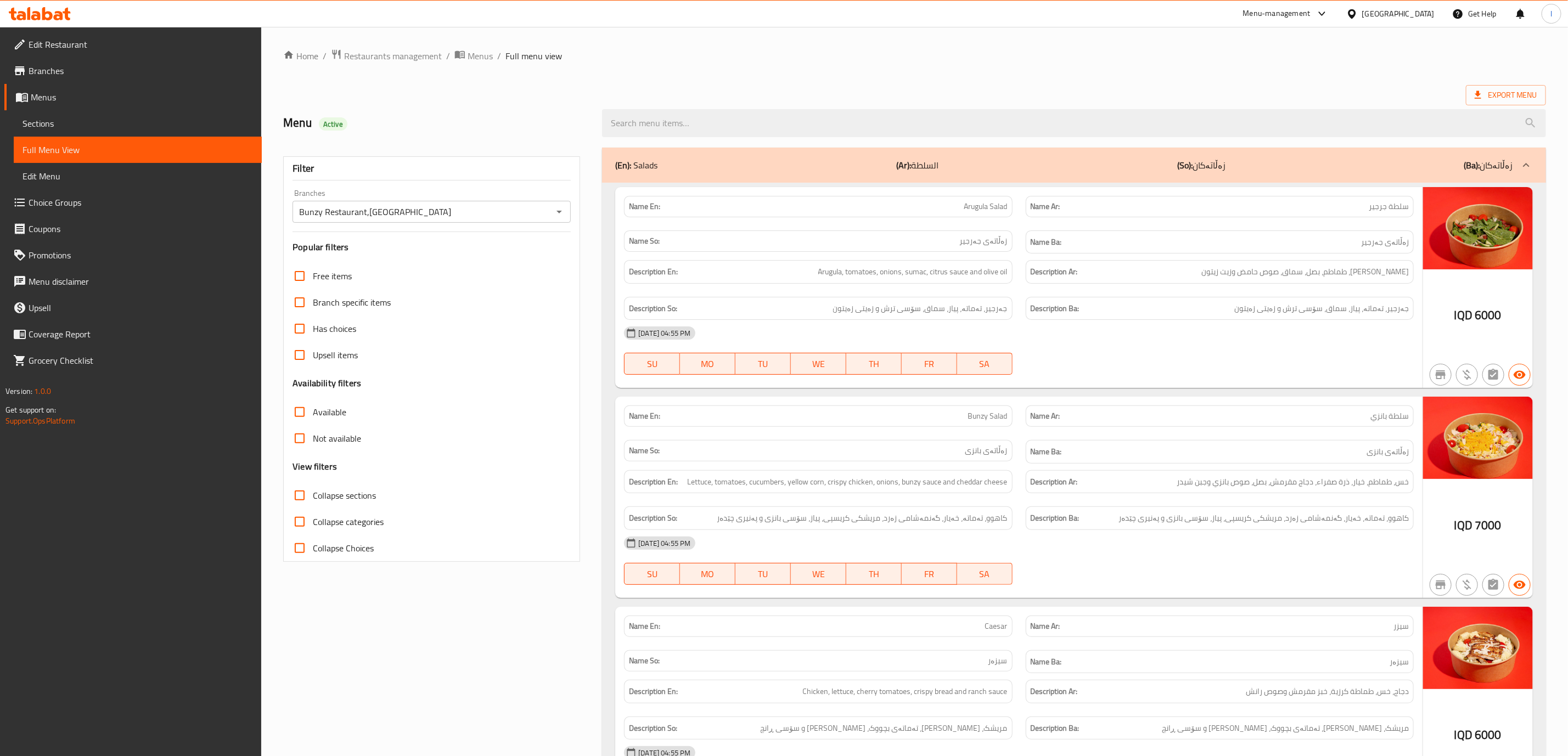
click at [1131, 431] on div "Name Ar: سلطة بانزي" at bounding box center [1219, 416] width 402 height 35
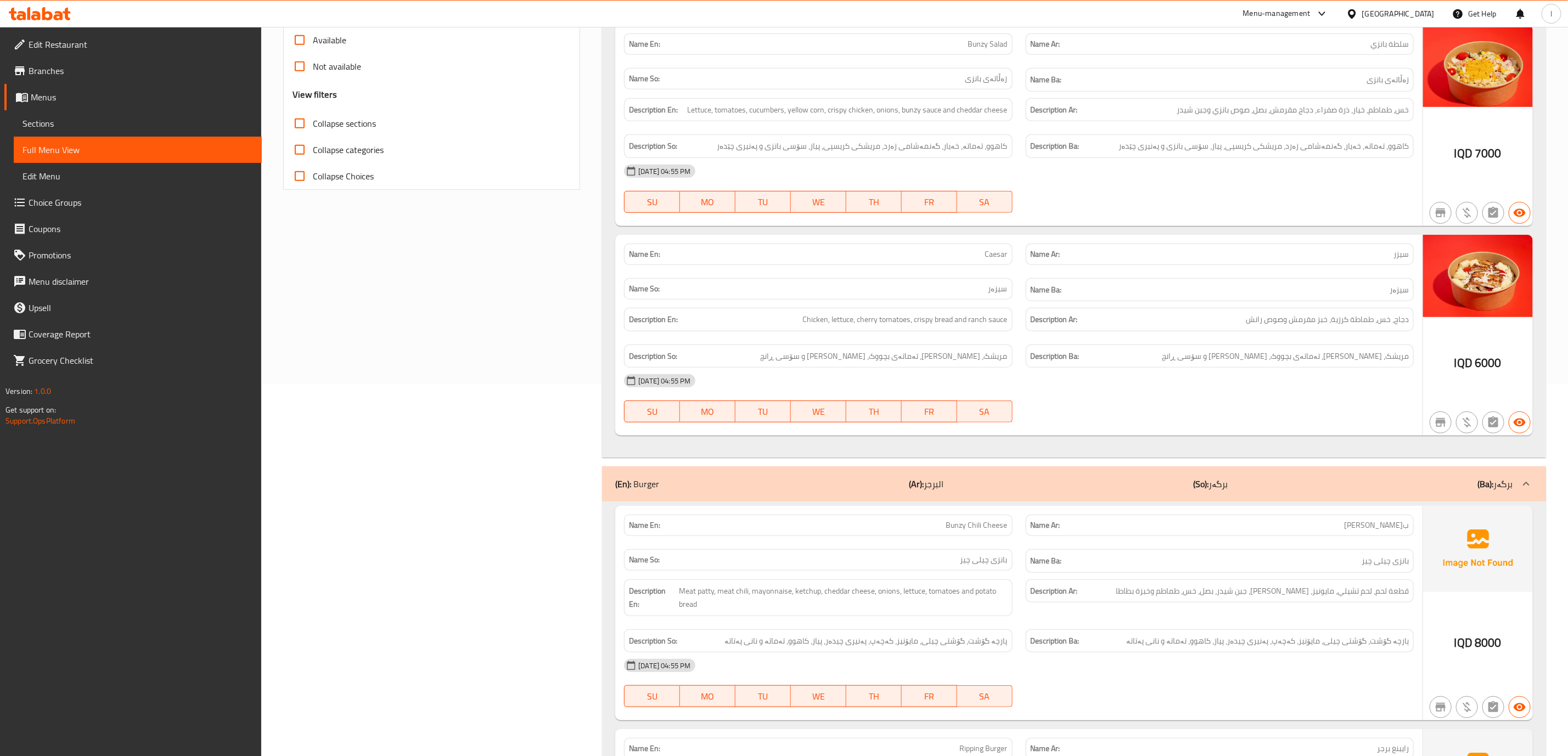
scroll to position [338, 0]
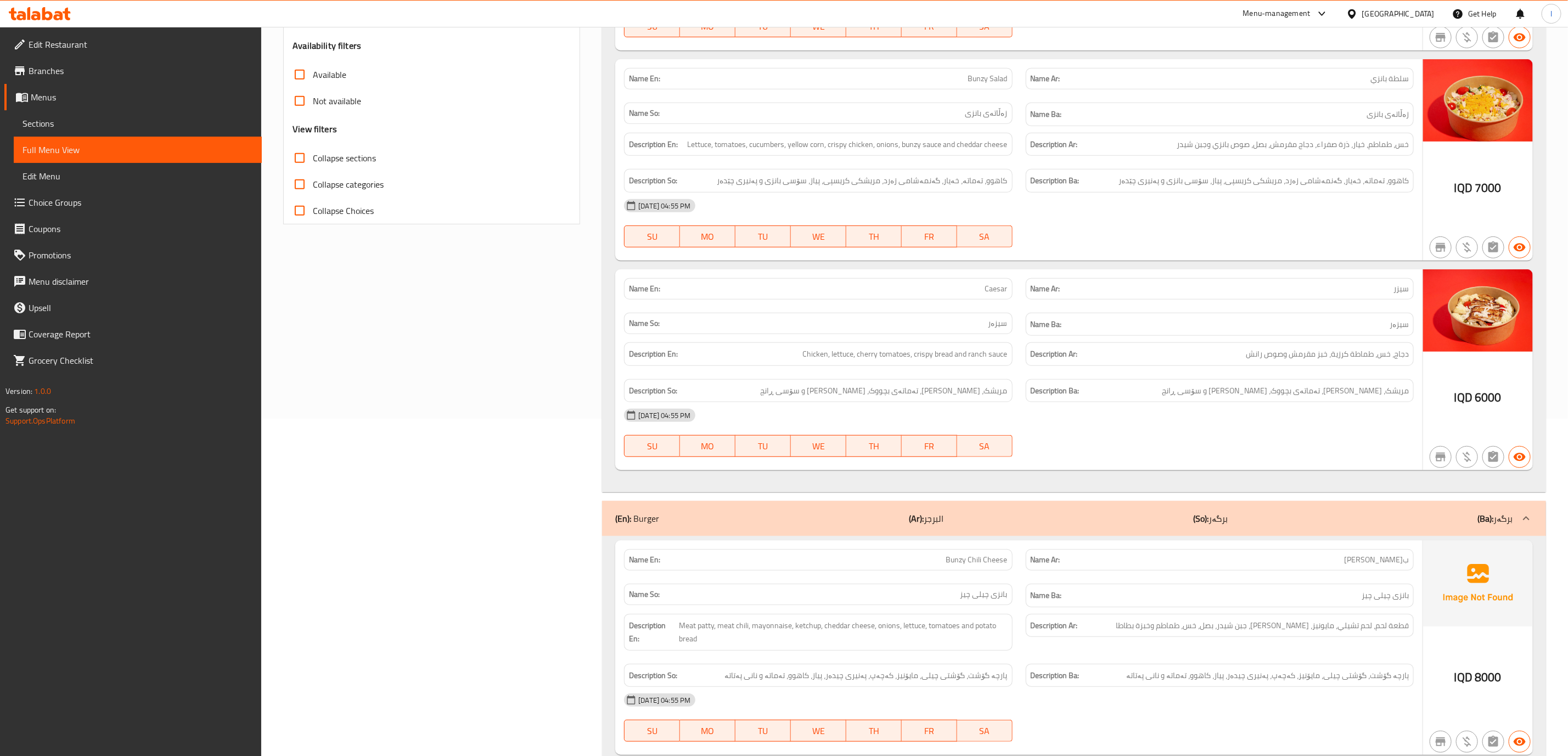
click at [1063, 522] on div "(En): Burger (Ar): البرجر (So): برگەر (Ba): برگەر" at bounding box center [1065, 518] width 898 height 13
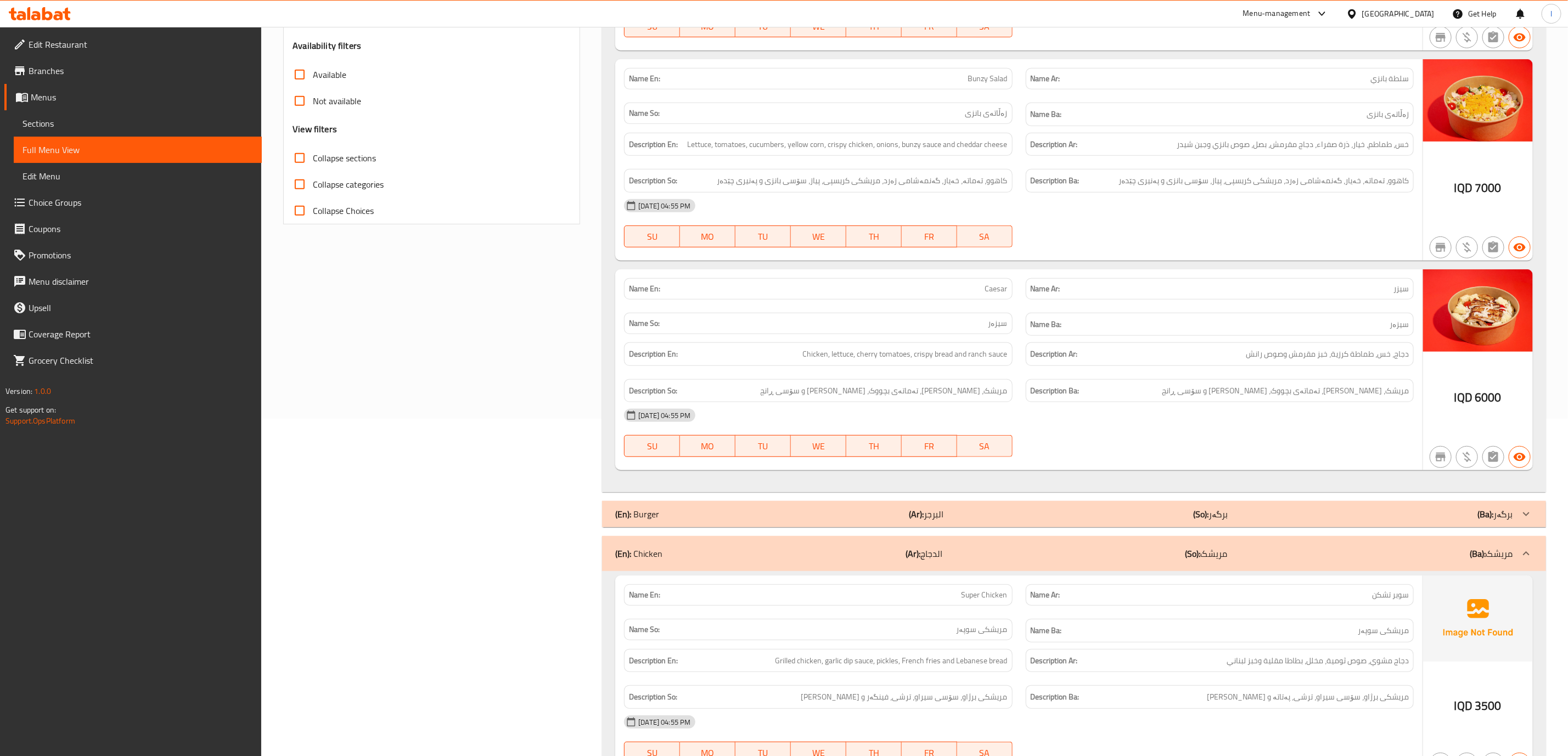
click at [1063, 521] on div "(En): Burger (Ar): البرجر (So): برگەر (Ba): برگەر" at bounding box center [1065, 514] width 898 height 13
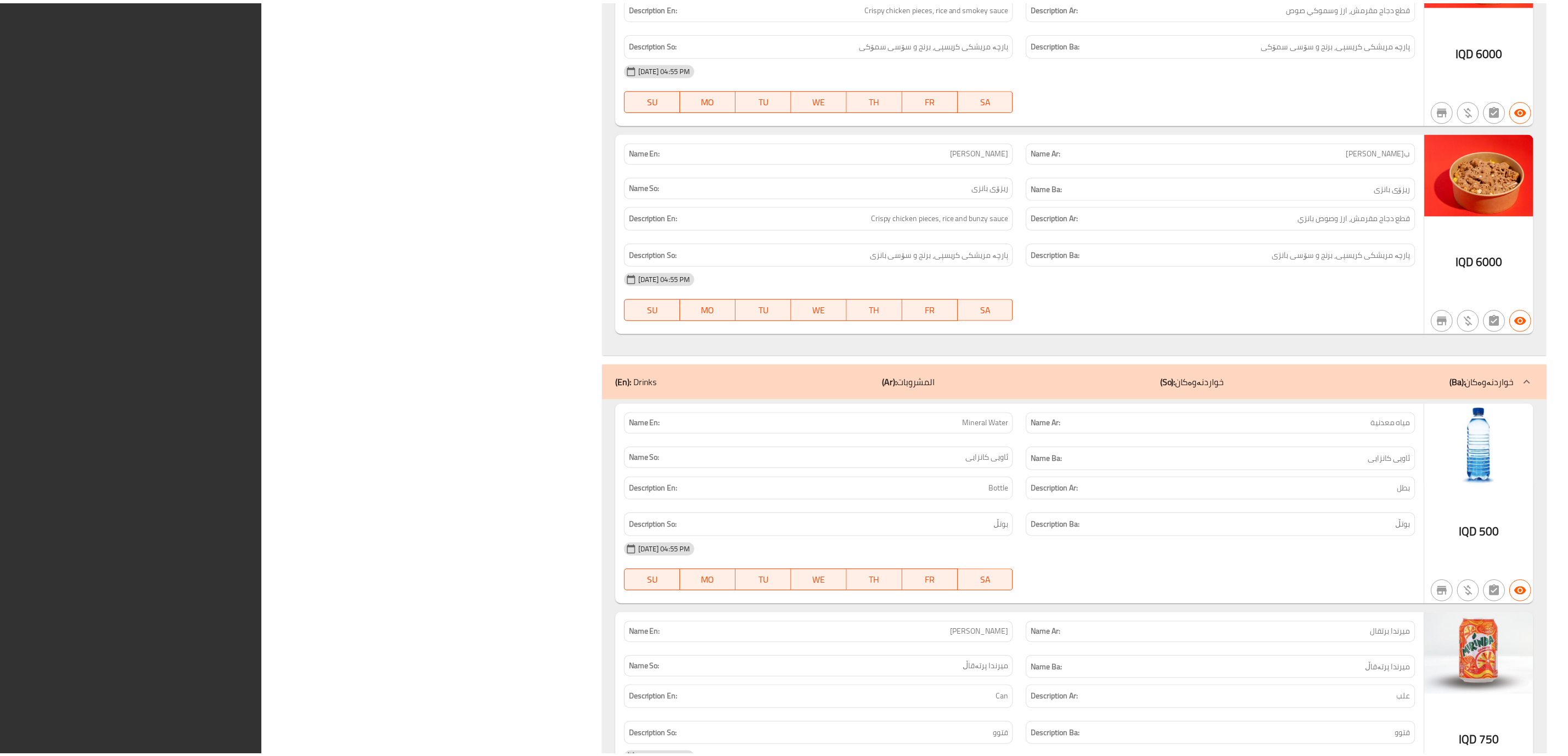
scroll to position [9638, 0]
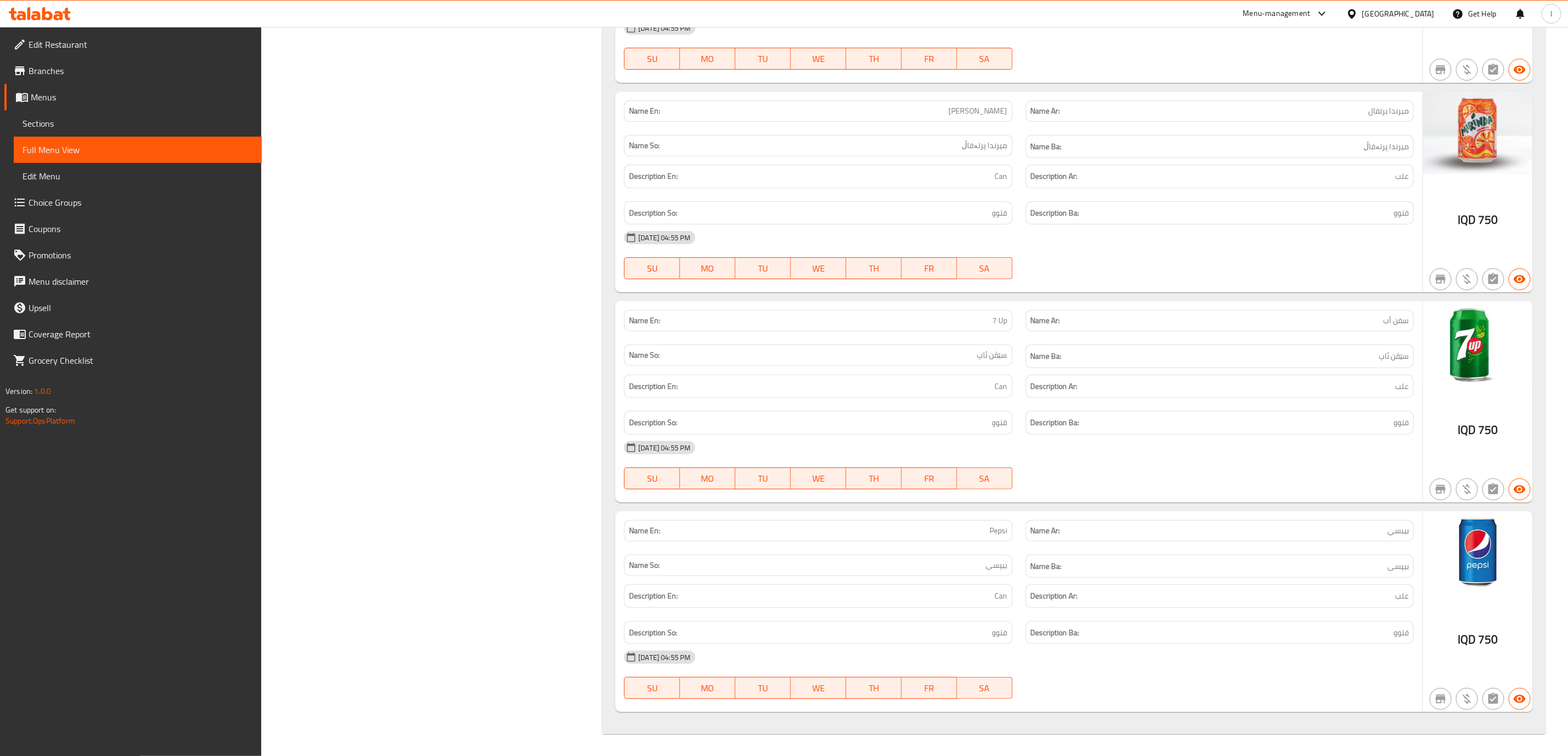
click at [58, 7] on icon at bounding box center [39, 14] width 62 height 13
